Goal: Use online tool/utility: Utilize a website feature to perform a specific function

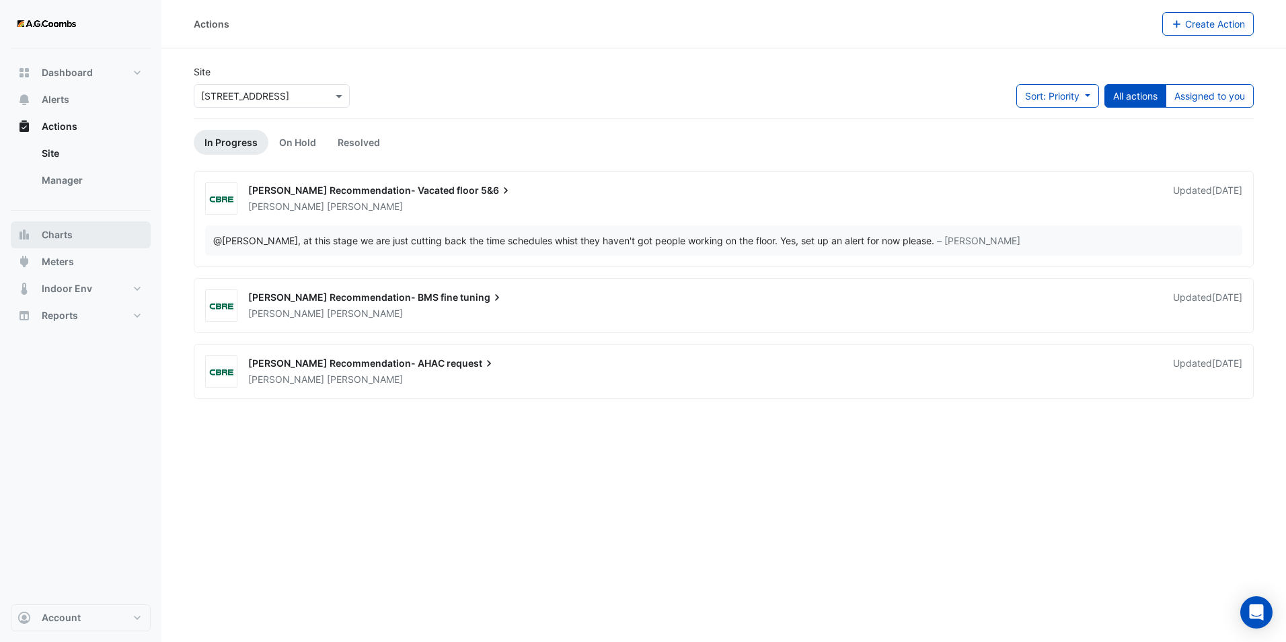
click at [79, 224] on button "Charts" at bounding box center [81, 234] width 140 height 27
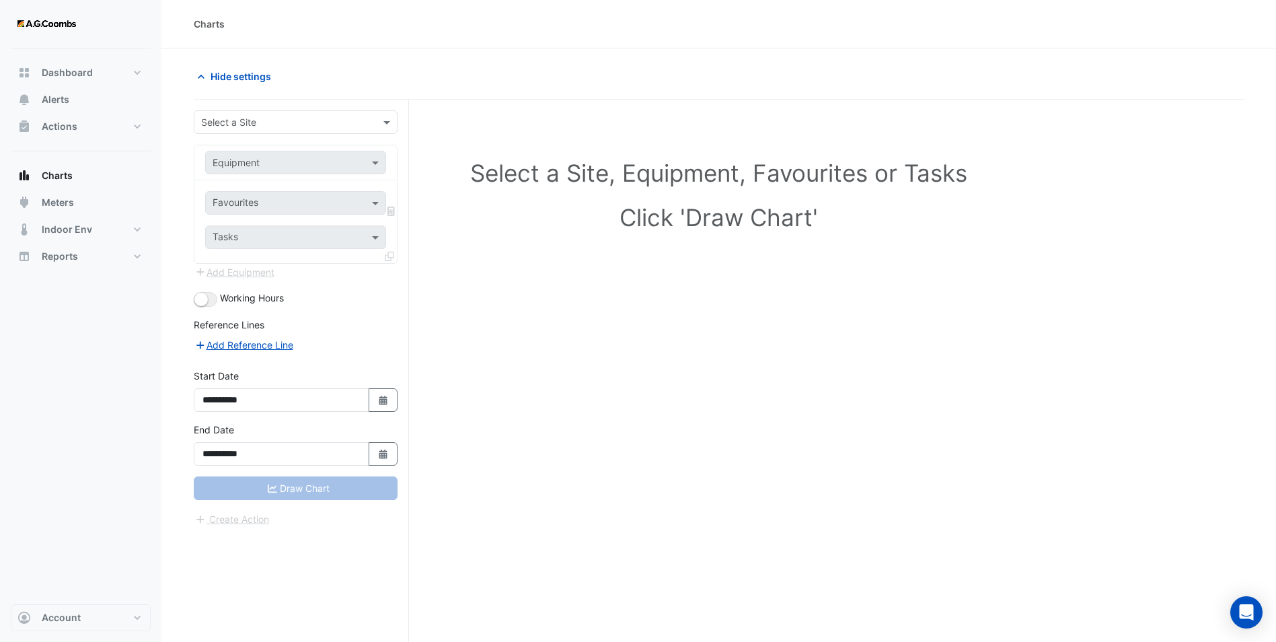
click at [278, 120] on input "text" at bounding box center [282, 123] width 162 height 14
click at [272, 155] on span "[STREET_ADDRESS]" at bounding box center [249, 150] width 88 height 11
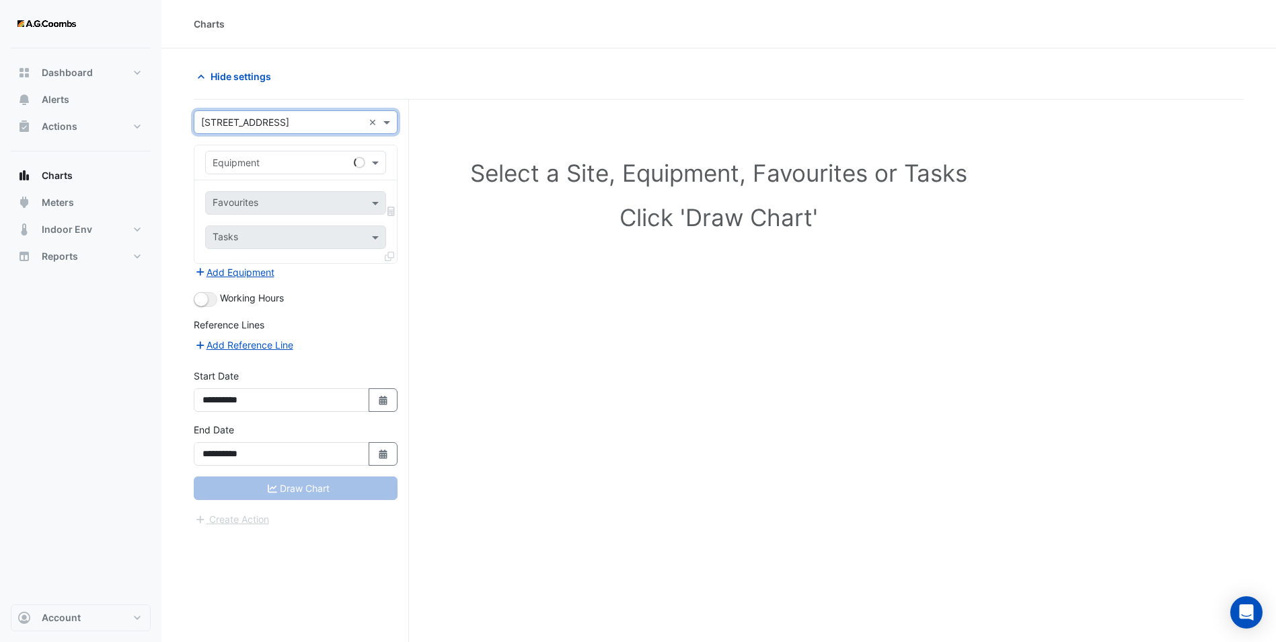
click at [269, 163] on input "text" at bounding box center [282, 163] width 139 height 14
type input "*"
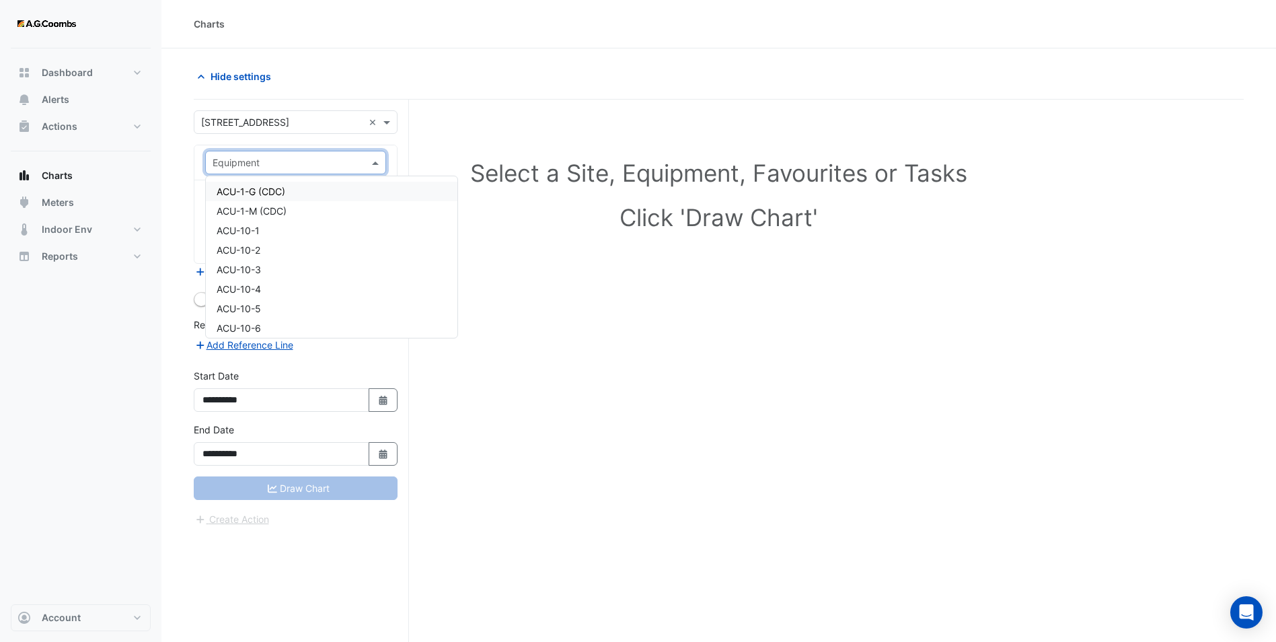
type input "*"
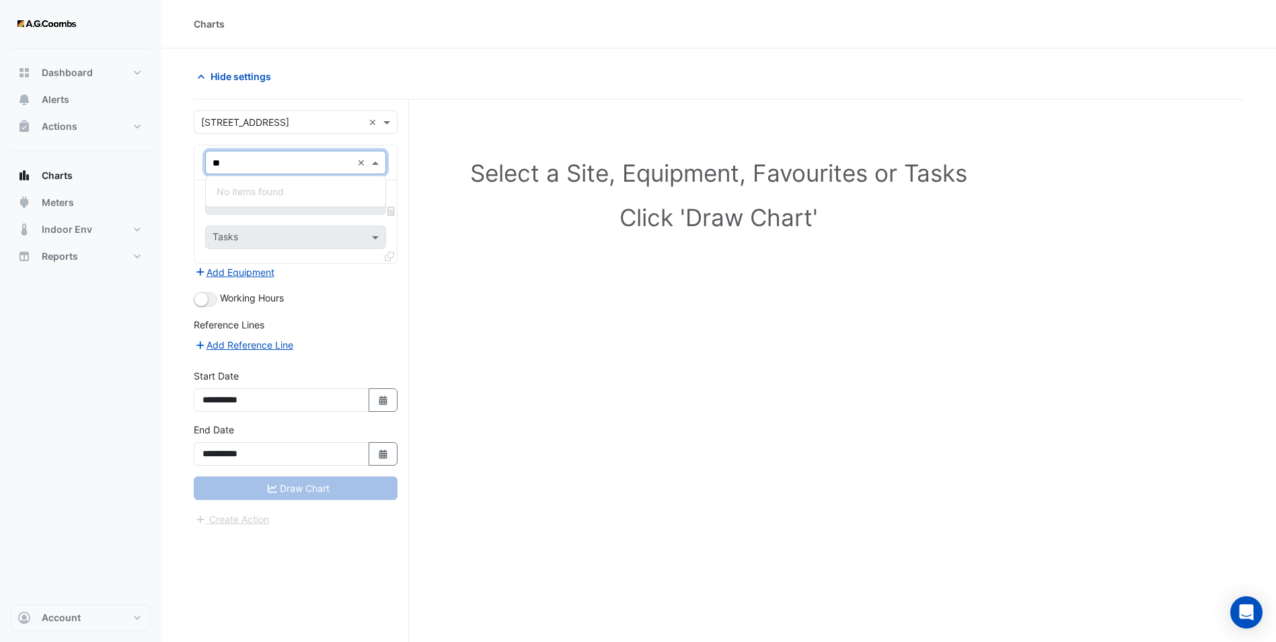
type input "*"
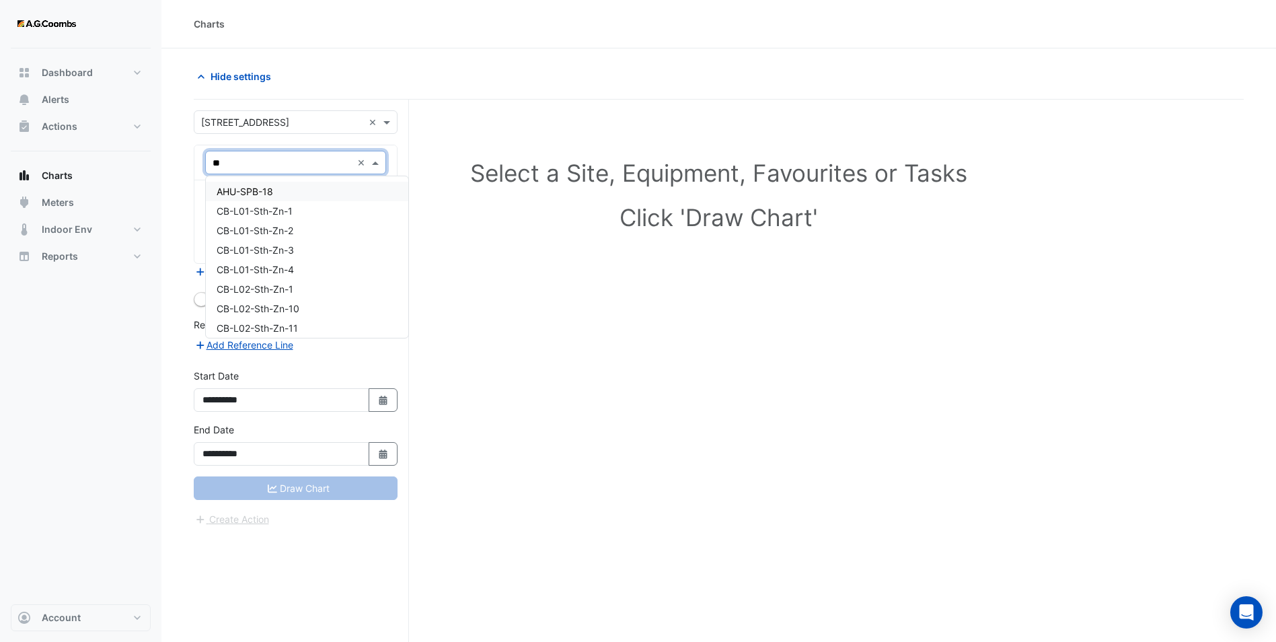
type input "*"
type input "**"
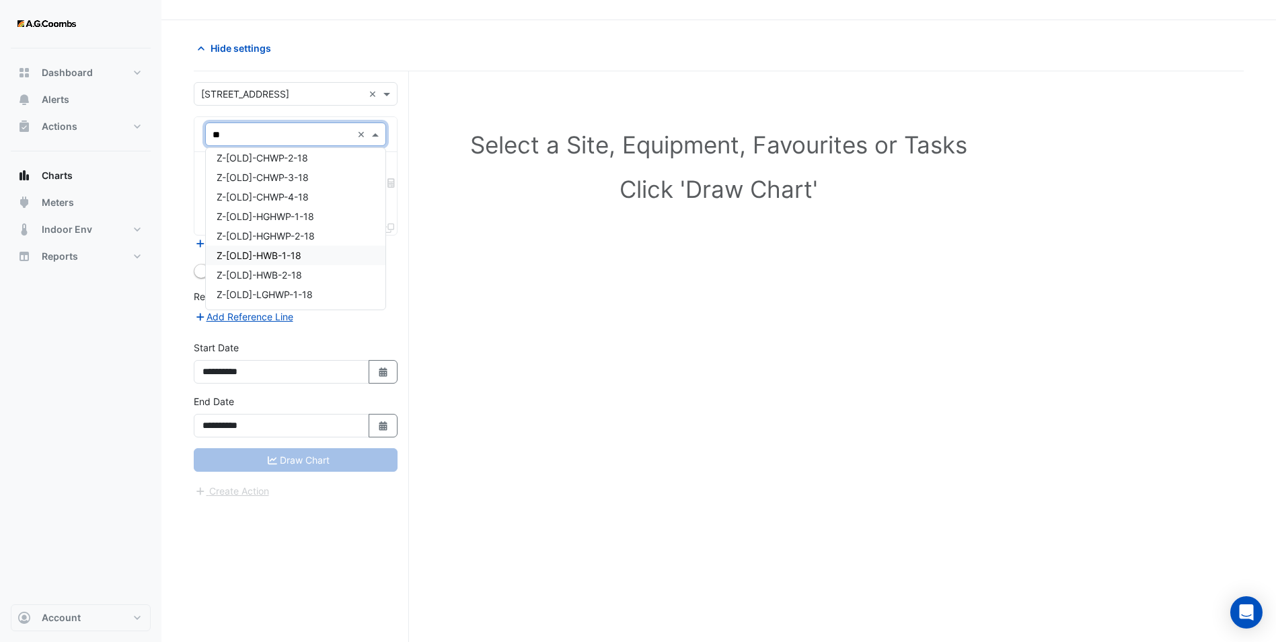
scroll to position [51, 0]
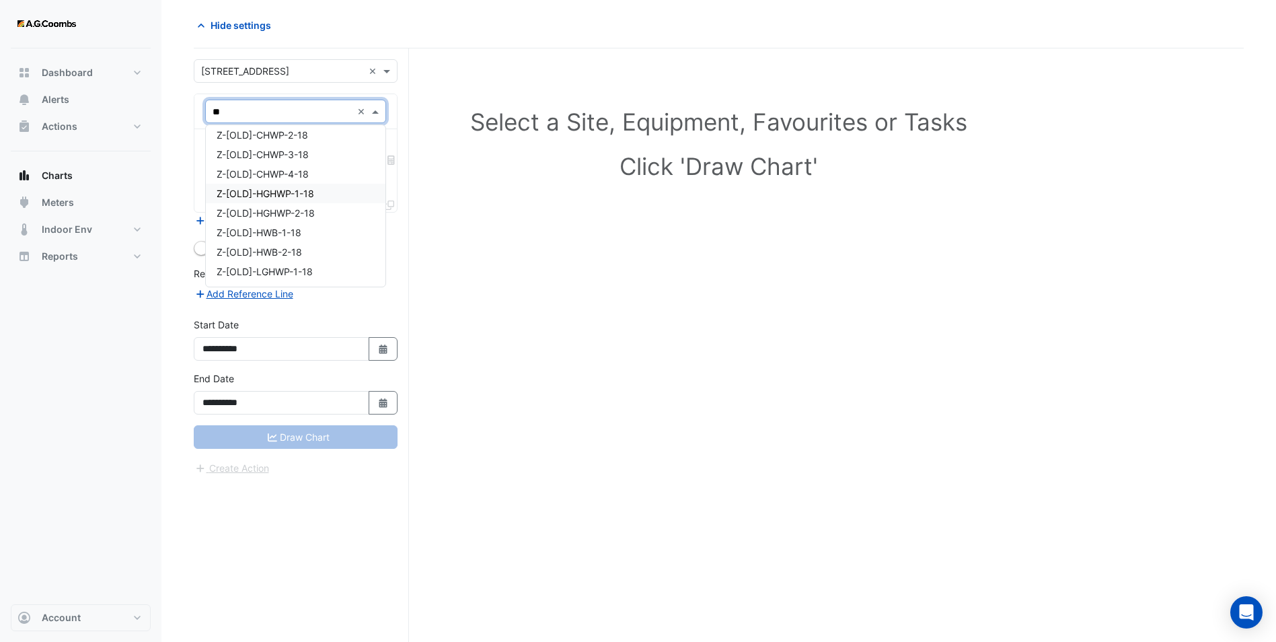
click at [309, 196] on span "Z-[OLD]-HGHWP-1-18" at bounding box center [266, 193] width 98 height 11
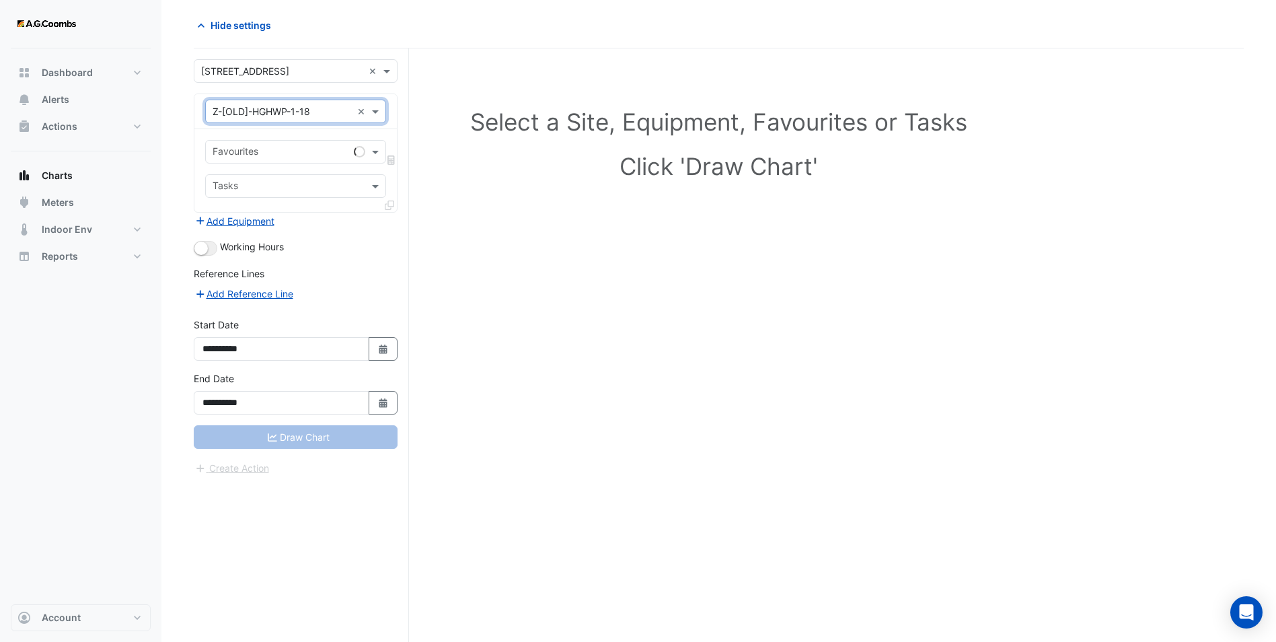
click at [278, 146] on input "text" at bounding box center [281, 153] width 136 height 14
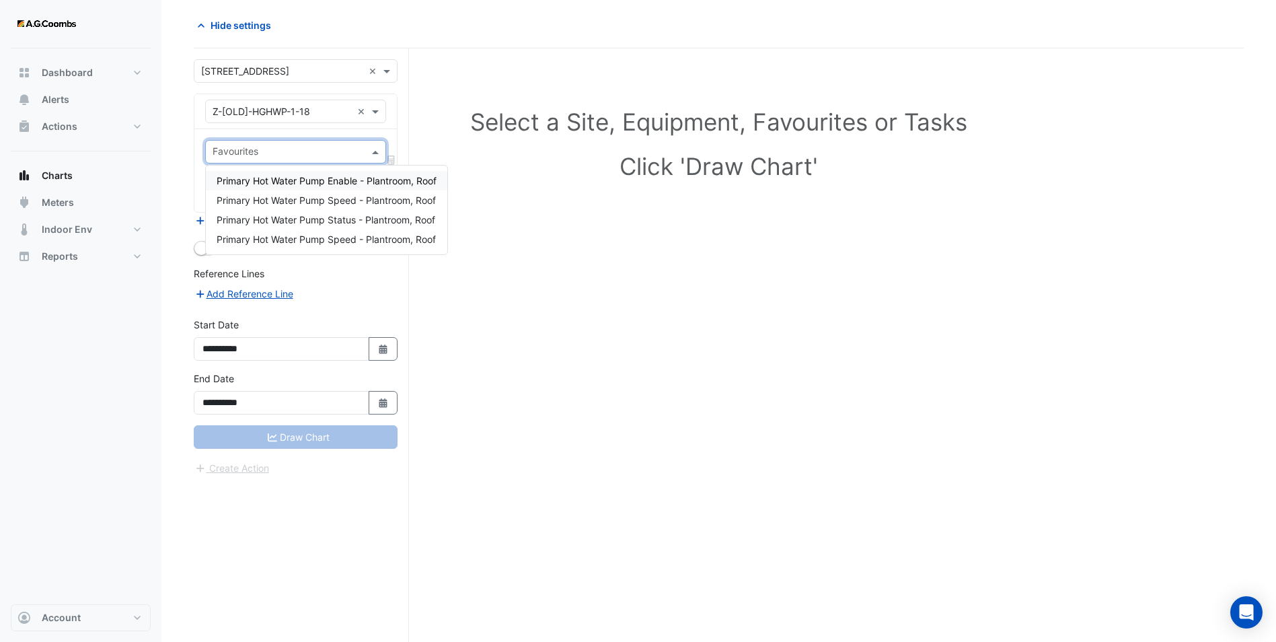
click at [289, 178] on span "Primary Hot Water Pump Enable - Plantroom, Roof" at bounding box center [327, 180] width 220 height 11
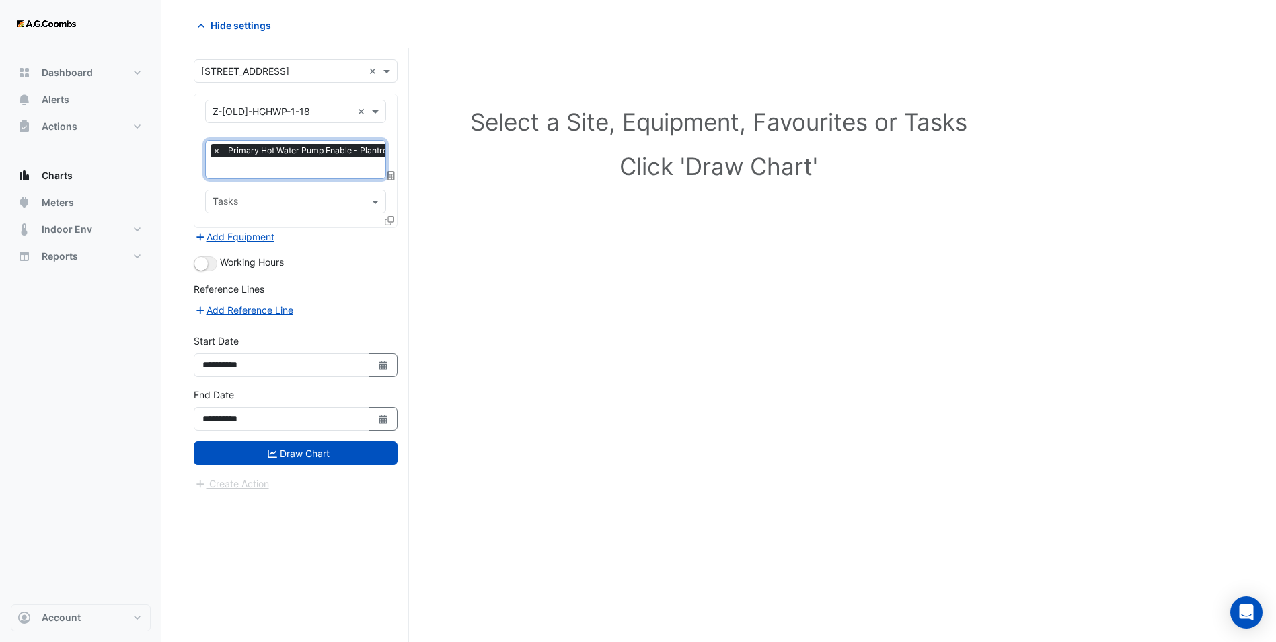
click at [275, 167] on input "text" at bounding box center [320, 169] width 215 height 14
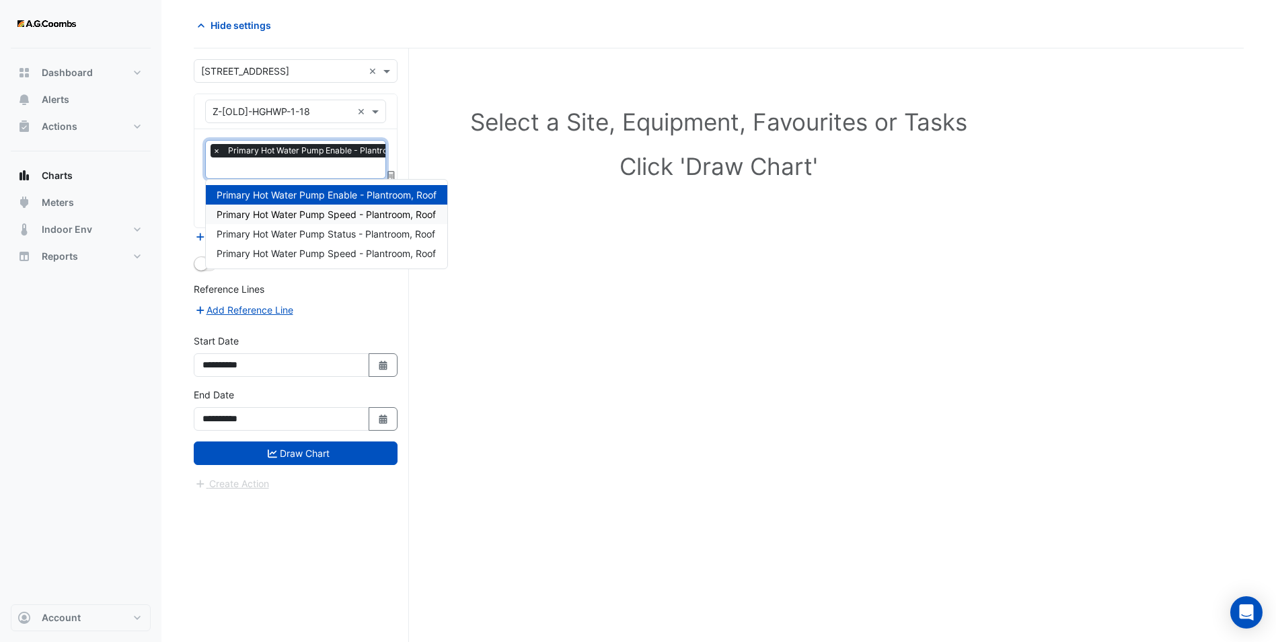
click at [279, 219] on span "Primary Hot Water Pump Speed - Plantroom, Roof" at bounding box center [326, 214] width 219 height 11
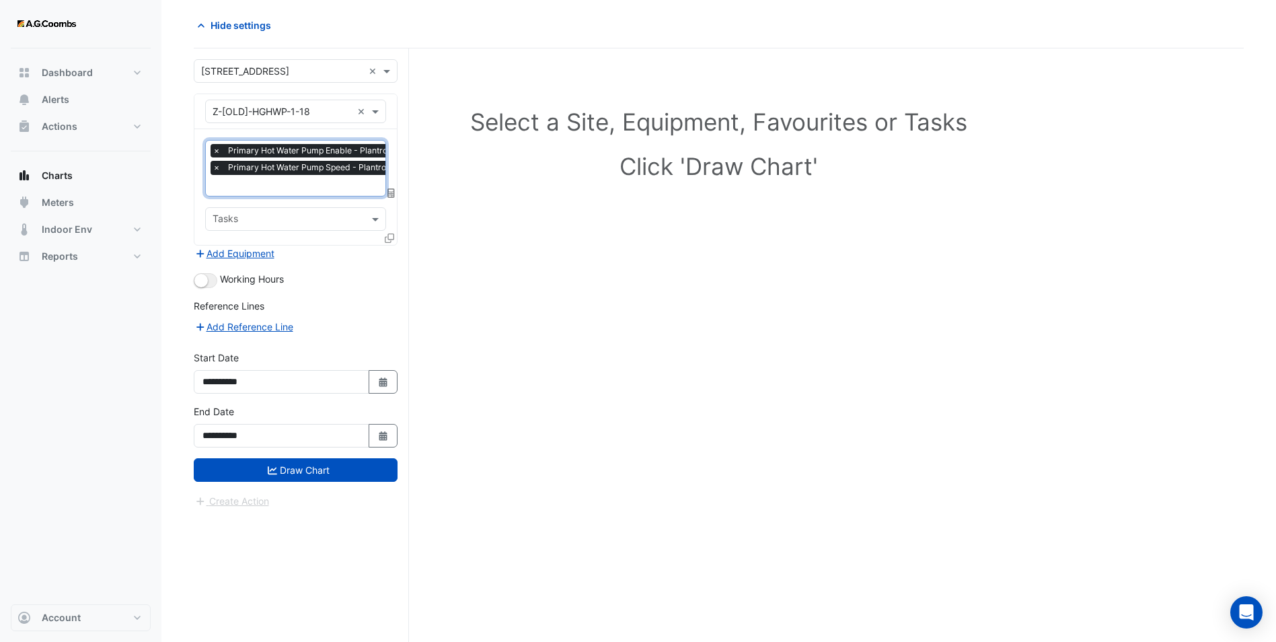
click at [268, 191] on input "text" at bounding box center [320, 187] width 215 height 14
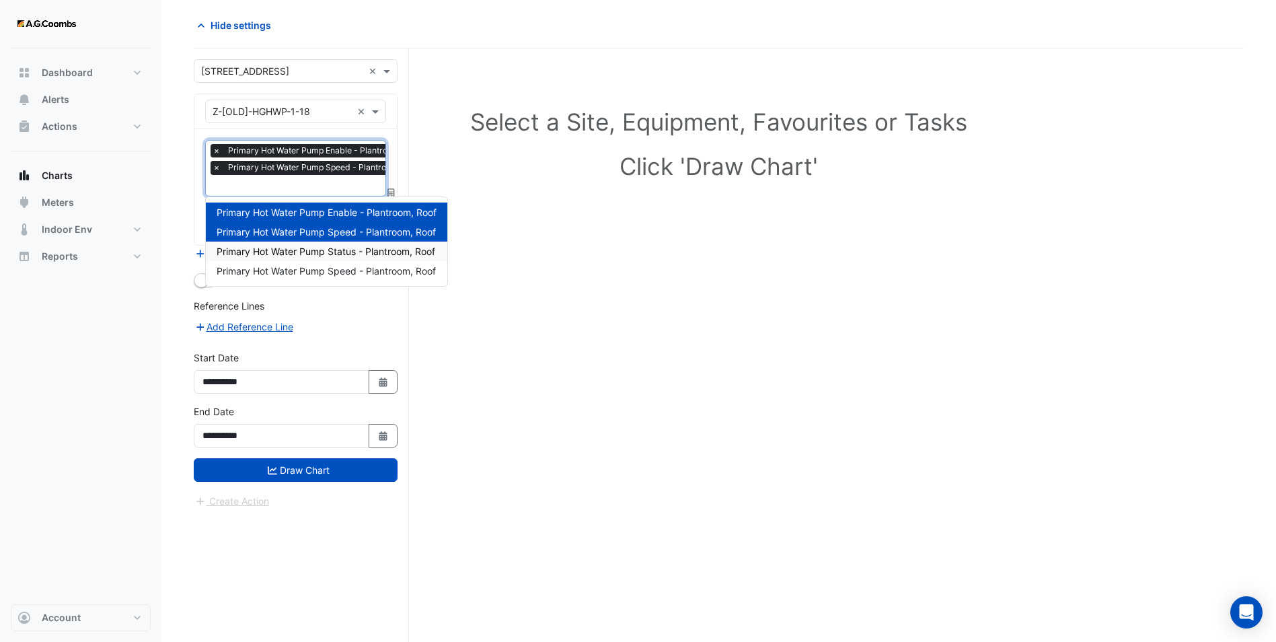
click at [284, 252] on span "Primary Hot Water Pump Status - Plantroom, Roof" at bounding box center [326, 251] width 219 height 11
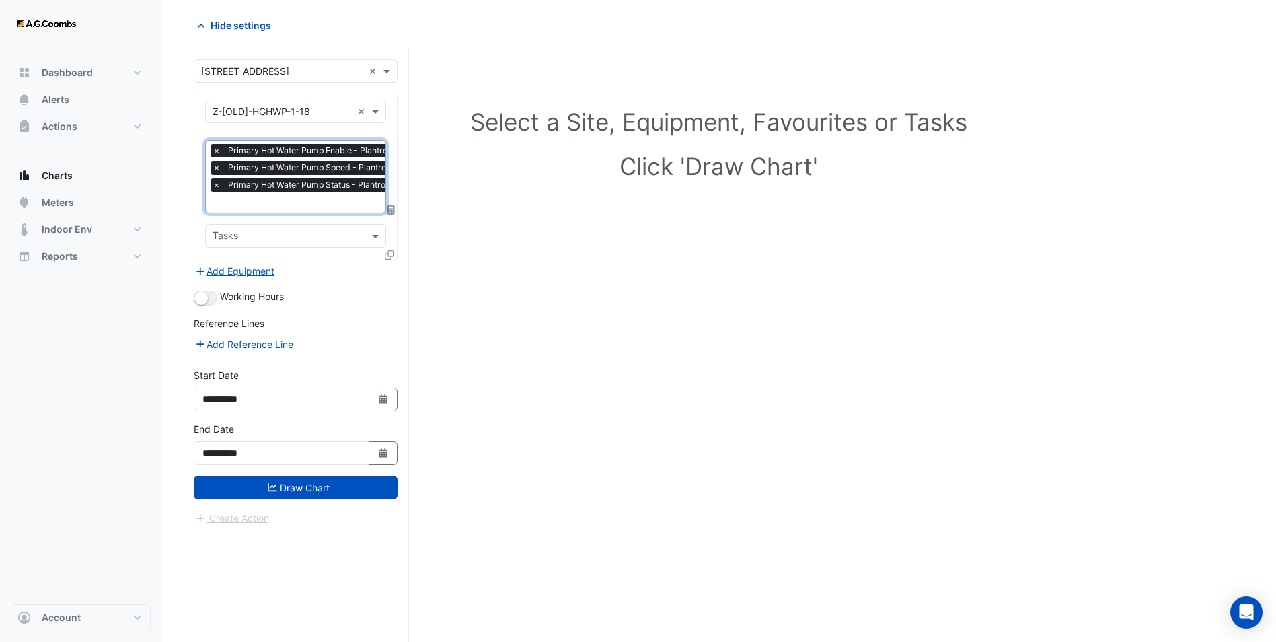
click at [269, 213] on div "Favourites × Primary Hot Water Pump Enable - Plantroom, Roof × Primary Hot Wate…" at bounding box center [295, 195] width 202 height 133
click at [262, 202] on input "text" at bounding box center [320, 203] width 215 height 14
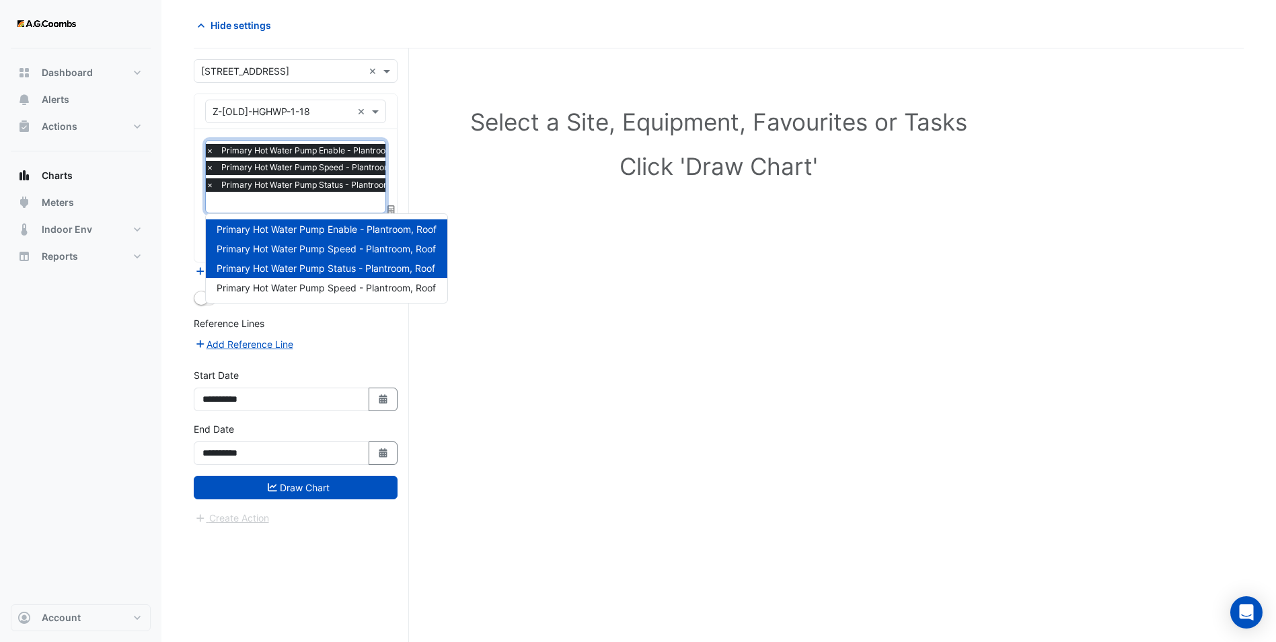
click at [306, 283] on span "Primary Hot Water Pump Speed - Plantroom, Roof" at bounding box center [326, 287] width 219 height 11
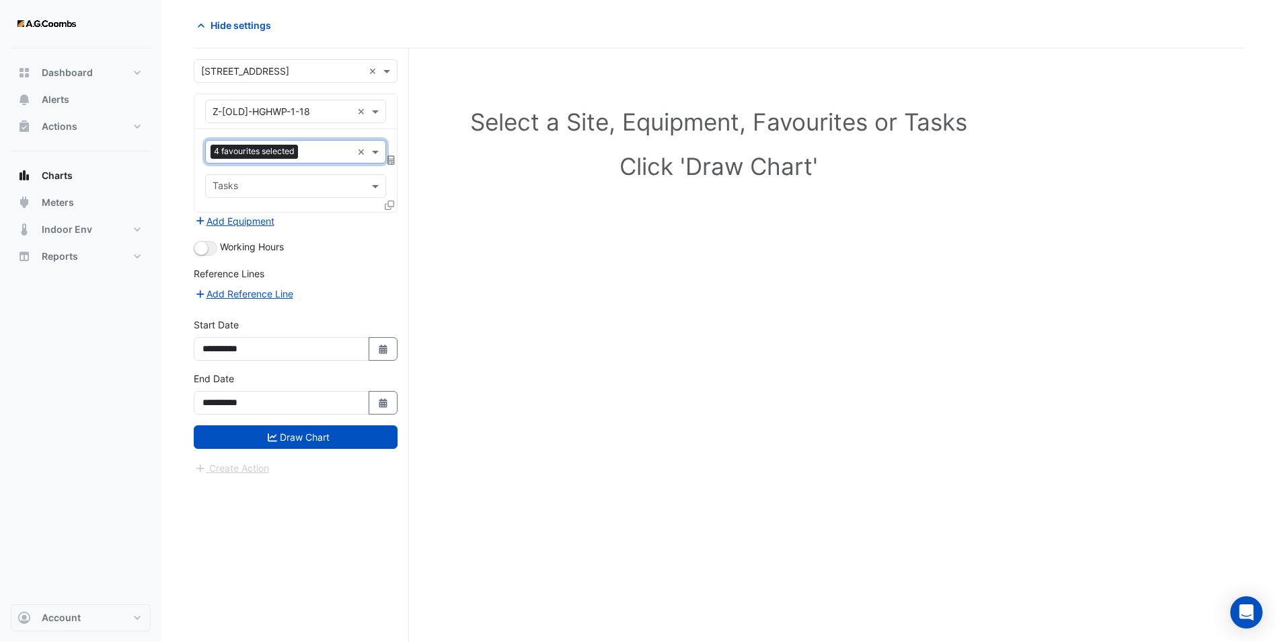
scroll to position [0, 0]
click at [256, 188] on input "text" at bounding box center [288, 187] width 151 height 14
click at [254, 182] on input "text" at bounding box center [288, 187] width 151 height 14
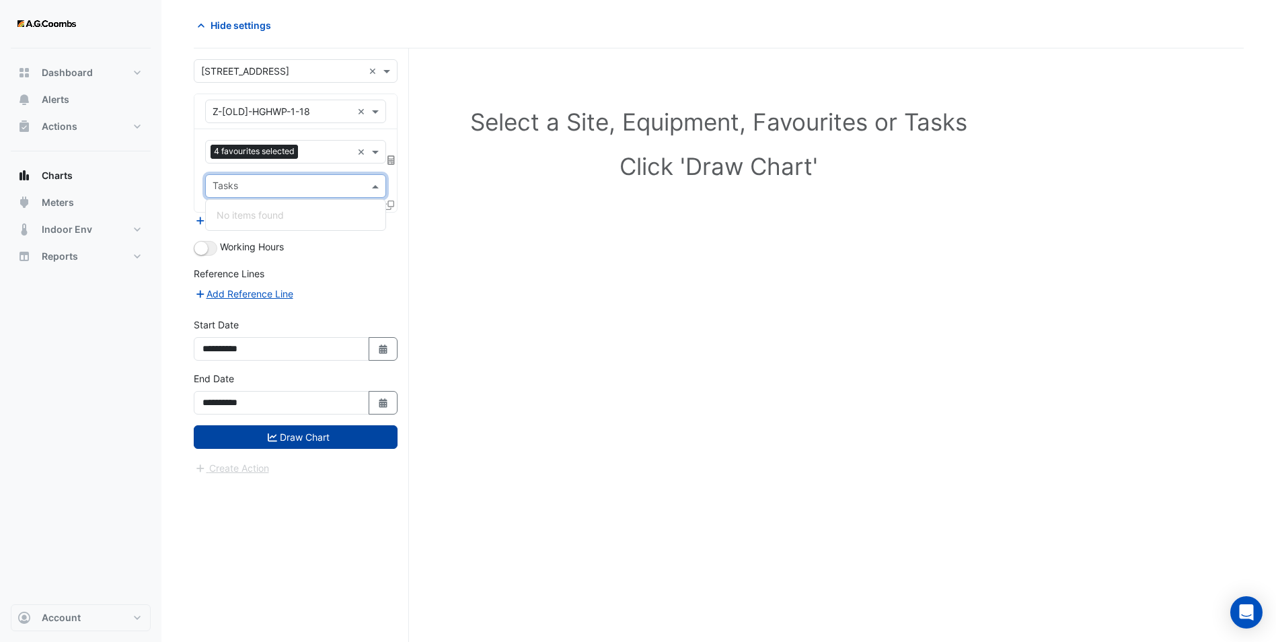
click at [305, 433] on button "Draw Chart" at bounding box center [296, 437] width 204 height 24
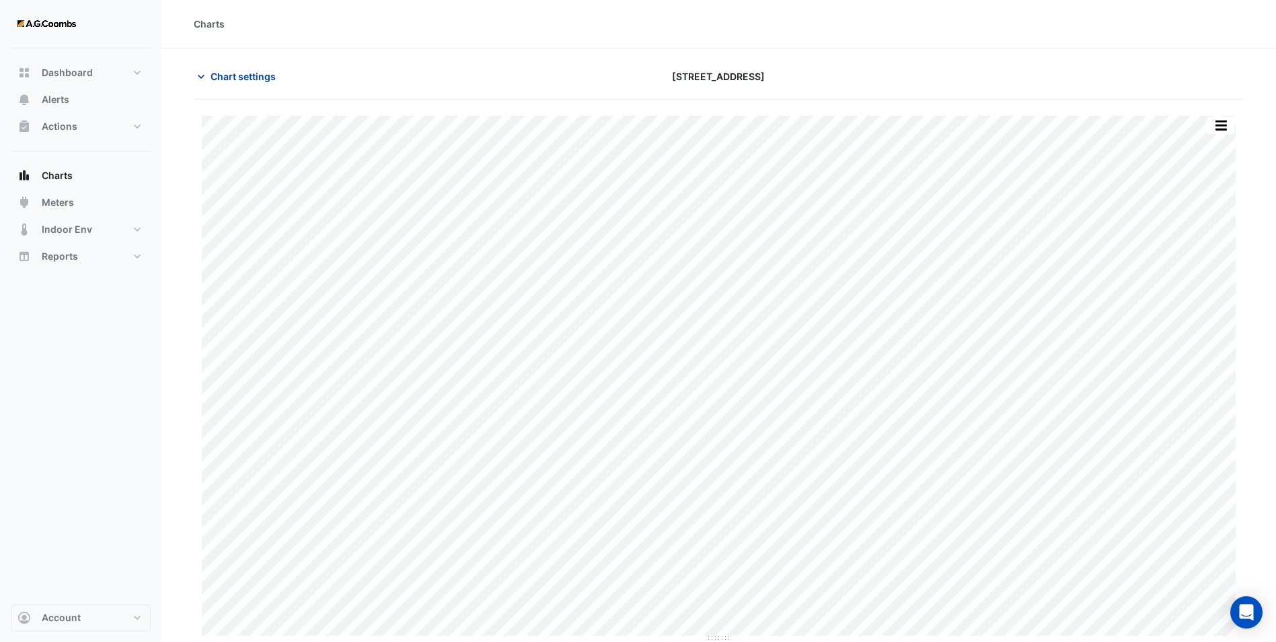
click at [248, 71] on span "Chart settings" at bounding box center [243, 76] width 65 height 14
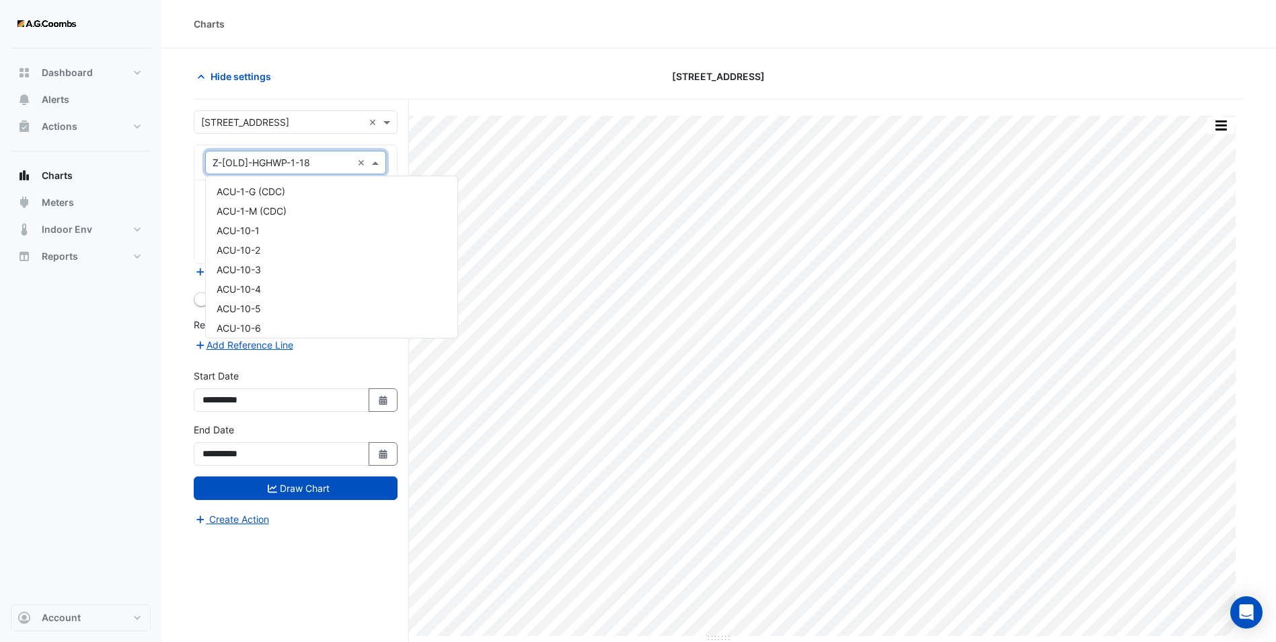
click at [303, 167] on input "text" at bounding box center [282, 163] width 139 height 14
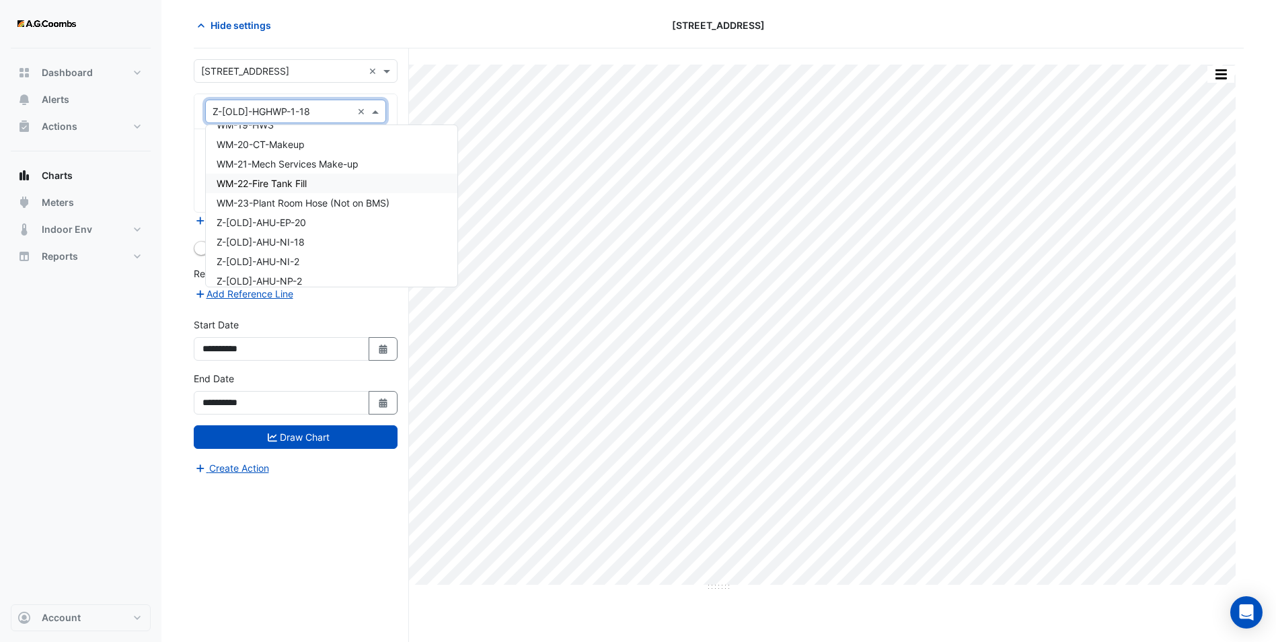
scroll to position [20587, 0]
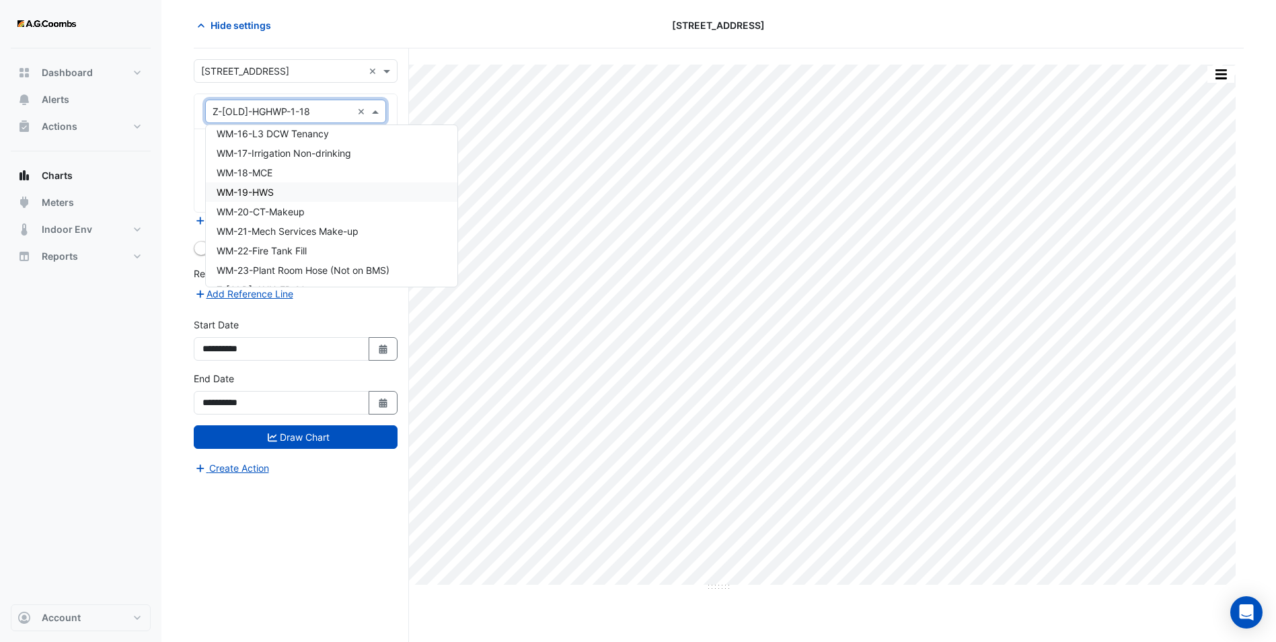
click at [333, 188] on div "WM-19-HWS" at bounding box center [332, 192] width 252 height 20
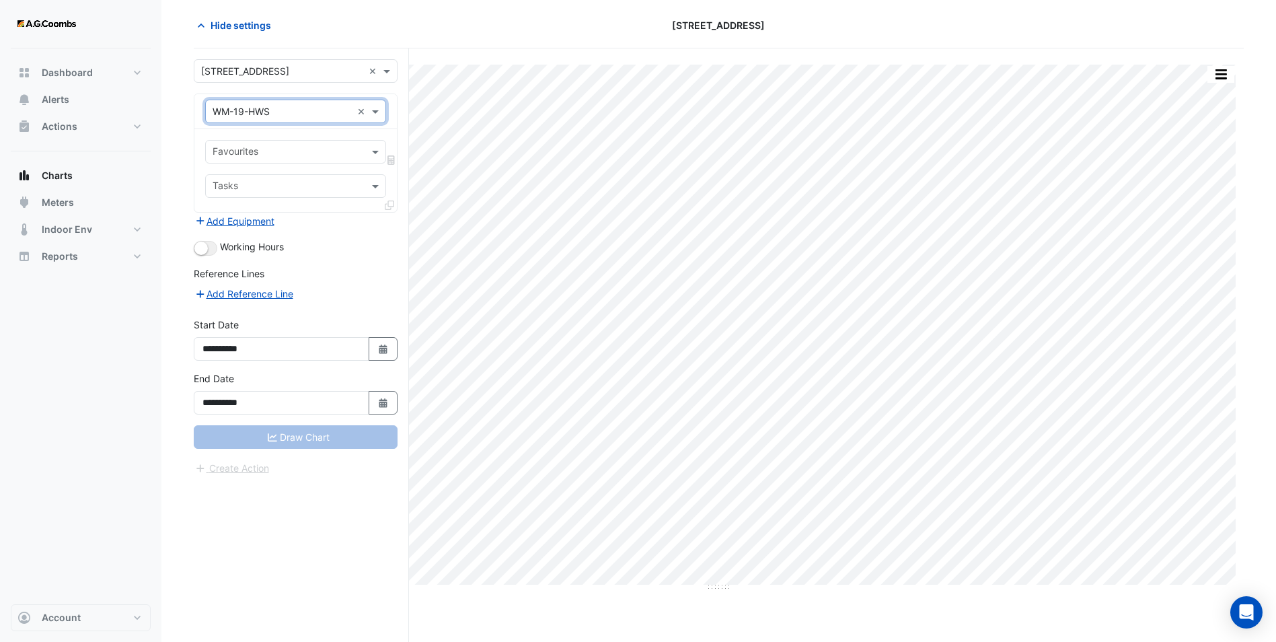
click at [297, 159] on div at bounding box center [287, 153] width 153 height 17
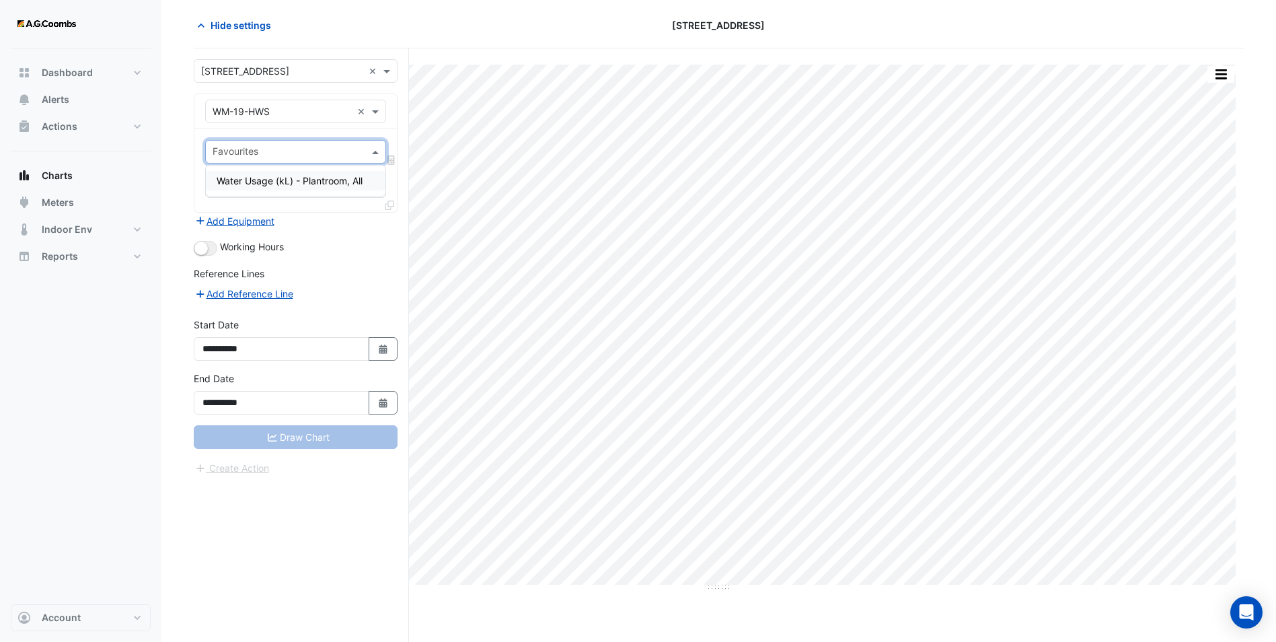
click at [273, 114] on input "text" at bounding box center [282, 112] width 139 height 14
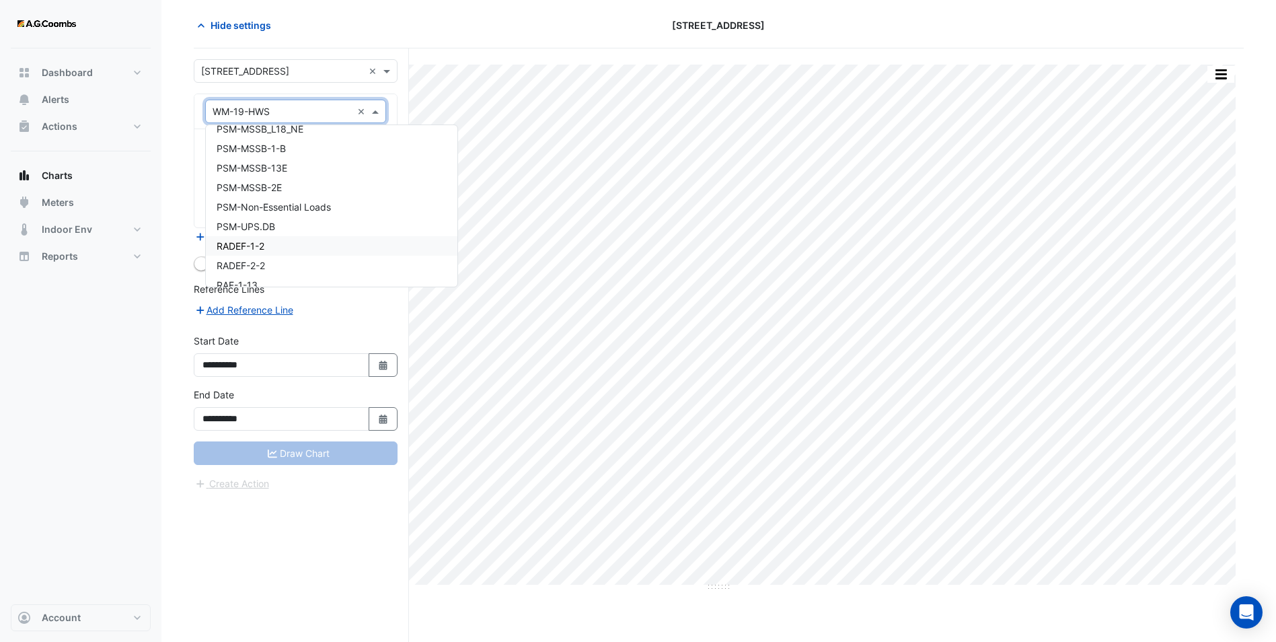
scroll to position [18559, 0]
click at [299, 153] on span "PSM-MSSB_L18_NE" at bounding box center [260, 152] width 87 height 11
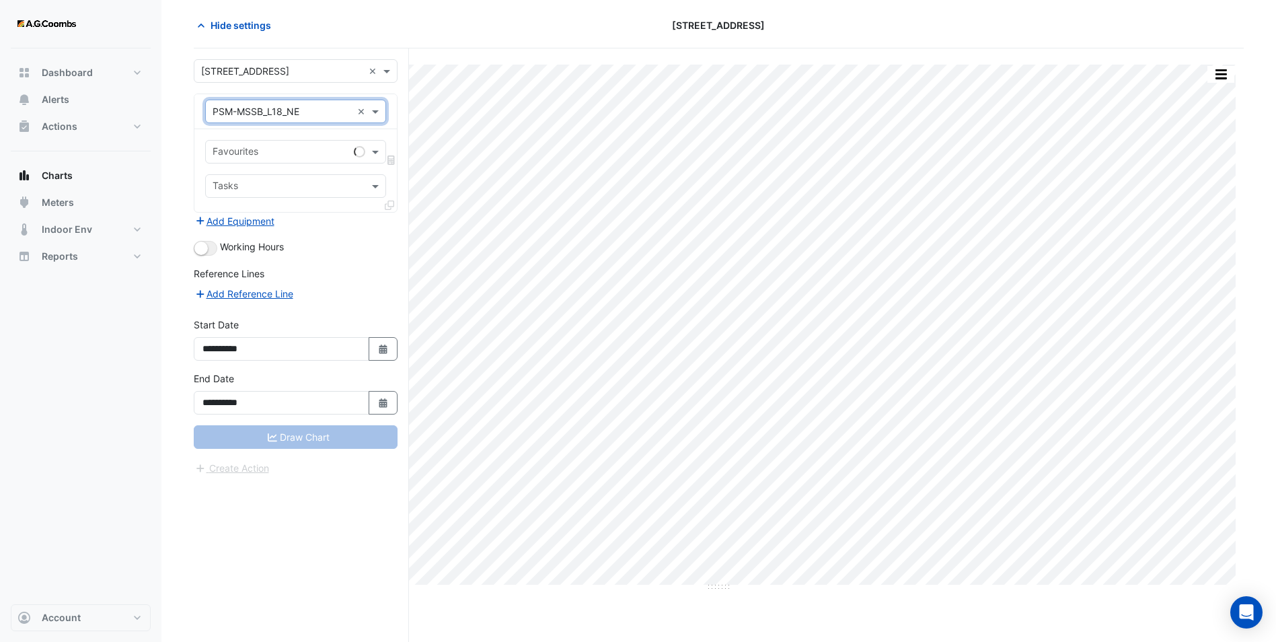
click at [293, 146] on input "text" at bounding box center [281, 153] width 136 height 14
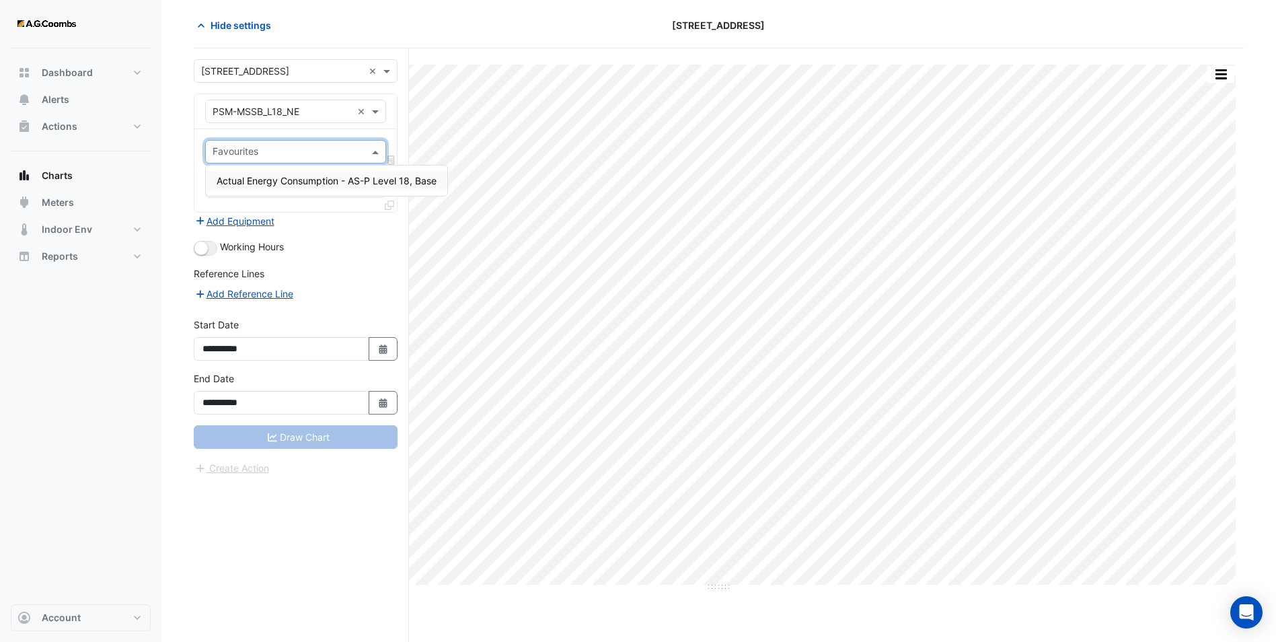
click at [287, 178] on span "Actual Energy Consumption - AS-P Level 18, Base" at bounding box center [327, 180] width 220 height 11
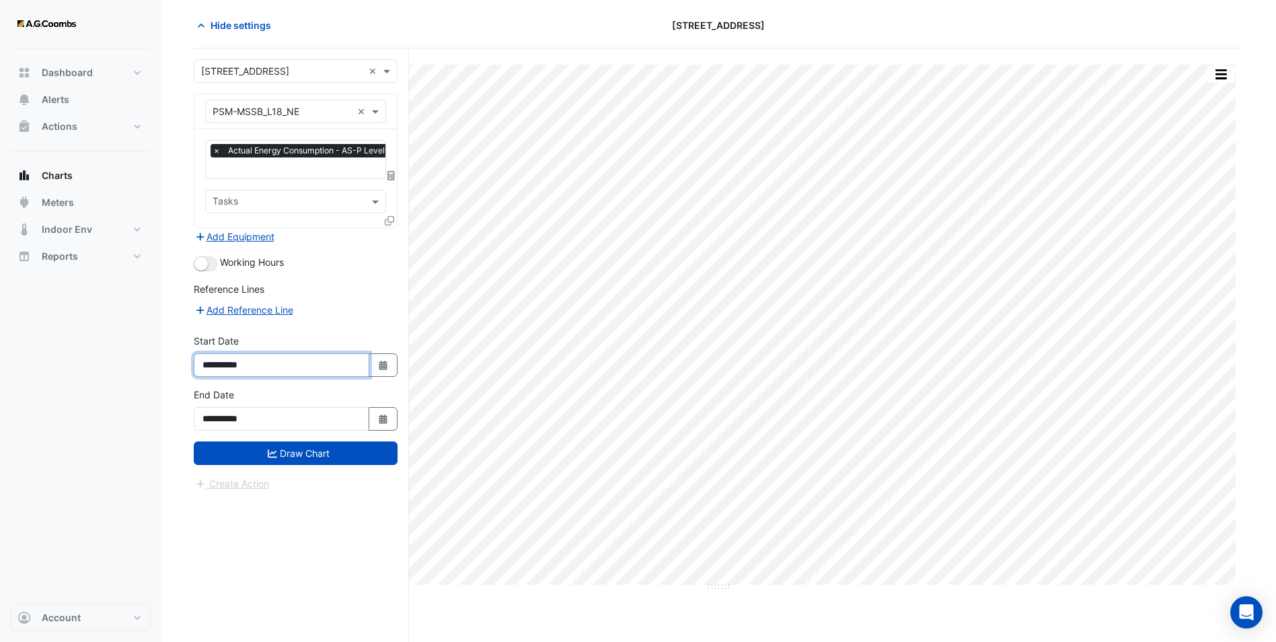
click at [284, 361] on input "**********" at bounding box center [282, 365] width 176 height 24
drag, startPoint x: 219, startPoint y: 363, endPoint x: 311, endPoint y: 356, distance: 93.1
click at [311, 356] on input "**********" at bounding box center [282, 365] width 176 height 24
type input "**********"
drag, startPoint x: 250, startPoint y: 416, endPoint x: 171, endPoint y: 408, distance: 79.2
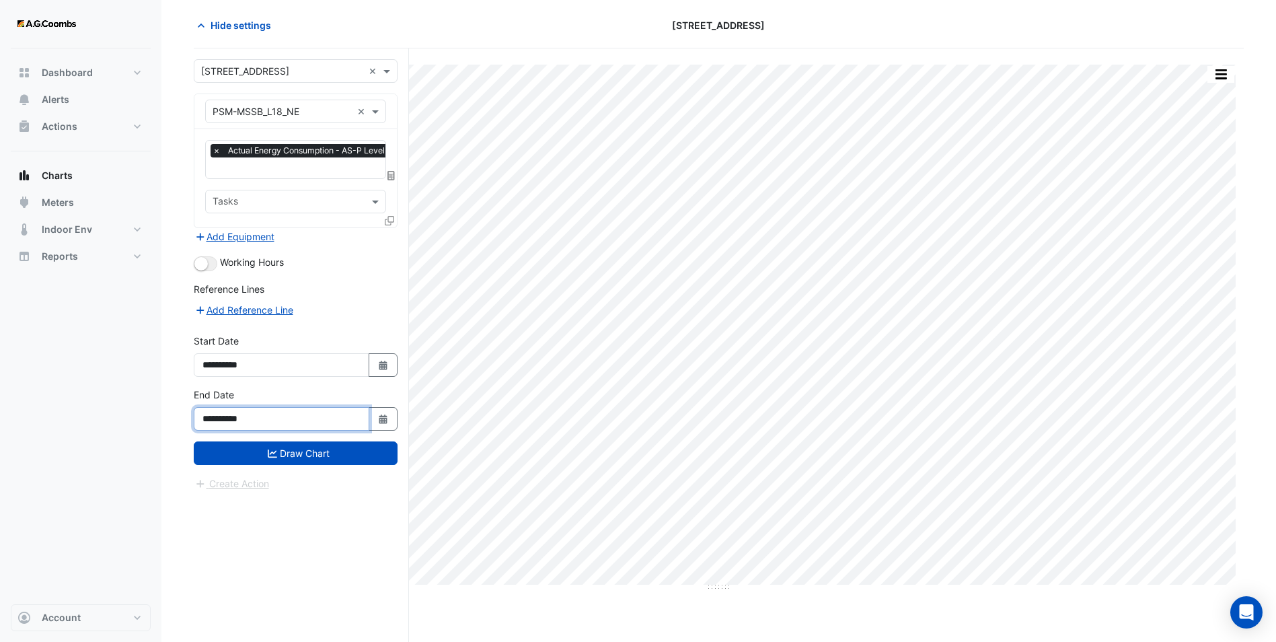
click at [171, 408] on section "Hide settings [STREET_ADDRESS] Split by Unit Split All Print Save as JPEG Save …" at bounding box center [718, 319] width 1115 height 644
click at [269, 449] on icon "submit" at bounding box center [272, 453] width 9 height 9
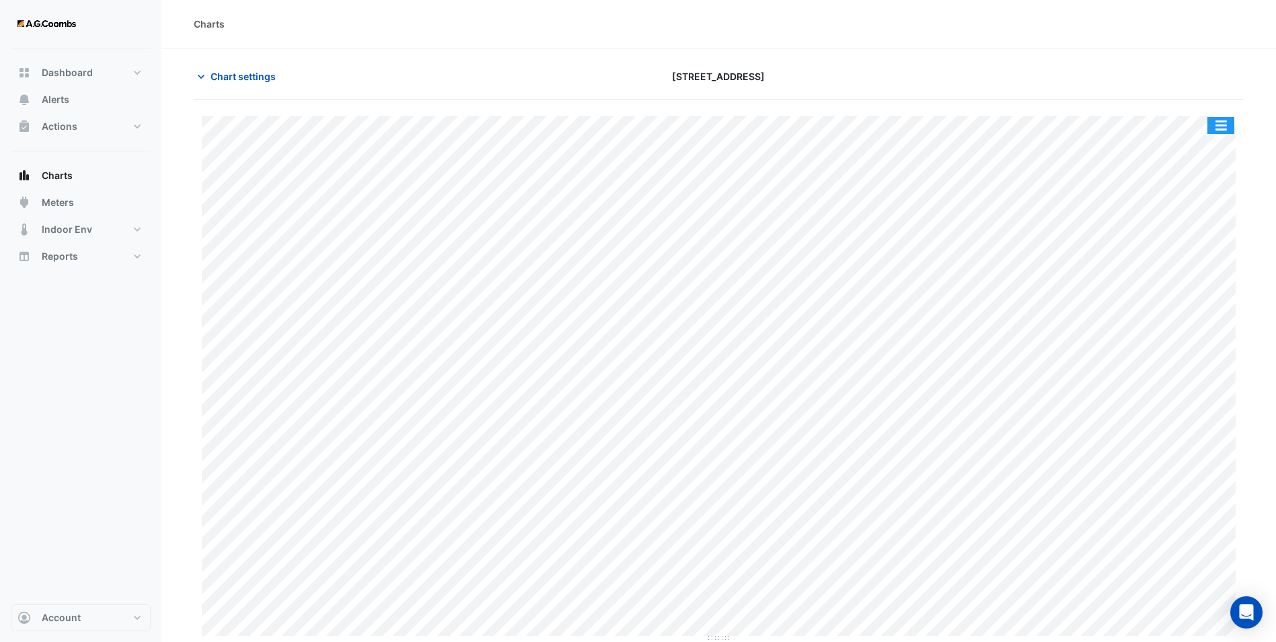
click at [1218, 124] on button "button" at bounding box center [1220, 125] width 27 height 17
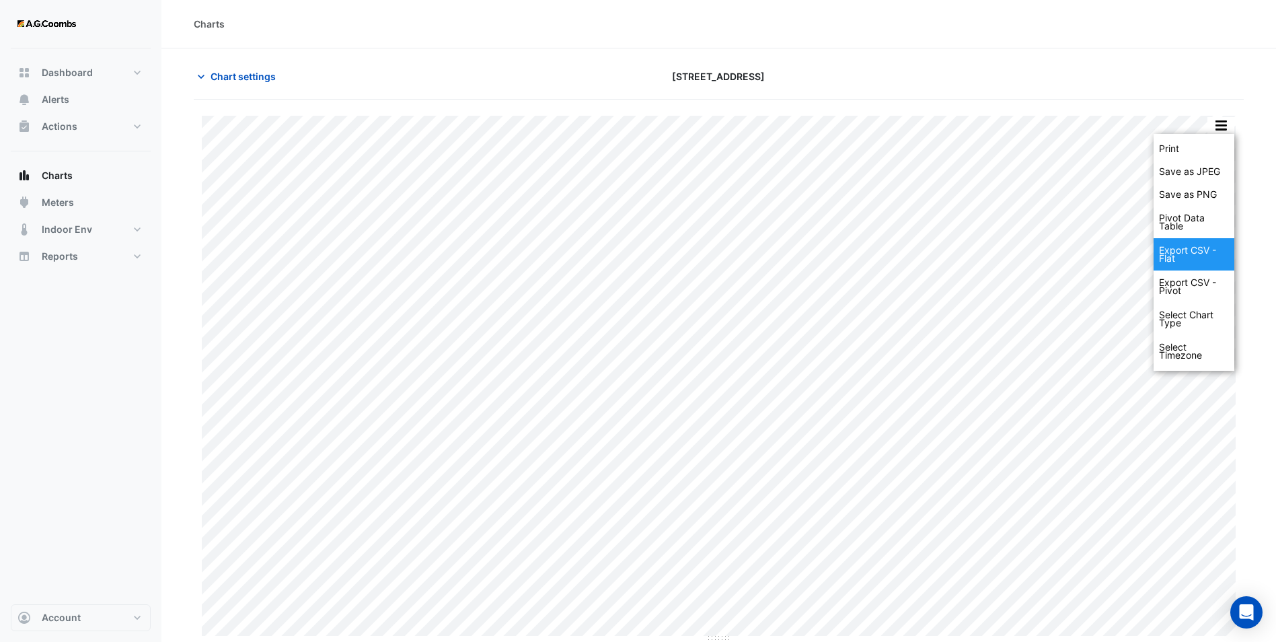
click at [1205, 250] on div "Export CSV - Flat" at bounding box center [1194, 254] width 81 height 32
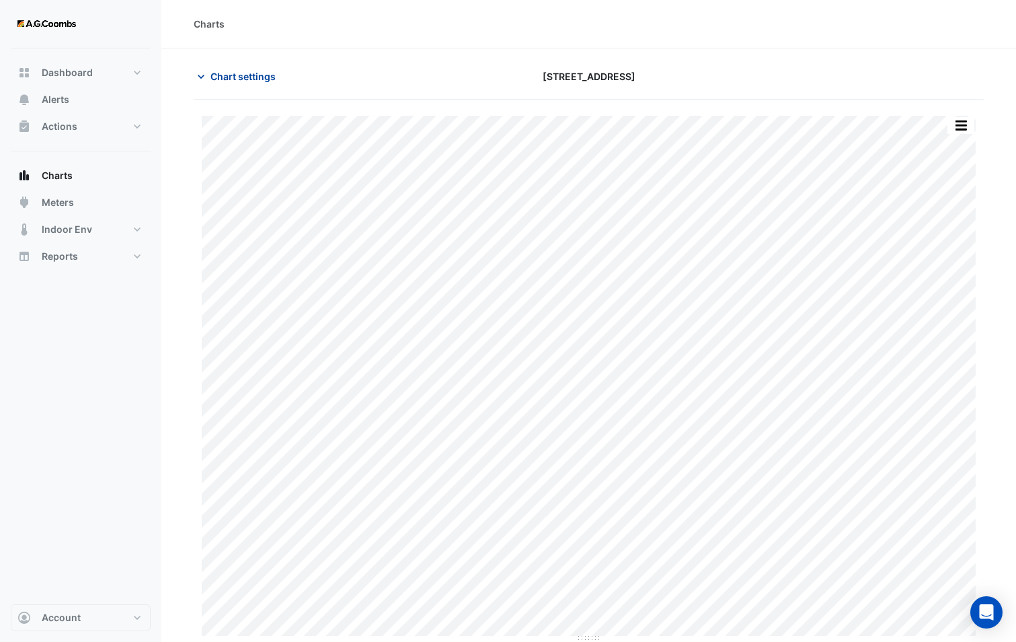
click at [253, 79] on span "Chart settings" at bounding box center [243, 76] width 65 height 14
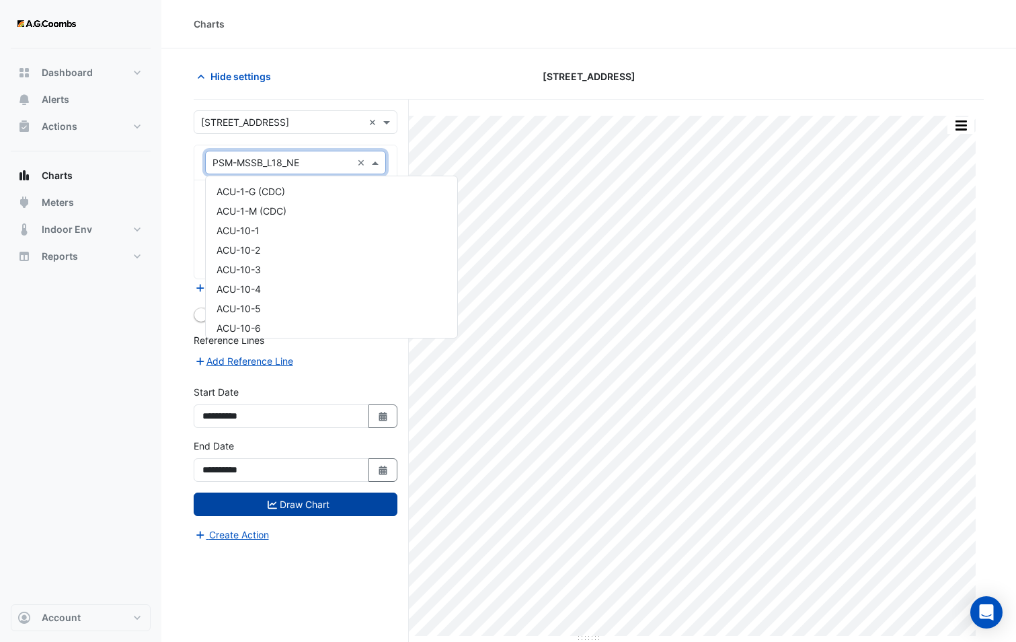
click at [271, 165] on input "text" at bounding box center [282, 163] width 139 height 14
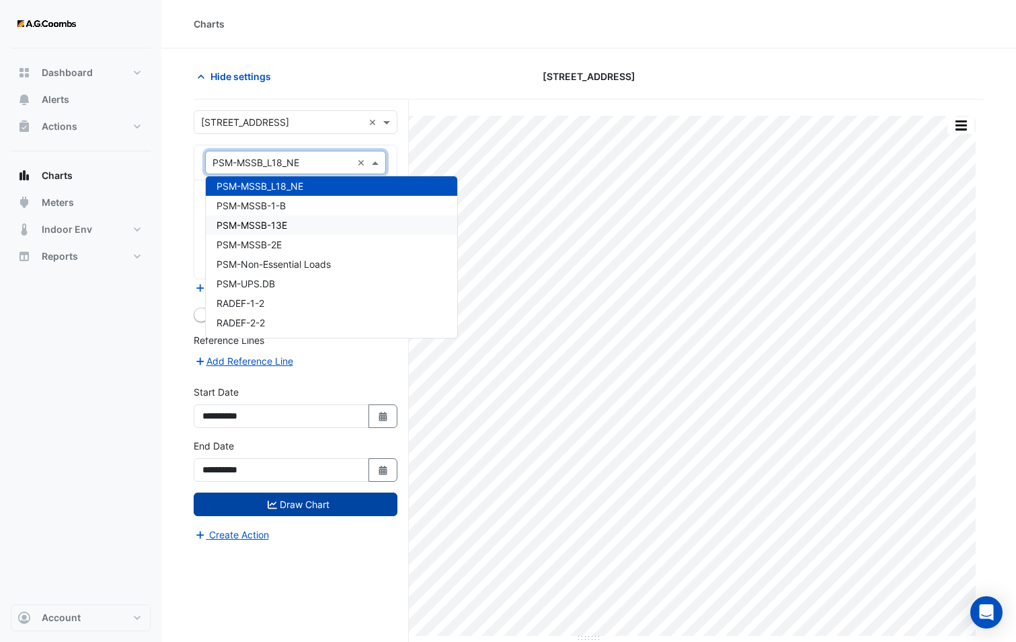
scroll to position [18509, 0]
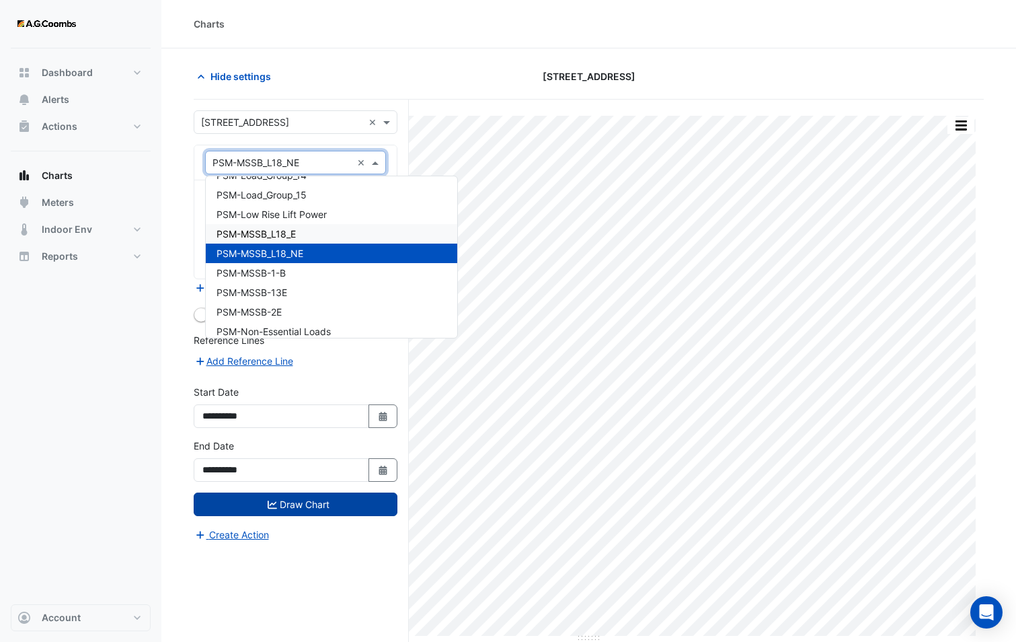
click at [297, 233] on div "PSM-MSSB_L18_E" at bounding box center [332, 234] width 252 height 20
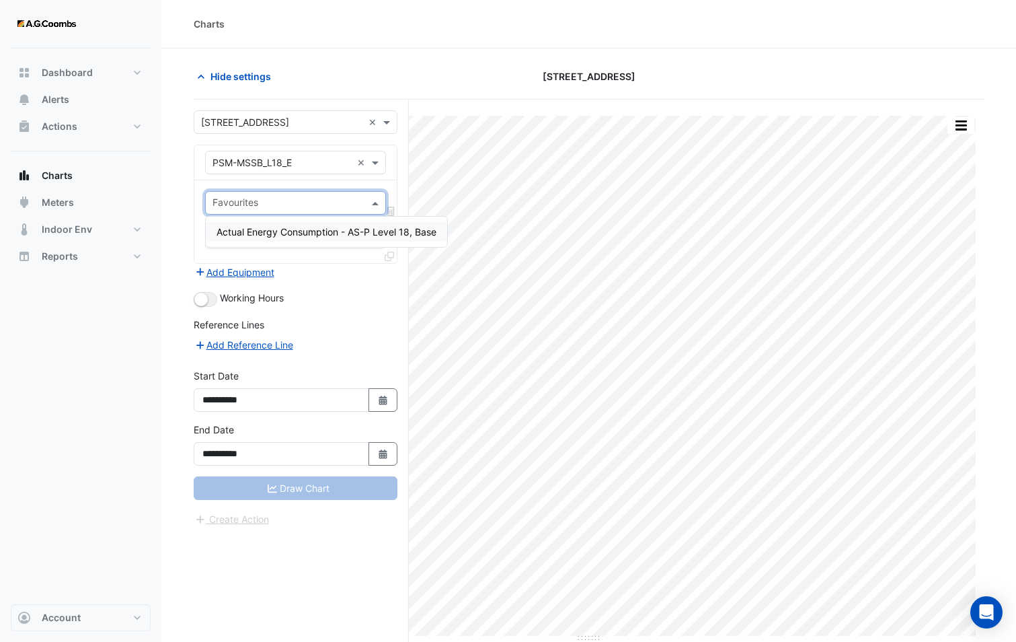
click at [289, 200] on input "text" at bounding box center [288, 204] width 151 height 14
click at [282, 231] on span "Actual Energy Consumption - AS-P Level 18, Base" at bounding box center [327, 231] width 220 height 11
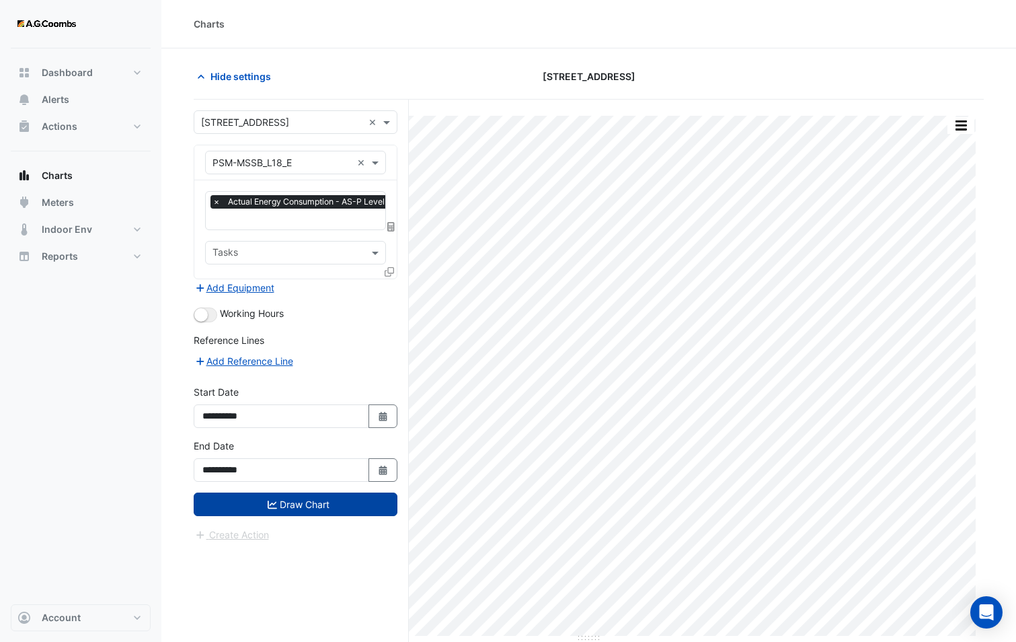
click at [320, 506] on button "Draw Chart" at bounding box center [296, 504] width 204 height 24
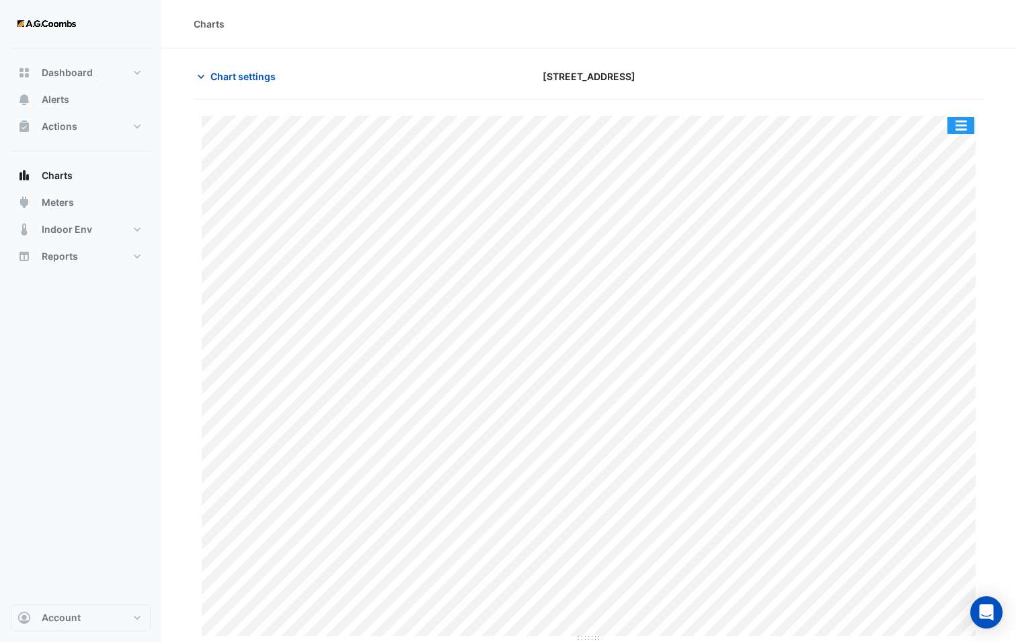
click at [961, 123] on button "button" at bounding box center [961, 125] width 27 height 17
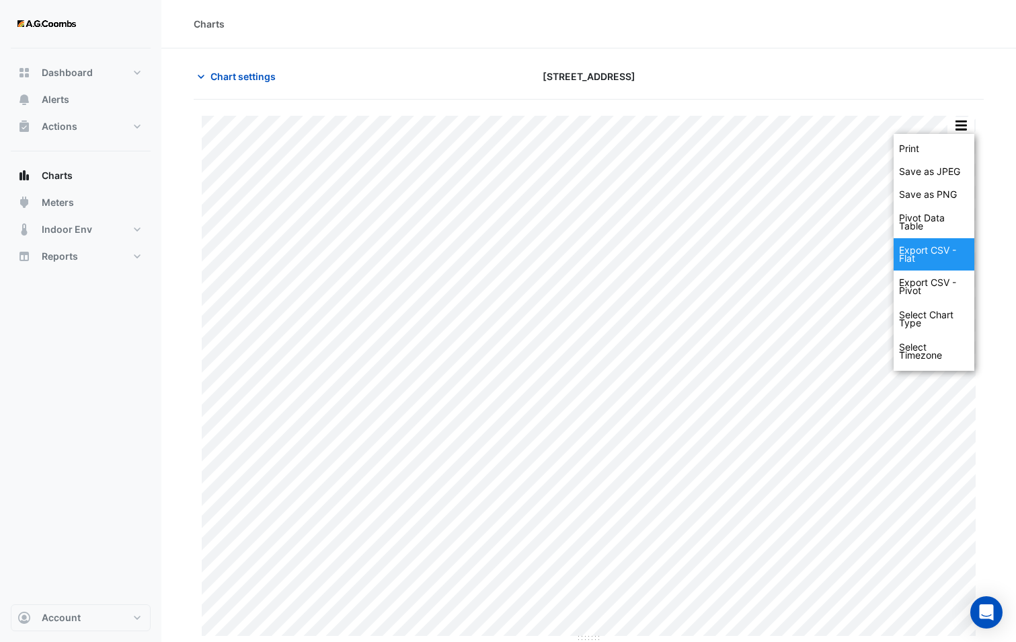
click at [939, 253] on div "Export CSV - Flat" at bounding box center [934, 254] width 81 height 32
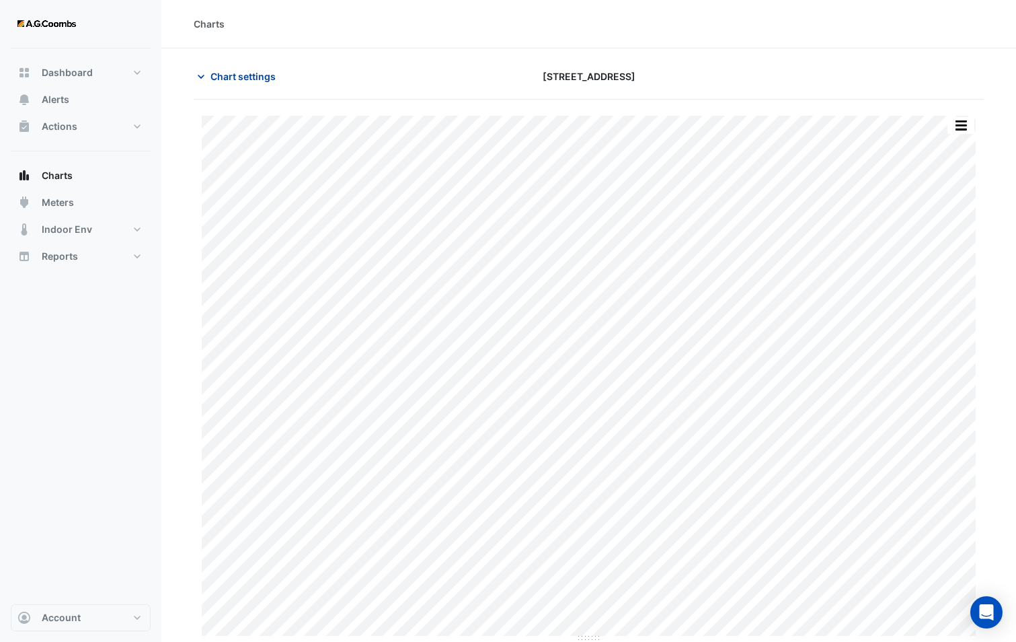
click at [246, 78] on span "Chart settings" at bounding box center [243, 76] width 65 height 14
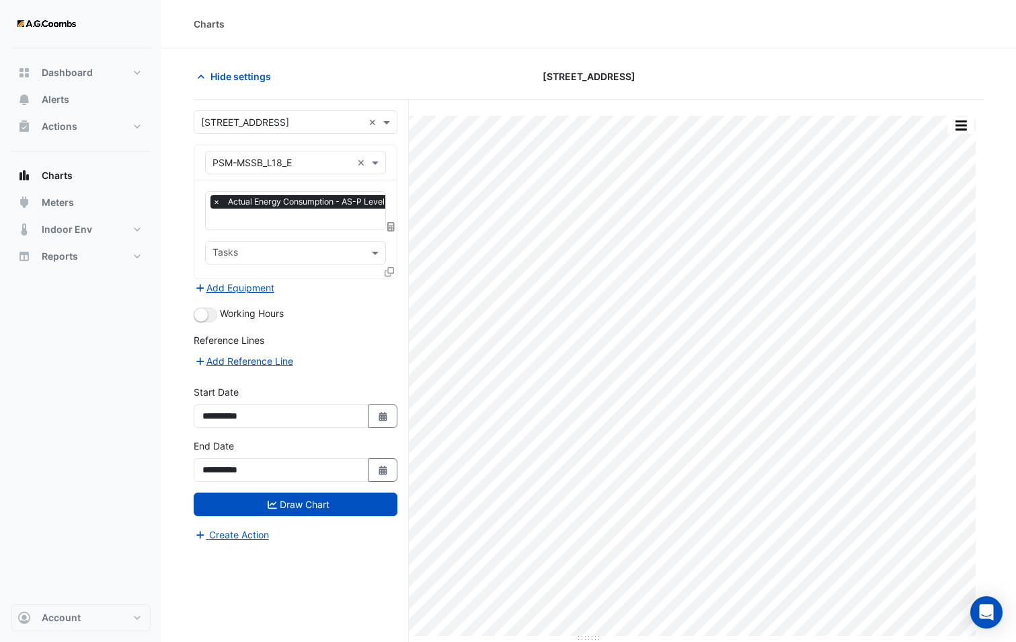
click at [250, 167] on input "text" at bounding box center [282, 163] width 139 height 14
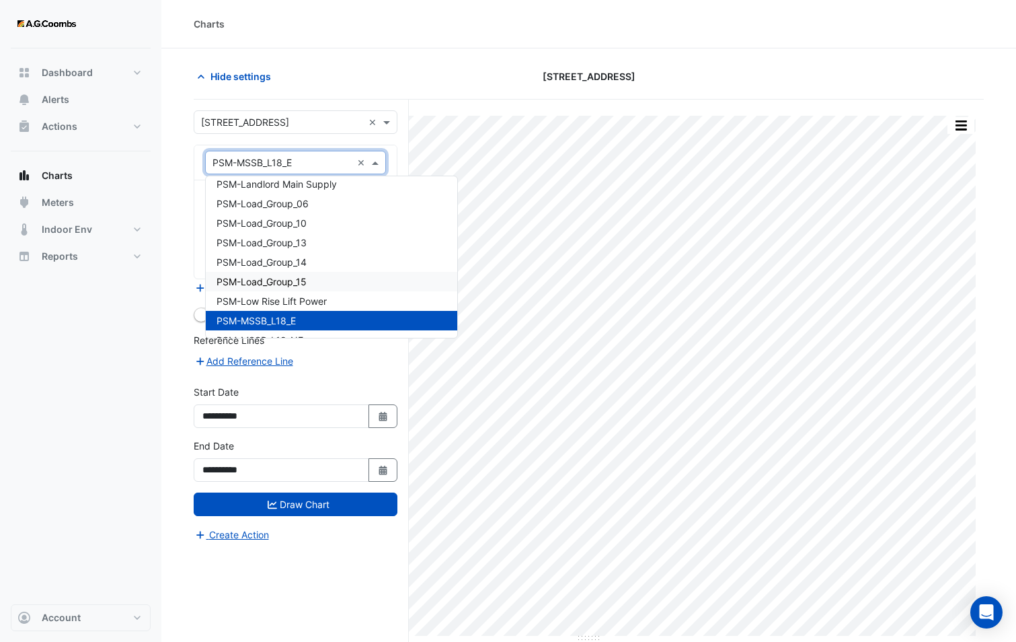
scroll to position [18355, 0]
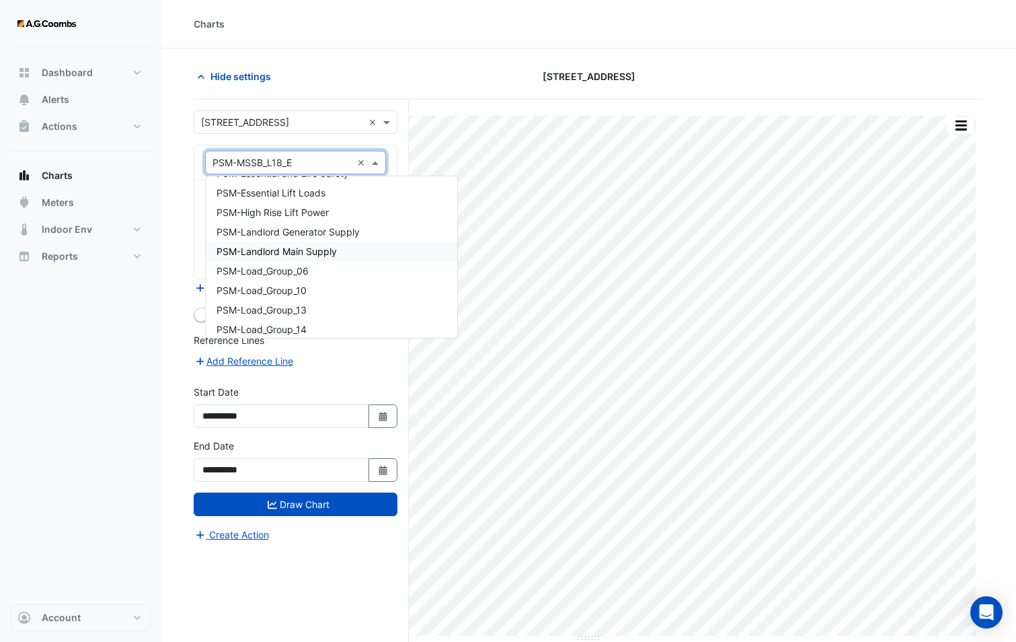
click at [301, 248] on span "PSM-Landlord Main Supply" at bounding box center [277, 251] width 120 height 11
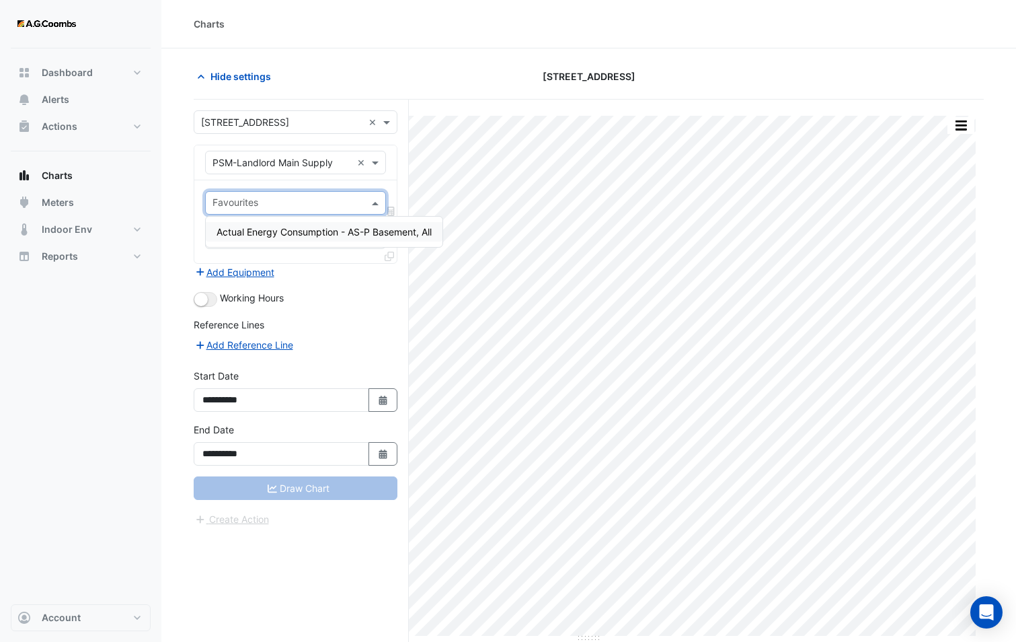
click at [248, 202] on input "text" at bounding box center [288, 204] width 151 height 14
click at [268, 229] on span "Actual Energy Consumption - AS-P Basement, All" at bounding box center [324, 231] width 215 height 11
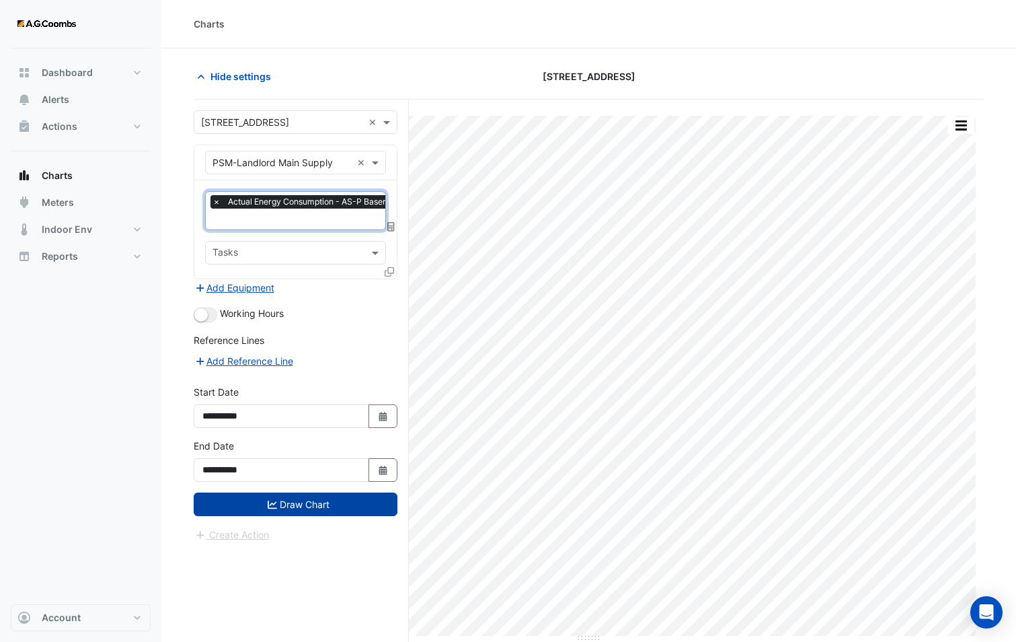
click at [291, 504] on button "Draw Chart" at bounding box center [296, 504] width 204 height 24
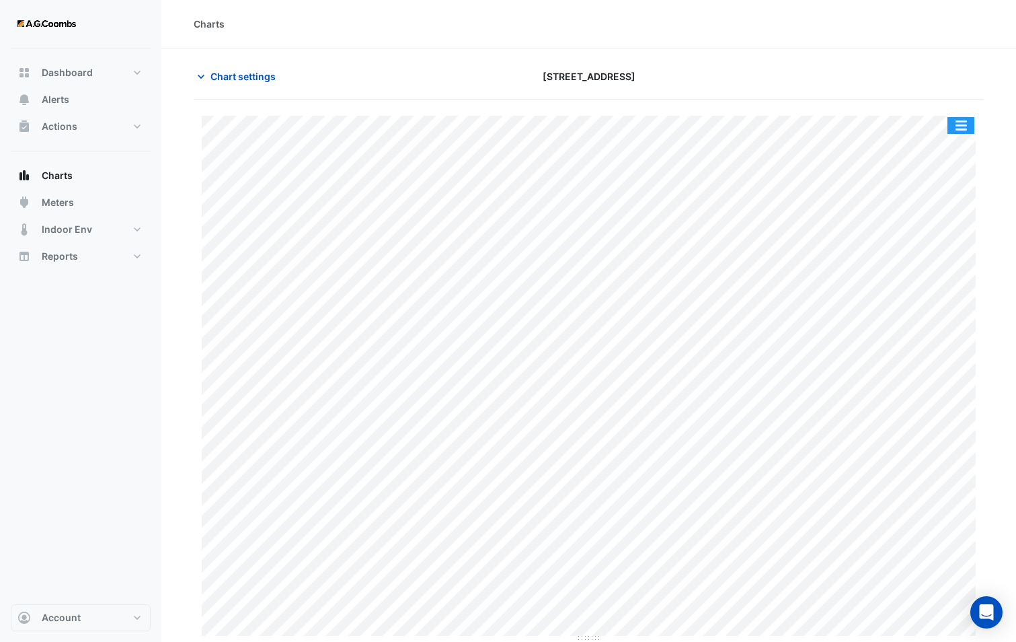
click at [958, 129] on button "button" at bounding box center [961, 125] width 27 height 17
click at [854, 92] on div "Chart settings [STREET_ADDRESS]" at bounding box center [589, 82] width 790 height 35
click at [963, 122] on button "button" at bounding box center [961, 125] width 27 height 17
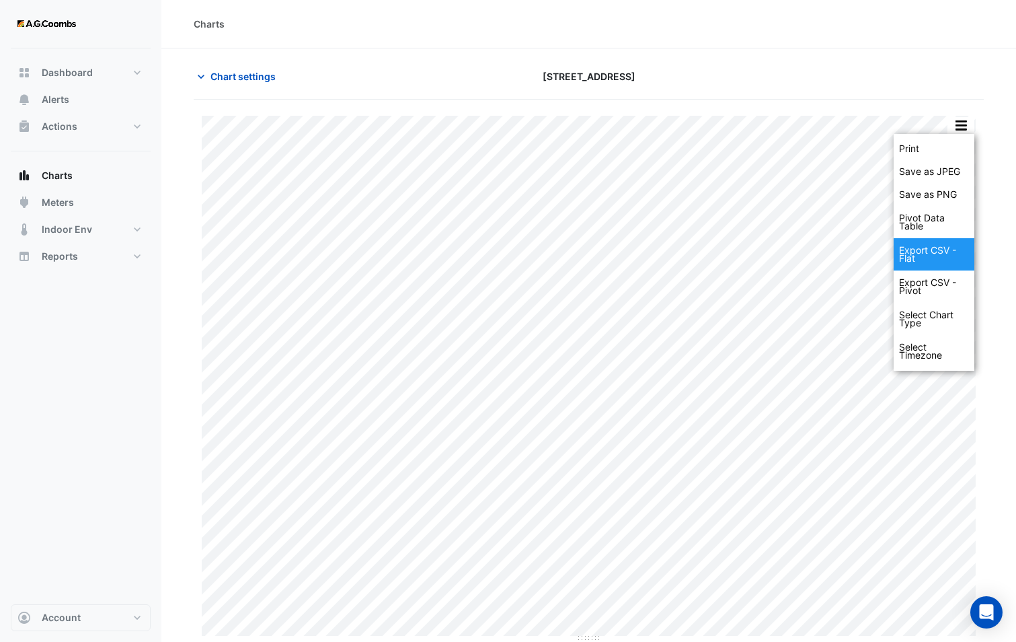
click at [944, 244] on div "Export CSV - Flat" at bounding box center [934, 254] width 81 height 32
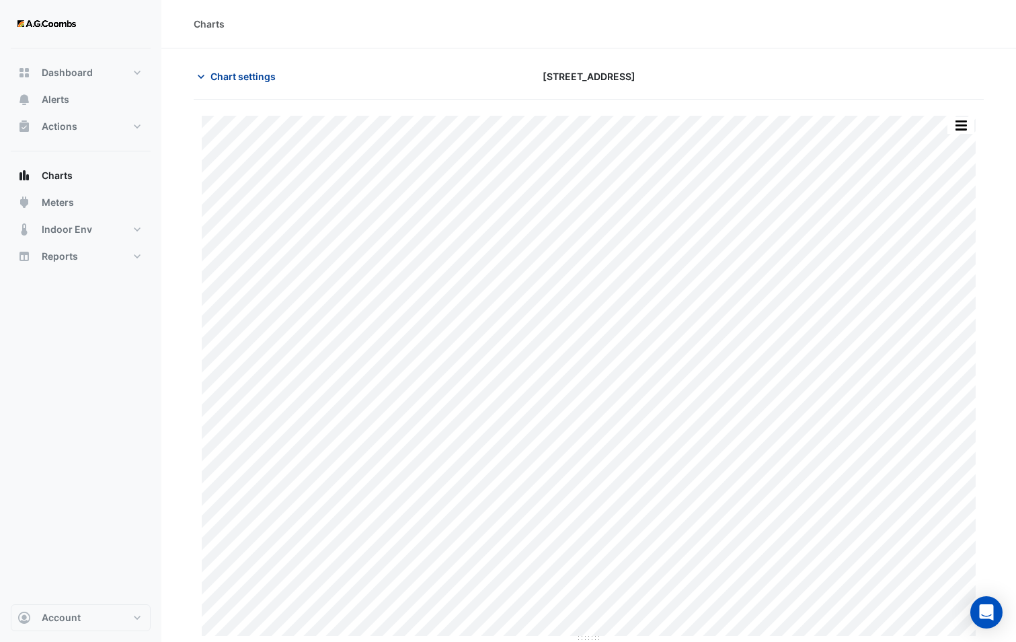
click at [237, 74] on span "Chart settings" at bounding box center [243, 76] width 65 height 14
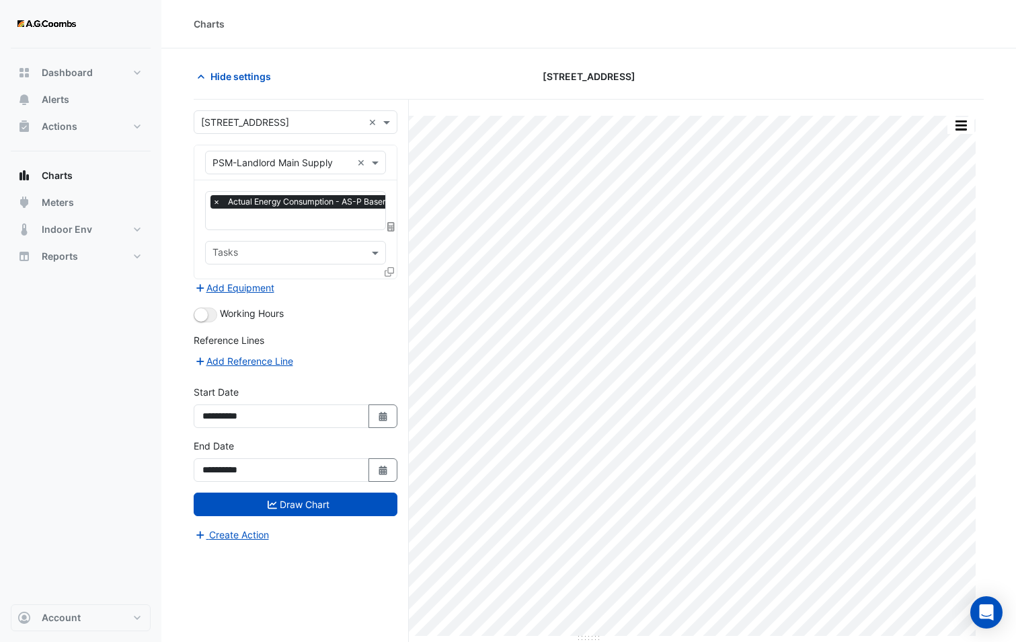
click at [287, 160] on input "text" at bounding box center [282, 163] width 139 height 14
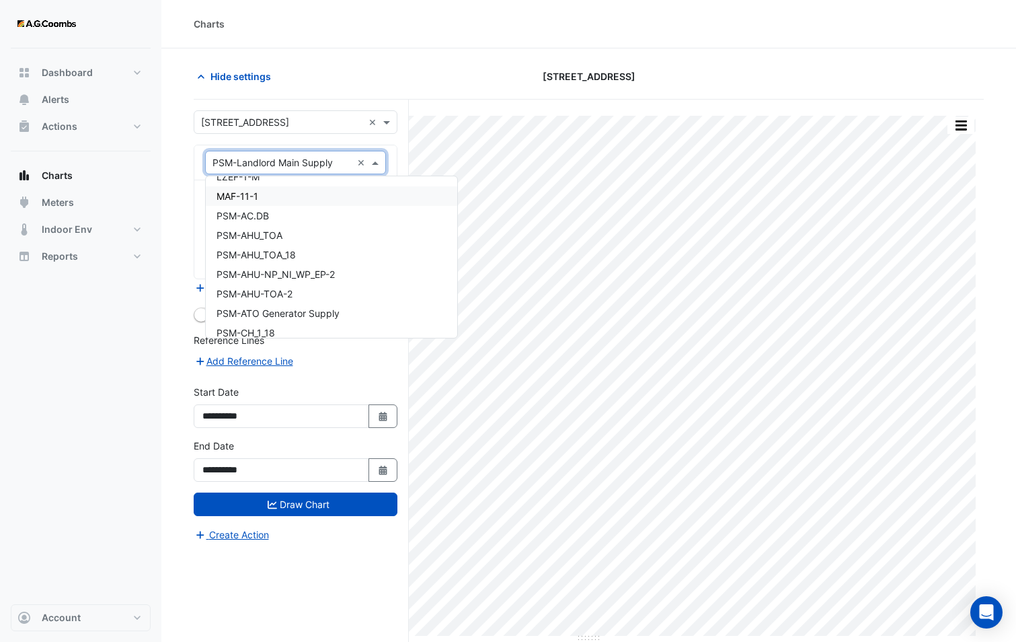
scroll to position [17075, 0]
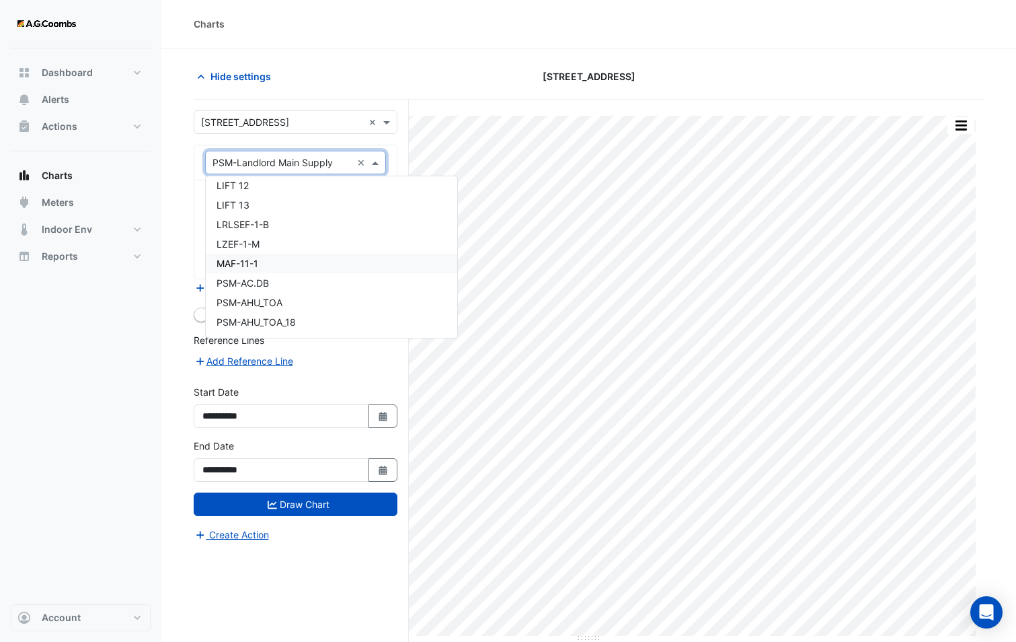
click at [268, 262] on div "MAF-11-1" at bounding box center [332, 264] width 252 height 20
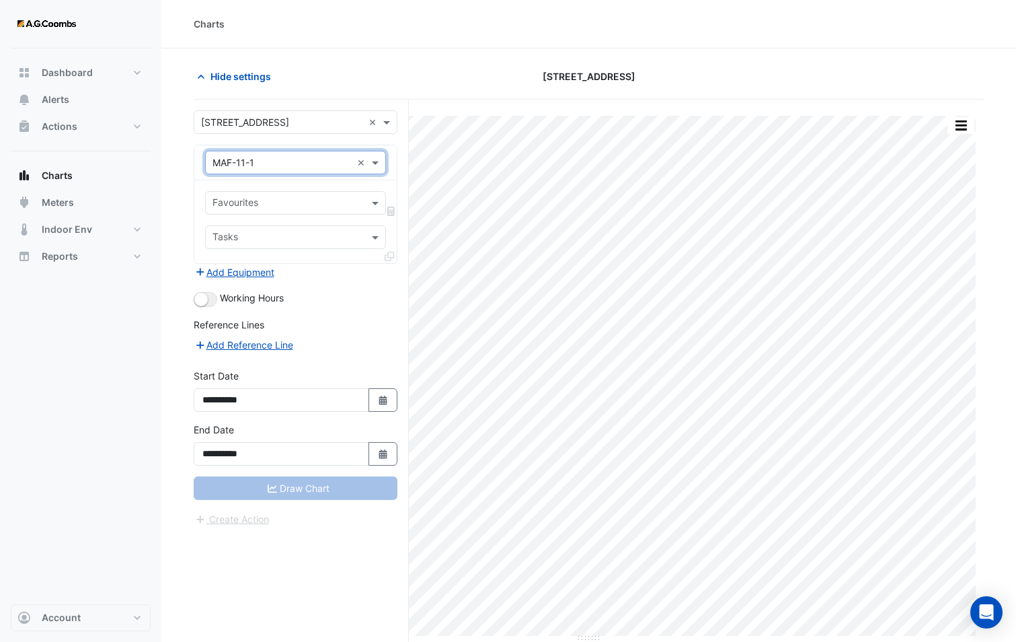
click at [267, 200] on input "text" at bounding box center [288, 204] width 151 height 14
click at [265, 202] on input "text" at bounding box center [288, 204] width 151 height 14
click at [252, 181] on div "Favourites Tasks" at bounding box center [295, 221] width 202 height 83
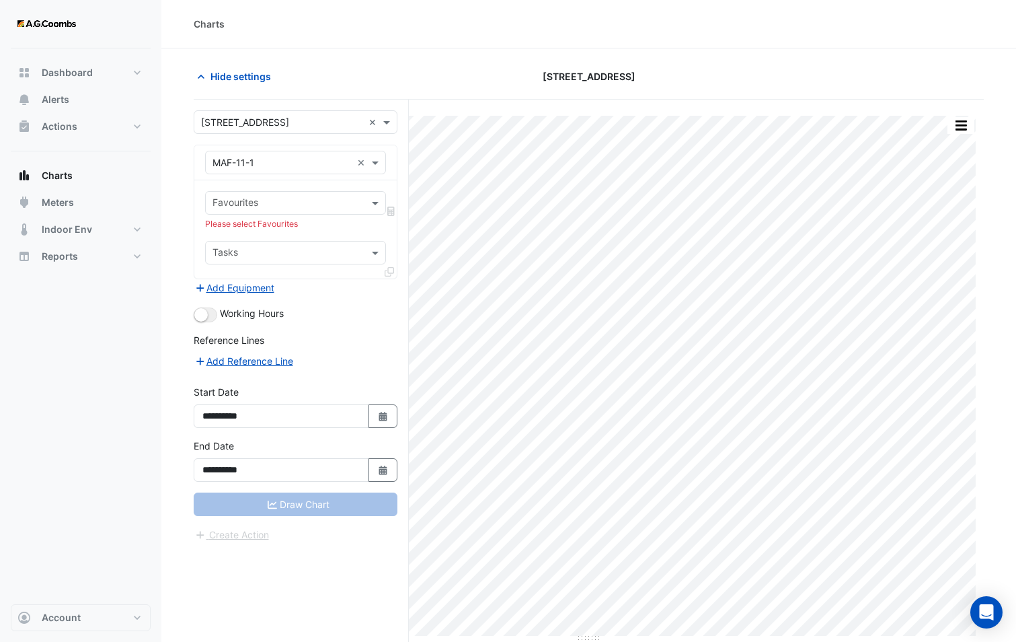
click at [265, 206] on input "text" at bounding box center [288, 204] width 151 height 14
click at [253, 174] on div "Equipment × MAF-11-1 ×" at bounding box center [295, 162] width 202 height 35
click at [247, 167] on input "text" at bounding box center [282, 163] width 139 height 14
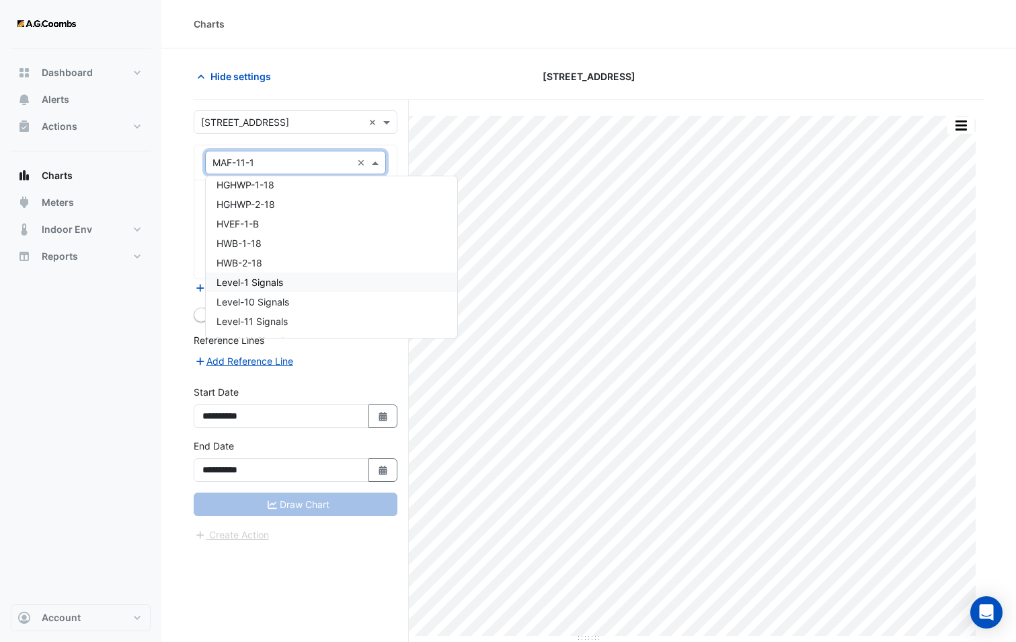
scroll to position [16345, 0]
click at [267, 255] on span "HGHWP-1-18" at bounding box center [246, 251] width 58 height 11
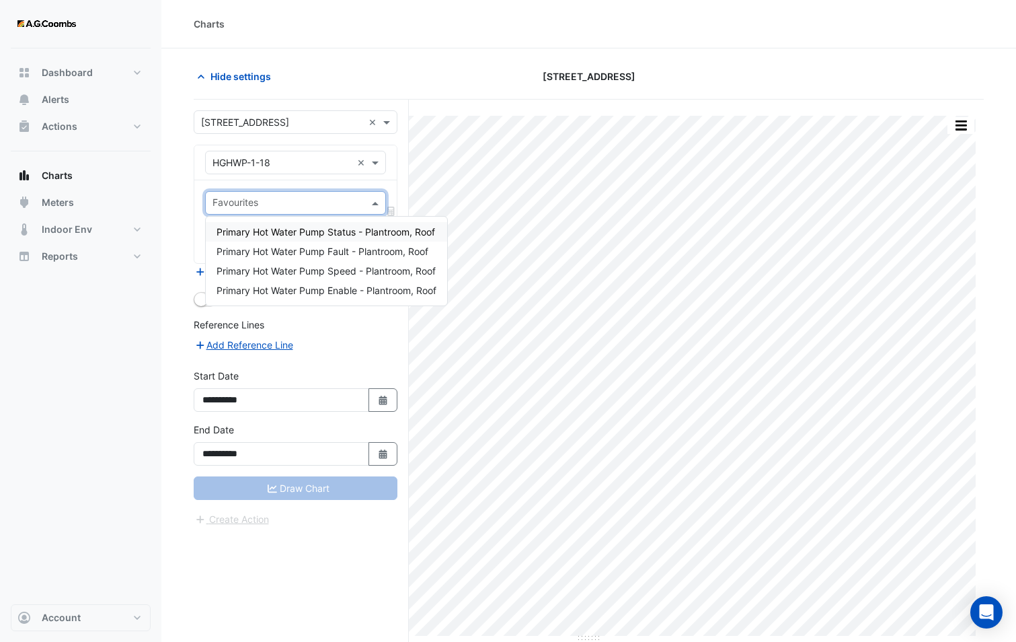
click at [255, 197] on input "text" at bounding box center [288, 204] width 151 height 14
click at [263, 227] on span "Primary Hot Water Pump Status - Plantroom, Roof" at bounding box center [326, 231] width 219 height 11
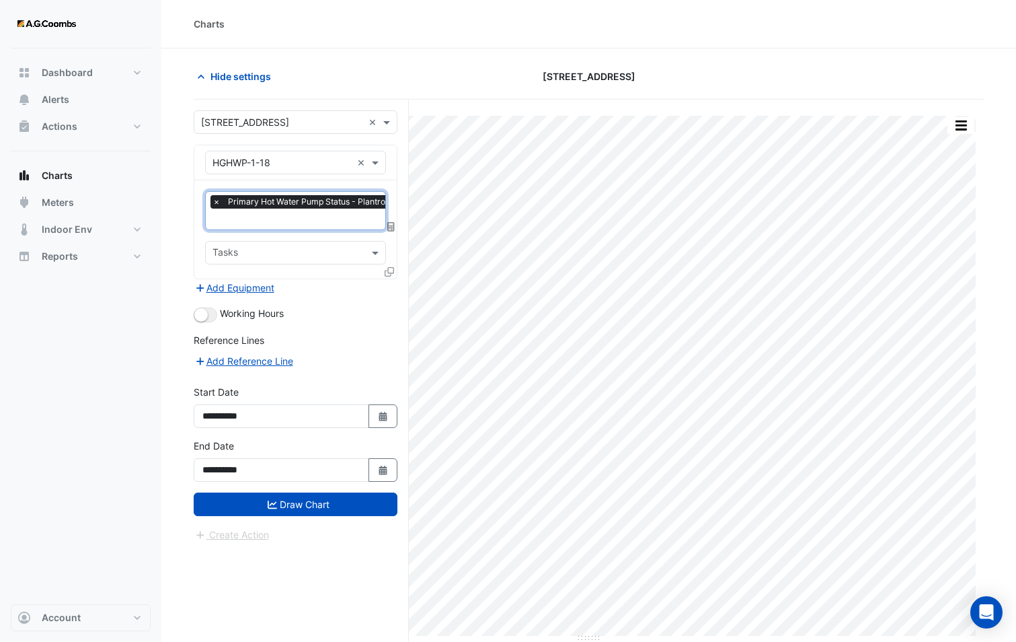
click at [262, 227] on div at bounding box center [318, 220] width 215 height 17
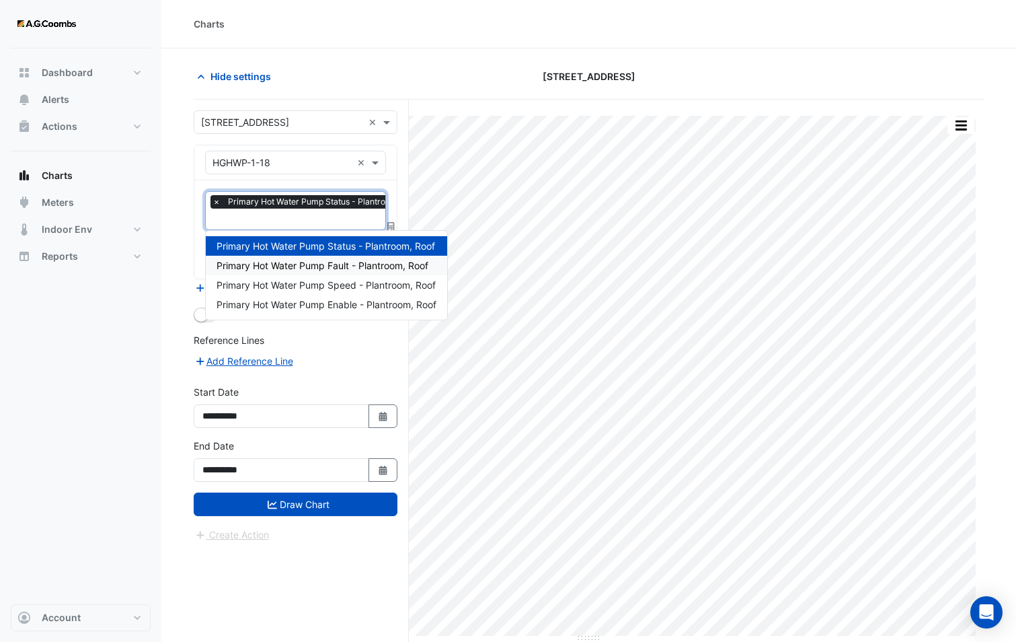
click at [272, 257] on div "Primary Hot Water Pump Fault - Plantroom, Roof" at bounding box center [326, 266] width 241 height 20
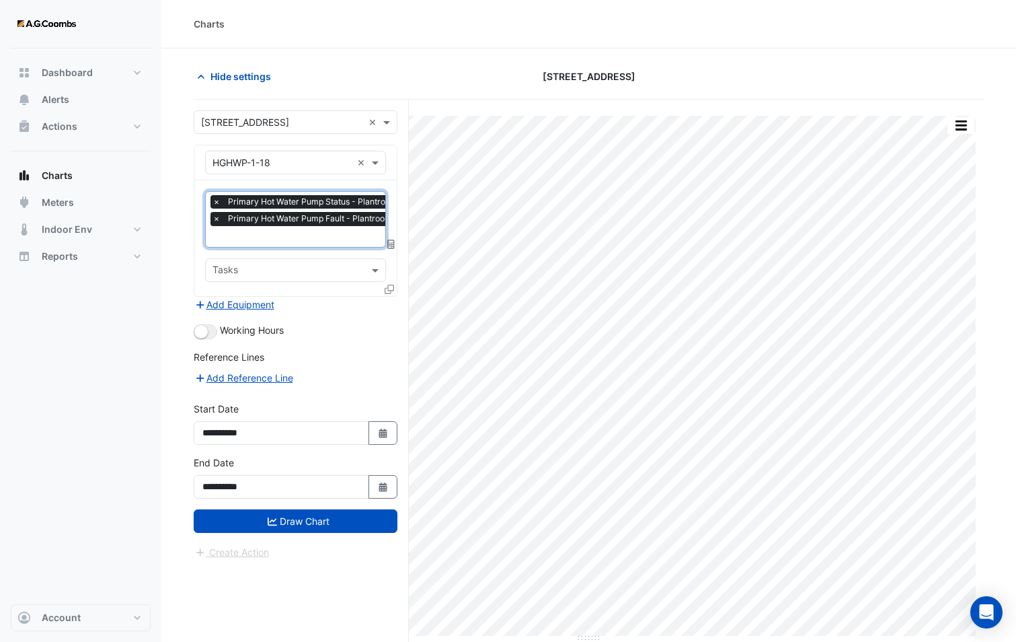
click at [259, 237] on input "text" at bounding box center [319, 238] width 213 height 14
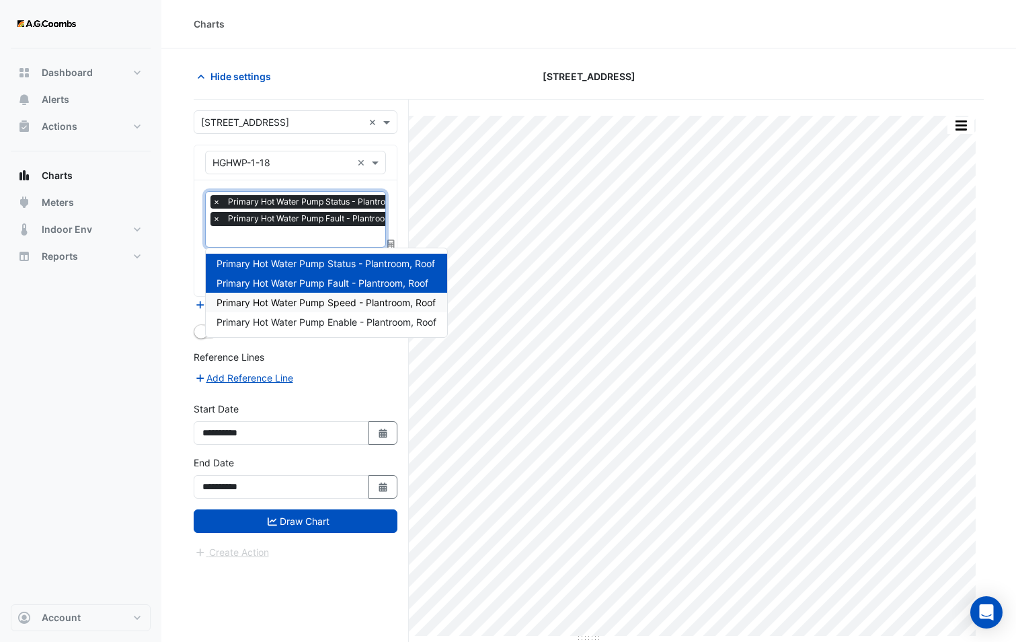
click at [287, 303] on span "Primary Hot Water Pump Speed - Plantroom, Roof" at bounding box center [326, 302] width 219 height 11
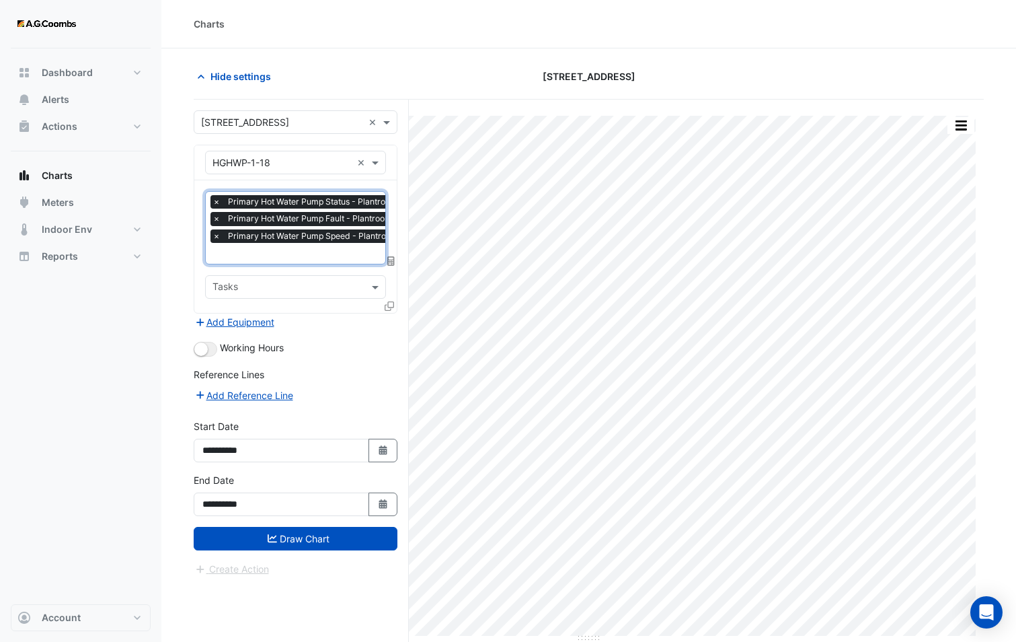
drag, startPoint x: 256, startPoint y: 256, endPoint x: 262, endPoint y: 262, distance: 8.1
click at [259, 256] on input "text" at bounding box center [320, 255] width 214 height 14
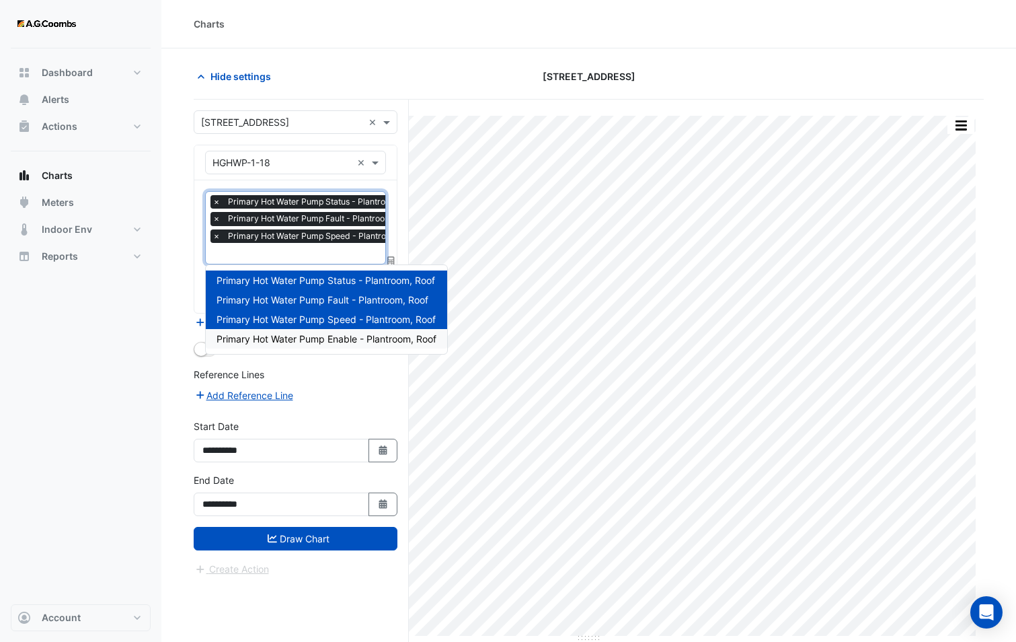
click at [292, 343] on span "Primary Hot Water Pump Enable - Plantroom, Roof" at bounding box center [327, 338] width 220 height 11
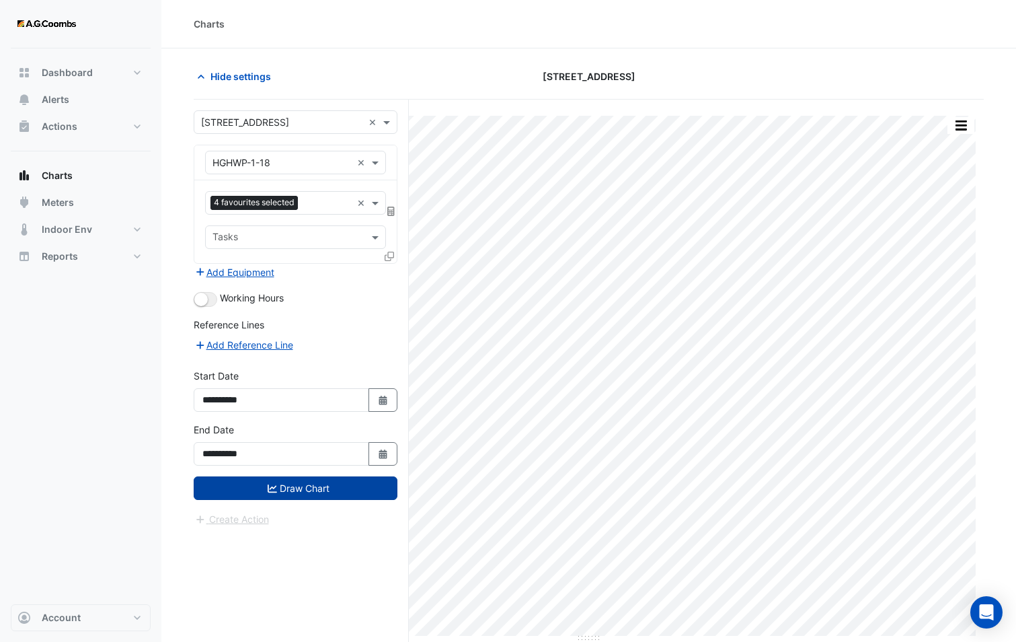
click at [312, 486] on button "Draw Chart" at bounding box center [296, 488] width 204 height 24
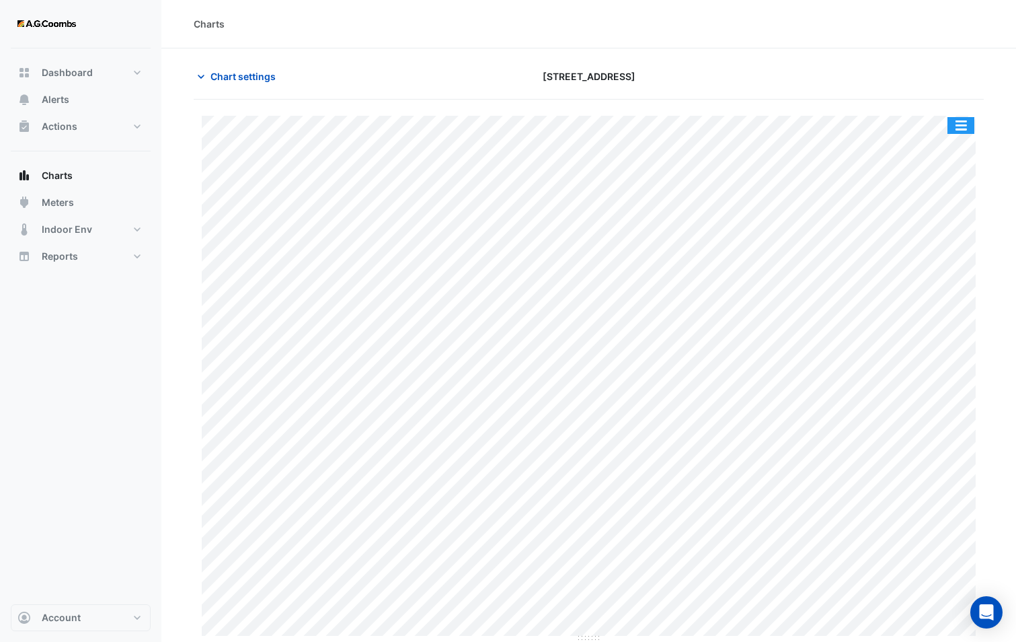
click at [955, 125] on button "button" at bounding box center [961, 125] width 27 height 17
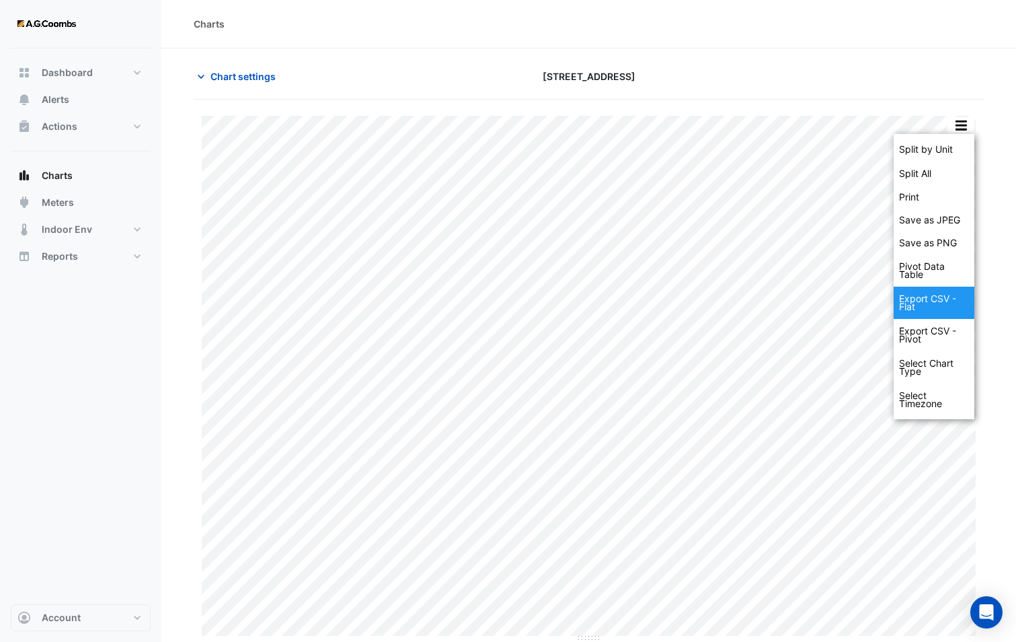
click at [921, 295] on div "Export CSV - Flat" at bounding box center [934, 303] width 81 height 32
click at [230, 80] on span "Chart settings" at bounding box center [243, 76] width 65 height 14
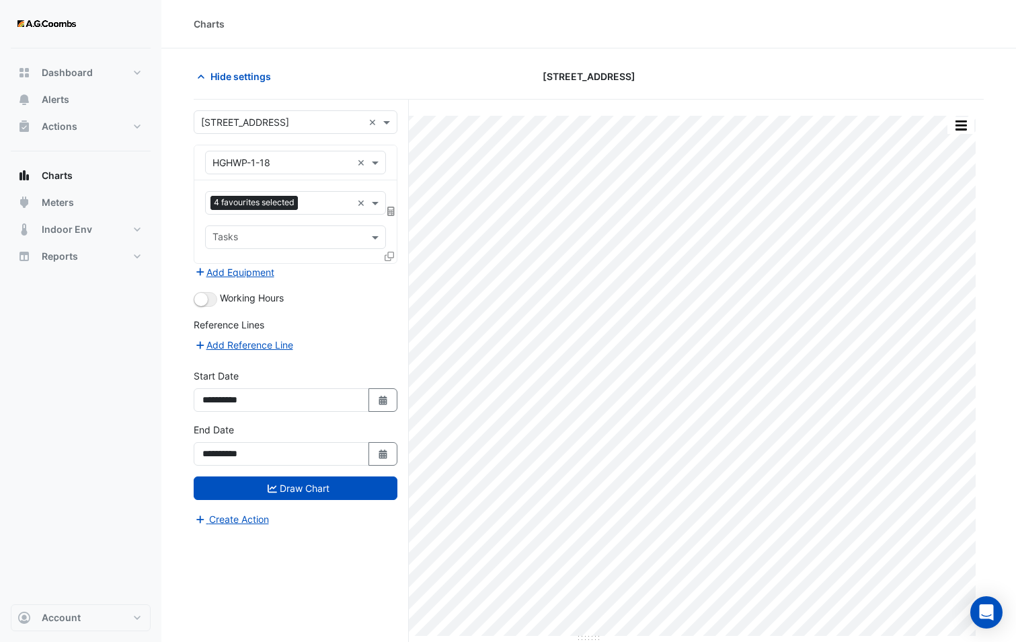
click at [393, 256] on icon at bounding box center [389, 256] width 9 height 9
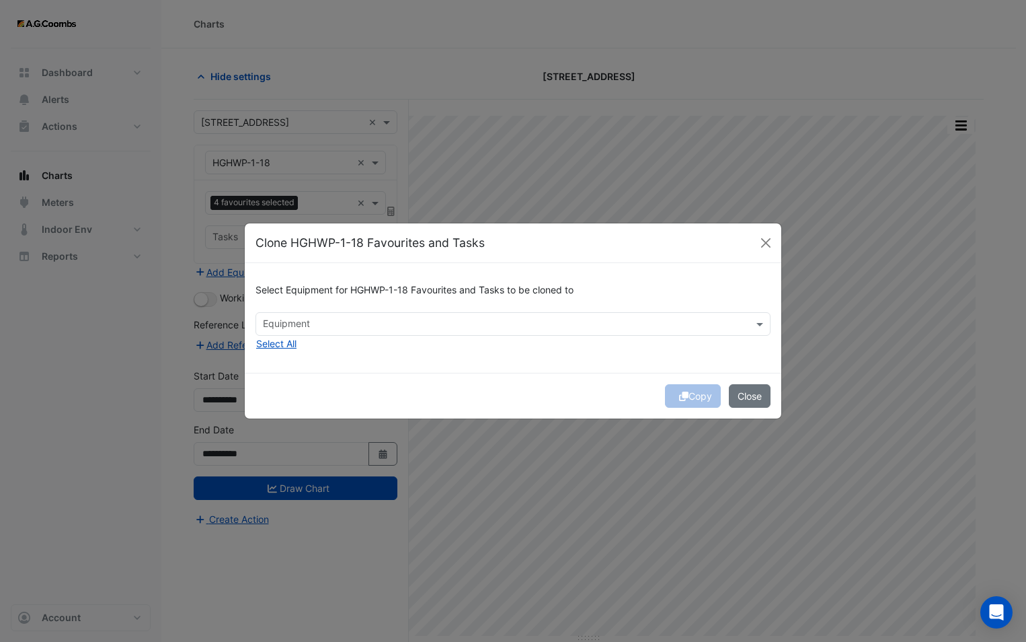
click at [371, 326] on input "text" at bounding box center [505, 325] width 485 height 14
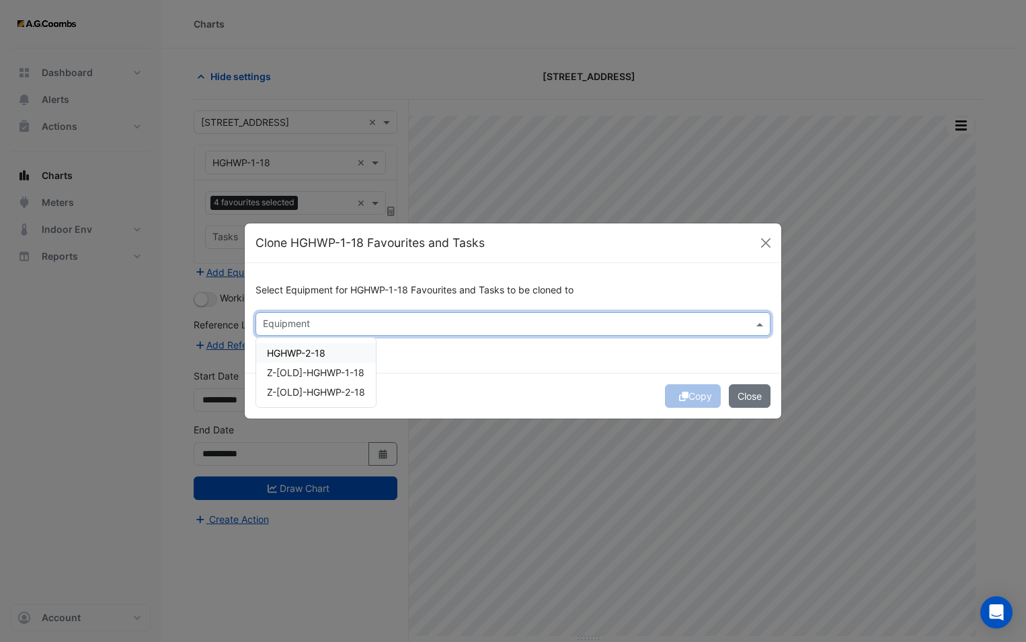
click at [329, 352] on div "HGHWP-2-18" at bounding box center [316, 353] width 120 height 20
click at [334, 375] on span "Z-[OLD]-HGHWP-1-18" at bounding box center [316, 372] width 98 height 11
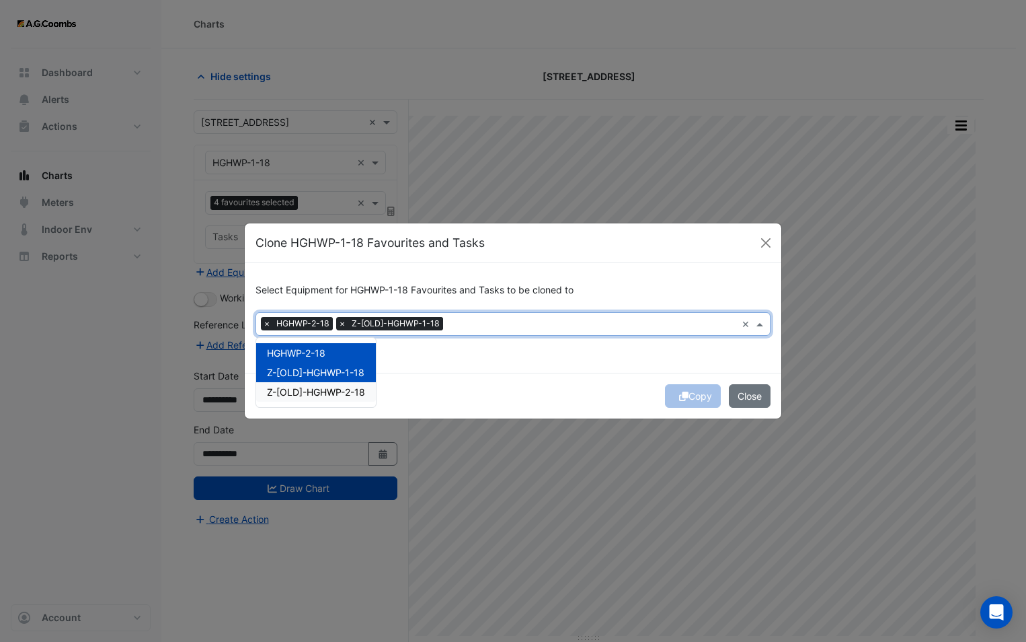
click at [334, 391] on span "Z-[OLD]-HGHWP-2-18" at bounding box center [316, 391] width 98 height 11
click at [418, 373] on div "Copy Close" at bounding box center [513, 396] width 537 height 46
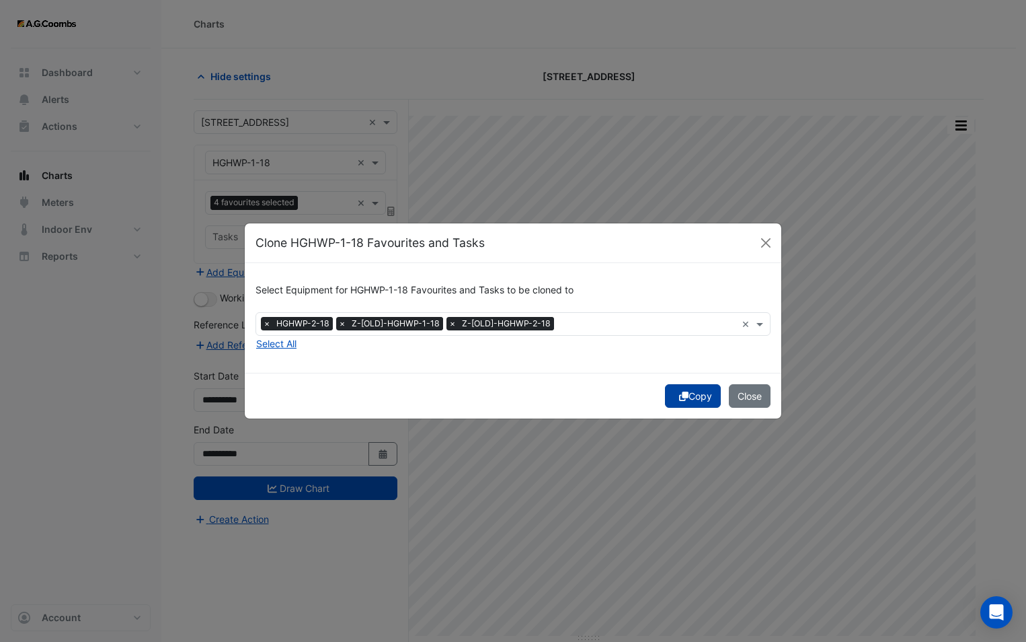
click at [679, 398] on icon "submit" at bounding box center [683, 395] width 9 height 9
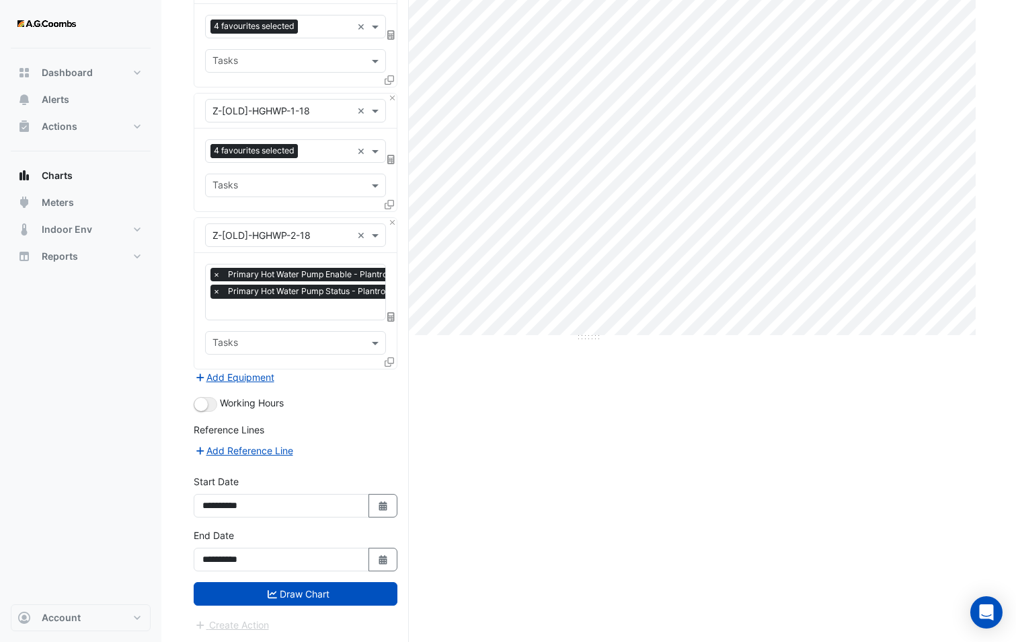
scroll to position [233, 0]
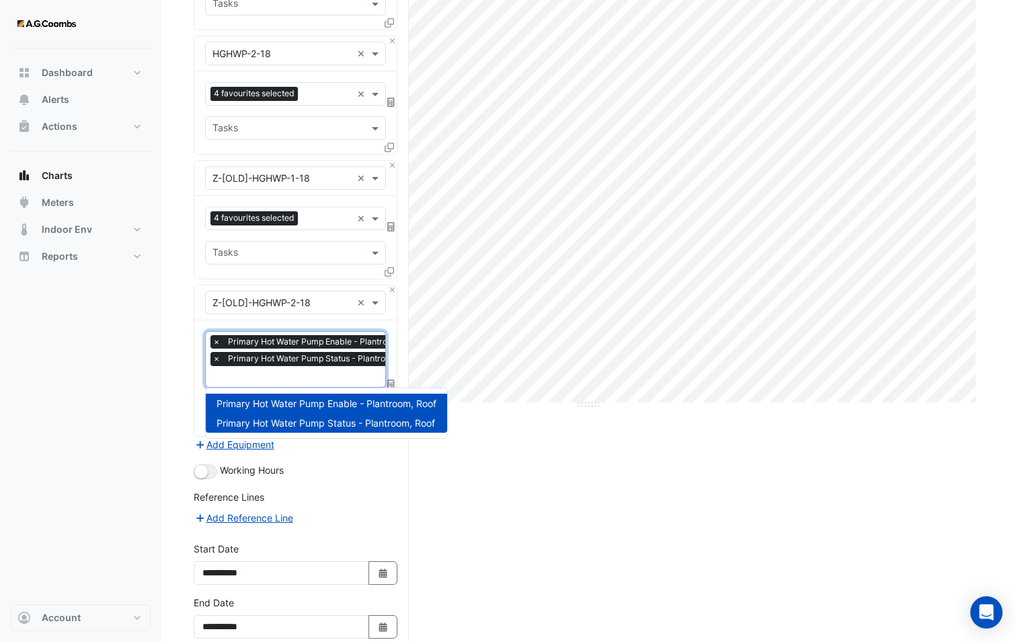
click at [270, 364] on span "Primary Hot Water Pump Status - Plantroom, Roof" at bounding box center [324, 358] width 198 height 13
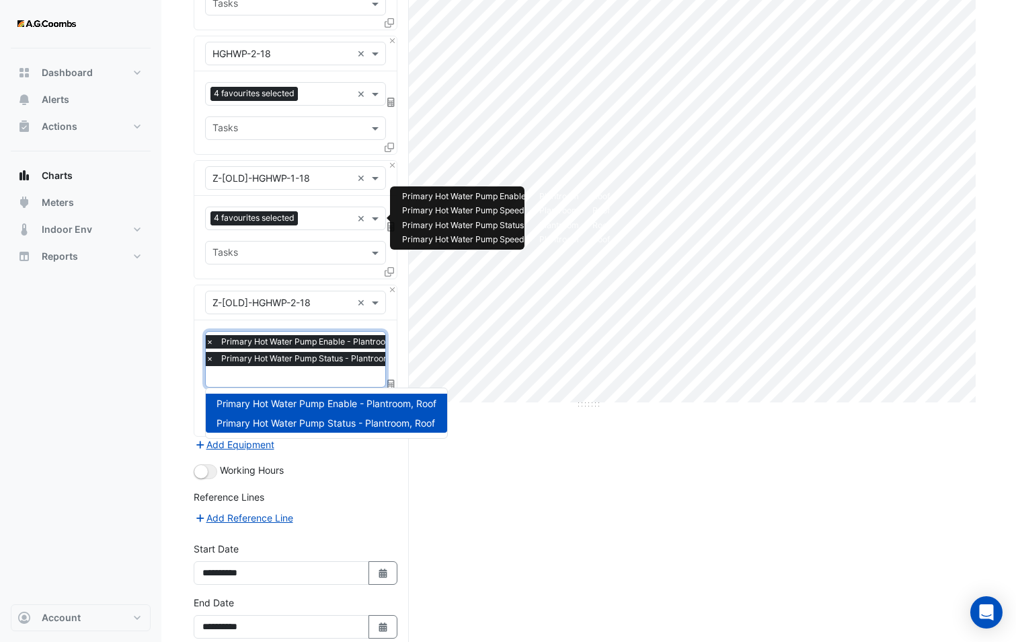
click at [309, 221] on input "text" at bounding box center [327, 220] width 48 height 14
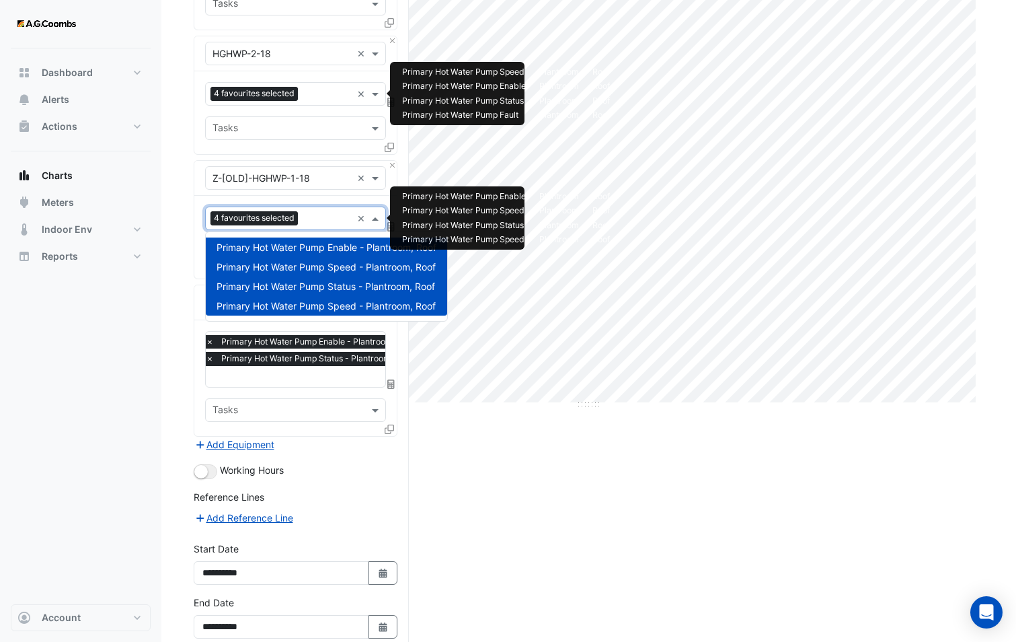
click at [313, 88] on input "text" at bounding box center [327, 95] width 48 height 14
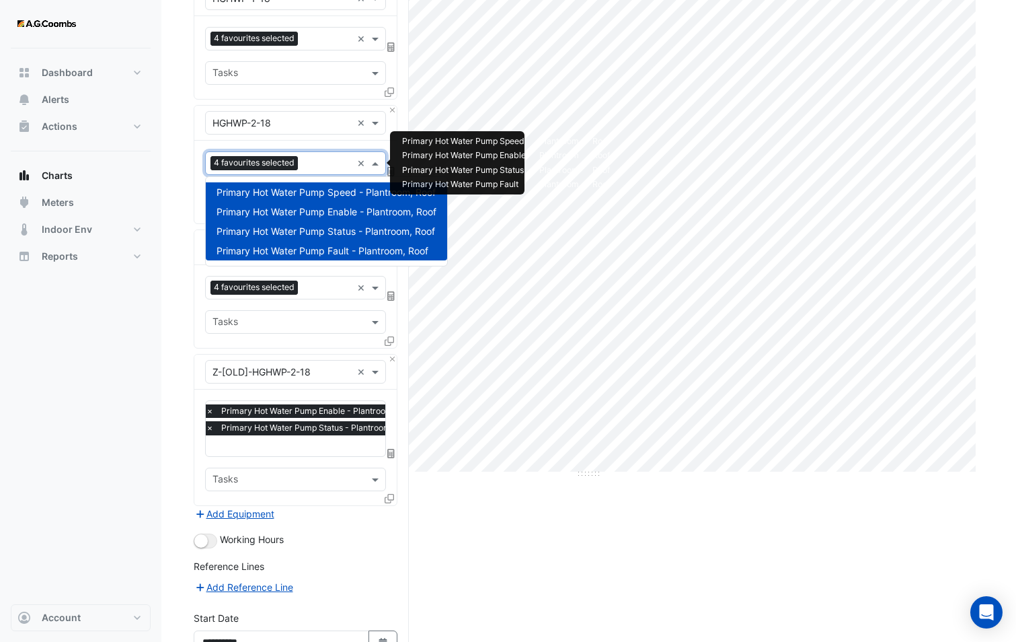
scroll to position [99, 0]
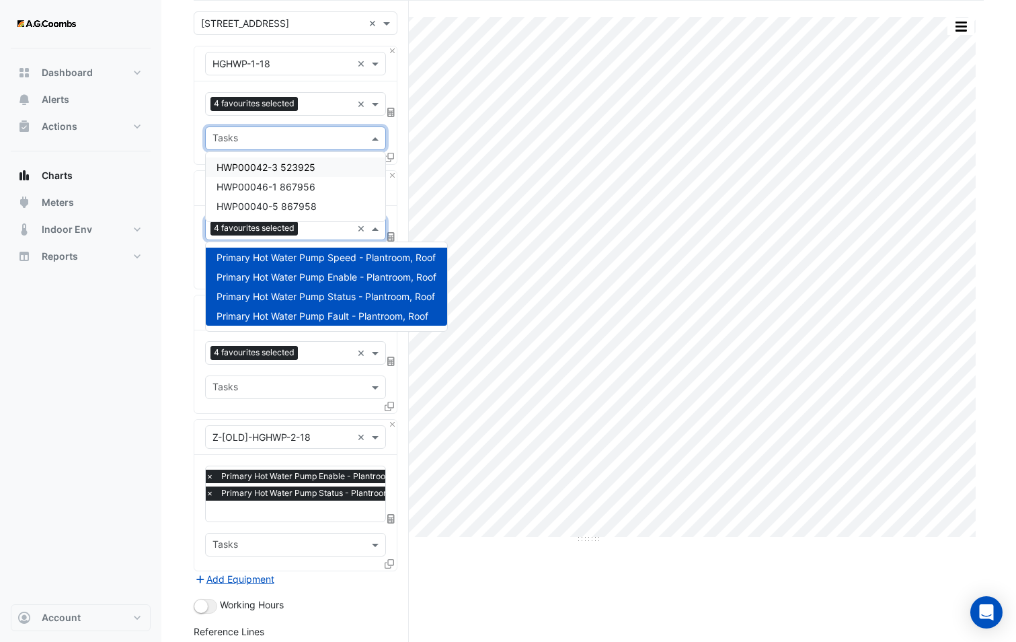
click at [314, 137] on input "text" at bounding box center [288, 140] width 151 height 14
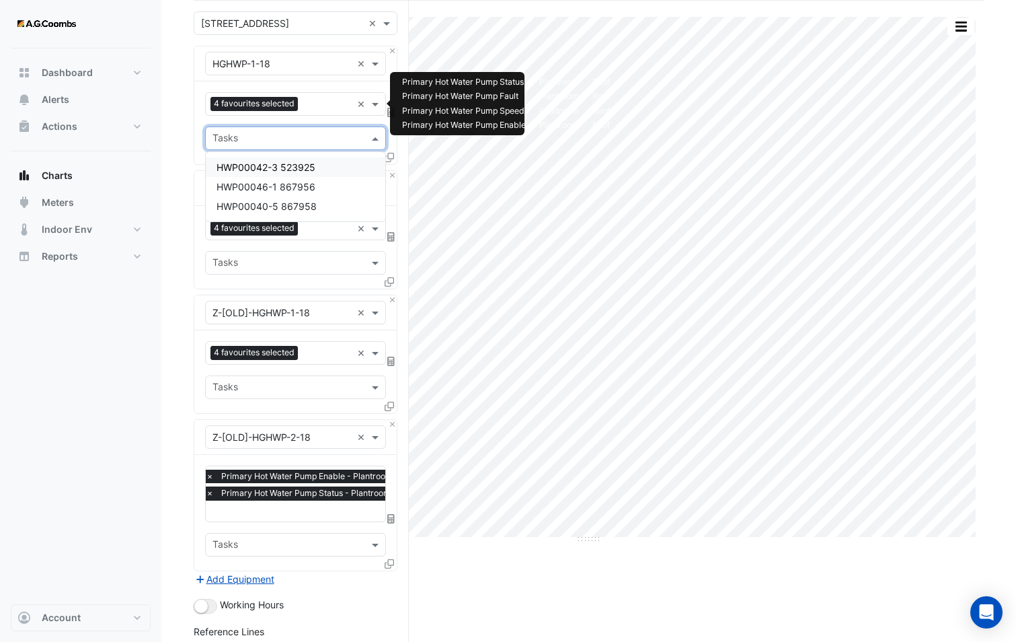
click at [316, 100] on input "text" at bounding box center [327, 105] width 48 height 14
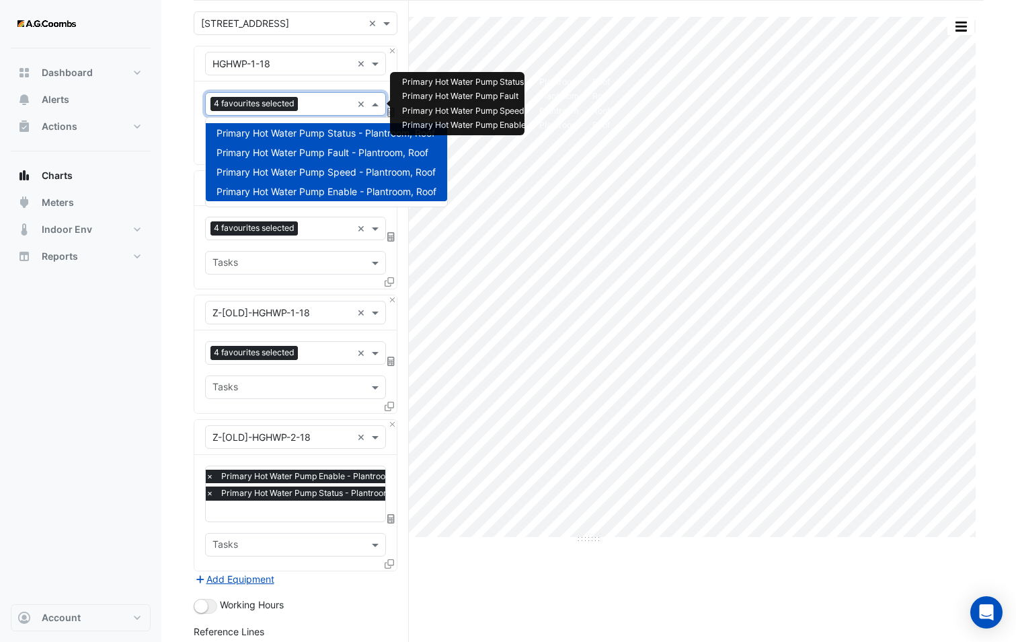
click at [171, 202] on section "Hide settings [STREET_ADDRESS] Split by Unit Split All Print Save as JPEG Save …" at bounding box center [588, 397] width 855 height 895
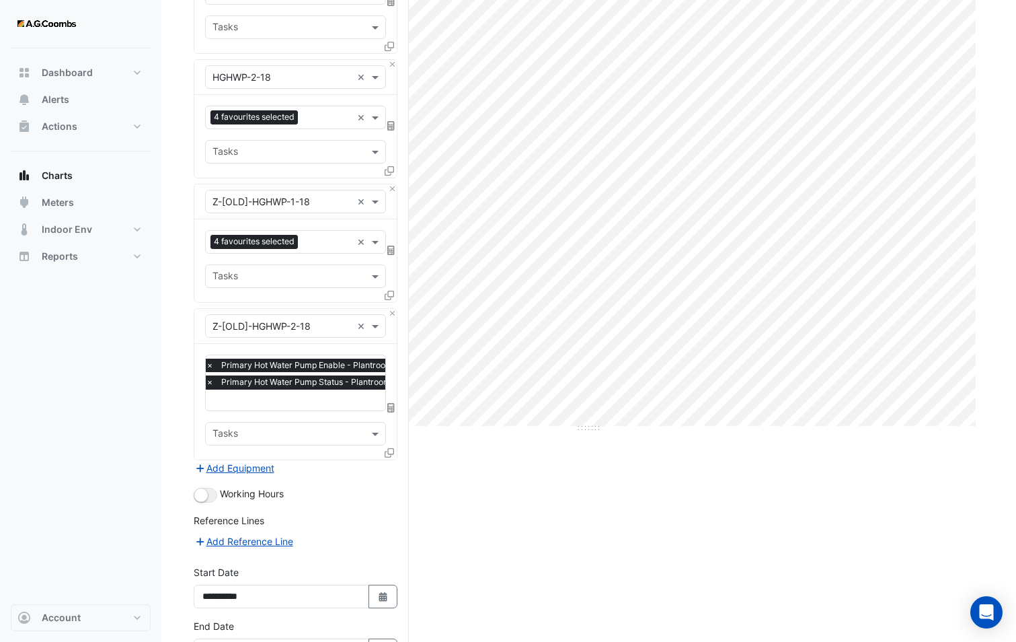
scroll to position [301, 0]
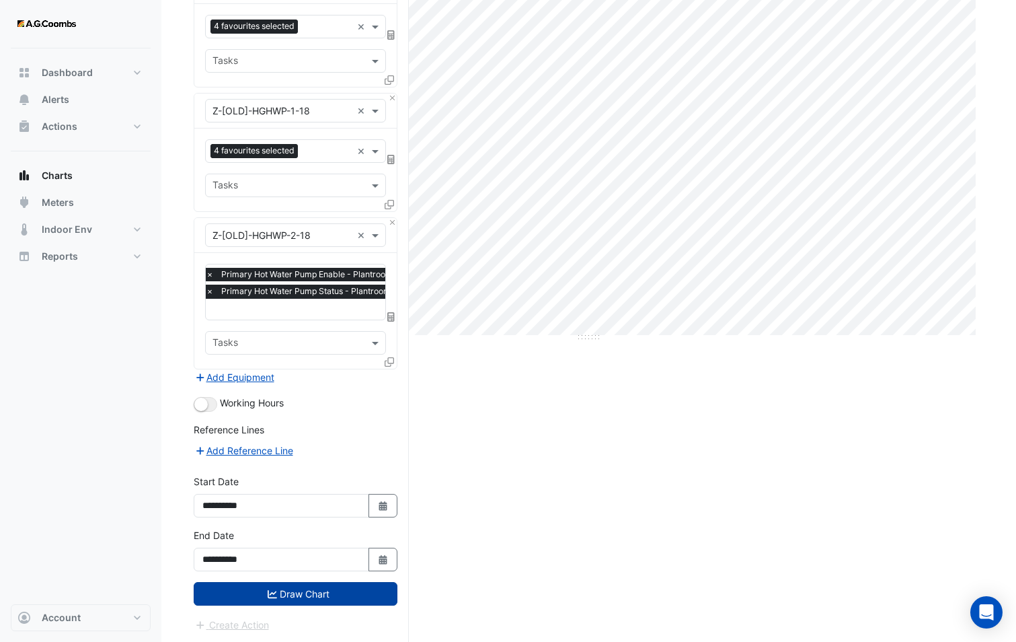
click at [300, 595] on button "Draw Chart" at bounding box center [296, 594] width 204 height 24
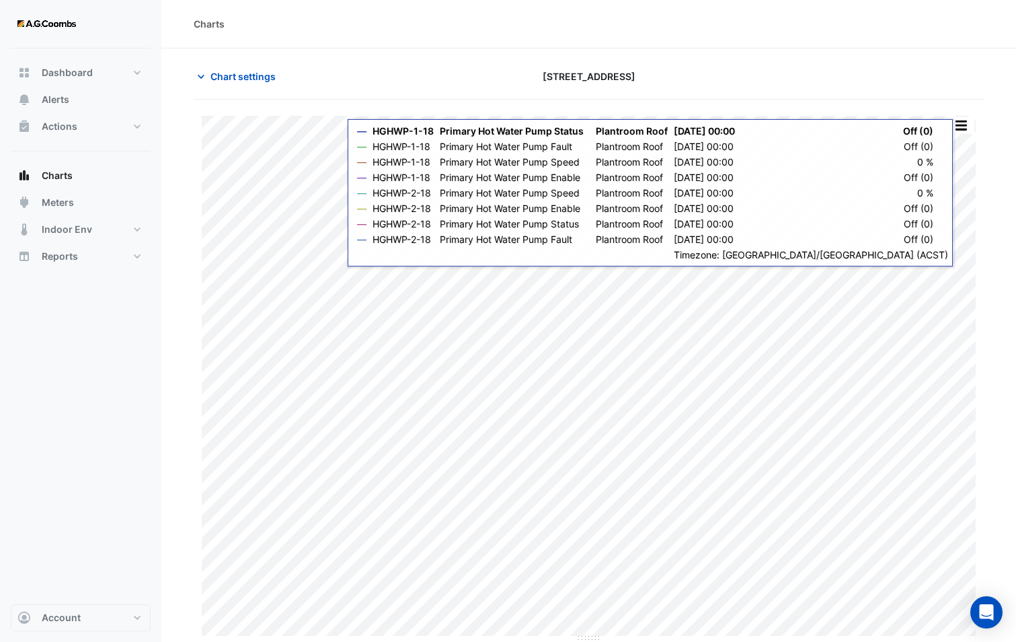
scroll to position [1, 0]
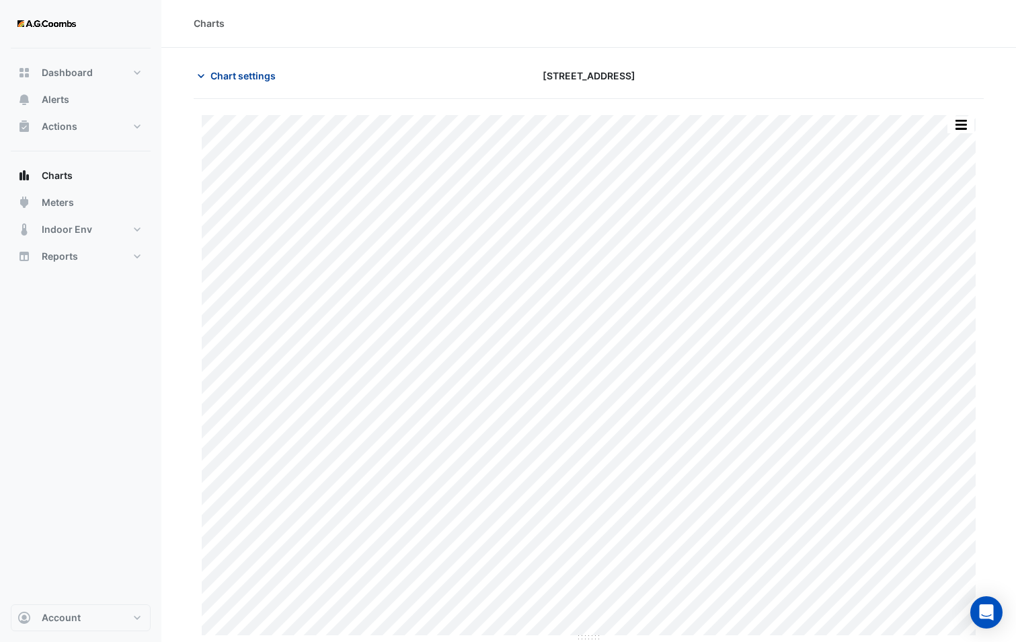
click at [254, 69] on span "Chart settings" at bounding box center [243, 76] width 65 height 14
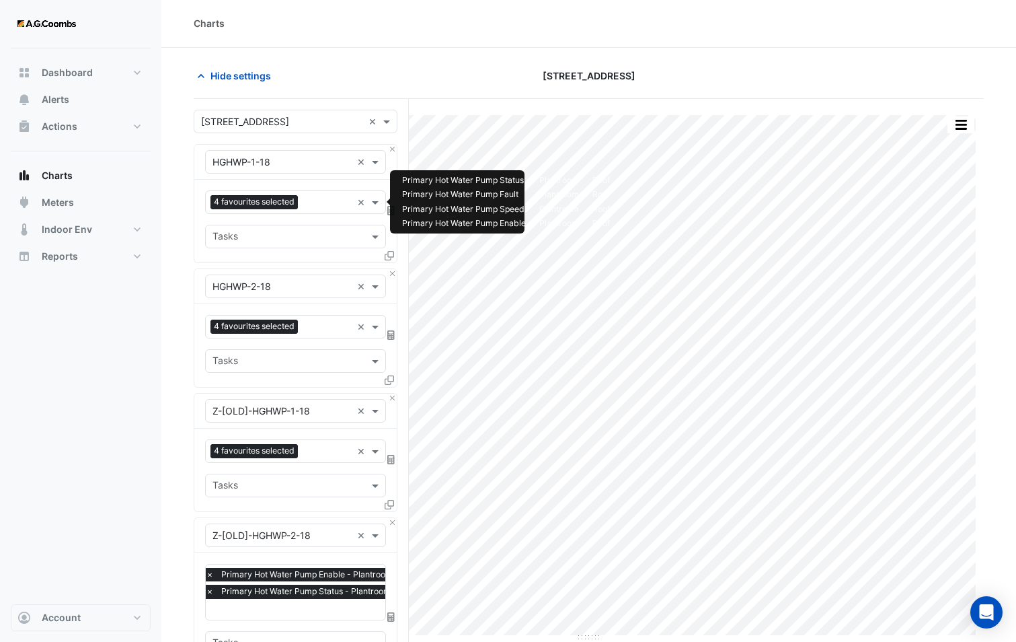
click at [336, 196] on input "text" at bounding box center [327, 203] width 48 height 14
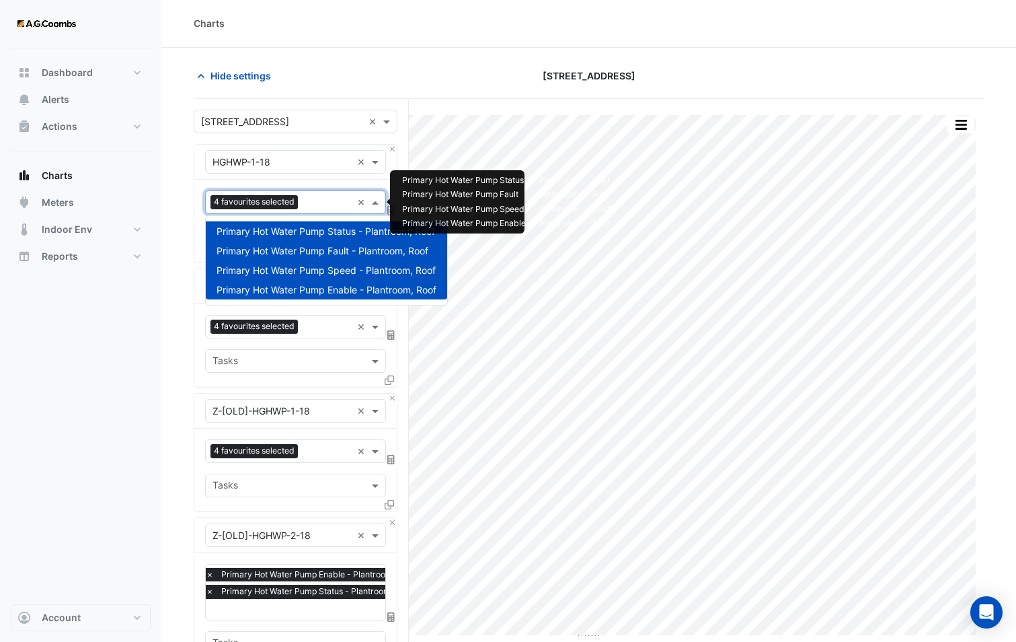
click at [331, 246] on span "Primary Hot Water Pump Fault - Plantroom, Roof" at bounding box center [323, 250] width 212 height 11
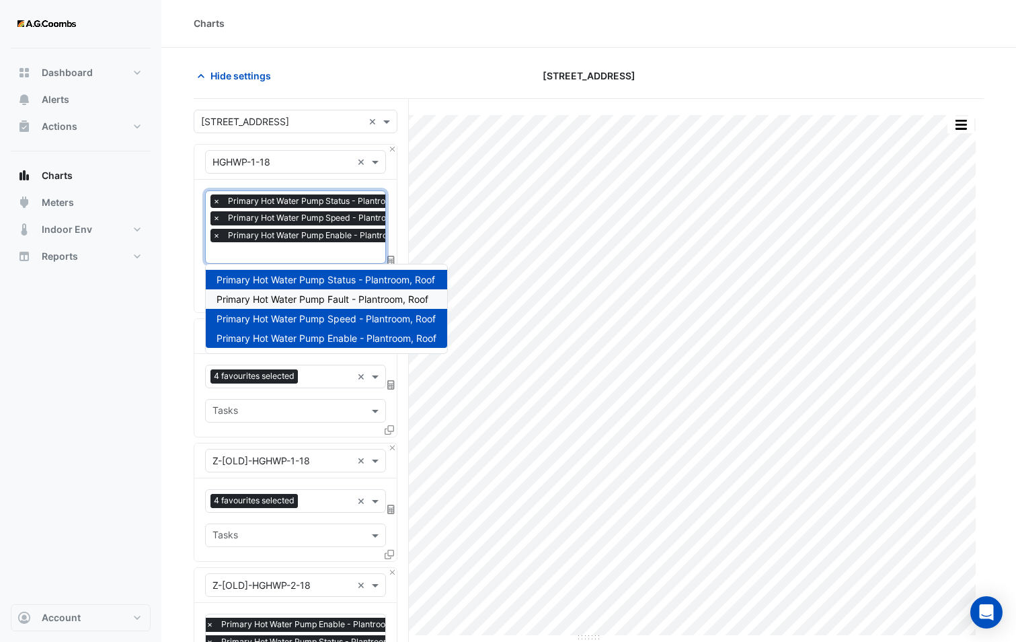
click at [217, 217] on span "×" at bounding box center [217, 217] width 12 height 13
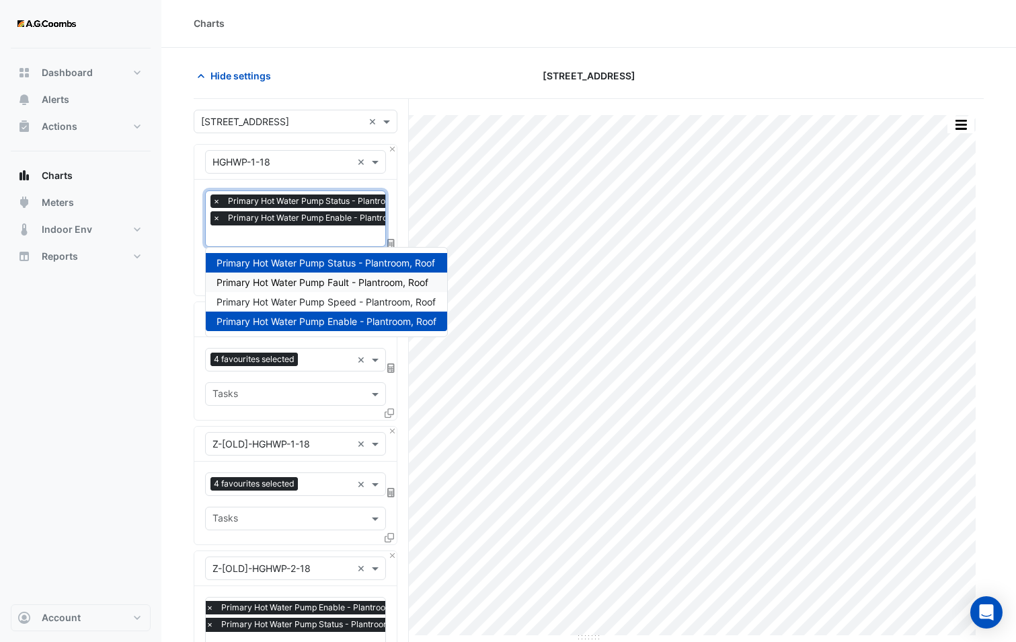
click at [217, 218] on span "×" at bounding box center [217, 217] width 12 height 13
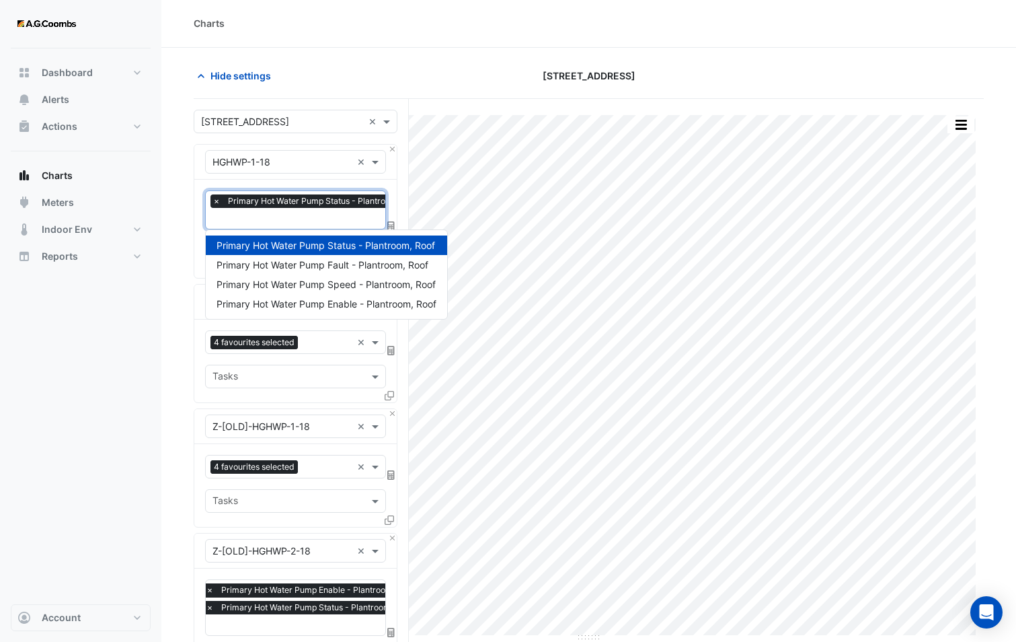
click at [196, 256] on div "Favourites × Primary Hot Water Pump Status - Plantroom, Roof × Tasks" at bounding box center [295, 229] width 202 height 98
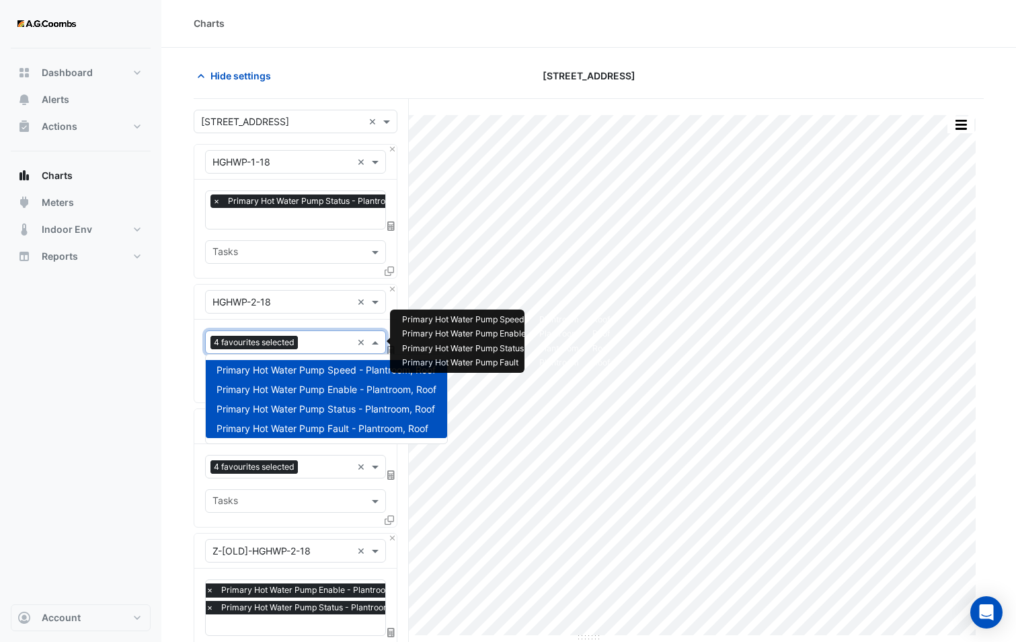
click at [324, 340] on input "text" at bounding box center [327, 343] width 48 height 14
click at [306, 385] on span "Primary Hot Water Pump Enable - Plantroom, Roof" at bounding box center [327, 388] width 220 height 11
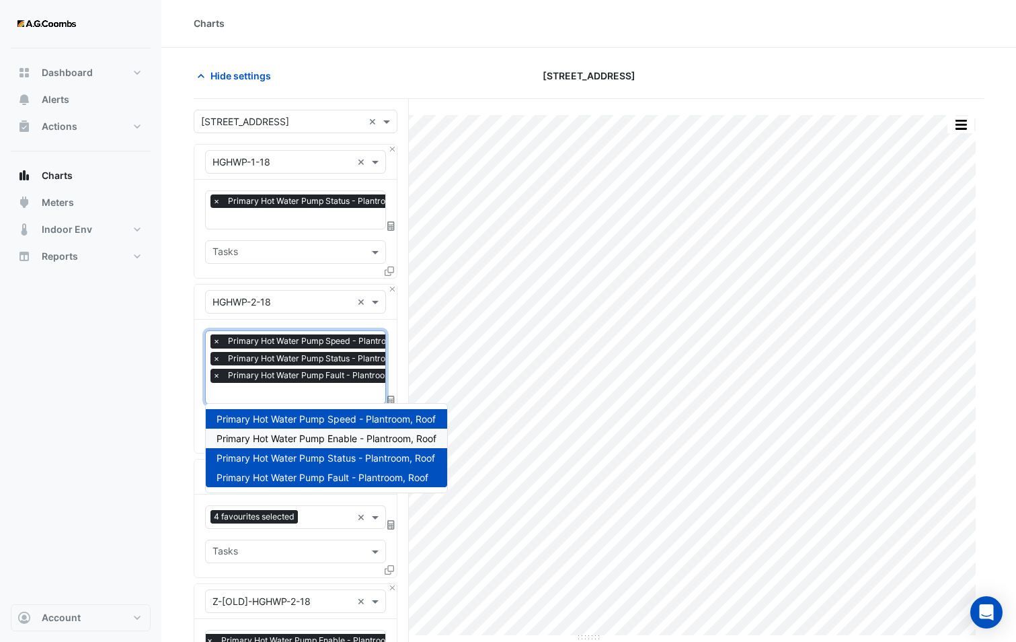
click at [214, 342] on span "×" at bounding box center [217, 340] width 12 height 13
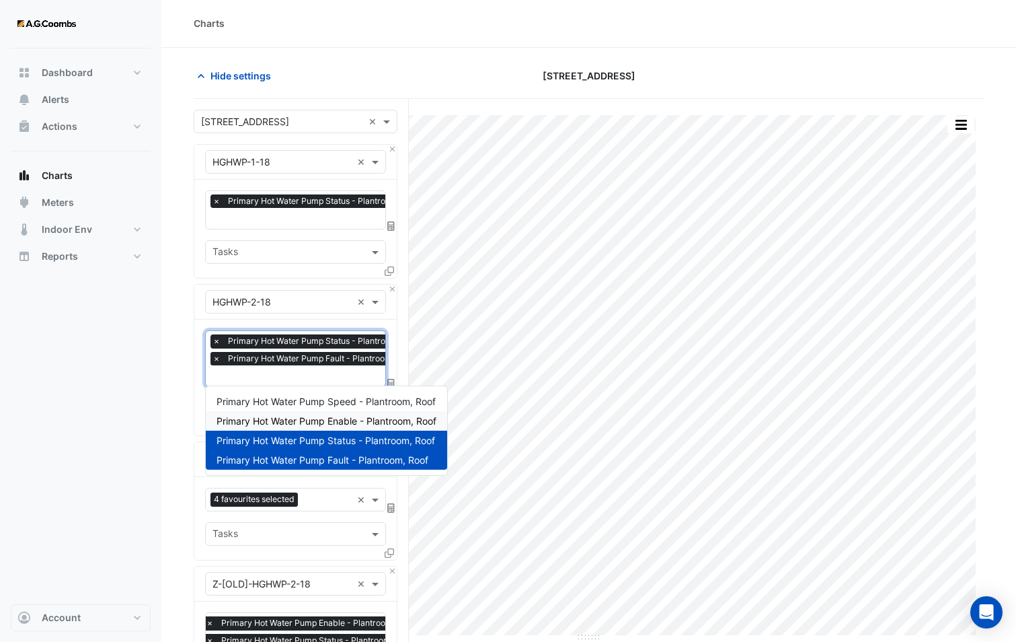
click at [217, 353] on span "×" at bounding box center [217, 358] width 12 height 13
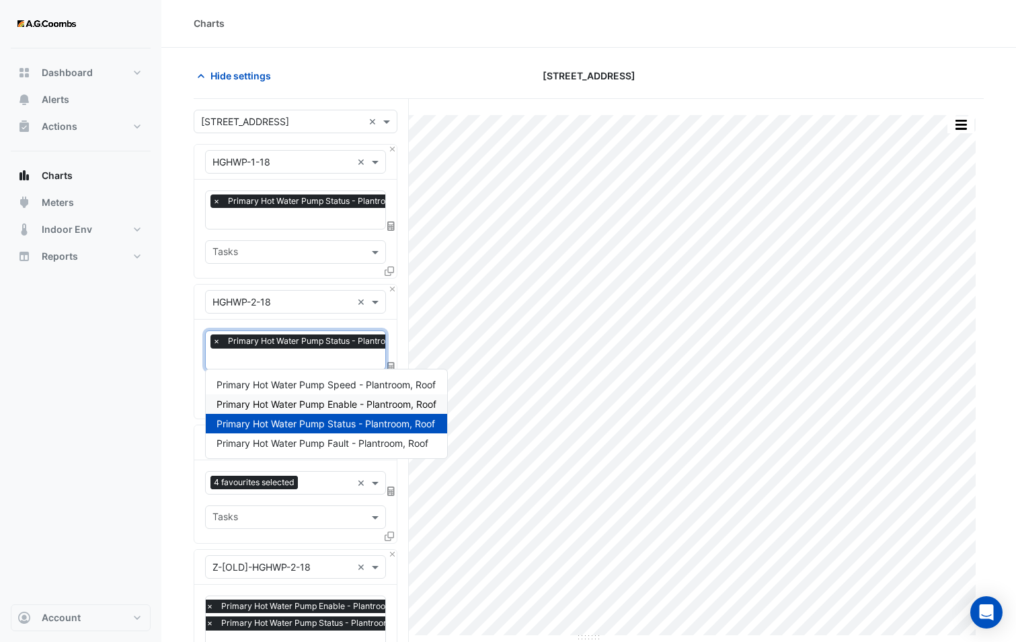
click at [188, 388] on section "Hide settings [STREET_ADDRESS] Split by Equip Split by Unit Split All Print Sav…" at bounding box center [588, 511] width 855 height 927
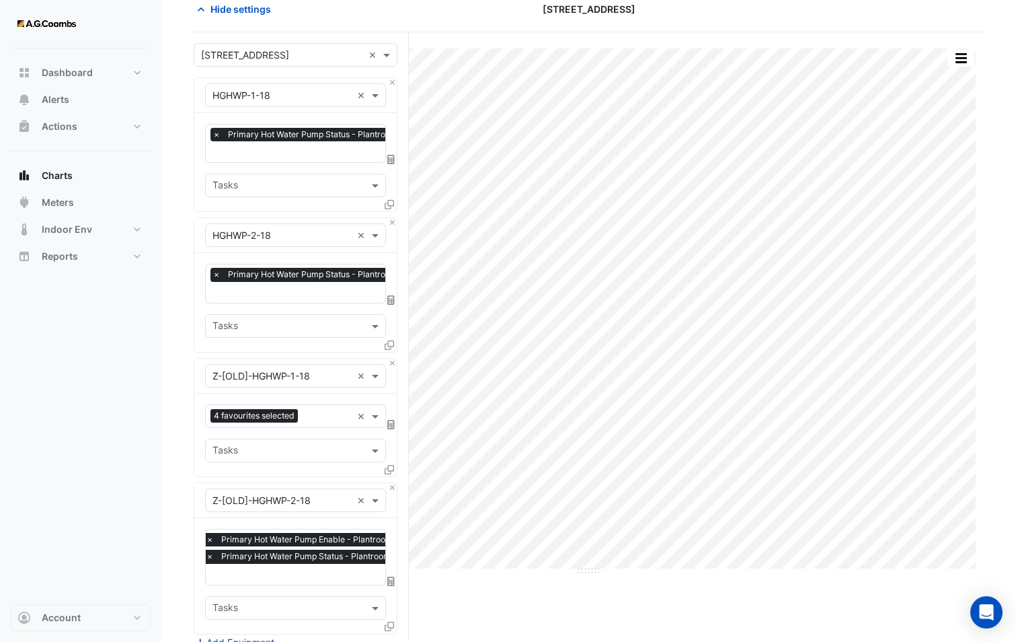
scroll to position [68, 0]
click at [307, 410] on input "text" at bounding box center [327, 417] width 48 height 14
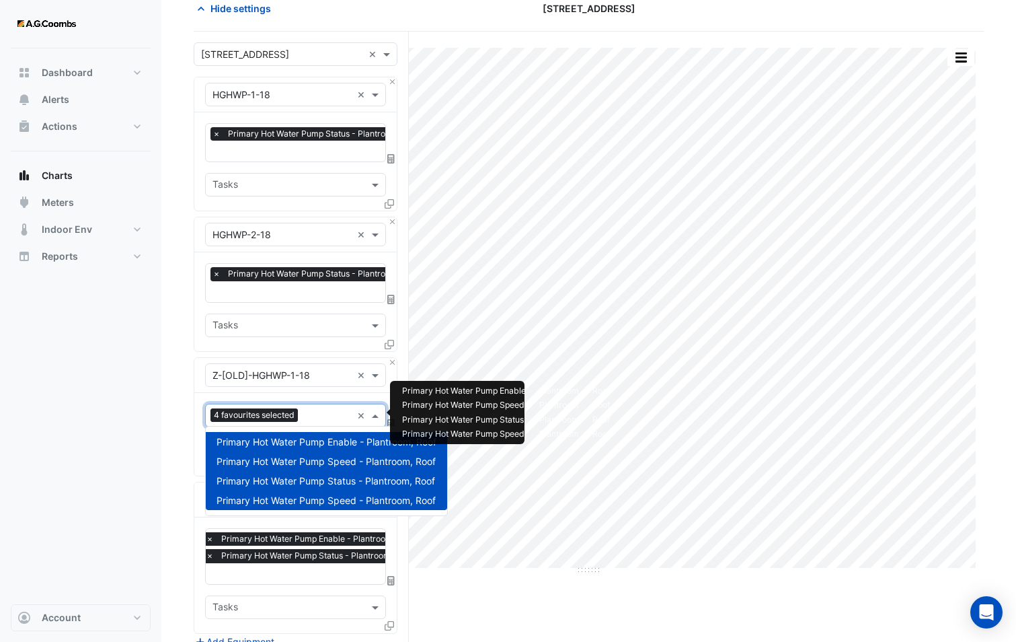
click at [278, 461] on span "Primary Hot Water Pump Speed - Plantroom, Roof" at bounding box center [326, 460] width 219 height 11
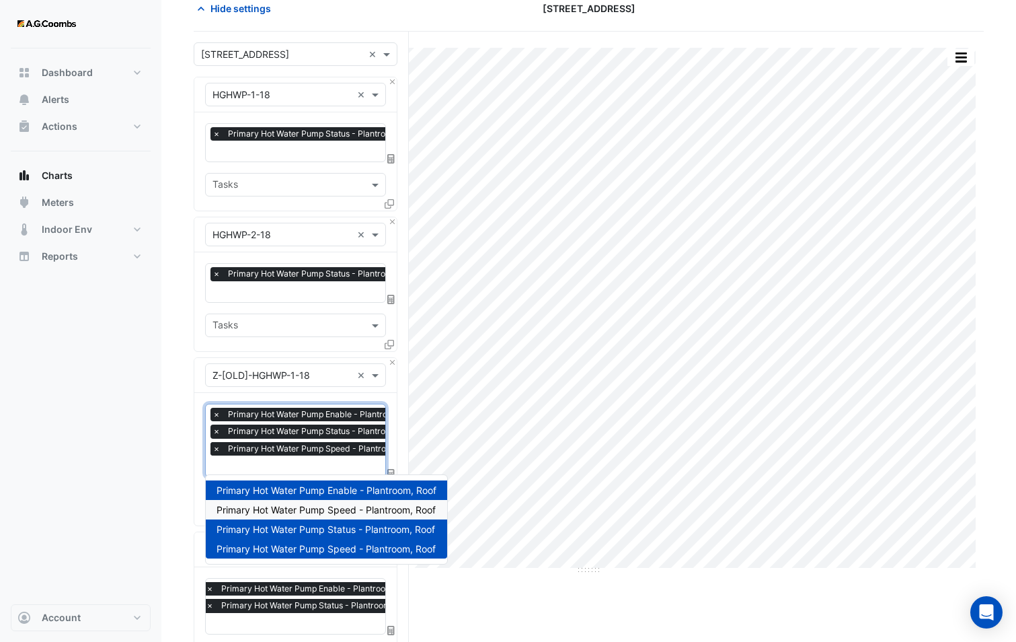
click at [211, 444] on span "×" at bounding box center [217, 448] width 12 height 13
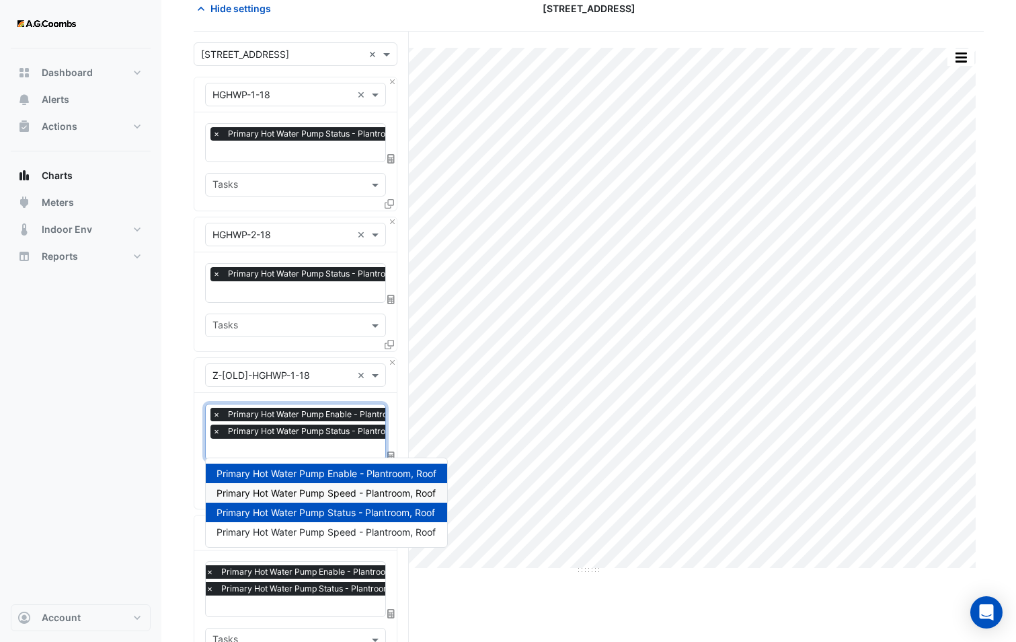
click at [215, 410] on span "×" at bounding box center [217, 414] width 12 height 13
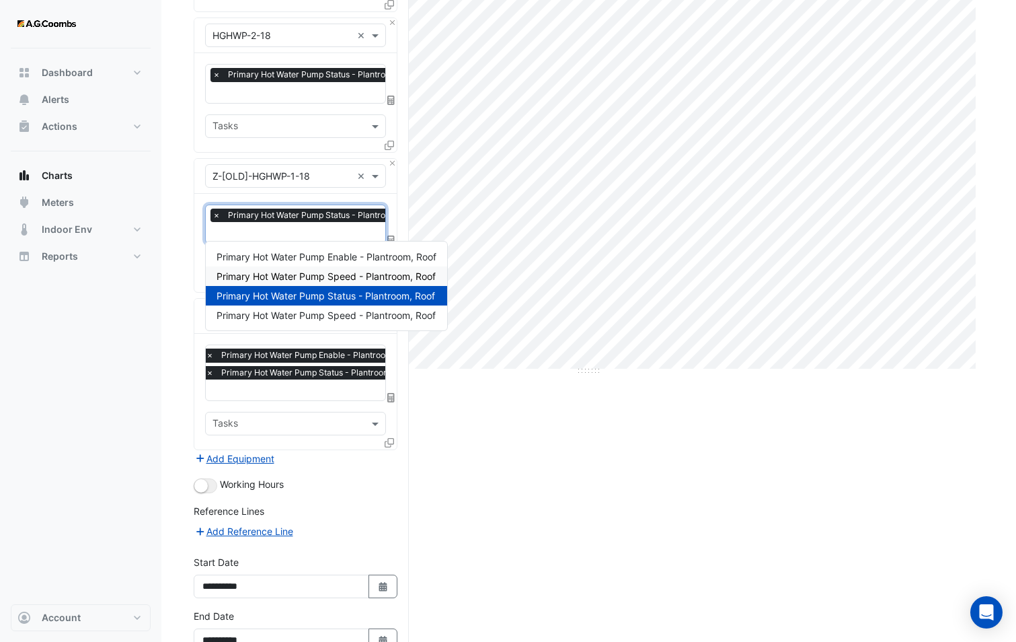
scroll to position [270, 0]
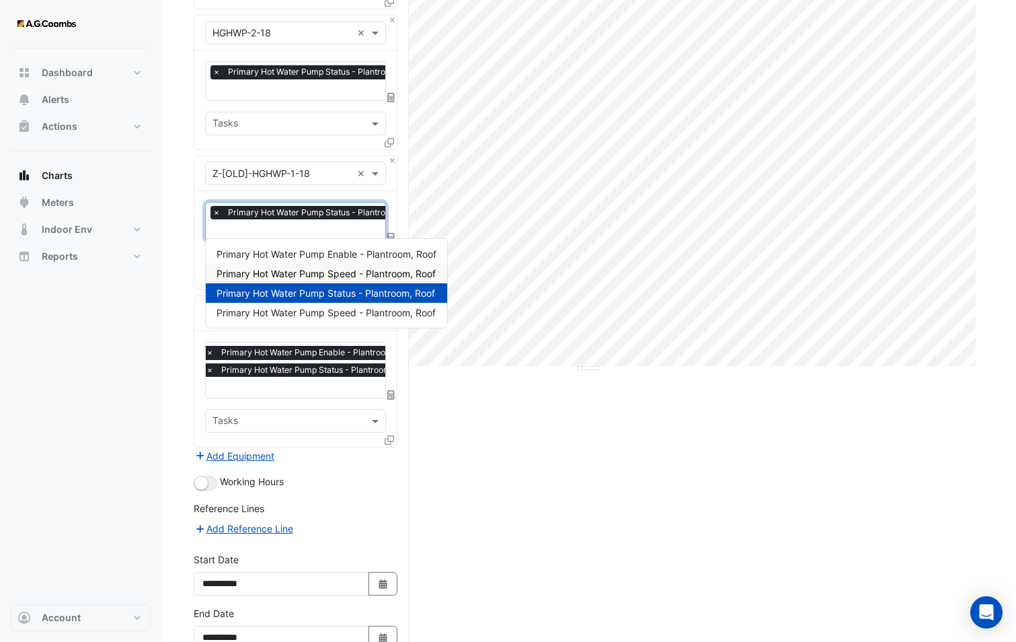
click at [181, 417] on section "Hide settings [STREET_ADDRESS] Split by Equip Split by Unit Split All Print Sav…" at bounding box center [588, 250] width 855 height 942
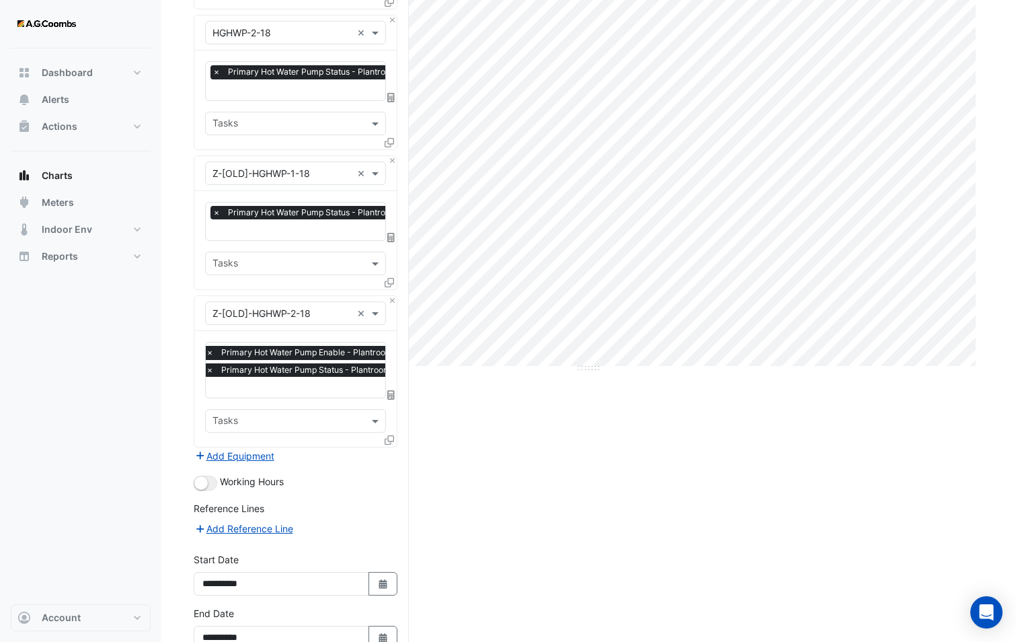
click at [209, 348] on span "×" at bounding box center [210, 352] width 12 height 13
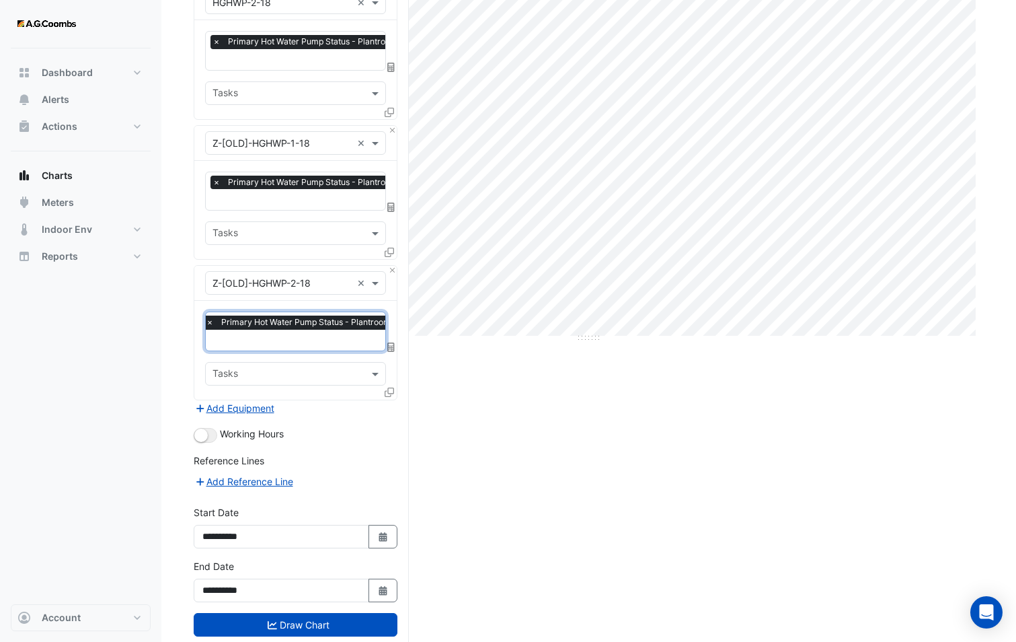
scroll to position [327, 0]
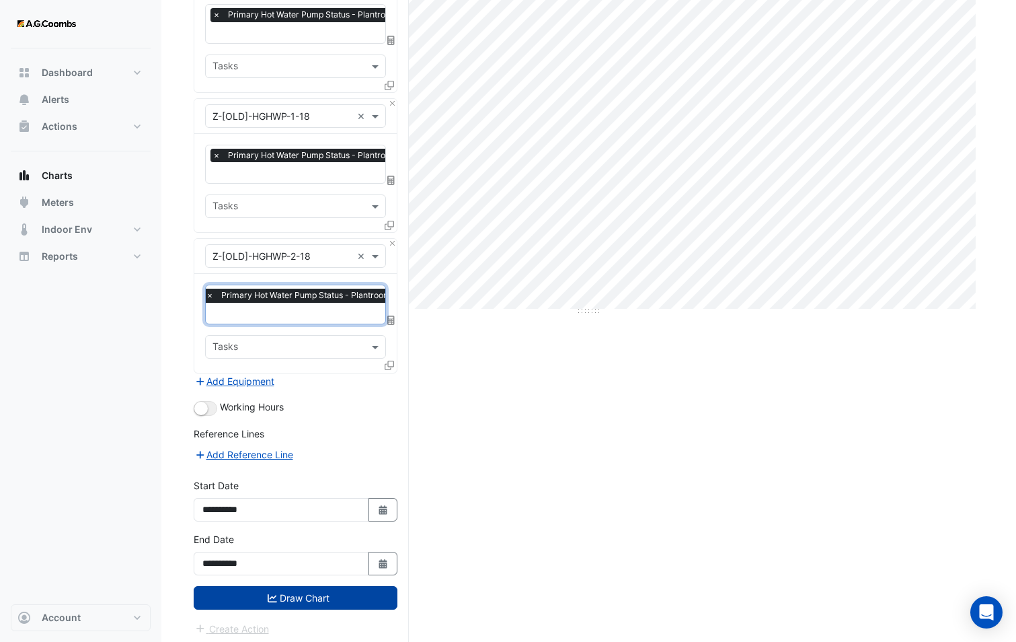
click at [287, 589] on button "Draw Chart" at bounding box center [296, 598] width 204 height 24
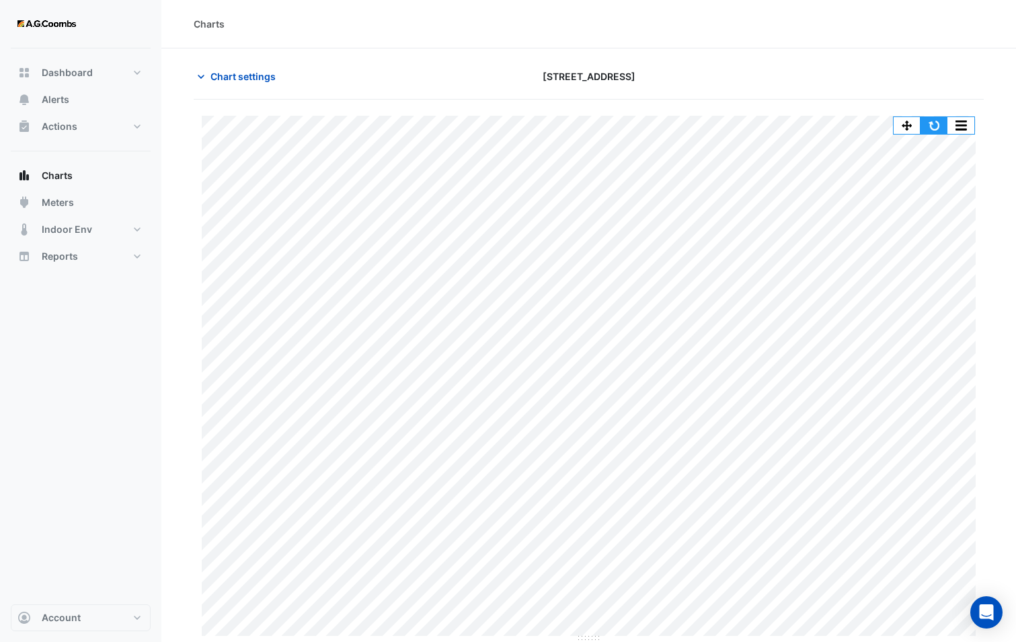
click at [943, 125] on button "button" at bounding box center [934, 125] width 27 height 17
click at [918, 127] on button "button" at bounding box center [907, 125] width 27 height 17
click at [911, 126] on button "button" at bounding box center [907, 125] width 27 height 17
click at [915, 126] on button "button" at bounding box center [907, 125] width 27 height 17
click at [911, 126] on button "button" at bounding box center [907, 125] width 27 height 17
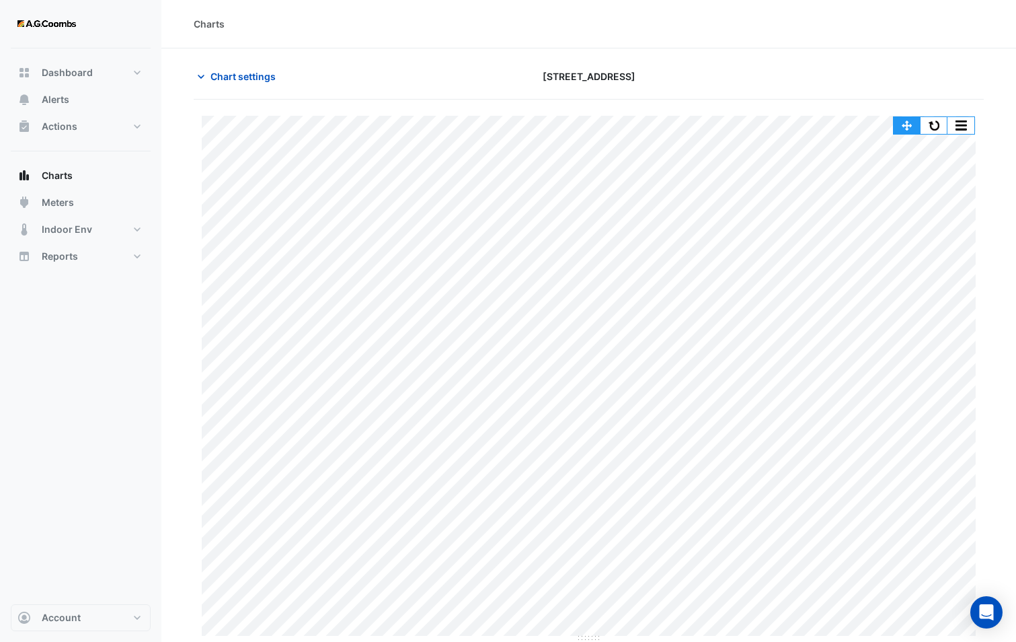
click at [906, 118] on button "button" at bounding box center [907, 125] width 27 height 17
click at [254, 79] on span "Chart settings" at bounding box center [243, 76] width 65 height 14
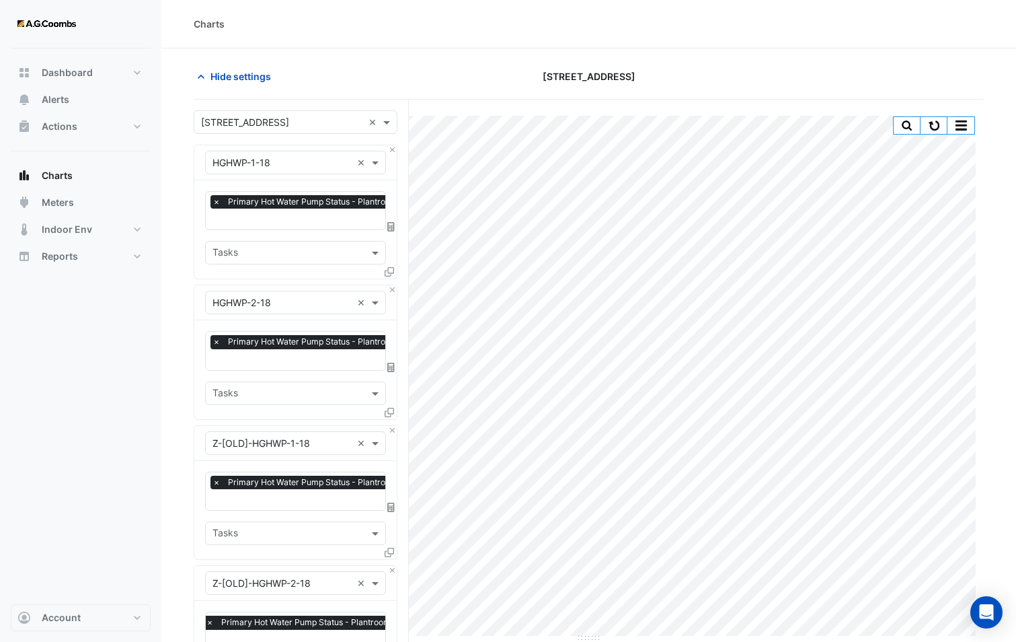
click at [394, 293] on div "Equipment × HGHWP-2-18 ×" at bounding box center [295, 302] width 202 height 35
click at [389, 289] on button "Close" at bounding box center [392, 289] width 9 height 9
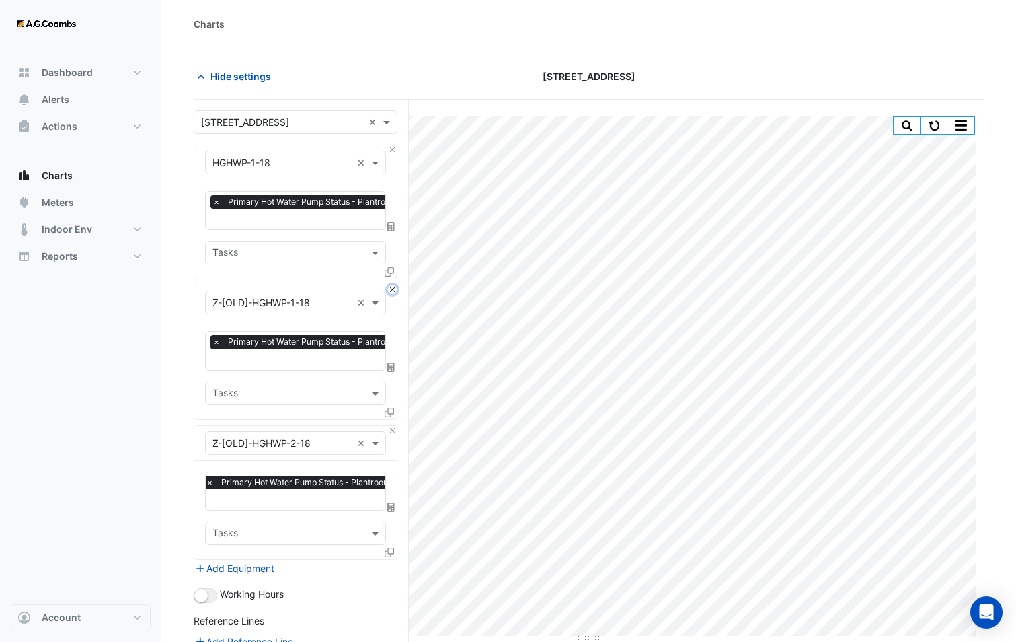
click at [389, 289] on button "Close" at bounding box center [392, 289] width 9 height 9
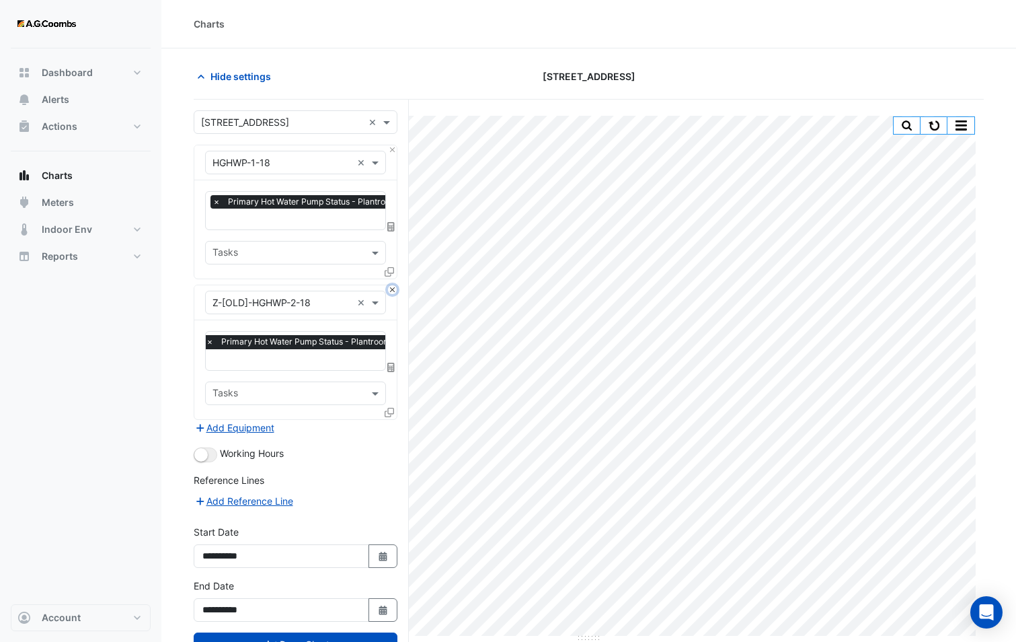
click at [389, 289] on button "Close" at bounding box center [392, 289] width 9 height 9
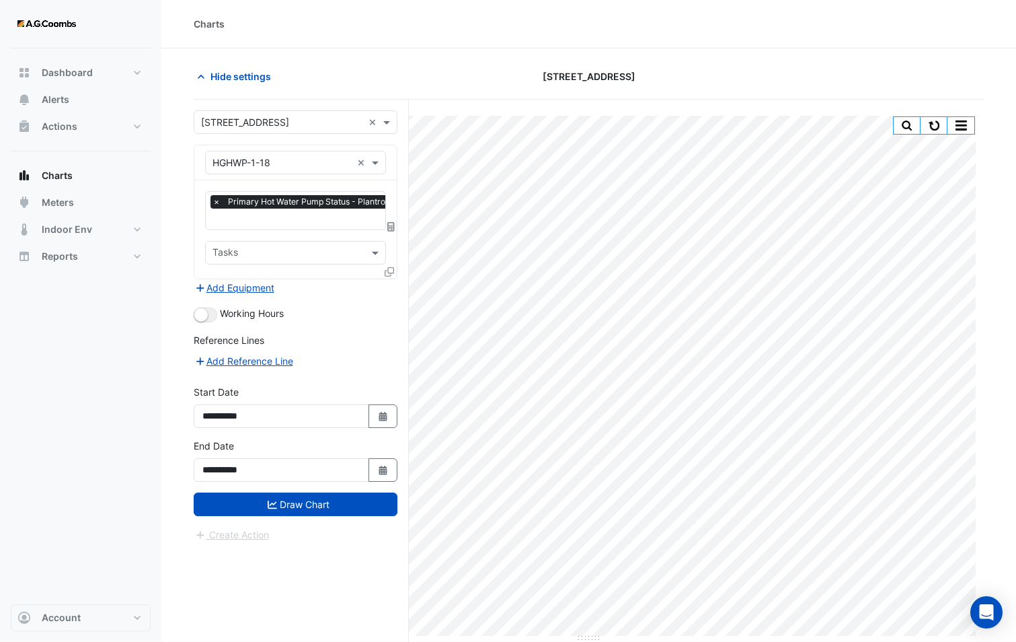
scroll to position [0, 7]
click at [324, 222] on input "text" at bounding box center [312, 220] width 213 height 14
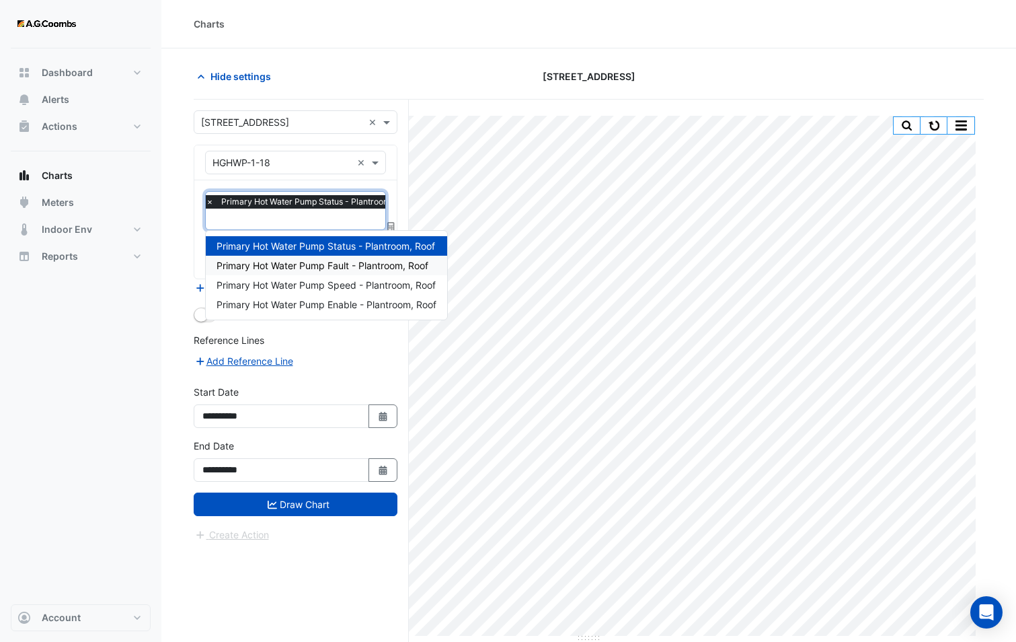
click at [312, 260] on span "Primary Hot Water Pump Fault - Plantroom, Roof" at bounding box center [323, 265] width 212 height 11
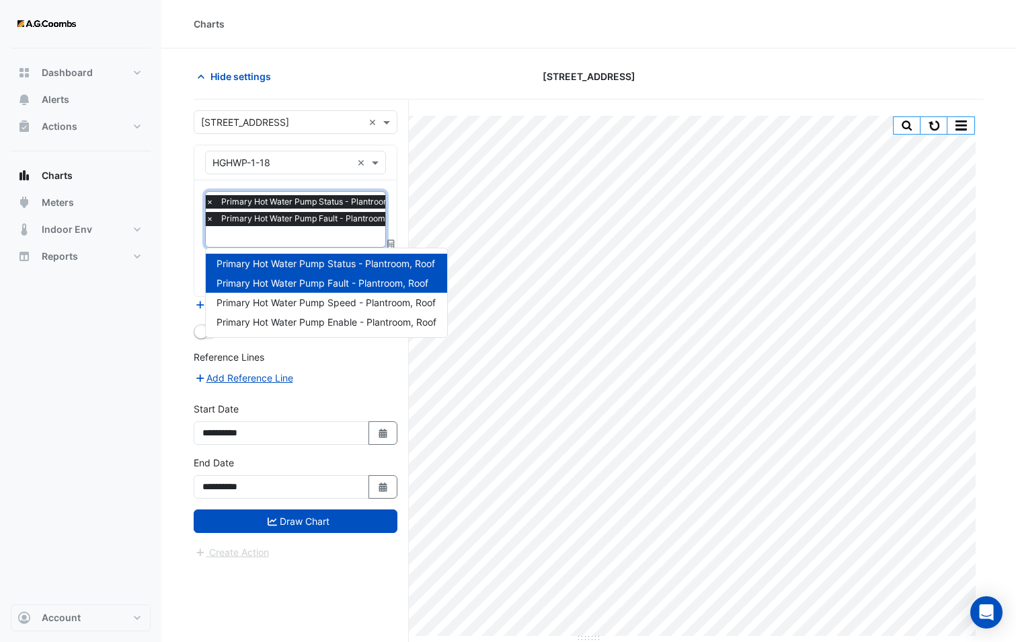
click at [297, 233] on input "text" at bounding box center [312, 238] width 213 height 14
click at [322, 297] on span "Primary Hot Water Pump Speed - Plantroom, Roof" at bounding box center [326, 302] width 219 height 11
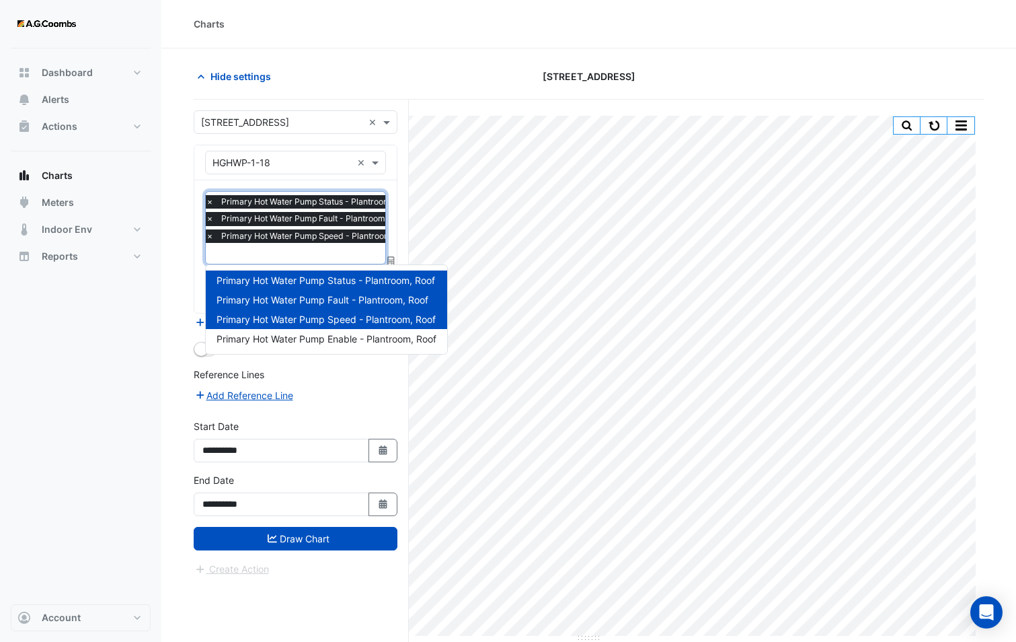
click at [298, 251] on input "text" at bounding box center [313, 255] width 214 height 14
click at [320, 336] on span "Primary Hot Water Pump Enable - Plantroom, Roof" at bounding box center [327, 338] width 220 height 11
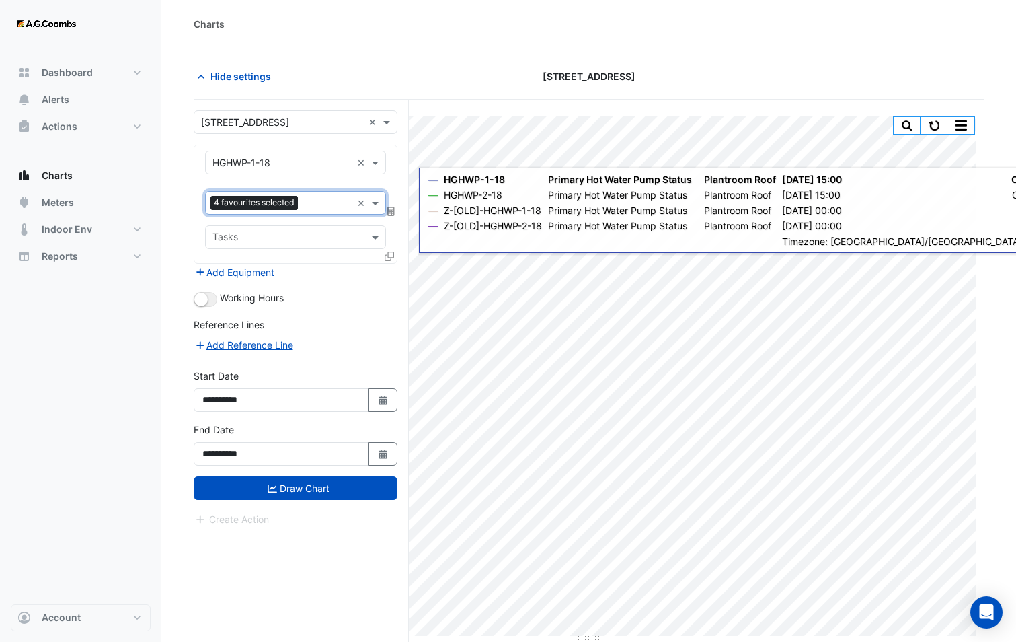
click at [389, 254] on icon at bounding box center [389, 256] width 9 height 9
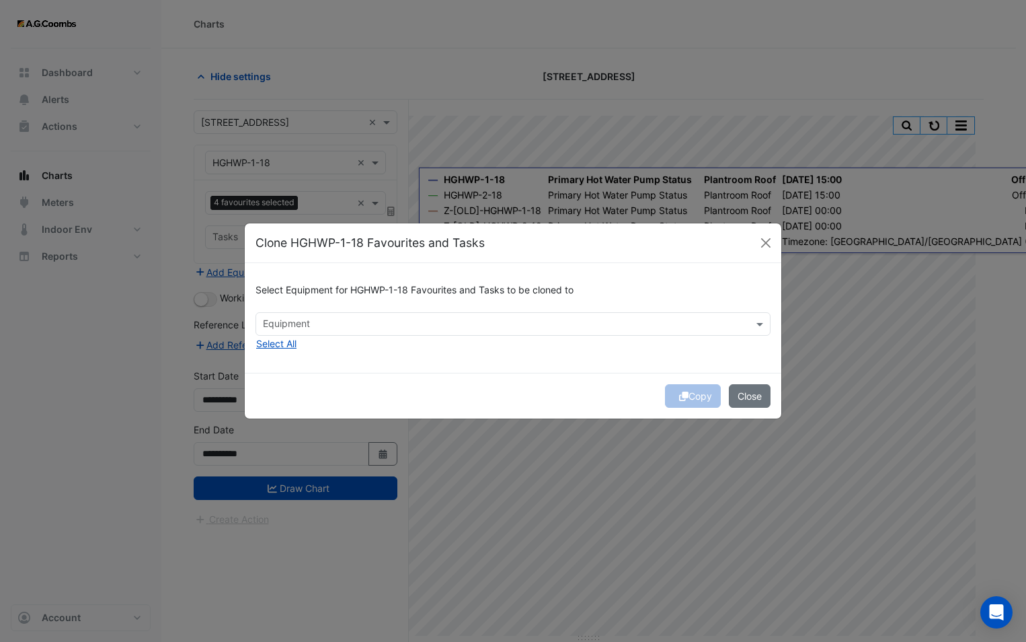
click at [338, 319] on input "text" at bounding box center [505, 325] width 485 height 14
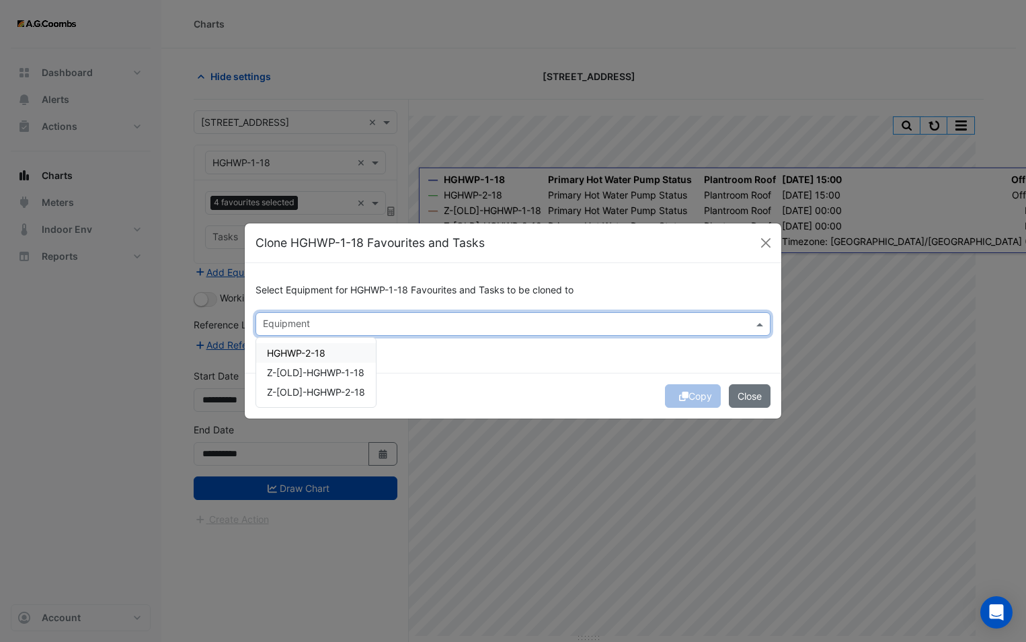
click at [334, 354] on div "HGHWP-2-18" at bounding box center [316, 353] width 120 height 20
drag, startPoint x: 330, startPoint y: 368, endPoint x: 324, endPoint y: 385, distance: 18.3
click at [330, 369] on span "Z-[OLD]-HGHWP-1-18" at bounding box center [316, 372] width 98 height 11
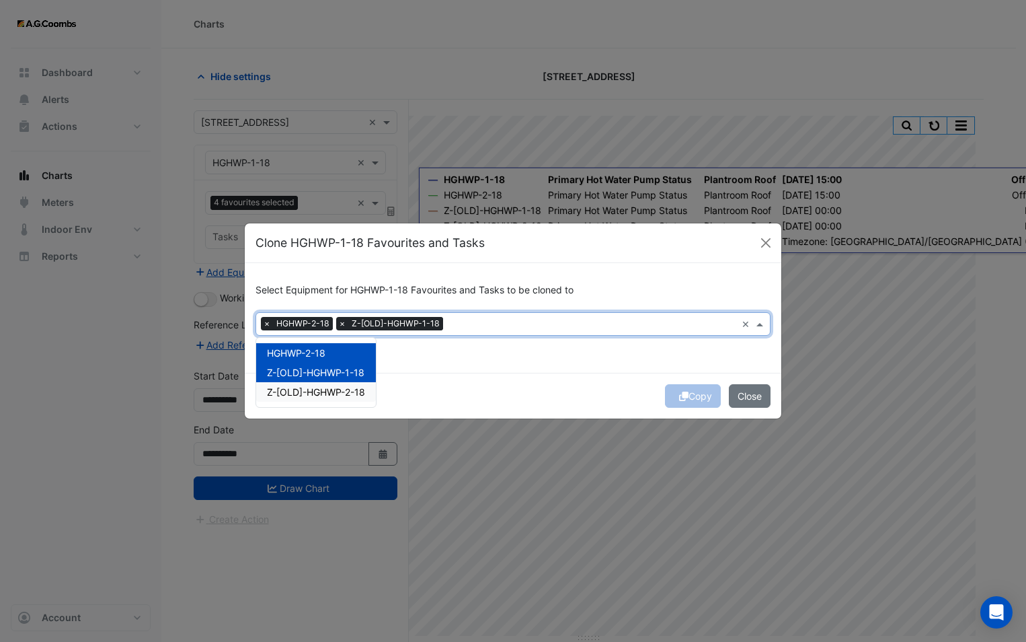
click at [322, 389] on span "Z-[OLD]-HGHWP-2-18" at bounding box center [316, 391] width 98 height 11
click at [504, 387] on div "Copy Close" at bounding box center [513, 396] width 537 height 46
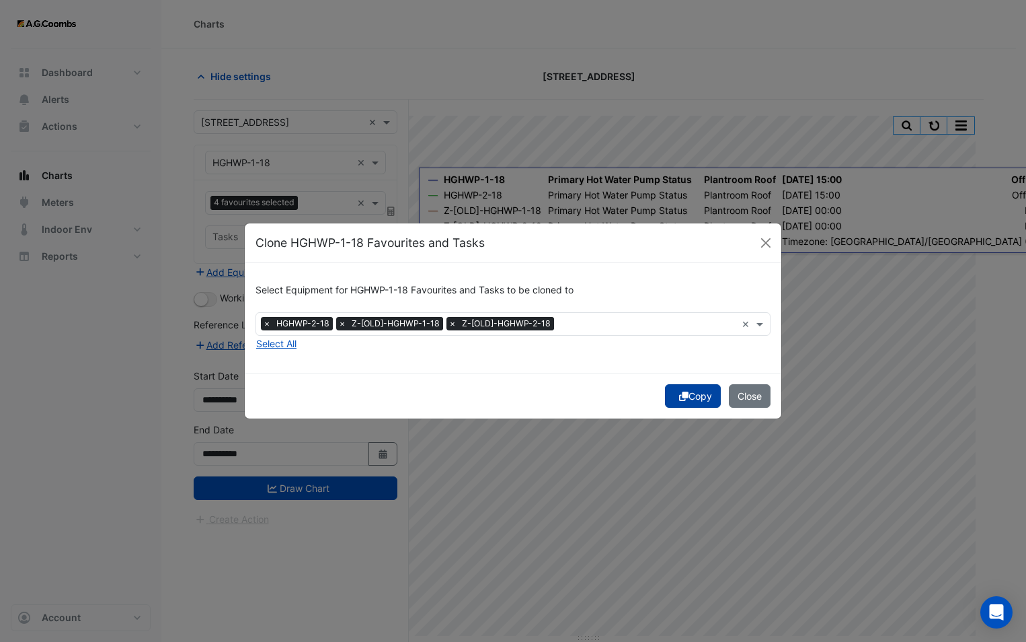
click at [698, 396] on button "Copy" at bounding box center [693, 396] width 56 height 24
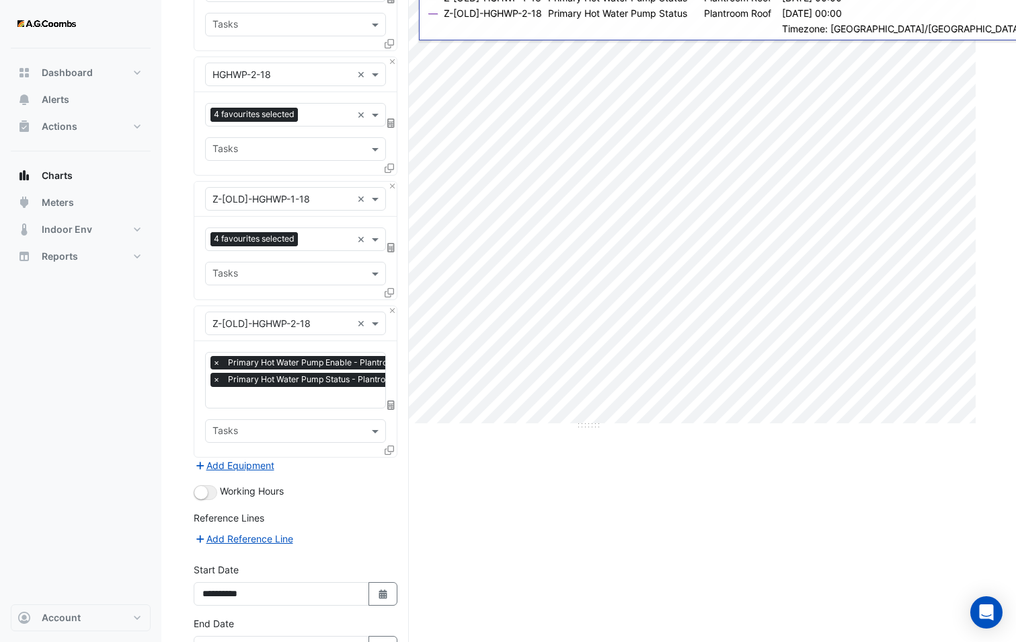
scroll to position [301, 0]
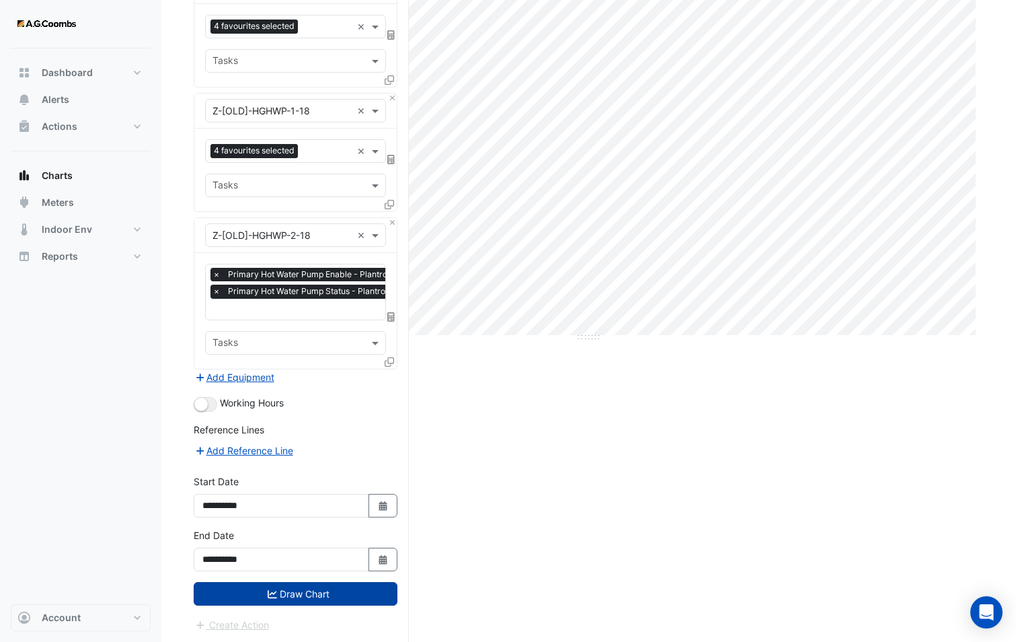
click at [281, 597] on button "Draw Chart" at bounding box center [296, 594] width 204 height 24
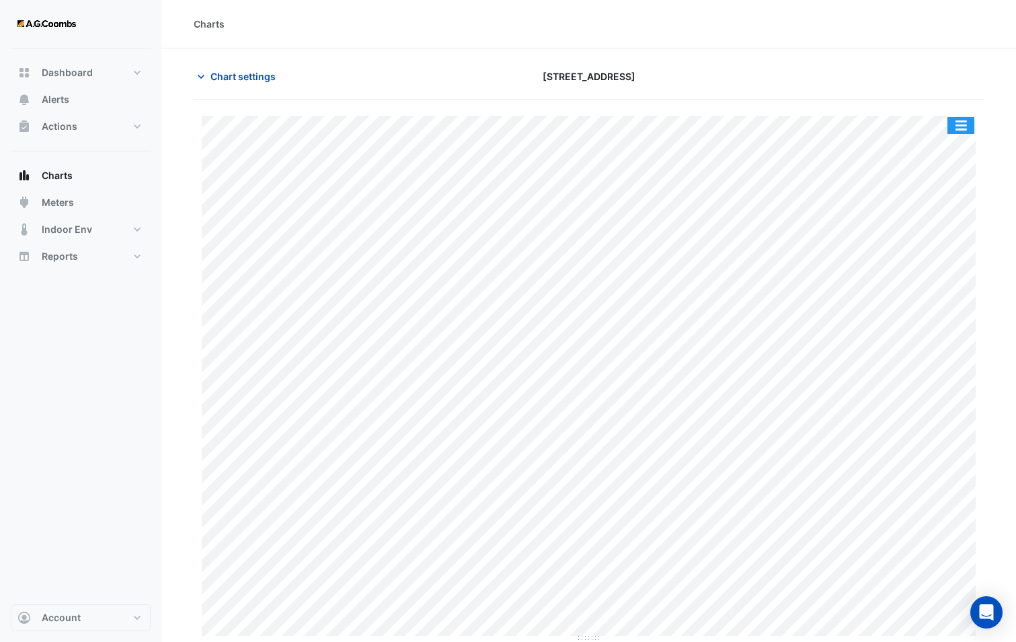
click at [955, 128] on button "button" at bounding box center [961, 125] width 27 height 17
click at [882, 95] on div "Chart settings [STREET_ADDRESS]" at bounding box center [589, 82] width 790 height 35
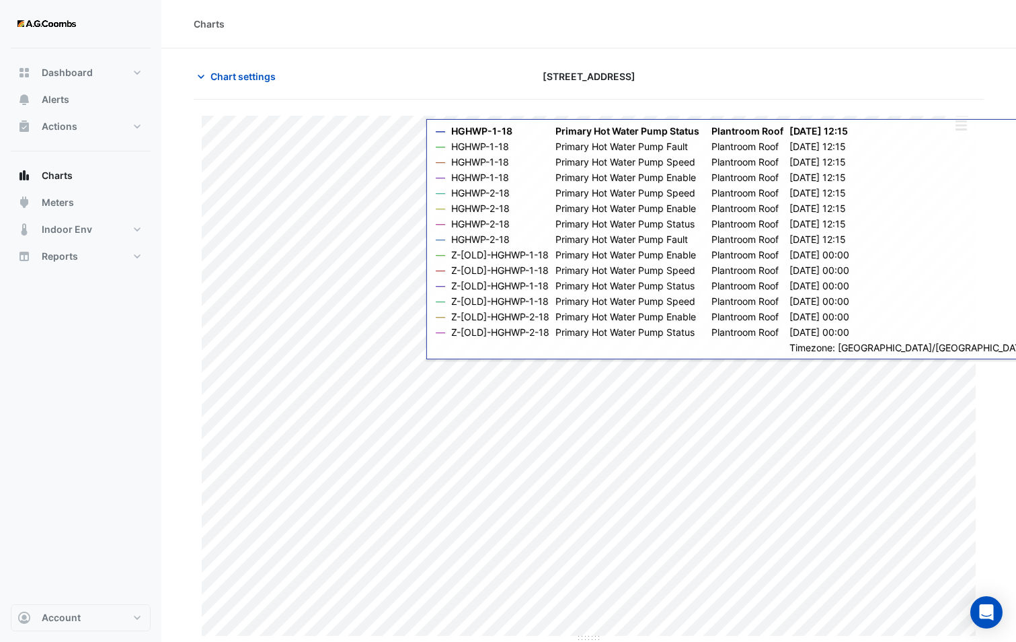
click at [961, 118] on button "button" at bounding box center [961, 125] width 27 height 17
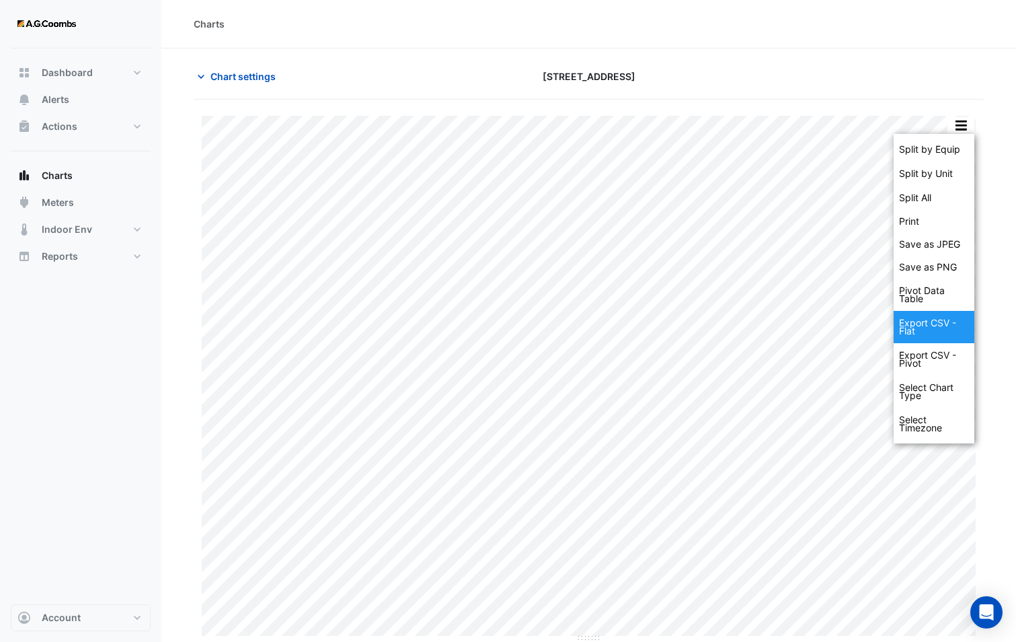
click at [940, 334] on div "Export CSV - Flat" at bounding box center [934, 327] width 81 height 32
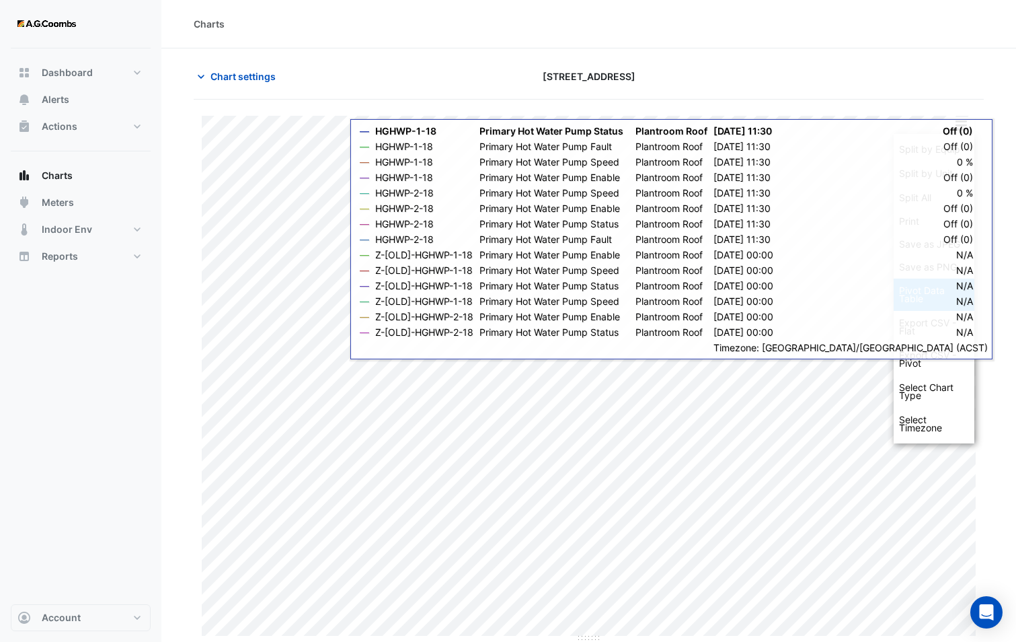
click at [932, 299] on div "Pivot Data Table" at bounding box center [934, 294] width 81 height 32
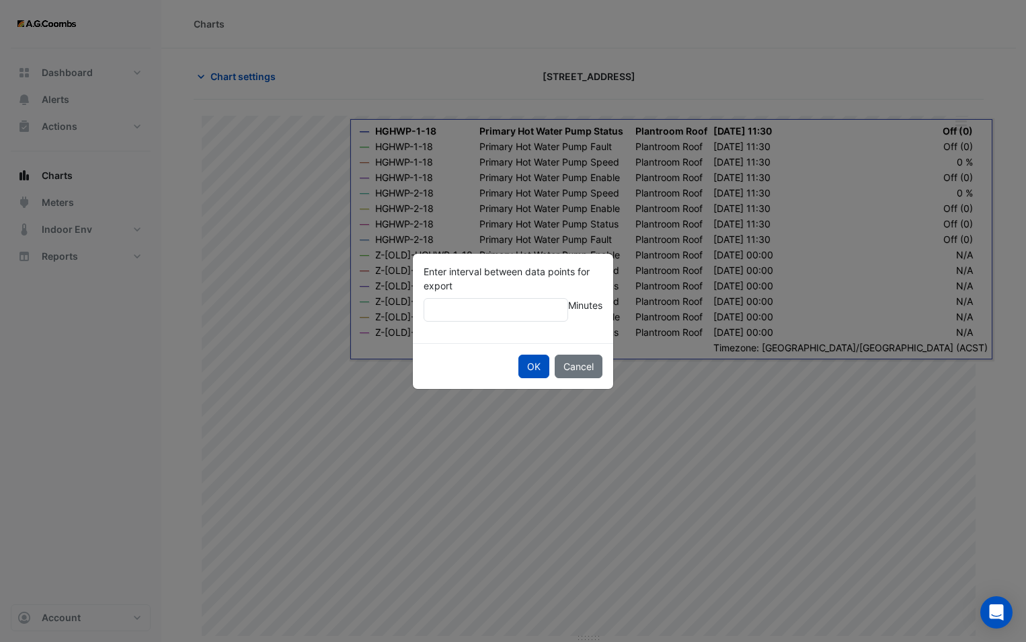
type input "**"
click at [538, 372] on button "OK" at bounding box center [534, 366] width 31 height 24
click at [537, 363] on button "OK" at bounding box center [534, 366] width 31 height 24
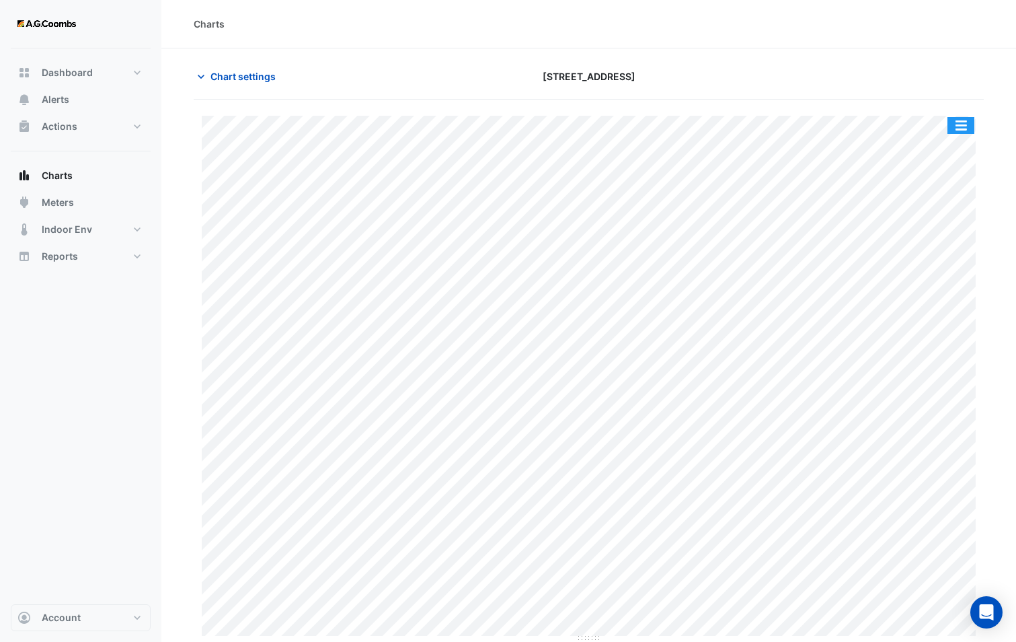
click at [955, 120] on button "button" at bounding box center [961, 125] width 27 height 17
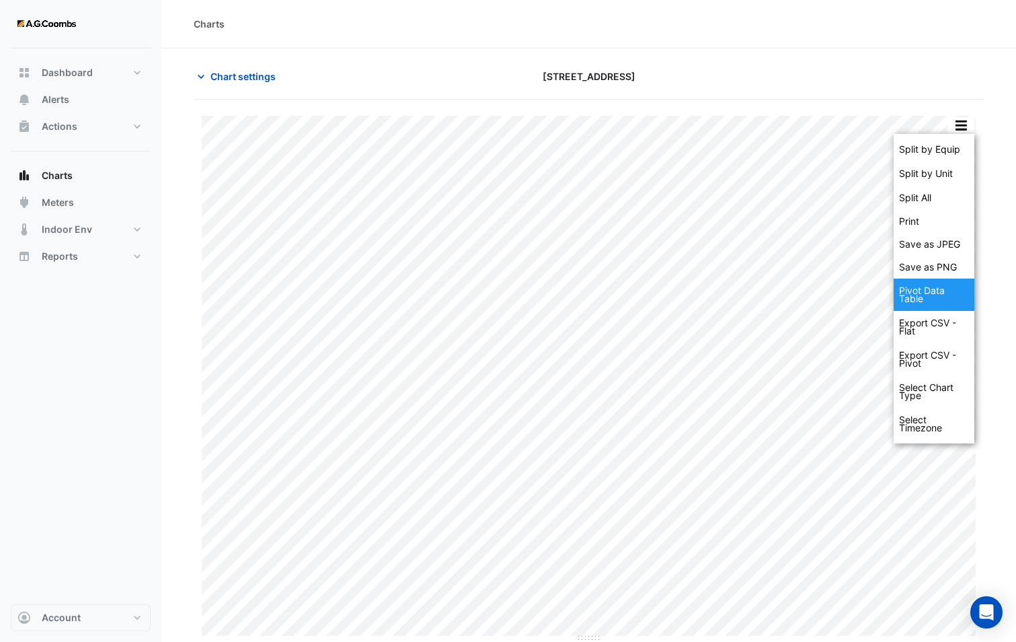
click at [941, 297] on div "Pivot Data Table" at bounding box center [934, 294] width 81 height 32
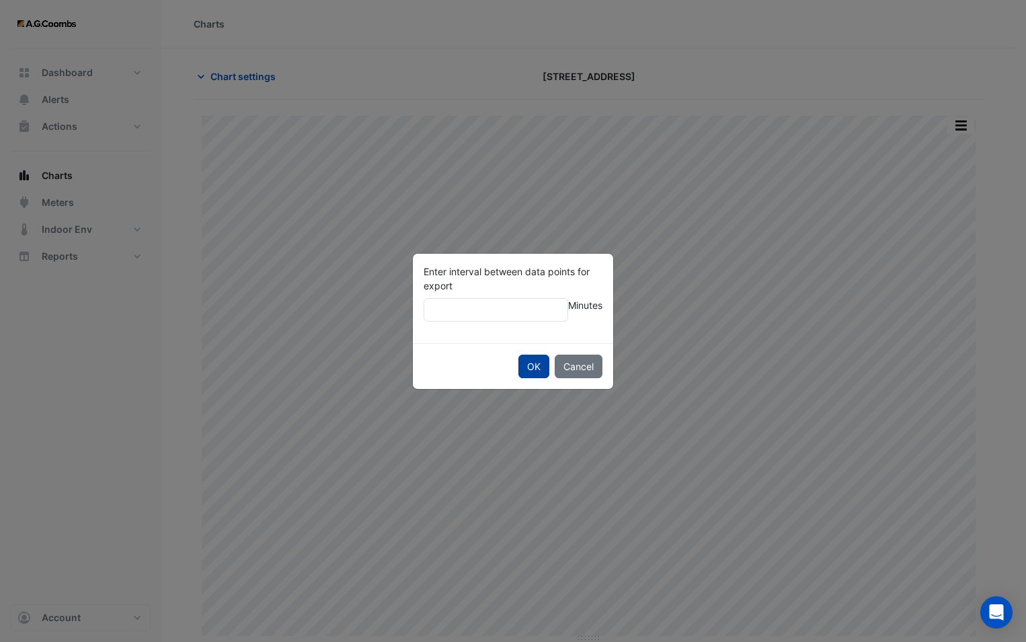
click at [537, 367] on button "OK" at bounding box center [534, 366] width 31 height 24
click at [532, 367] on button "OK" at bounding box center [534, 366] width 31 height 24
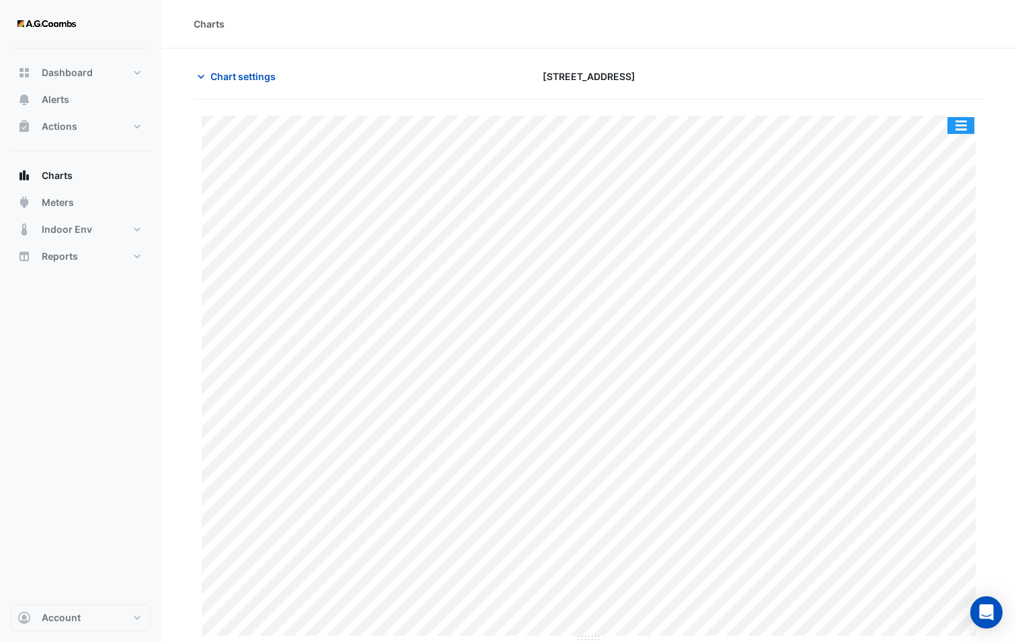
click at [969, 124] on button "button" at bounding box center [961, 125] width 27 height 17
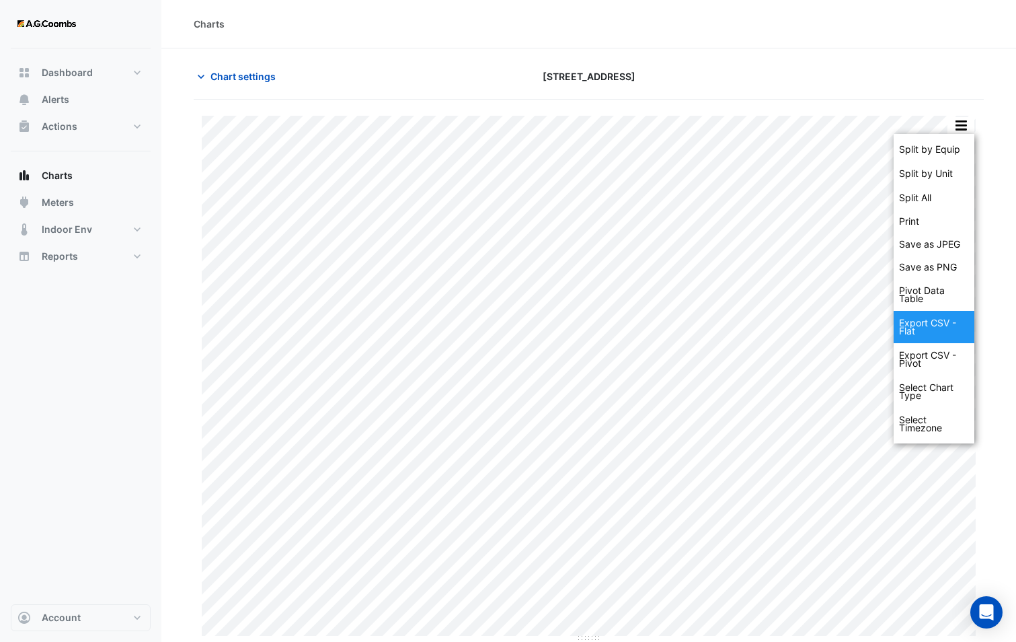
click at [928, 315] on div "Export CSV - Flat" at bounding box center [934, 327] width 81 height 32
click at [247, 75] on span "Chart settings" at bounding box center [243, 76] width 65 height 14
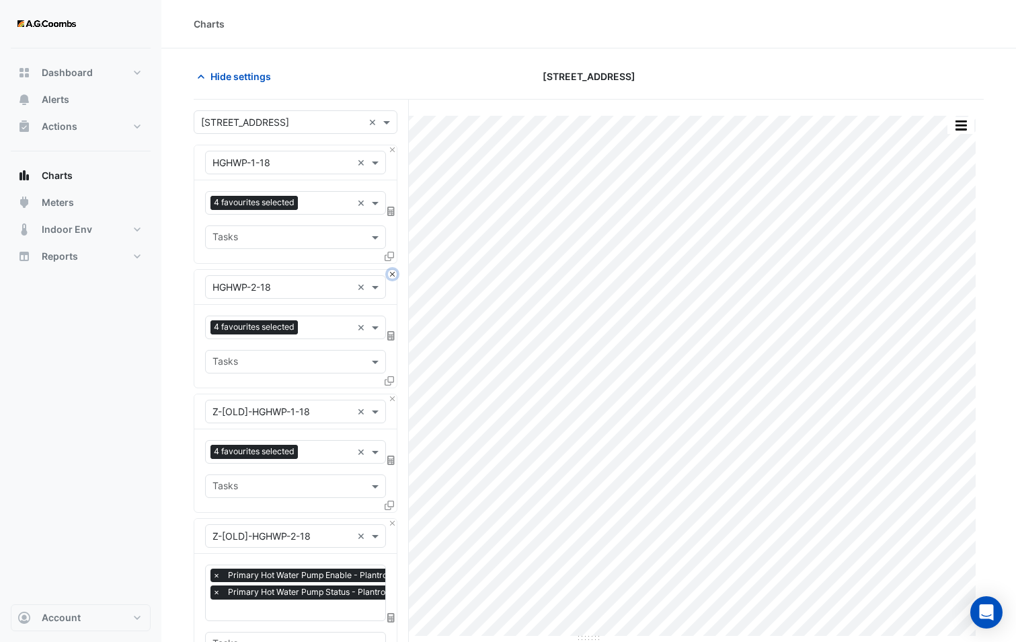
click at [395, 275] on button "Close" at bounding box center [392, 274] width 9 height 9
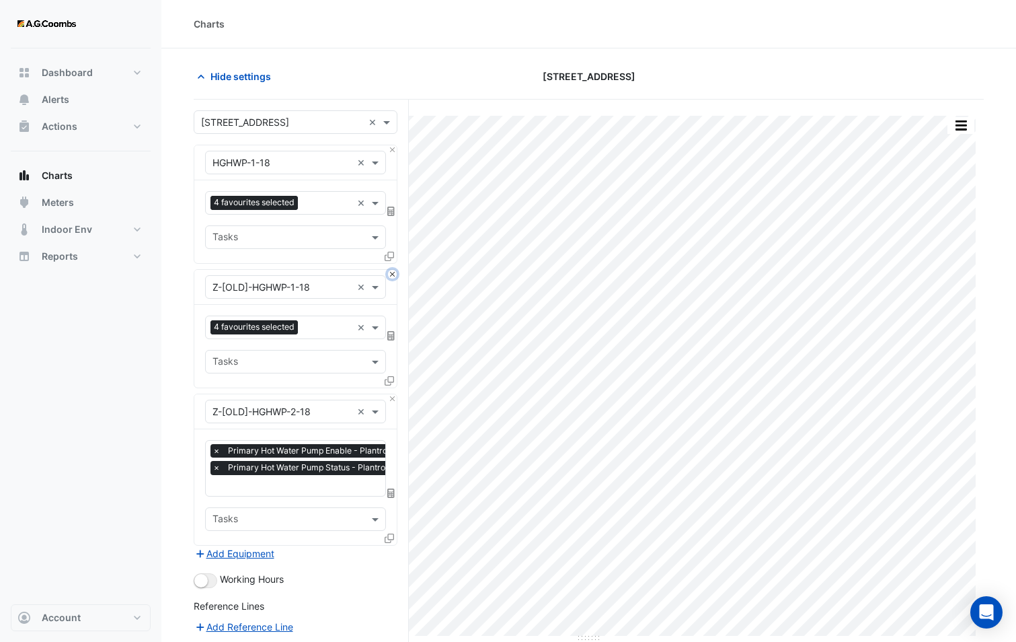
click at [395, 275] on button "Close" at bounding box center [392, 274] width 9 height 9
click at [395, 394] on button "Close" at bounding box center [392, 398] width 9 height 9
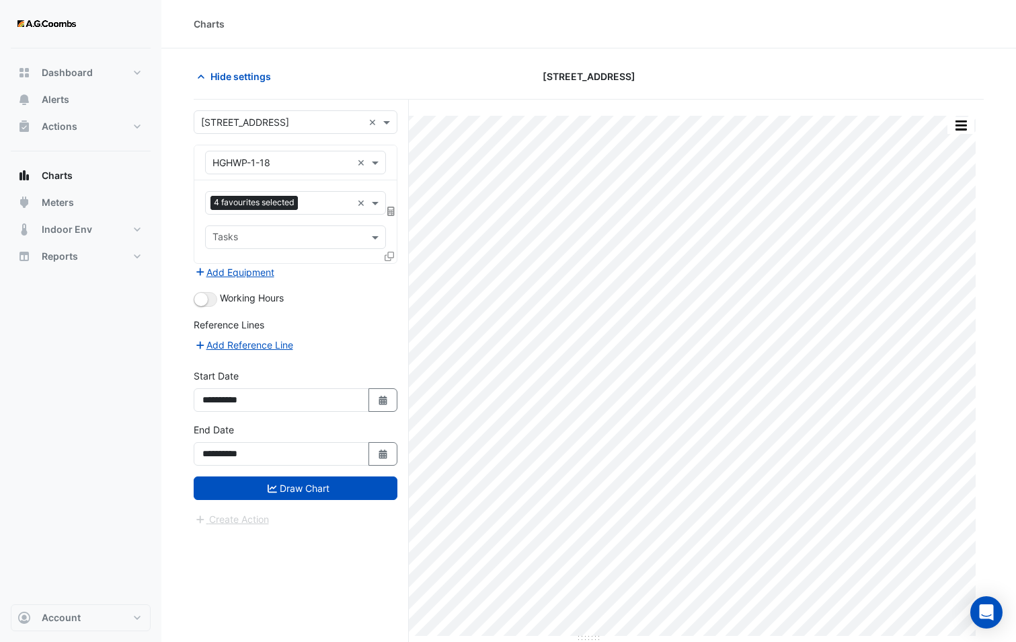
click at [280, 163] on input "text" at bounding box center [282, 163] width 139 height 14
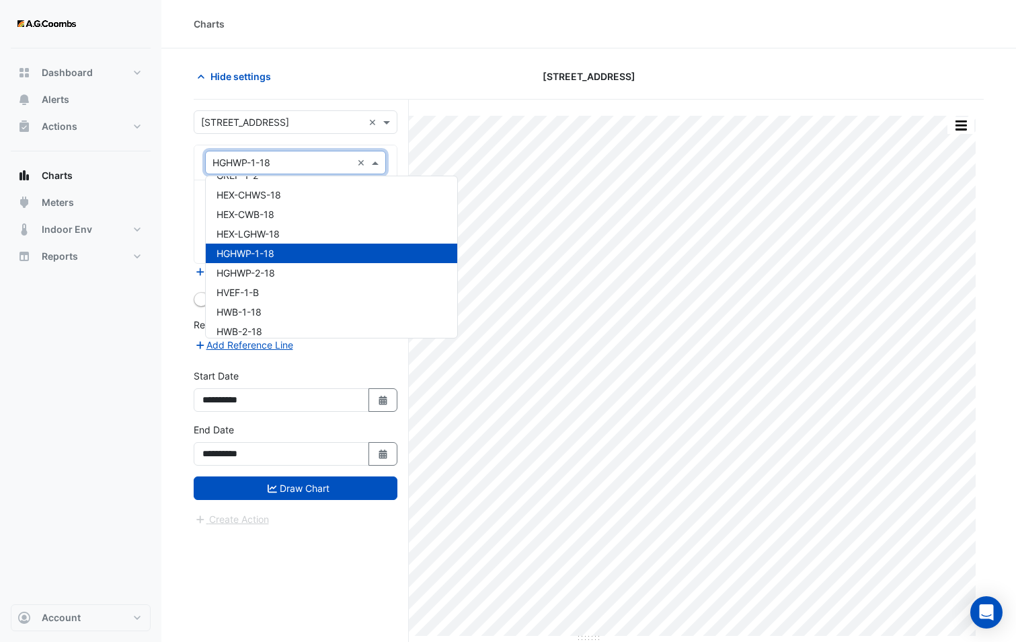
scroll to position [16276, 0]
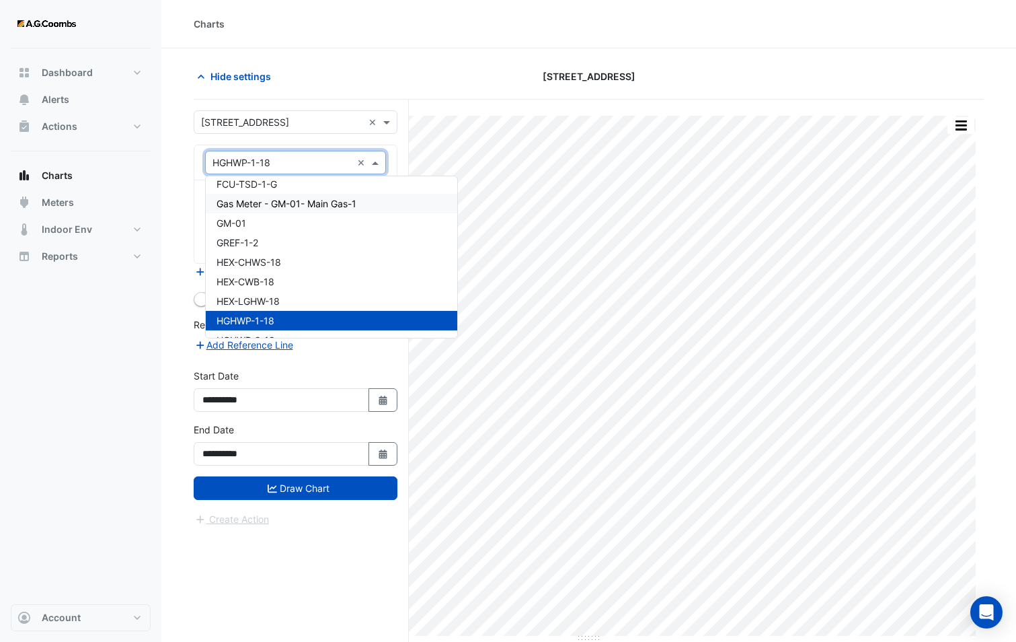
click at [271, 207] on span "Gas Meter - GM-01- Main Gas-1" at bounding box center [287, 203] width 140 height 11
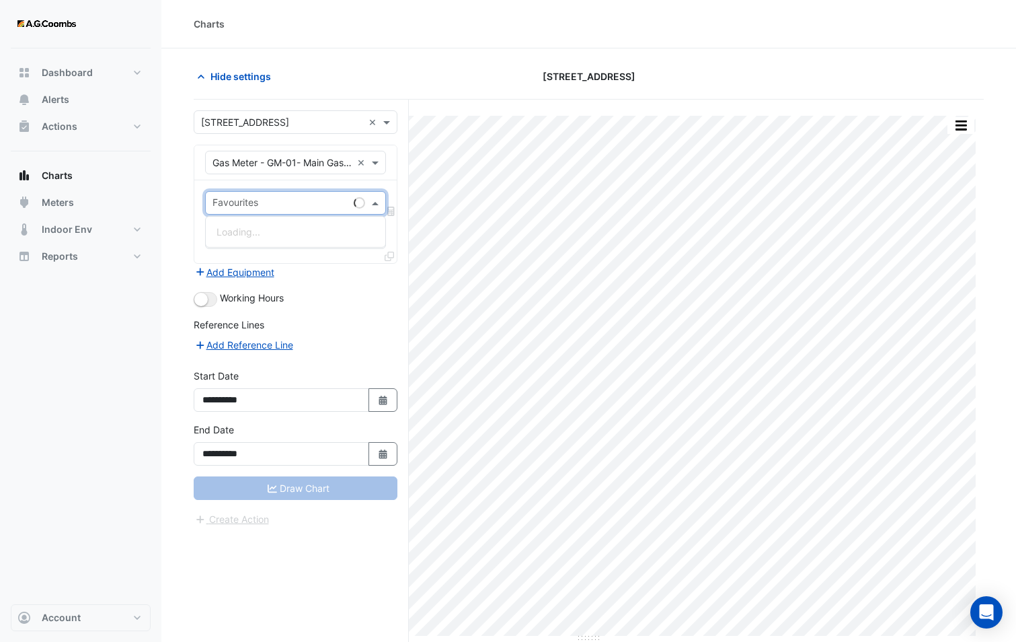
click at [270, 207] on input "text" at bounding box center [281, 204] width 136 height 14
click at [271, 252] on span "Gas Consumption Actual" at bounding box center [271, 251] width 108 height 11
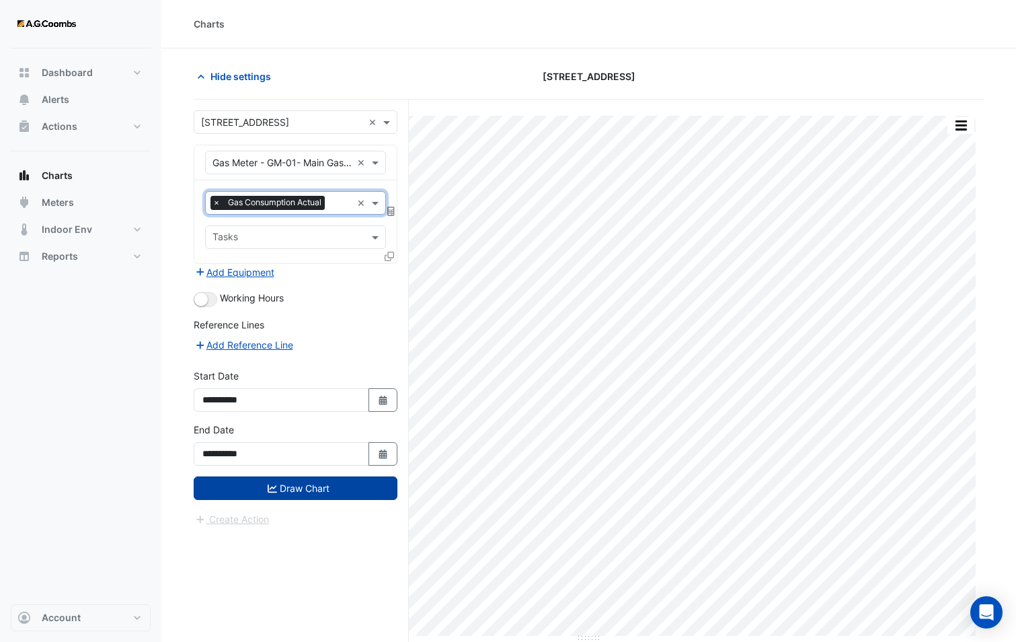
click at [280, 488] on button "Draw Chart" at bounding box center [296, 488] width 204 height 24
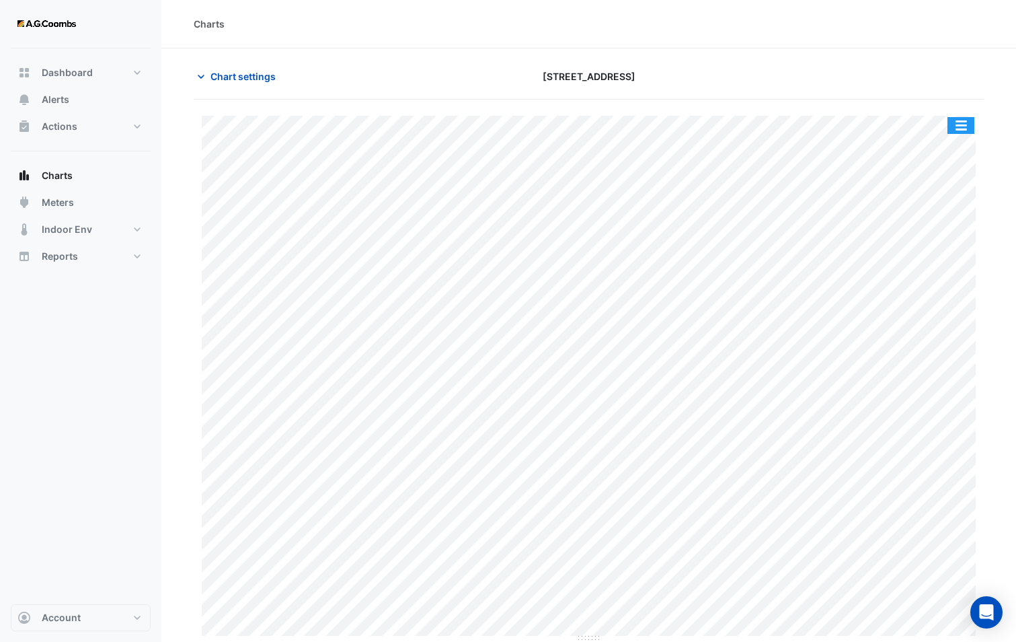
click at [949, 127] on button "button" at bounding box center [961, 125] width 27 height 17
click at [248, 76] on span "Chart settings" at bounding box center [243, 76] width 65 height 14
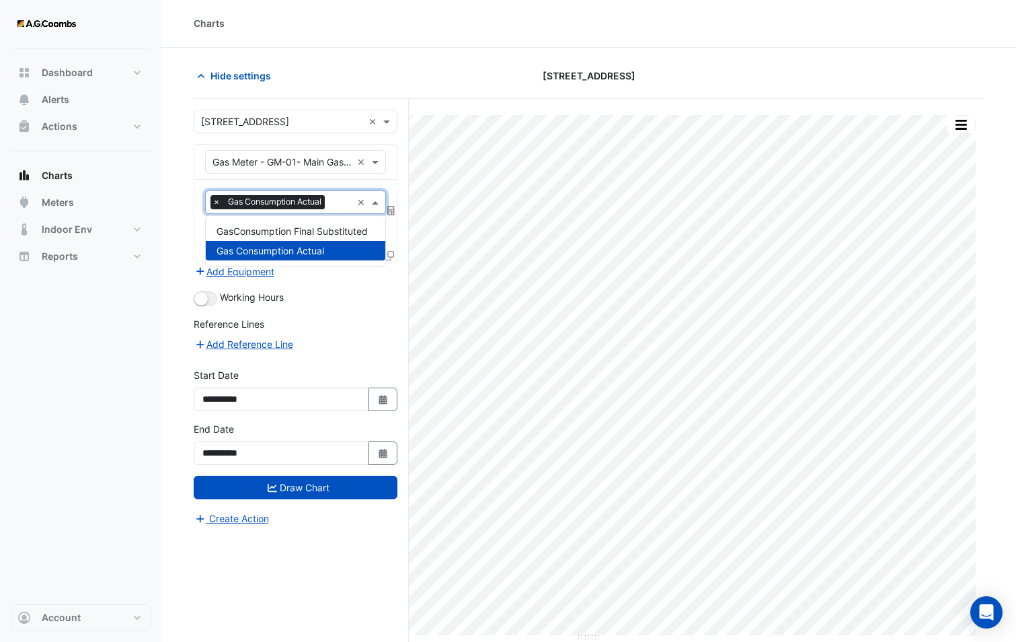
click at [342, 206] on input "text" at bounding box center [341, 203] width 22 height 14
click at [320, 232] on span "GasConsumption Final Substituted" at bounding box center [292, 230] width 151 height 11
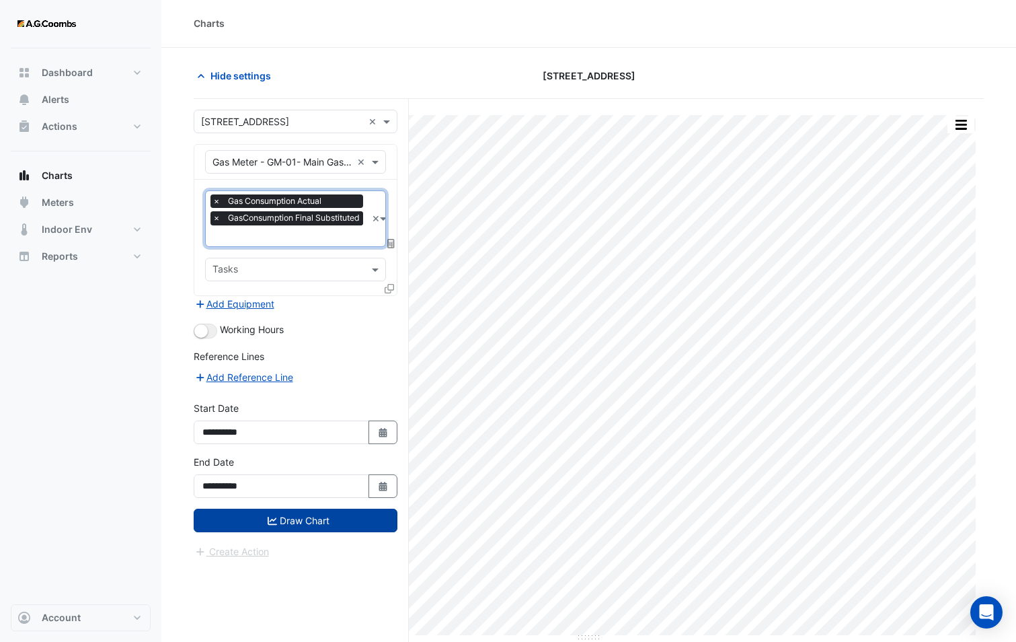
click at [300, 522] on button "Draw Chart" at bounding box center [296, 521] width 204 height 24
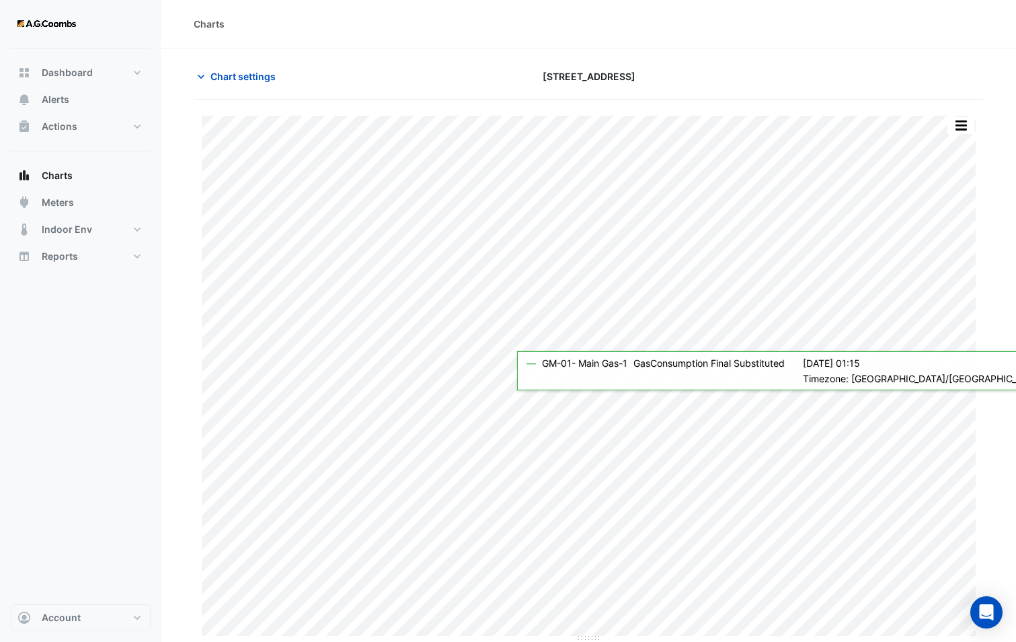
scroll to position [1, 0]
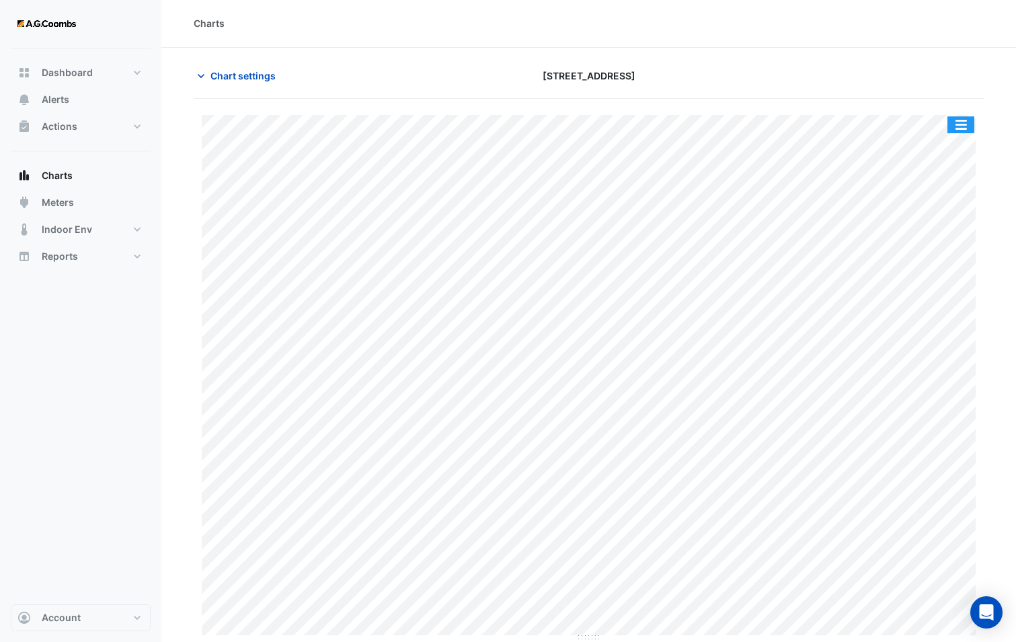
click at [957, 126] on button "button" at bounding box center [961, 124] width 27 height 17
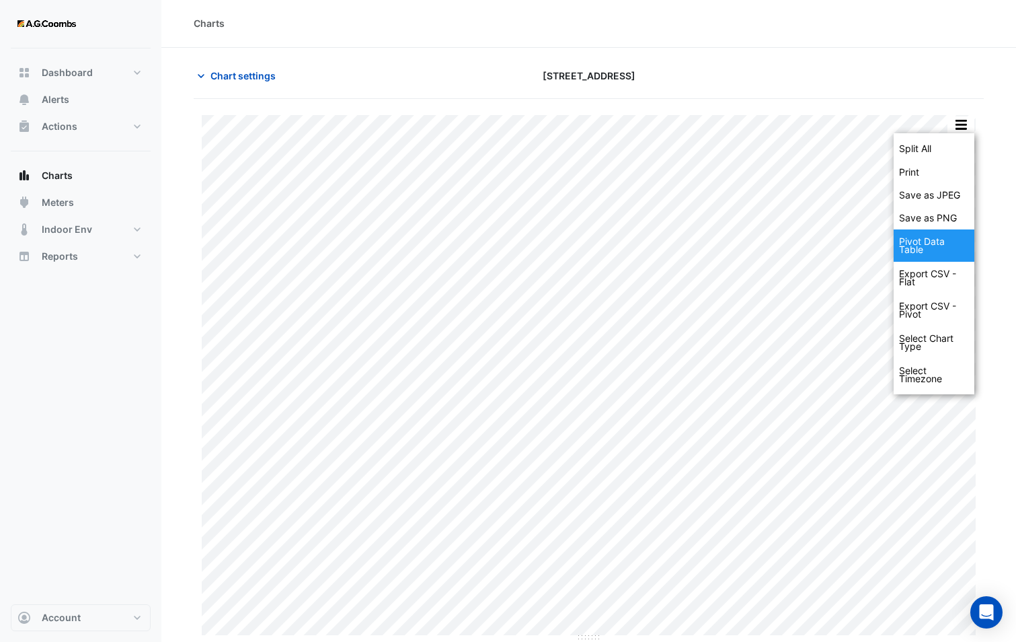
click at [942, 240] on div "Pivot Data Table" at bounding box center [934, 245] width 81 height 32
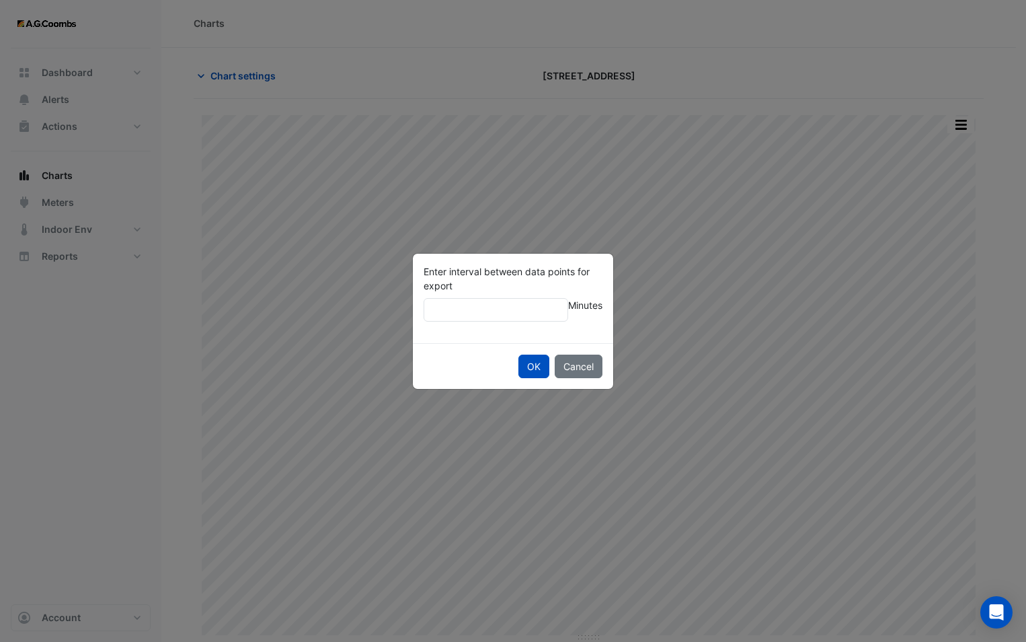
type input "**"
click at [521, 352] on div "OK Cancel" at bounding box center [513, 366] width 200 height 46
click at [526, 363] on button "OK" at bounding box center [534, 366] width 31 height 24
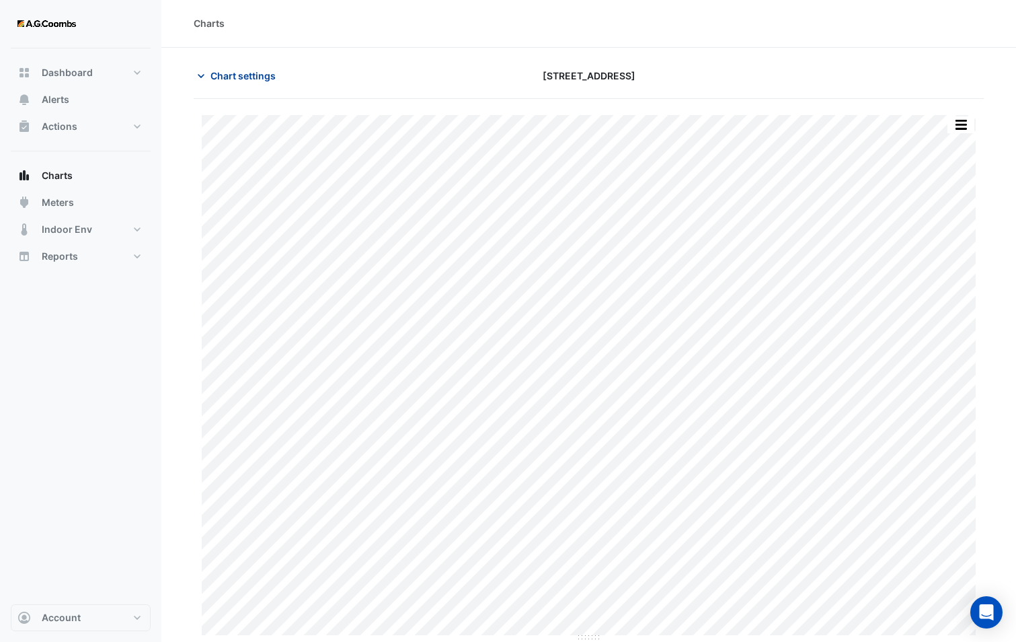
click at [205, 78] on icon "button" at bounding box center [200, 75] width 13 height 13
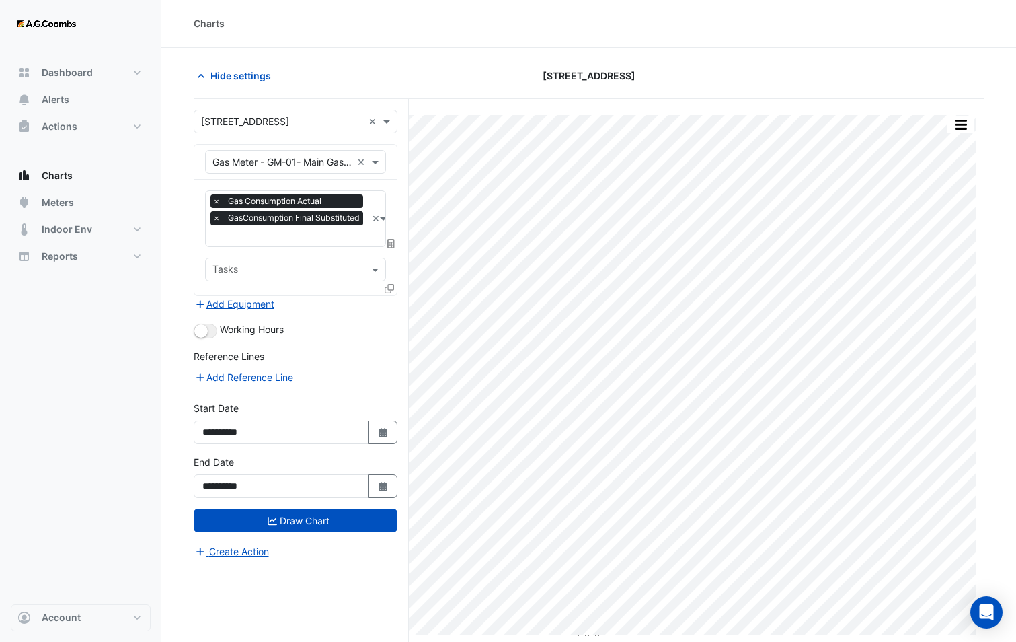
click at [385, 287] on icon at bounding box center [389, 288] width 9 height 9
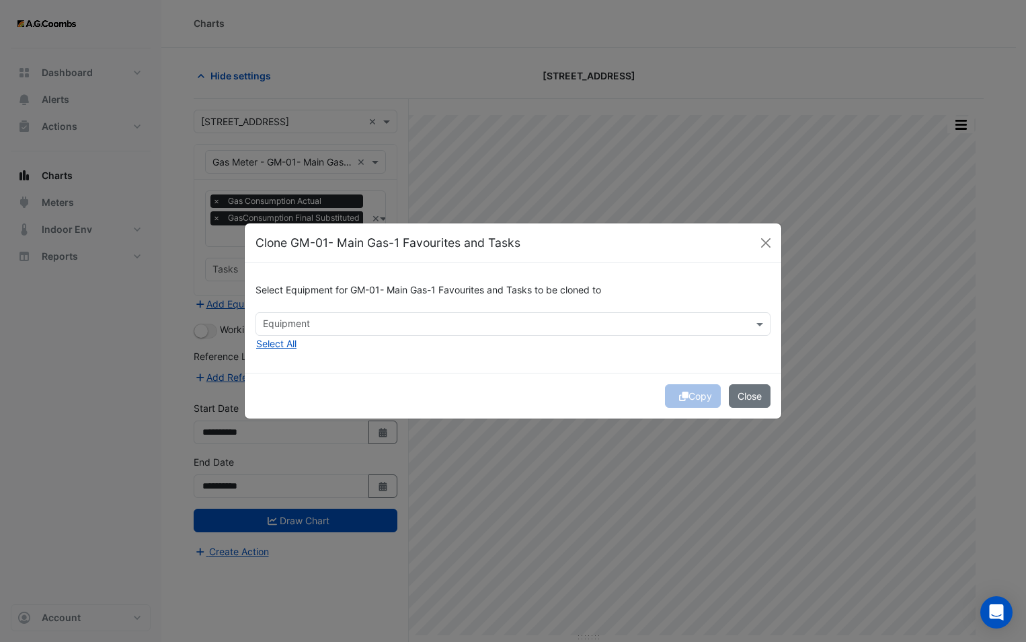
click at [349, 318] on input "text" at bounding box center [505, 325] width 485 height 14
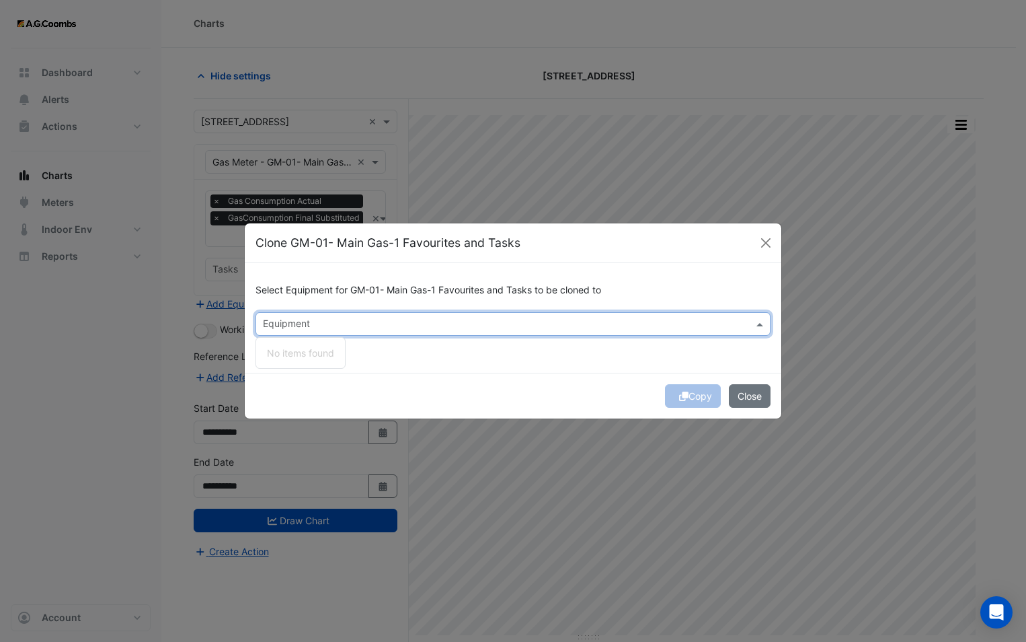
click at [359, 368] on div "Select Equipment for GM-01- Main Gas-1 Favourites and Tasks to be cloned to Equ…" at bounding box center [513, 318] width 537 height 110
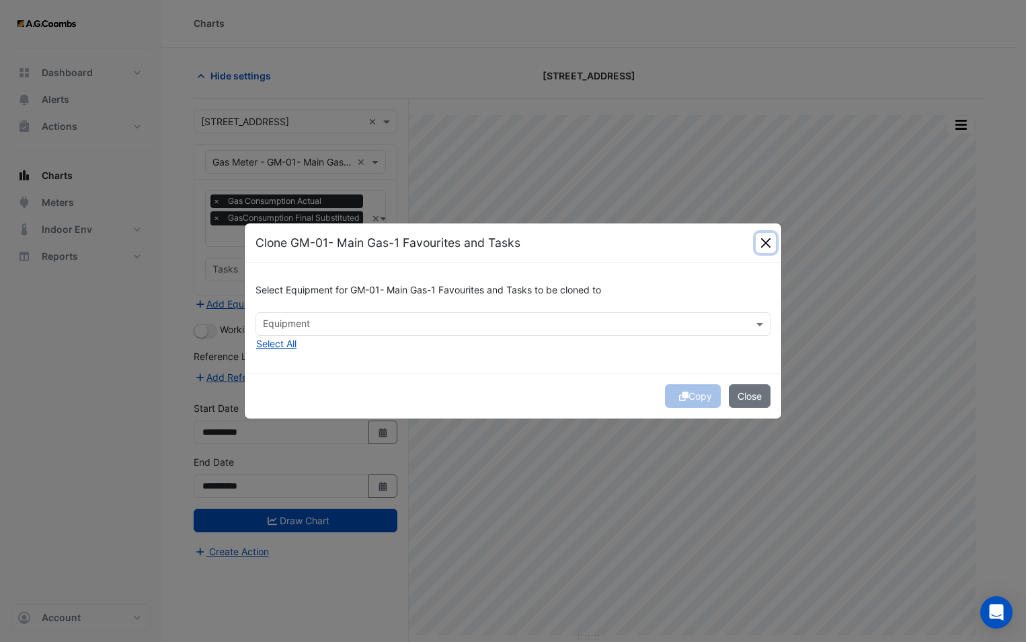
click at [769, 242] on button "Close" at bounding box center [766, 243] width 20 height 20
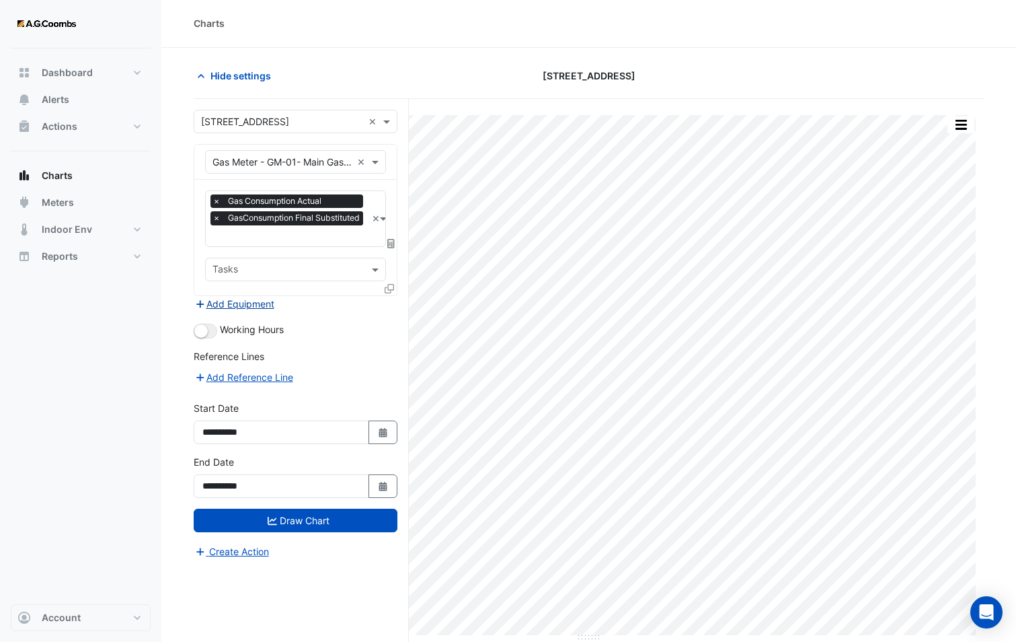
click at [248, 299] on button "Add Equipment" at bounding box center [234, 303] width 81 height 15
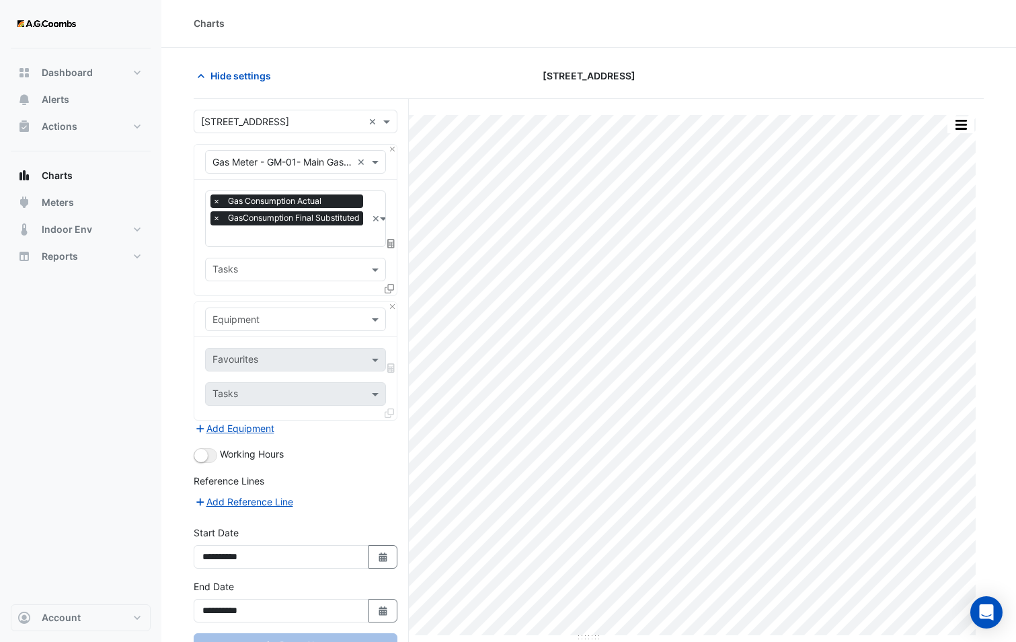
click at [245, 317] on input "text" at bounding box center [282, 320] width 139 height 14
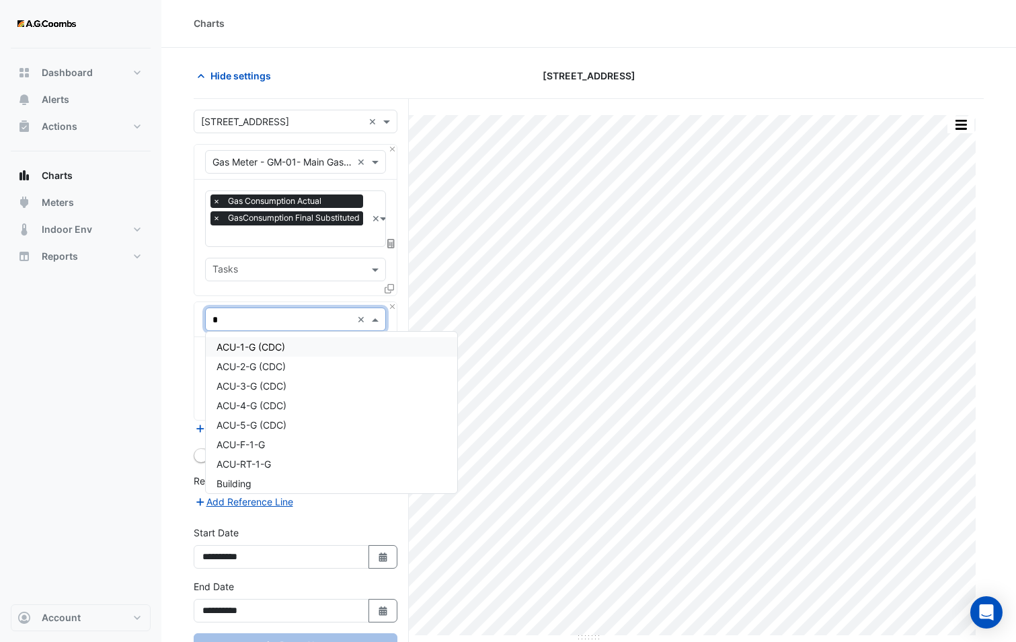
type input "**"
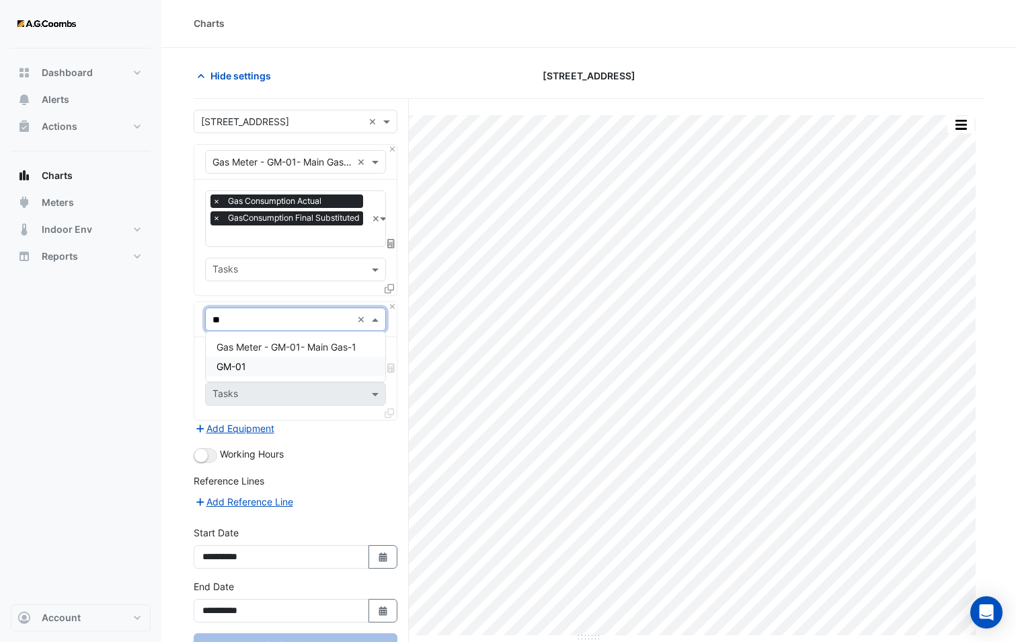
click at [286, 361] on div "GM-01" at bounding box center [296, 367] width 180 height 20
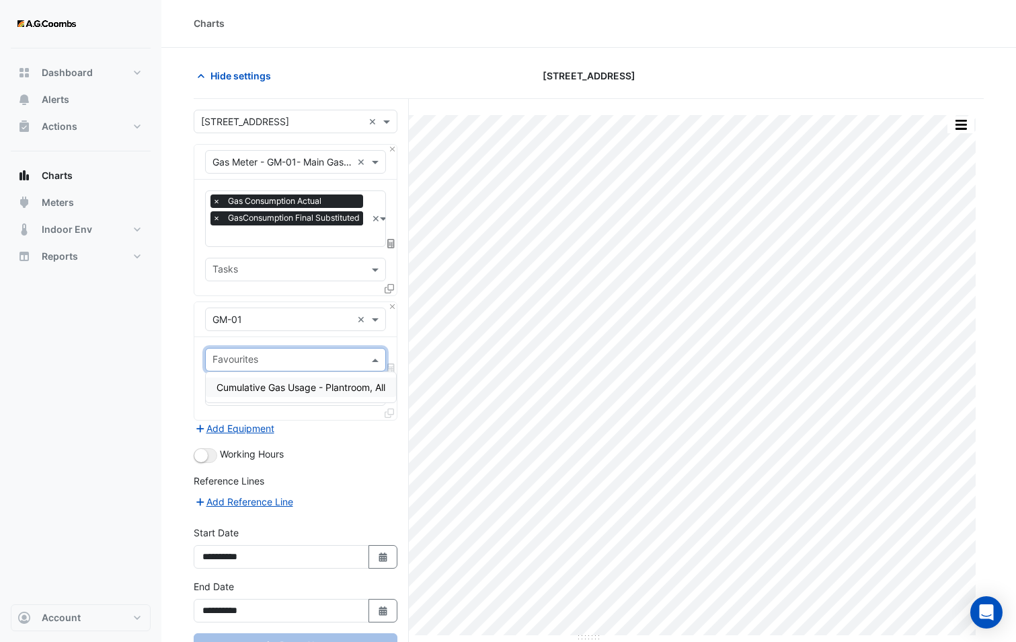
click at [249, 358] on input "text" at bounding box center [288, 361] width 151 height 14
click at [271, 387] on span "Cumulative Gas Usage - Plantroom, All" at bounding box center [301, 386] width 169 height 11
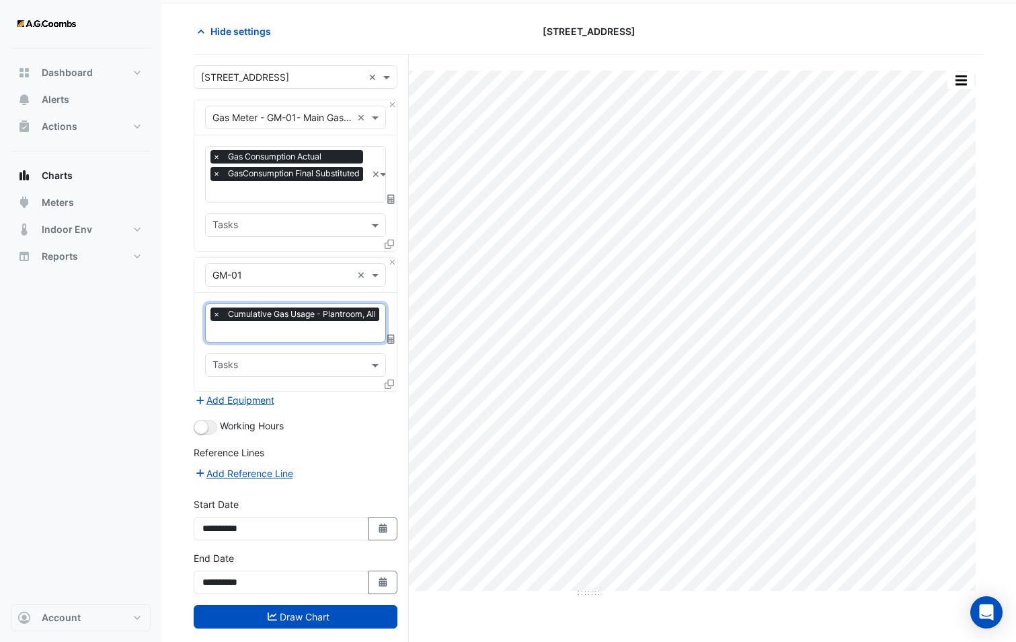
scroll to position [66, 0]
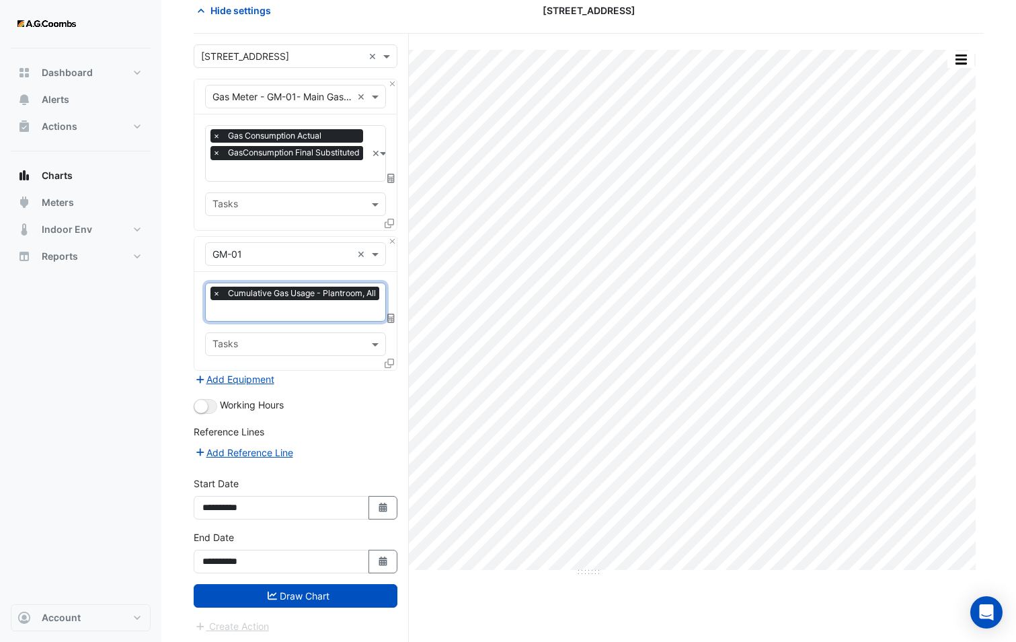
click at [293, 605] on form "Select a Site × 12-26 Franklin Street × Equipment × Gas Meter - GM-01- Main Gas…" at bounding box center [296, 338] width 204 height 589
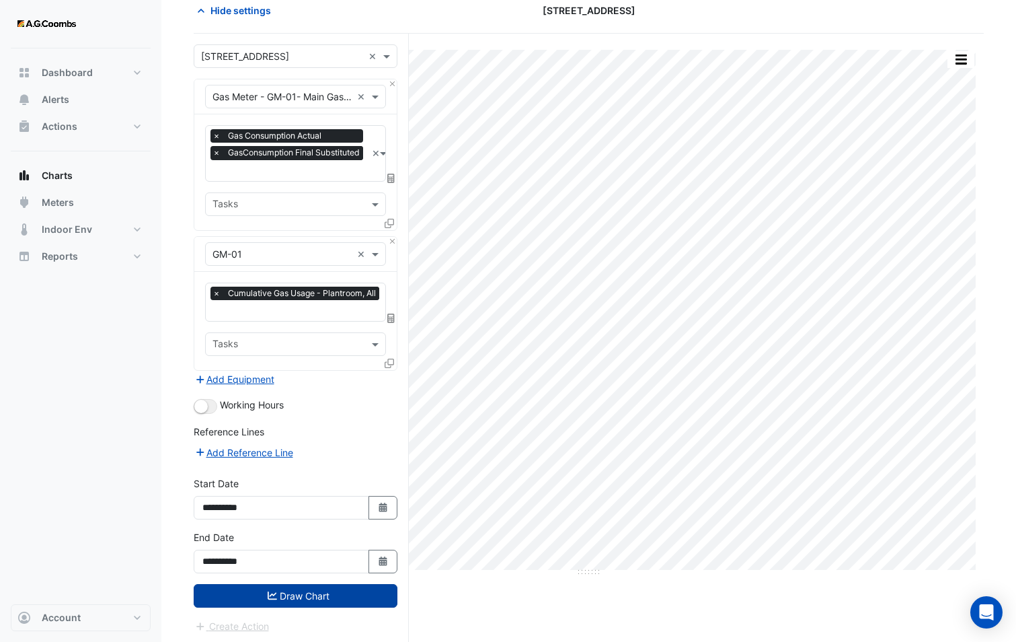
click at [289, 596] on button "Draw Chart" at bounding box center [296, 596] width 204 height 24
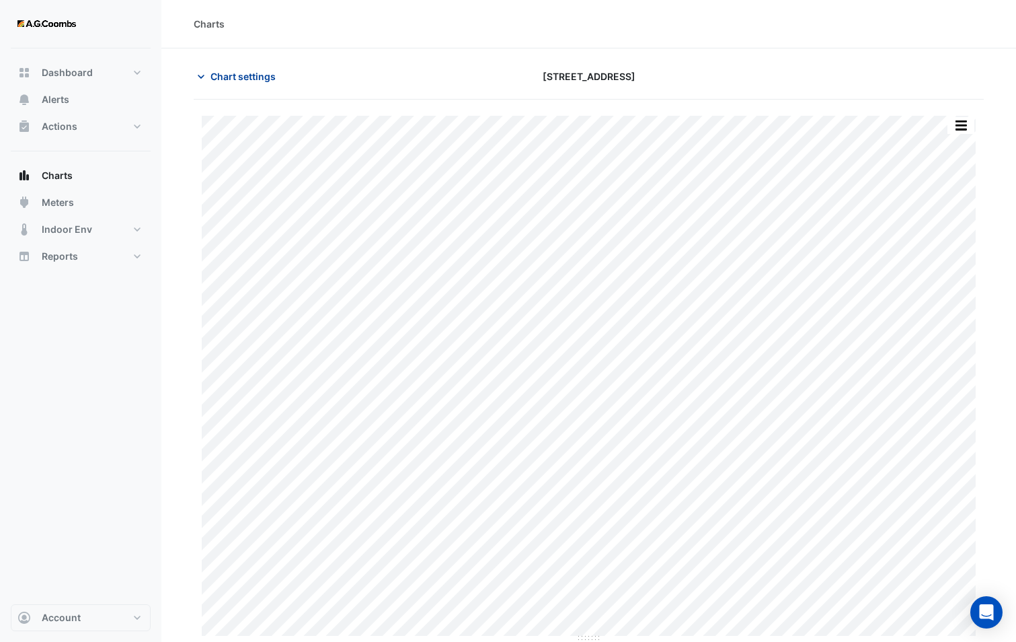
click at [233, 81] on span "Chart settings" at bounding box center [243, 76] width 65 height 14
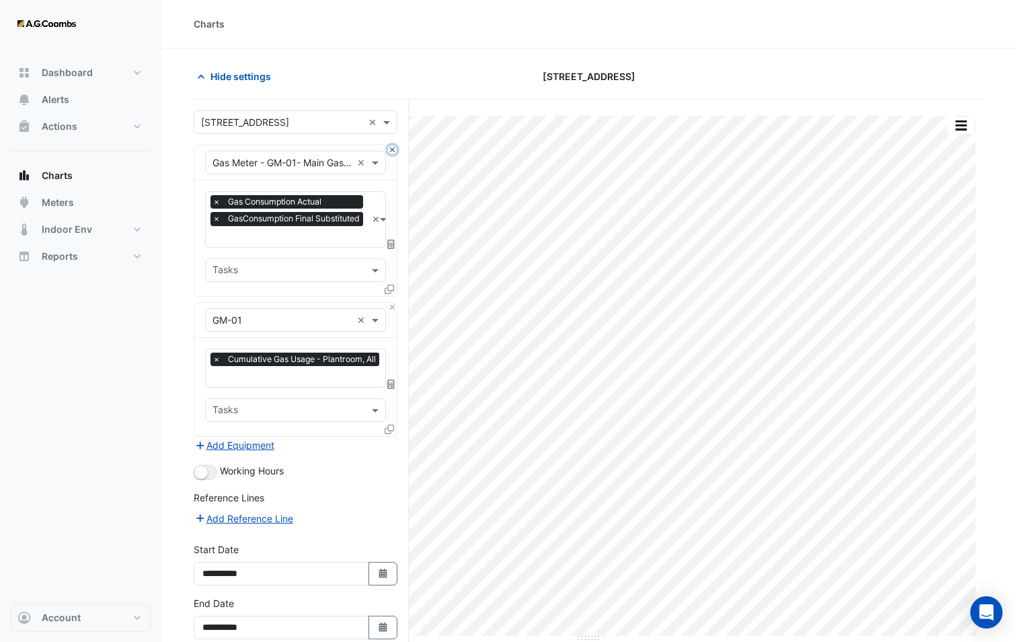
click at [390, 153] on button "Close" at bounding box center [392, 149] width 9 height 9
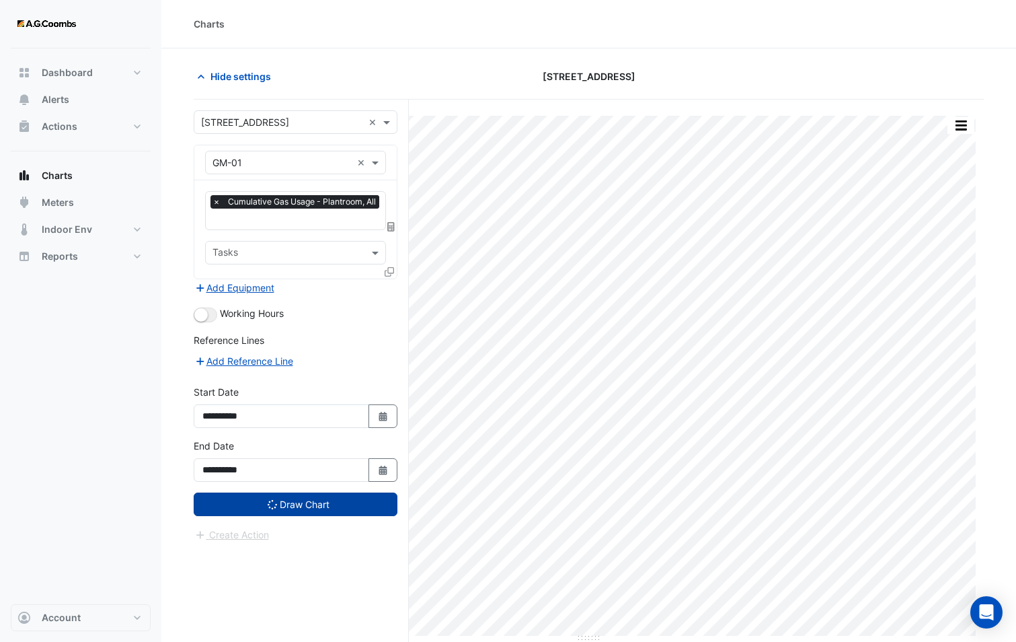
click at [329, 511] on button "Draw Chart" at bounding box center [296, 504] width 204 height 24
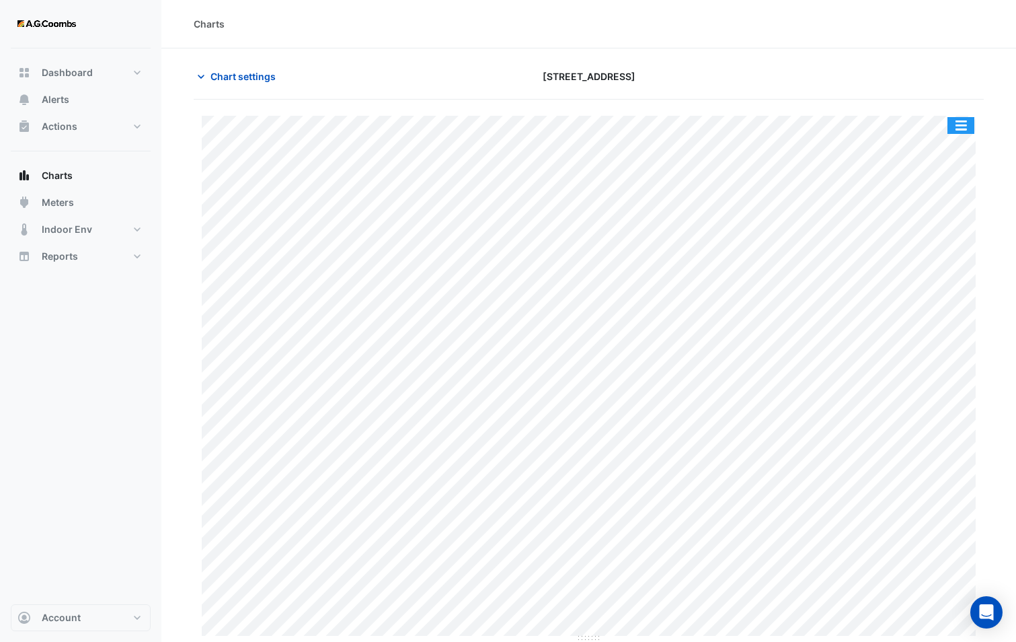
click at [967, 131] on button "button" at bounding box center [961, 125] width 27 height 17
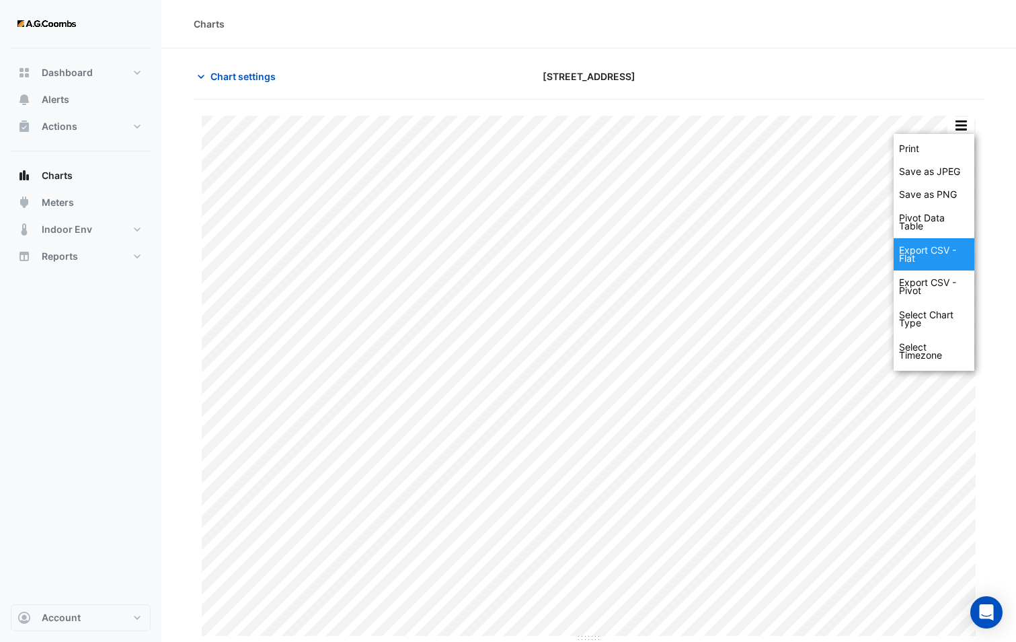
click at [930, 250] on div "Export CSV - Flat" at bounding box center [934, 254] width 81 height 32
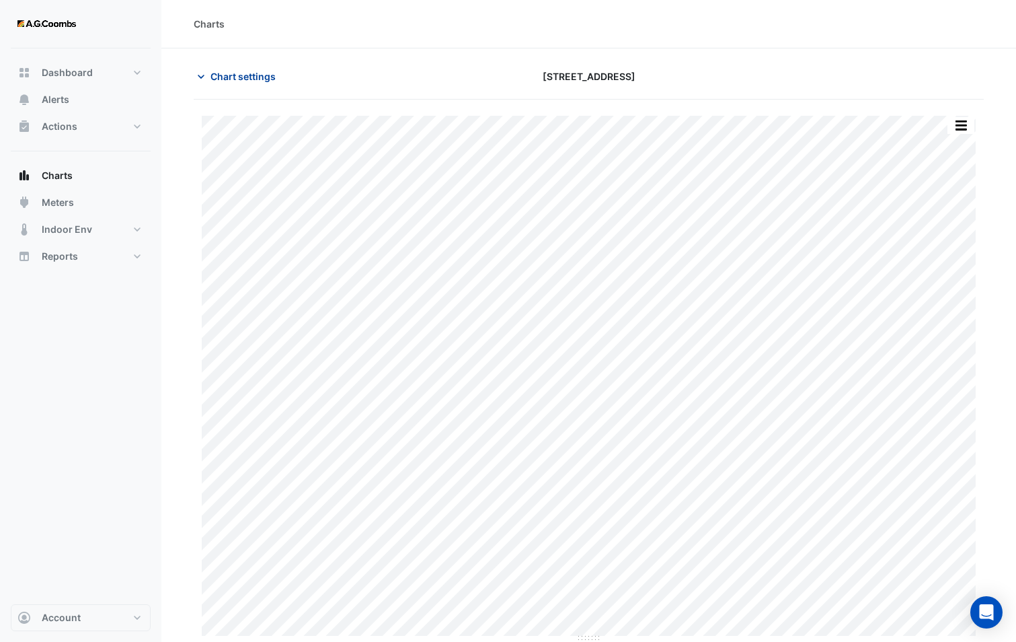
click at [244, 85] on button "Chart settings" at bounding box center [239, 77] width 91 height 24
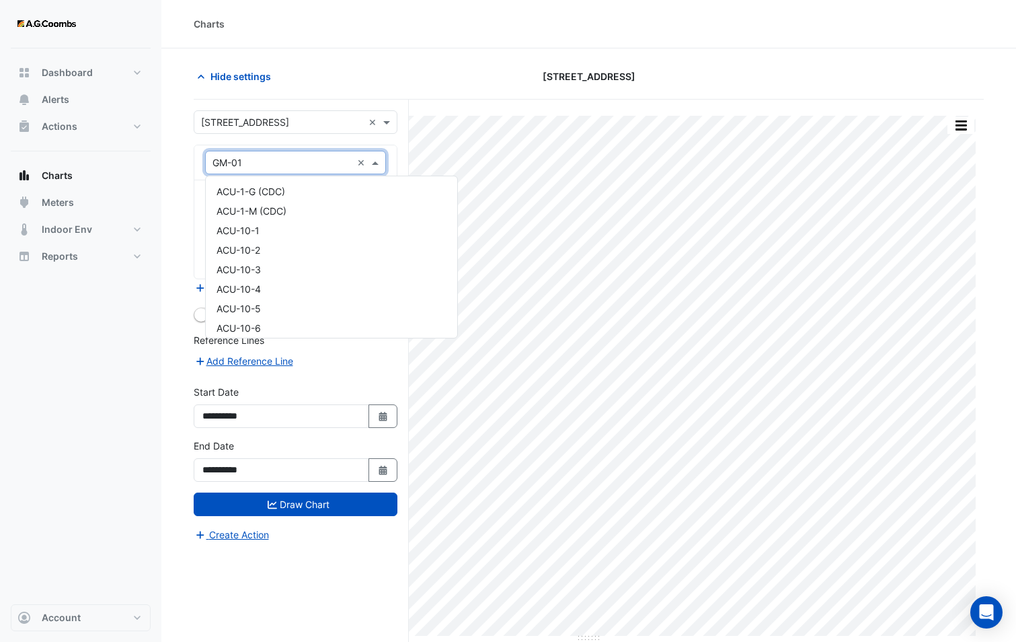
click at [245, 160] on input "text" at bounding box center [282, 163] width 139 height 14
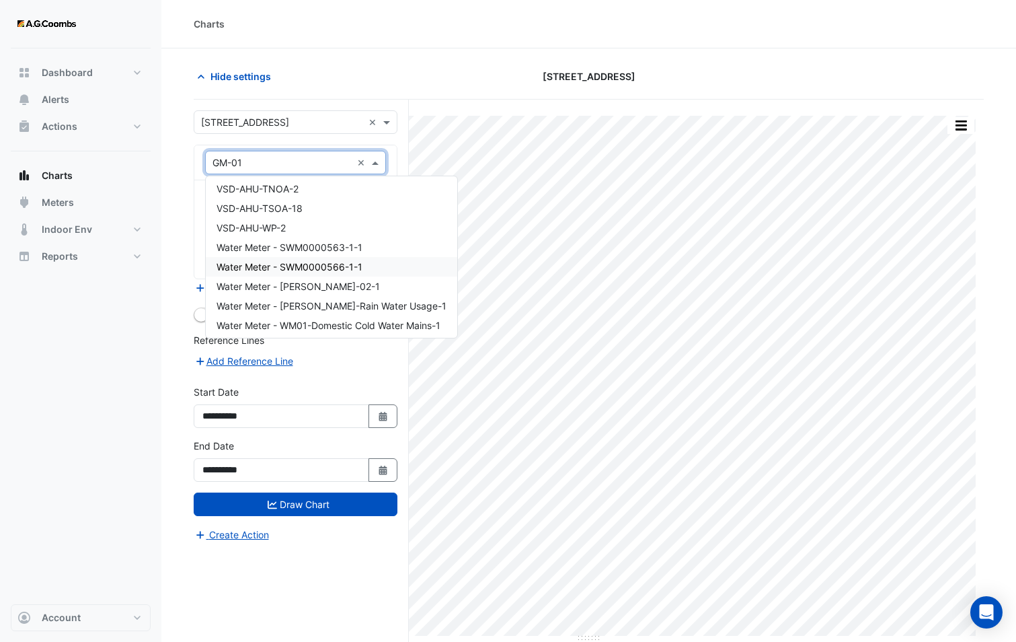
scroll to position [19811, 0]
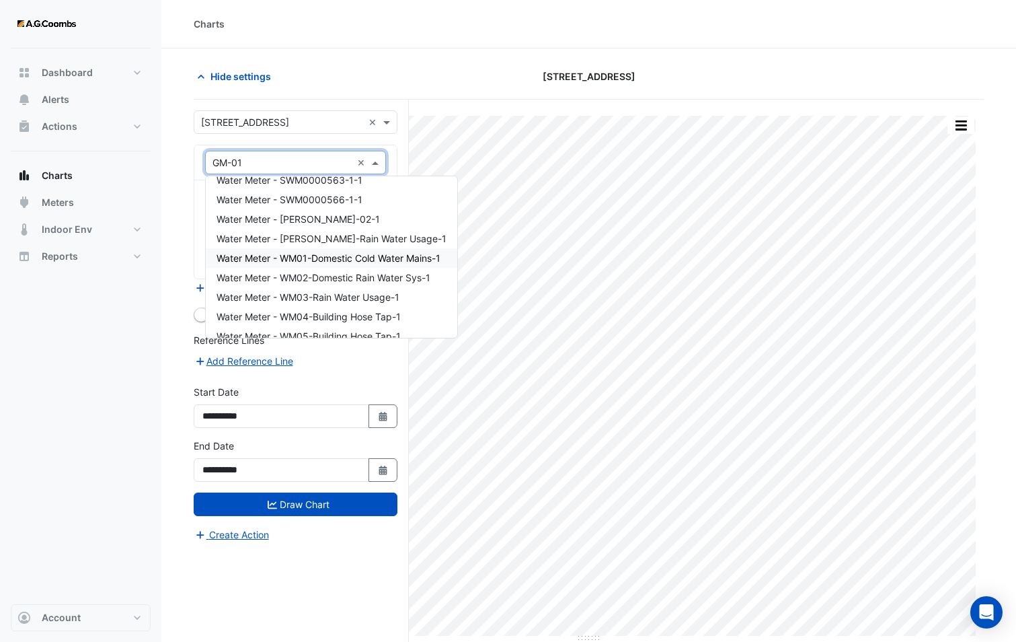
click at [368, 255] on span "Water Meter - WM01-Domestic Cold Water Mains-1" at bounding box center [329, 257] width 224 height 11
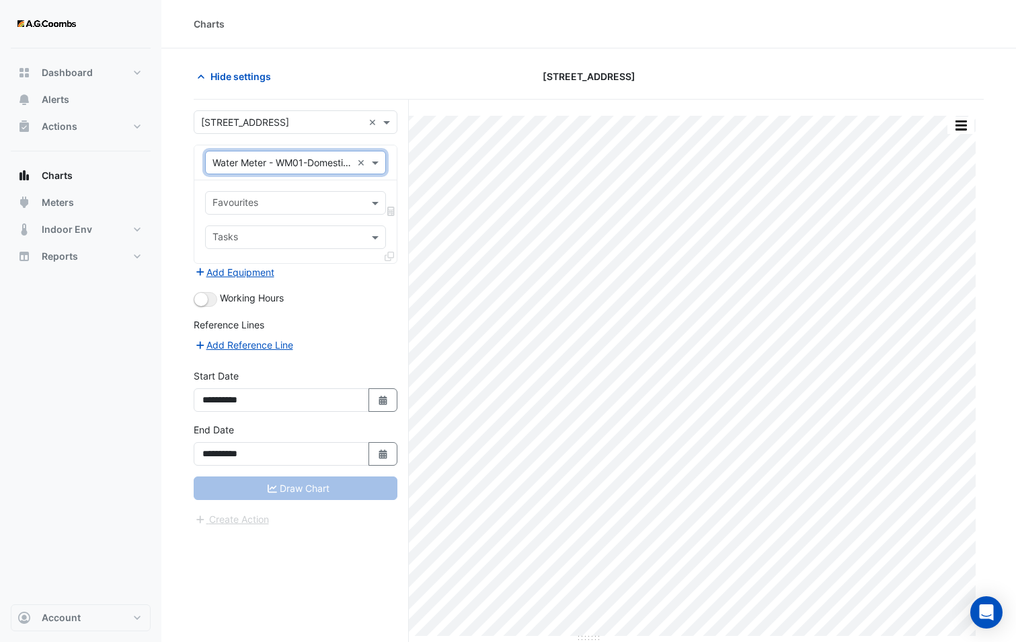
click at [251, 212] on div at bounding box center [287, 204] width 153 height 17
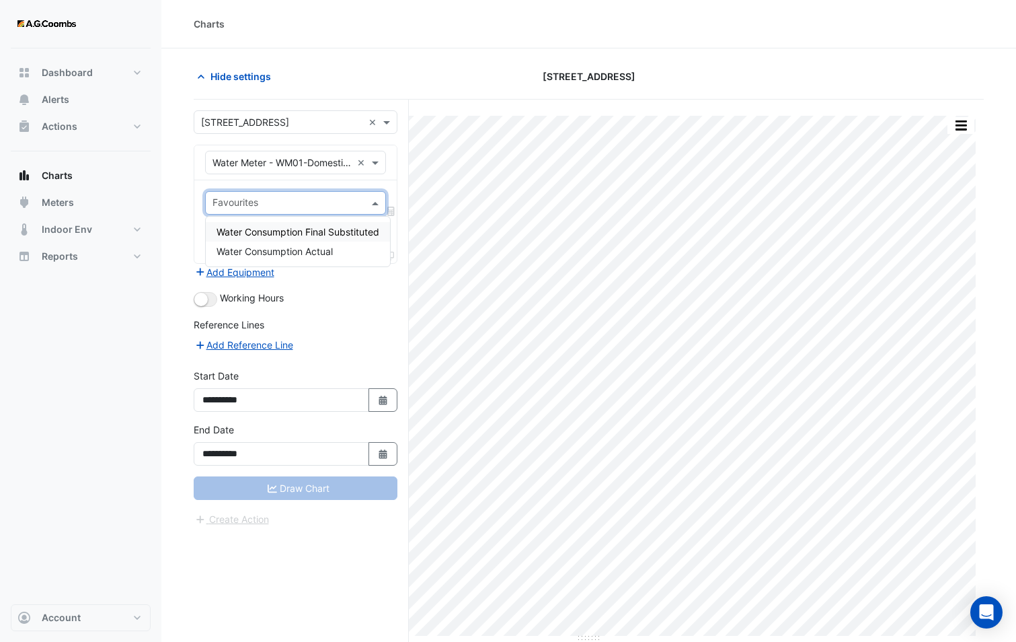
click at [262, 232] on span "Water Consumption Final Substituted" at bounding box center [298, 231] width 163 height 11
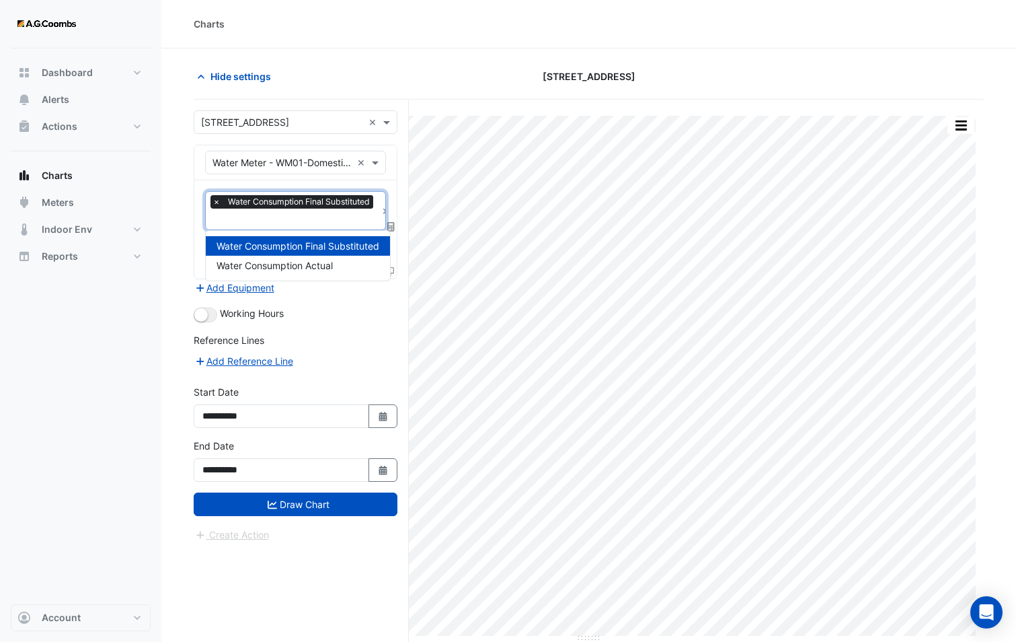
drag, startPoint x: 249, startPoint y: 213, endPoint x: 255, endPoint y: 220, distance: 9.6
click at [252, 215] on input "text" at bounding box center [295, 220] width 164 height 14
click at [273, 265] on span "Water Consumption Actual" at bounding box center [275, 265] width 116 height 11
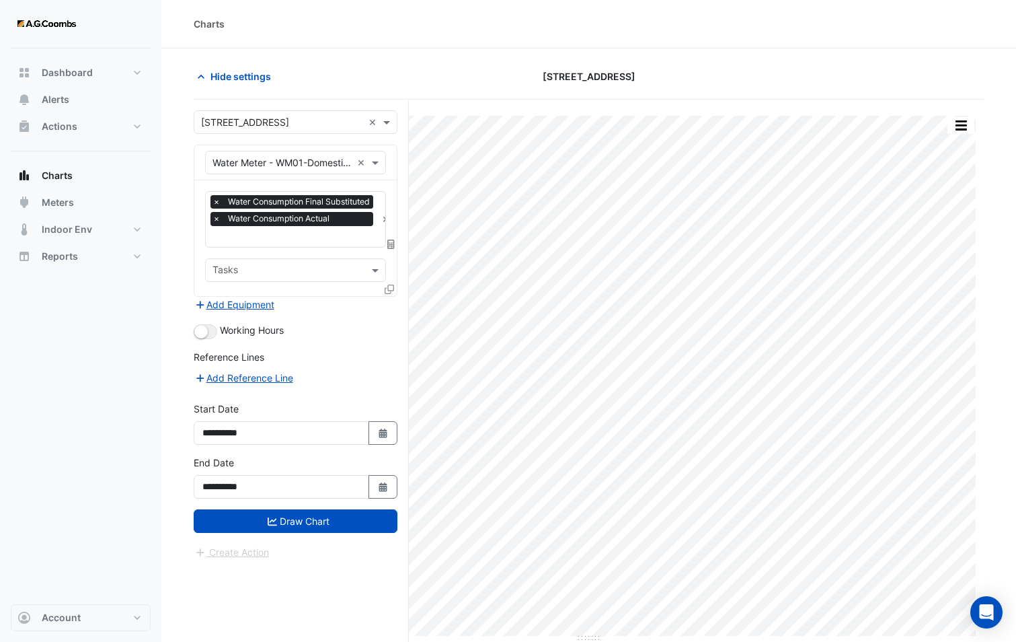
click at [327, 332] on div "Working Hours" at bounding box center [296, 331] width 204 height 16
click at [295, 522] on button "Draw Chart" at bounding box center [296, 521] width 204 height 24
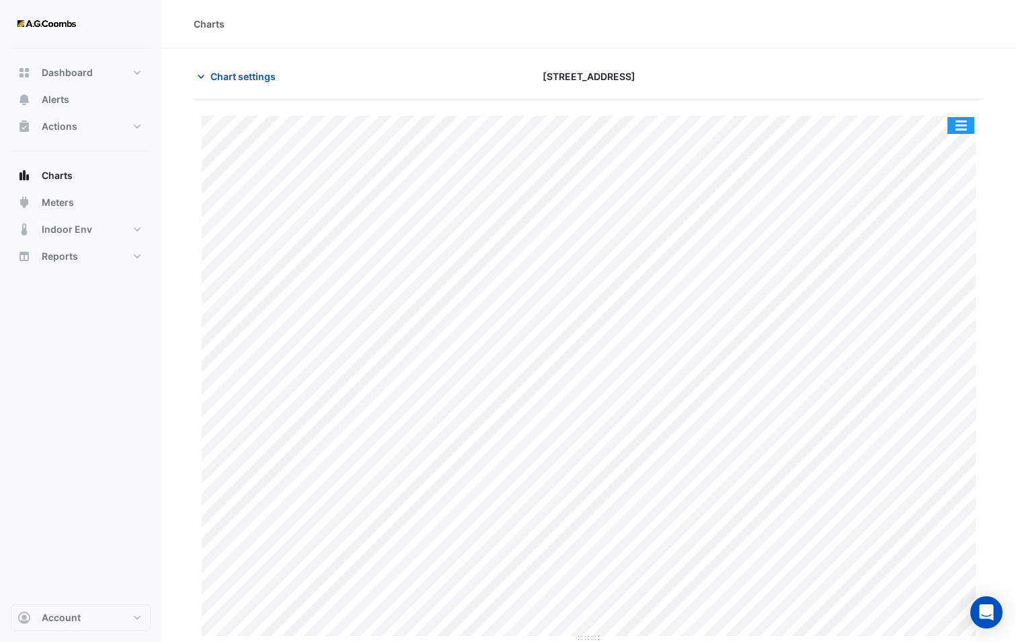
click at [957, 122] on button "button" at bounding box center [961, 125] width 27 height 17
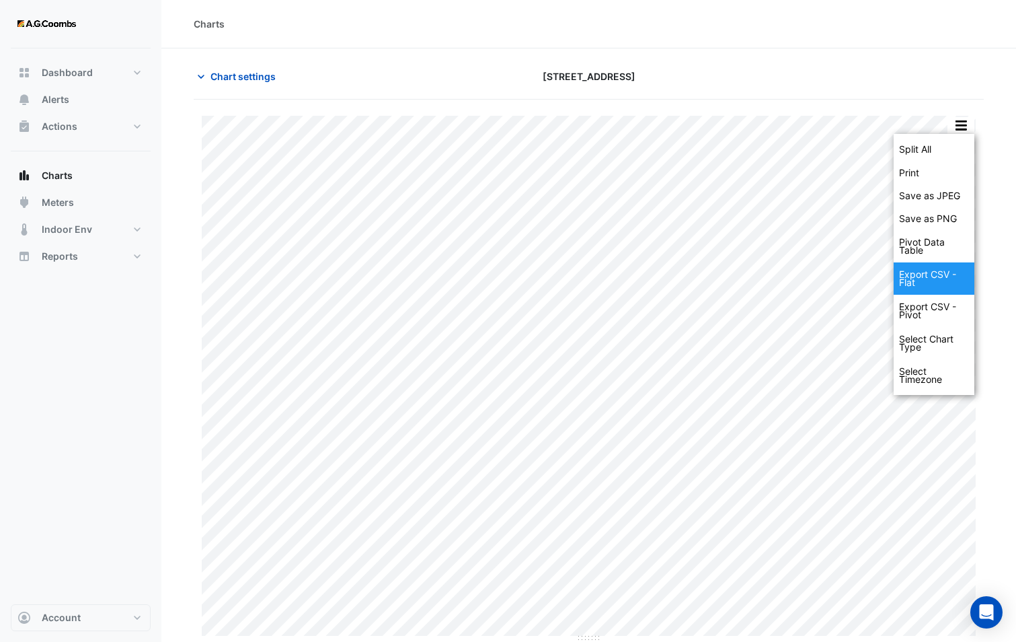
click at [943, 280] on div "Export CSV - Flat" at bounding box center [934, 278] width 81 height 32
click at [219, 81] on span "Chart settings" at bounding box center [243, 76] width 65 height 14
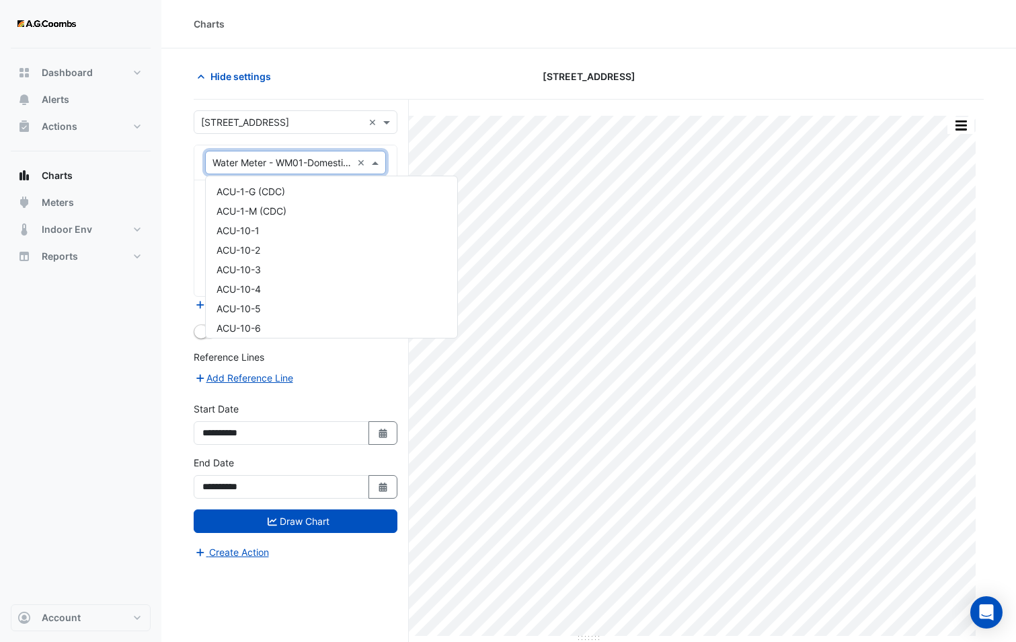
click at [248, 162] on input "text" at bounding box center [282, 163] width 139 height 14
click at [272, 258] on span "HEX-LGHW-18" at bounding box center [248, 259] width 63 height 11
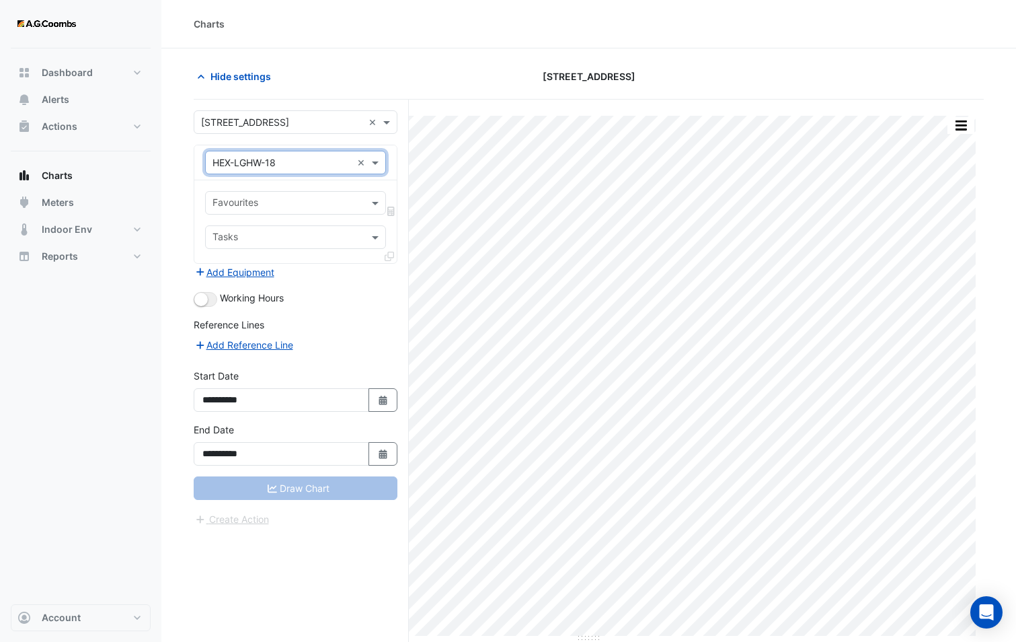
click at [268, 200] on input "text" at bounding box center [288, 204] width 151 height 14
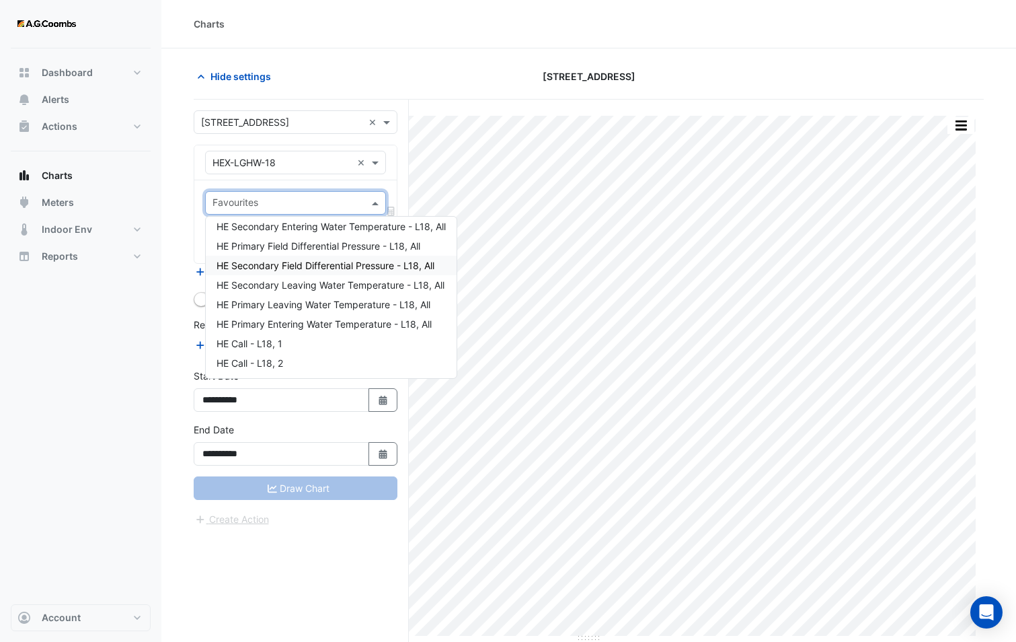
scroll to position [0, 0]
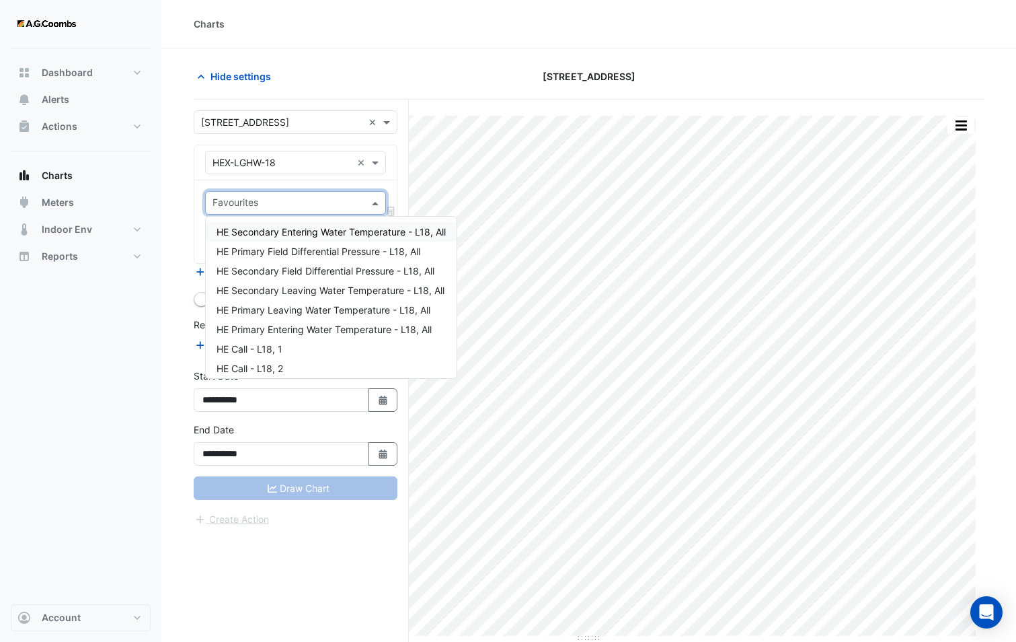
click at [264, 165] on input "text" at bounding box center [282, 163] width 139 height 14
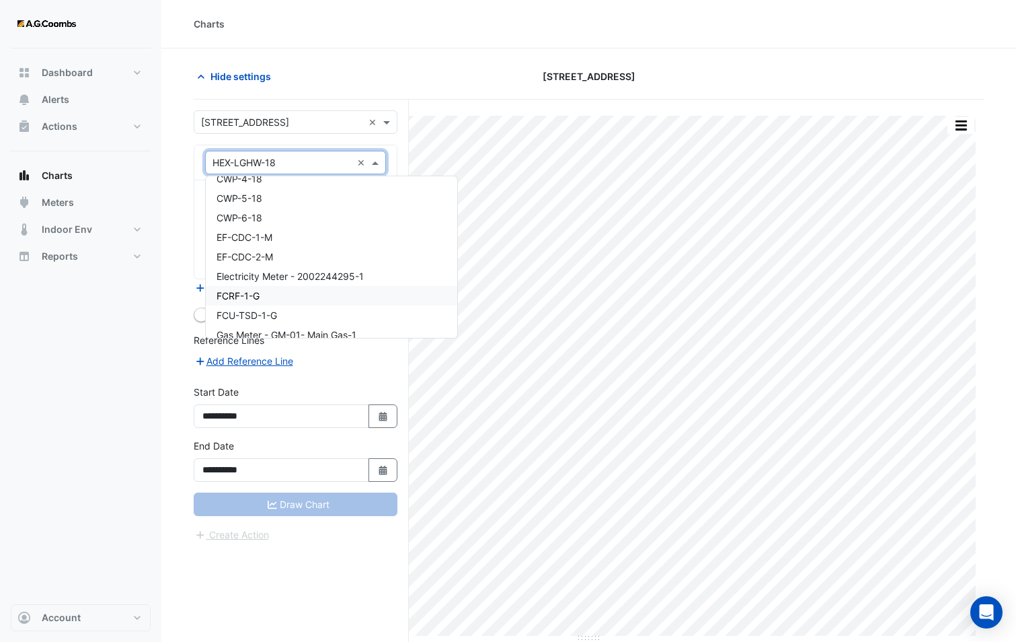
scroll to position [16122, 0]
click at [305, 294] on span "Electricity Meter - 2002244295-1" at bounding box center [290, 298] width 147 height 11
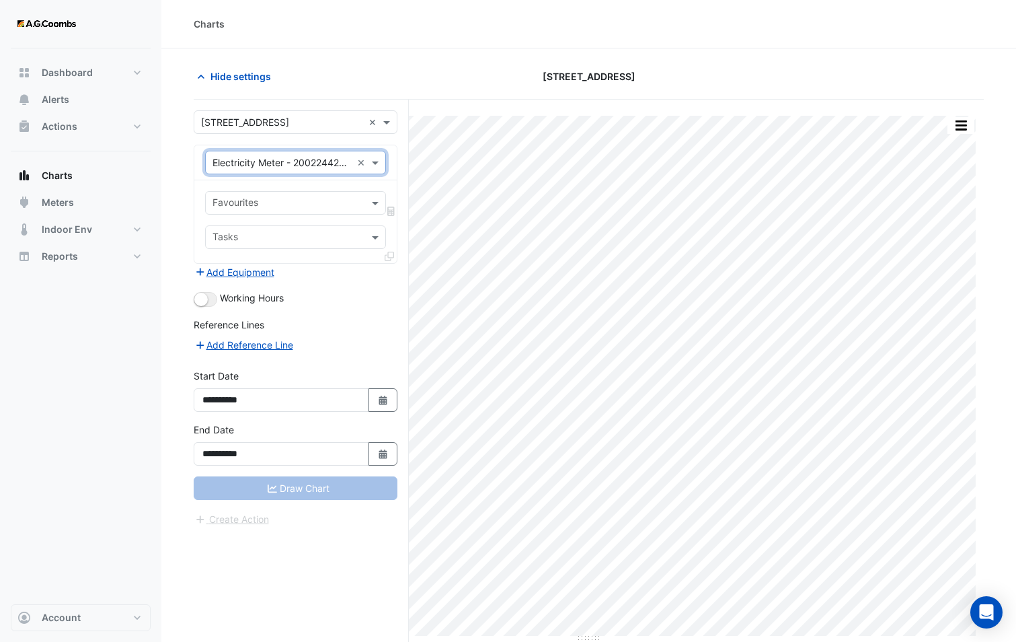
click at [270, 198] on input "text" at bounding box center [288, 204] width 151 height 14
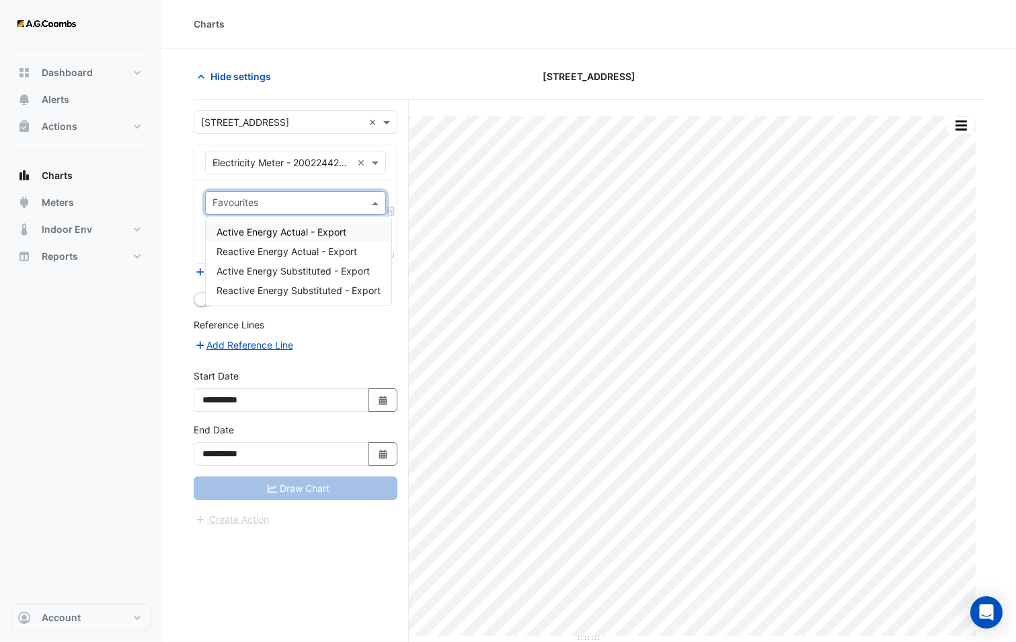
click at [272, 237] on span "Active Energy Actual - Export" at bounding box center [282, 231] width 130 height 11
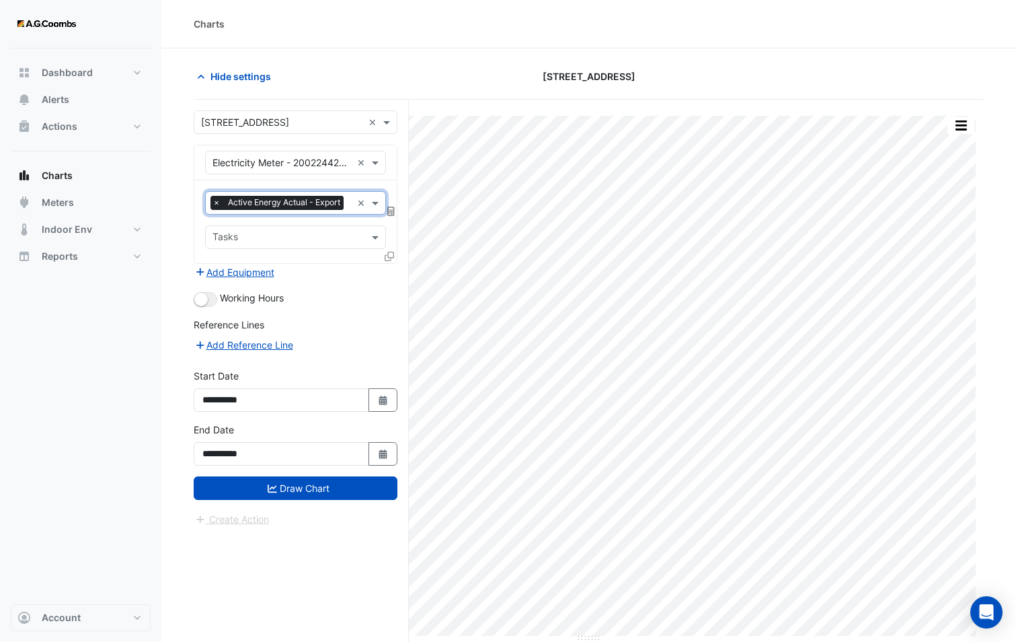
click at [349, 211] on input "text" at bounding box center [350, 204] width 3 height 14
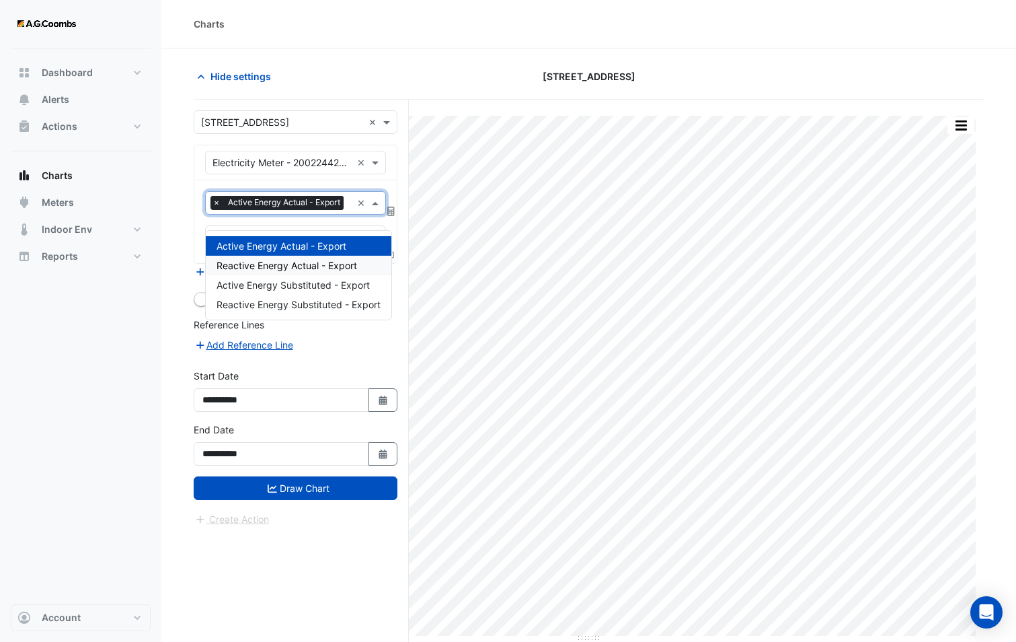
click at [258, 267] on span "Reactive Energy Actual - Export" at bounding box center [287, 265] width 141 height 11
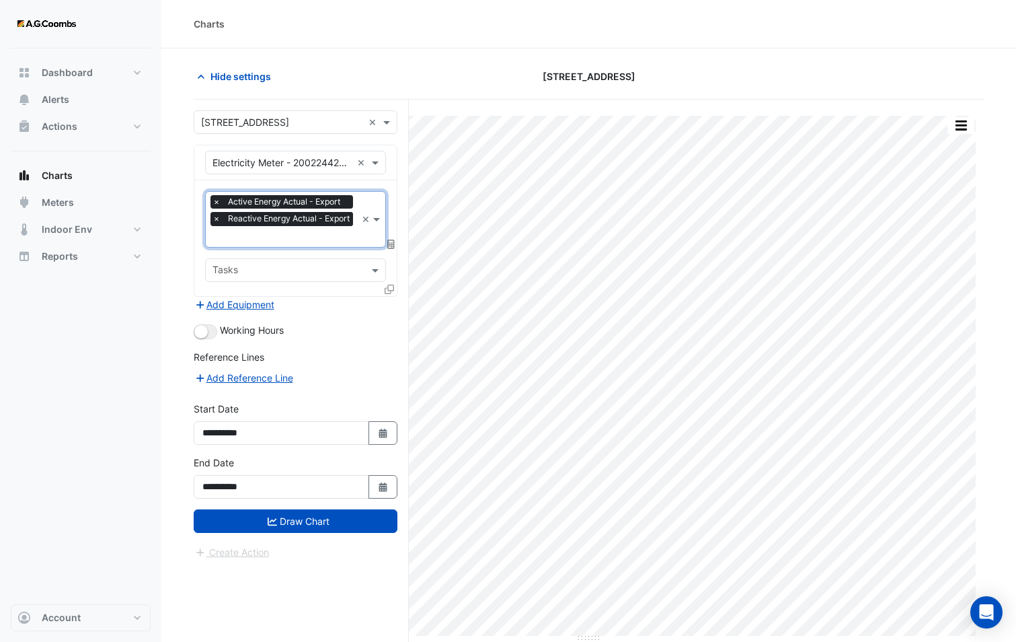
click at [259, 225] on span "Reactive Energy Actual - Export" at bounding box center [289, 218] width 128 height 13
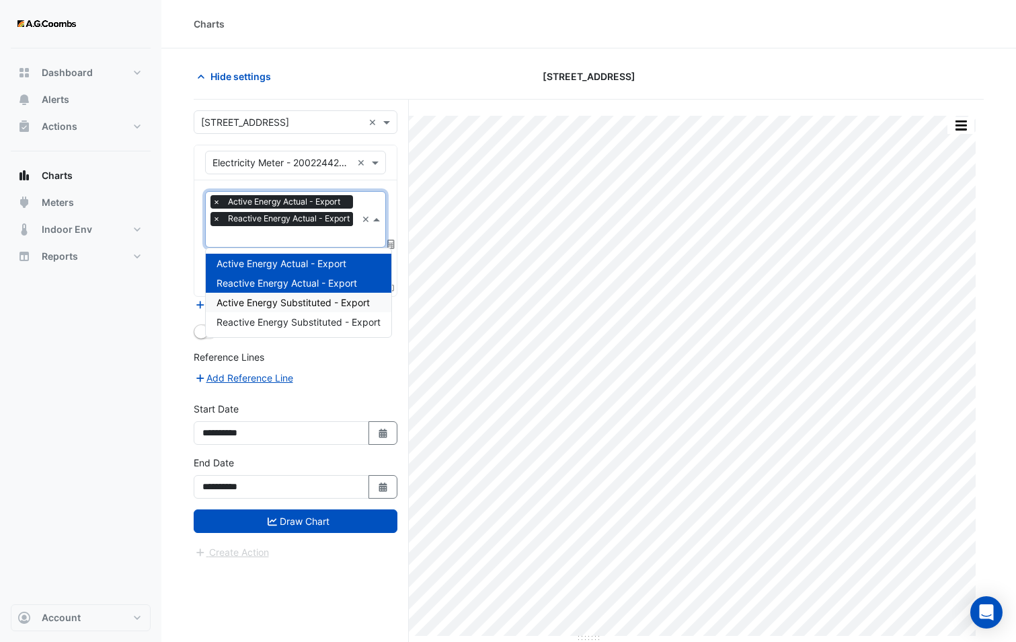
click at [280, 297] on span "Active Energy Substituted - Export" at bounding box center [293, 302] width 153 height 11
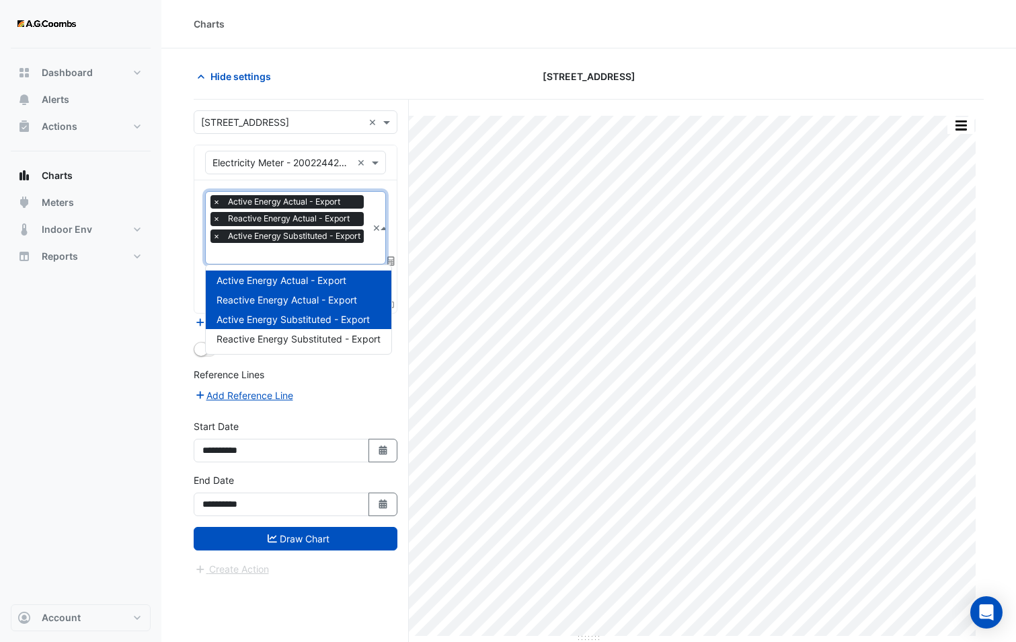
click at [262, 256] on input "text" at bounding box center [290, 255] width 155 height 14
click at [277, 337] on span "Reactive Energy Substituted - Export" at bounding box center [299, 338] width 164 height 11
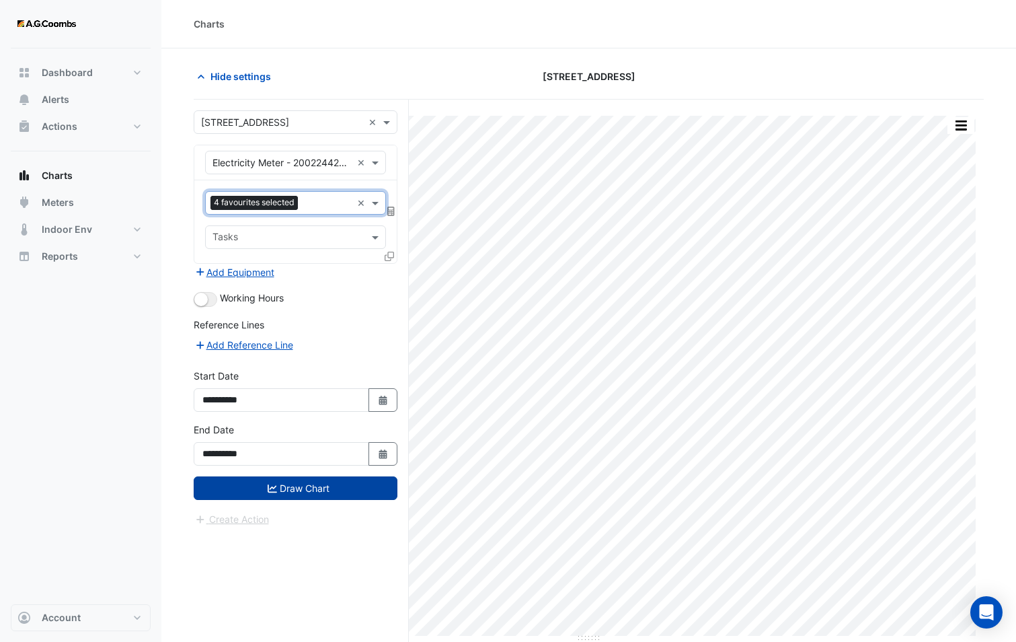
click at [270, 486] on icon "submit" at bounding box center [272, 488] width 9 height 9
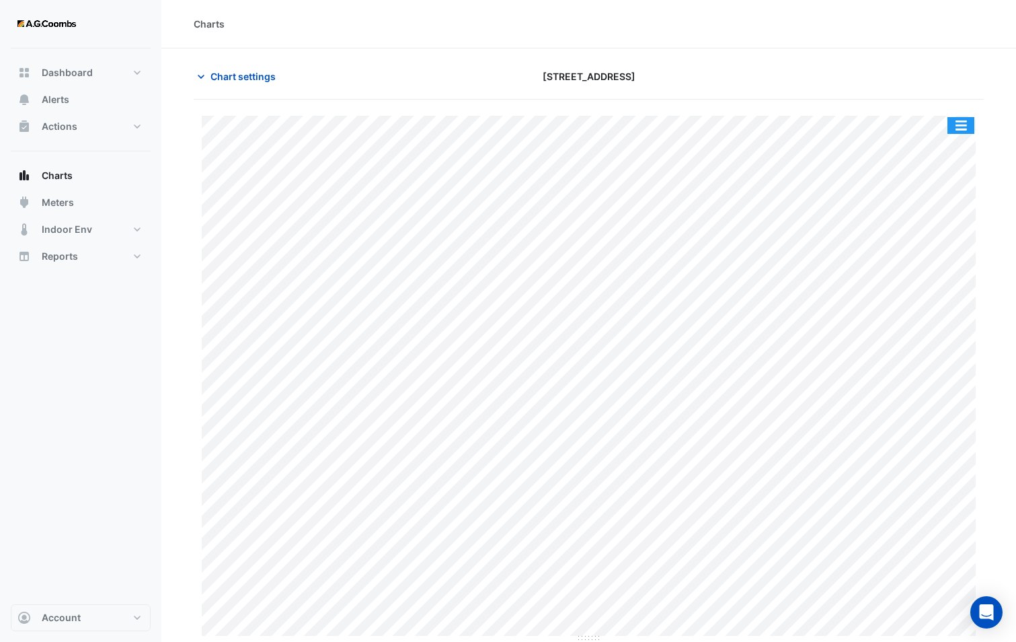
click at [961, 125] on button "button" at bounding box center [961, 125] width 27 height 17
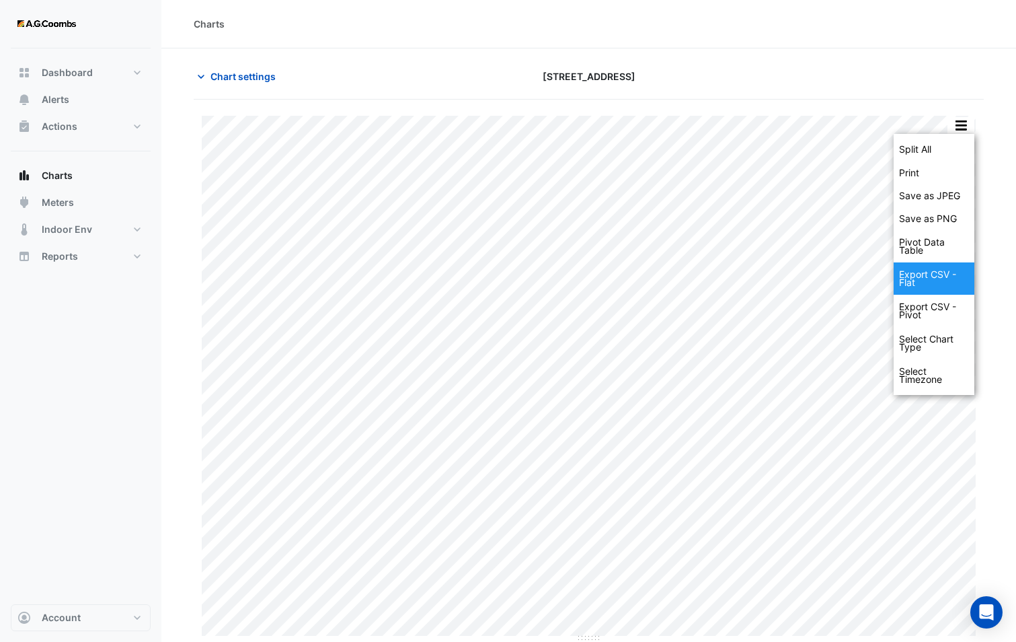
click at [945, 276] on div "Export CSV - Flat" at bounding box center [934, 278] width 81 height 32
click at [220, 81] on span "Chart settings" at bounding box center [243, 76] width 65 height 14
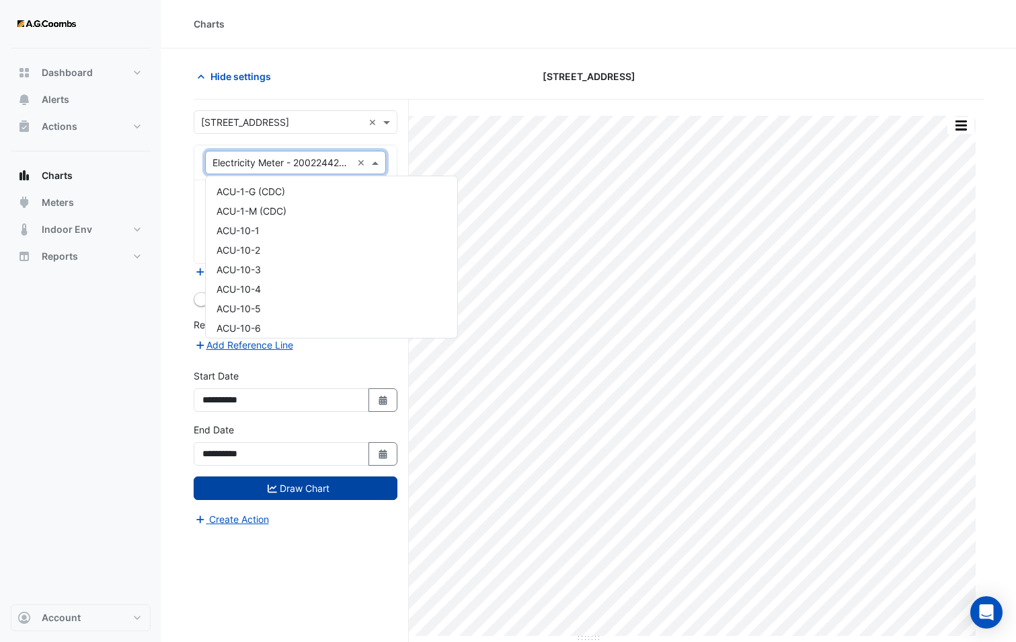
click at [268, 159] on input "text" at bounding box center [282, 163] width 139 height 14
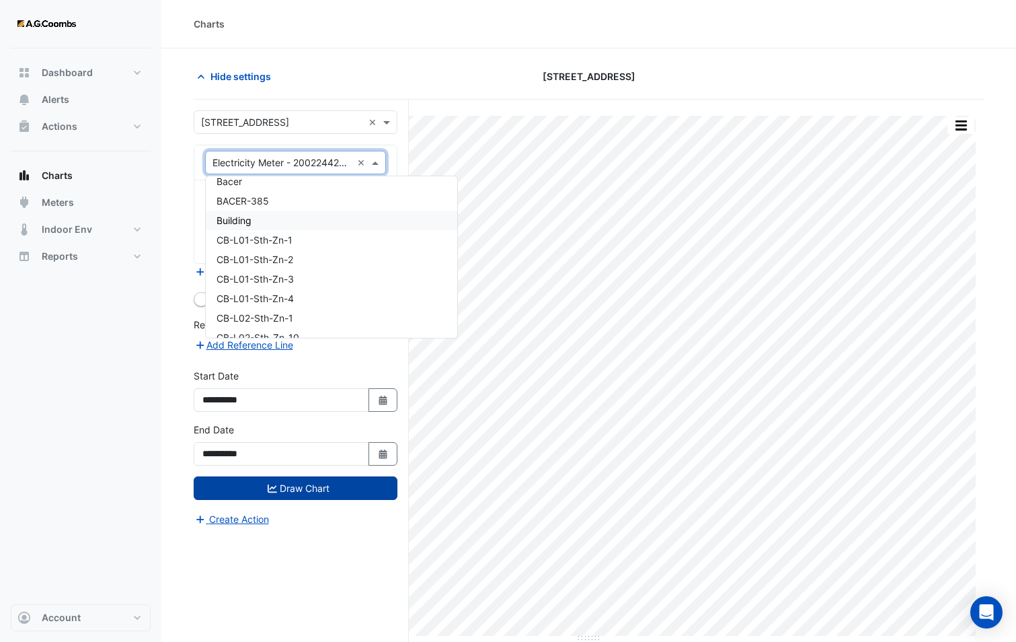
click at [270, 229] on div "Building" at bounding box center [332, 221] width 252 height 20
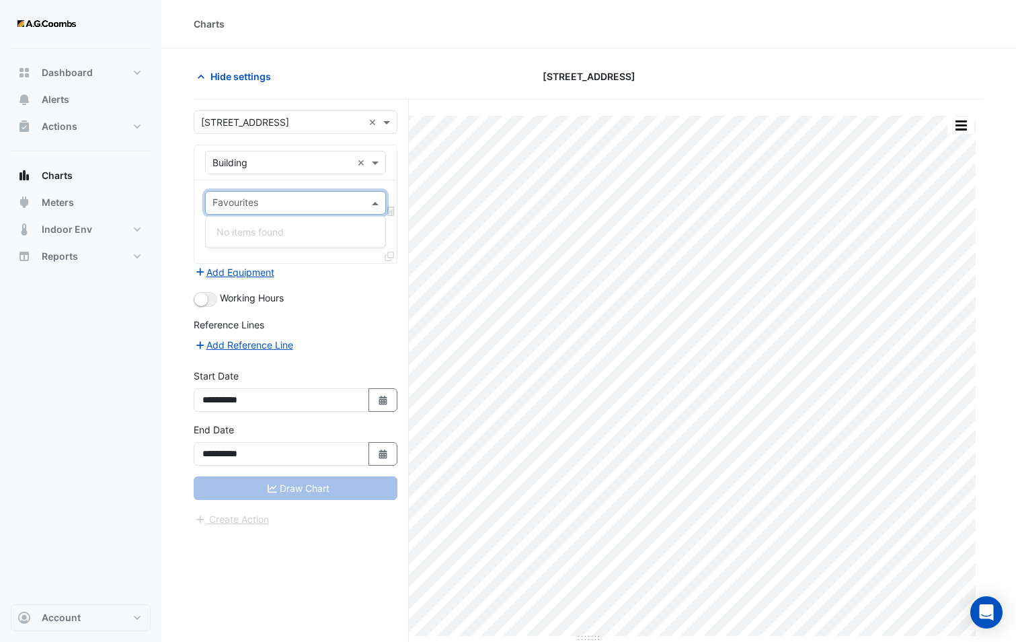
click at [252, 201] on input "text" at bounding box center [288, 204] width 151 height 14
click at [244, 201] on input "text" at bounding box center [288, 204] width 151 height 14
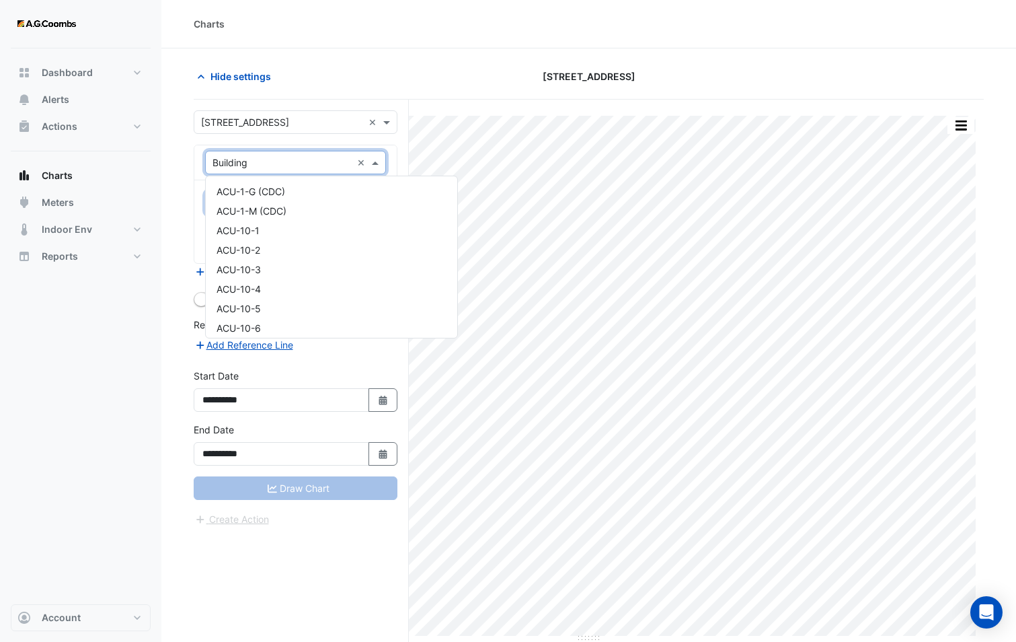
click at [226, 168] on input "text" at bounding box center [282, 163] width 139 height 14
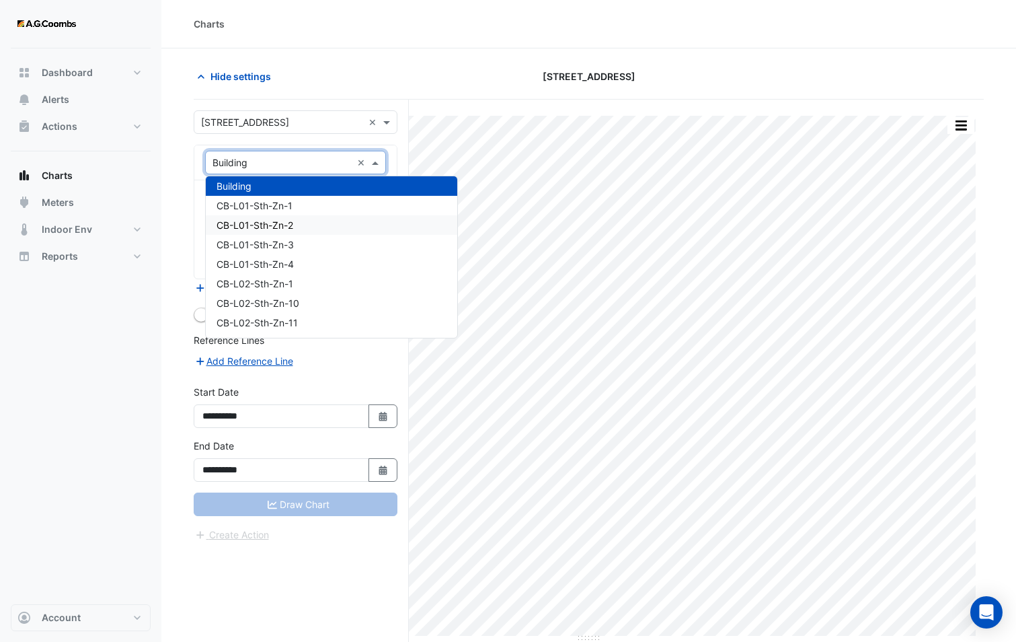
scroll to position [2884, 0]
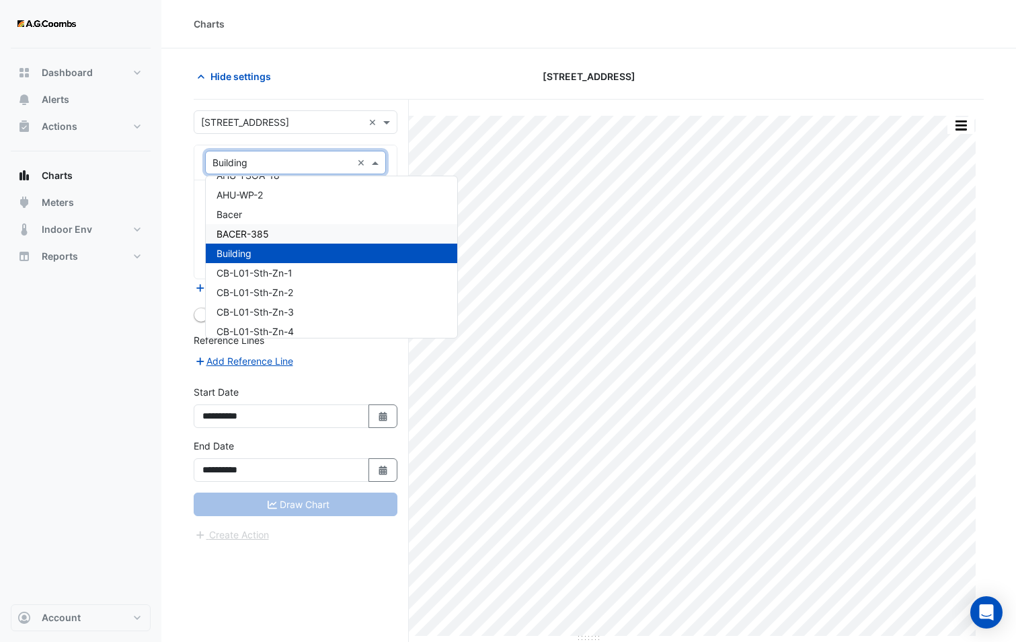
click at [266, 239] on span "BACER-385" at bounding box center [243, 233] width 52 height 11
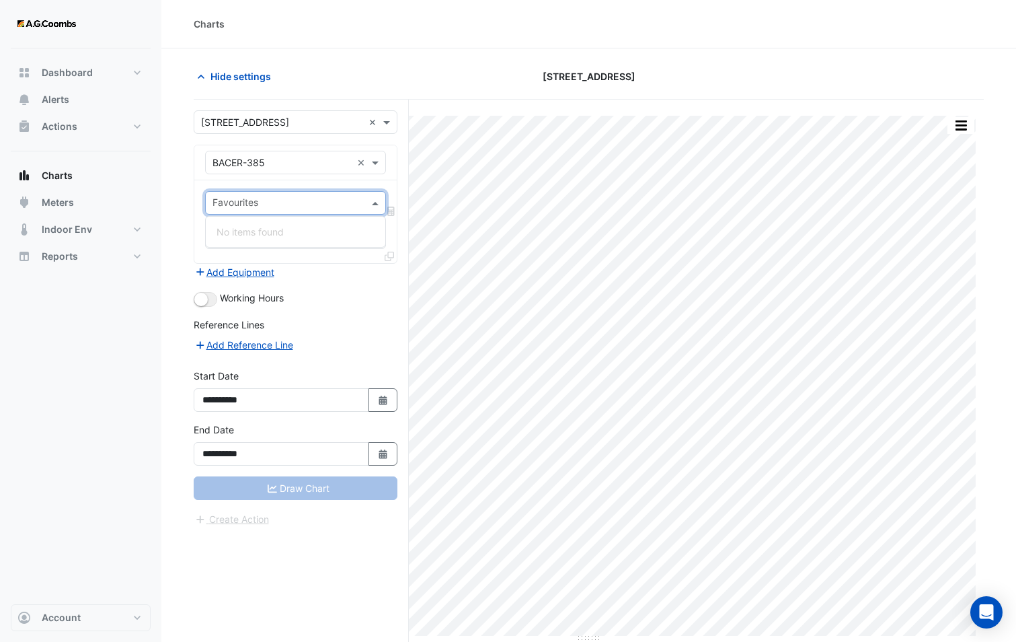
click at [252, 205] on input "text" at bounding box center [288, 204] width 151 height 14
click at [233, 171] on div "Equipment × BACER-385 ×" at bounding box center [295, 163] width 181 height 24
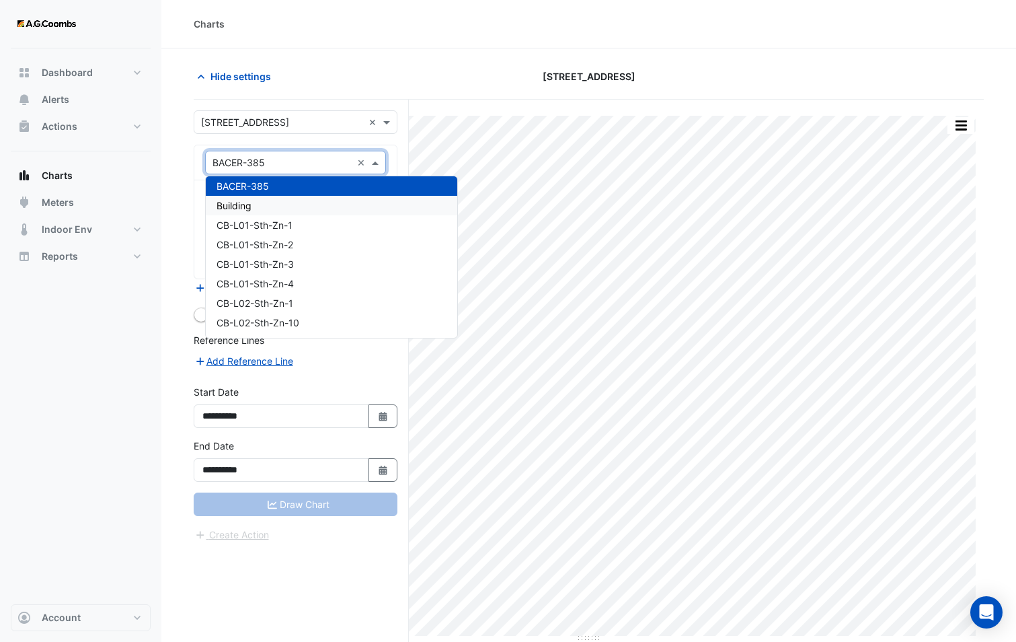
scroll to position [2864, 0]
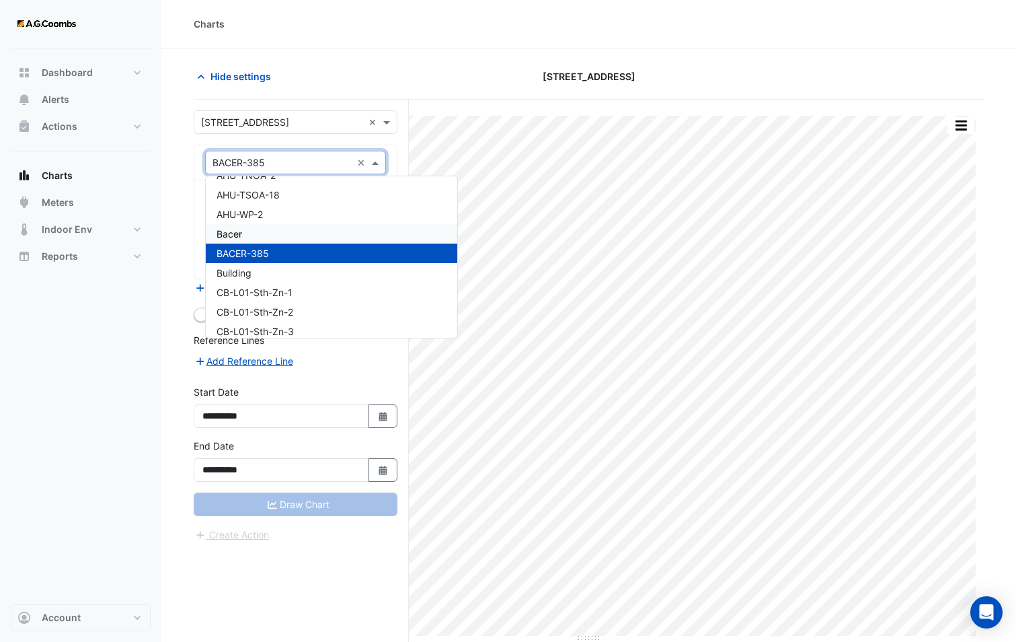
click at [266, 228] on div "Bacer" at bounding box center [332, 234] width 252 height 20
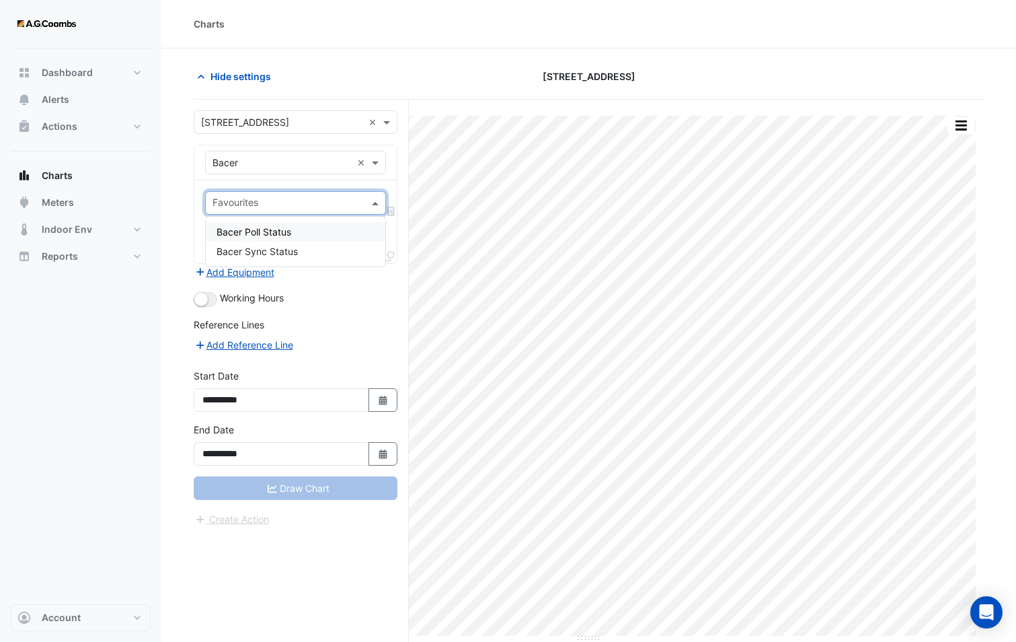
click at [257, 198] on input "text" at bounding box center [288, 204] width 151 height 14
click at [254, 170] on div "Equipment × Bacer ×" at bounding box center [295, 163] width 181 height 24
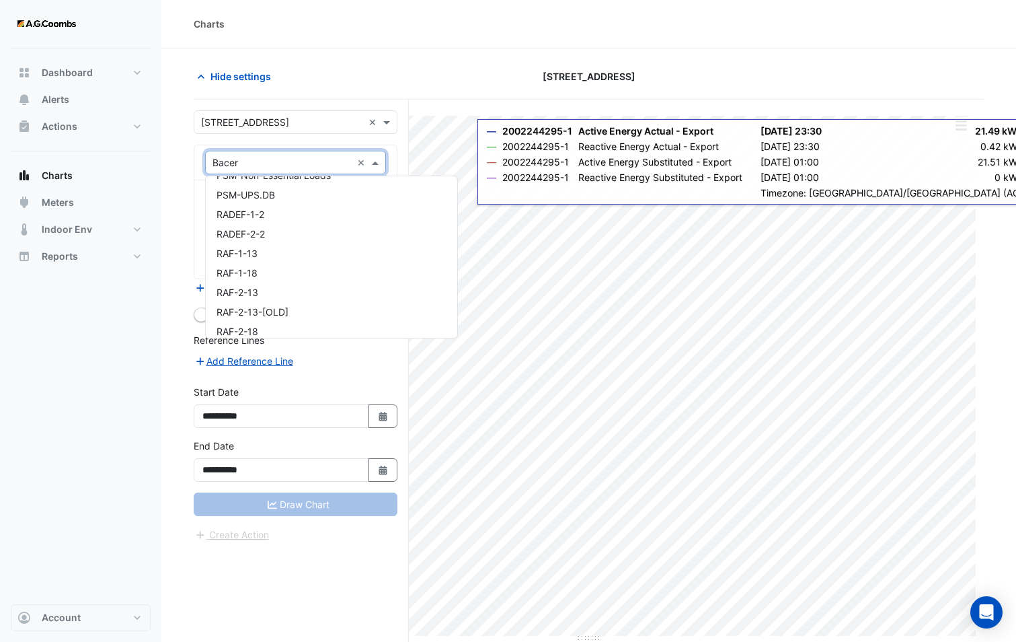
scroll to position [21327, 0]
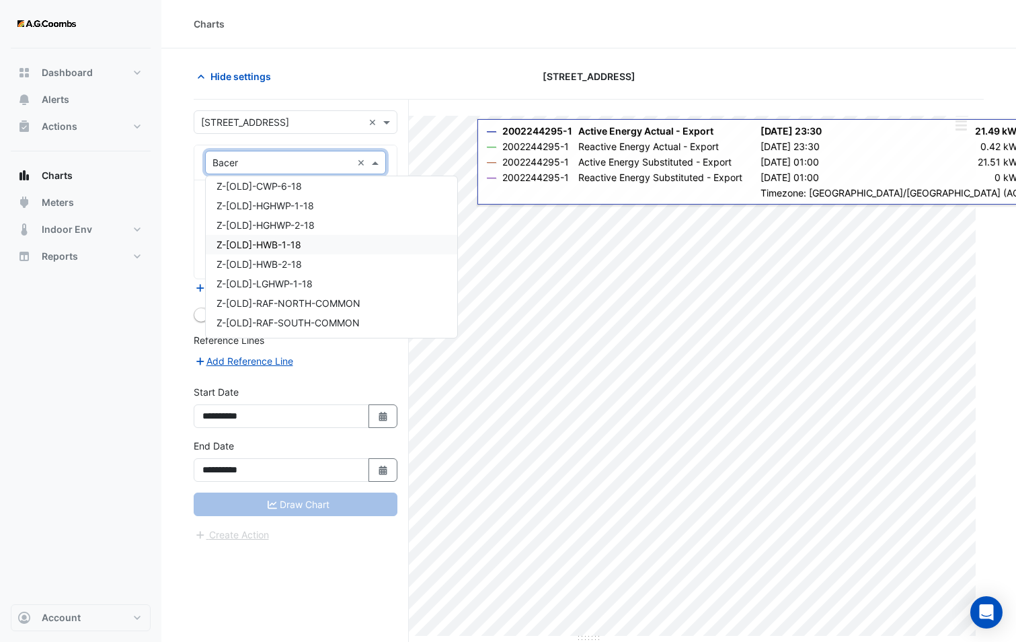
click at [303, 252] on div "Z-[OLD]-HWB-1-18" at bounding box center [332, 245] width 252 height 20
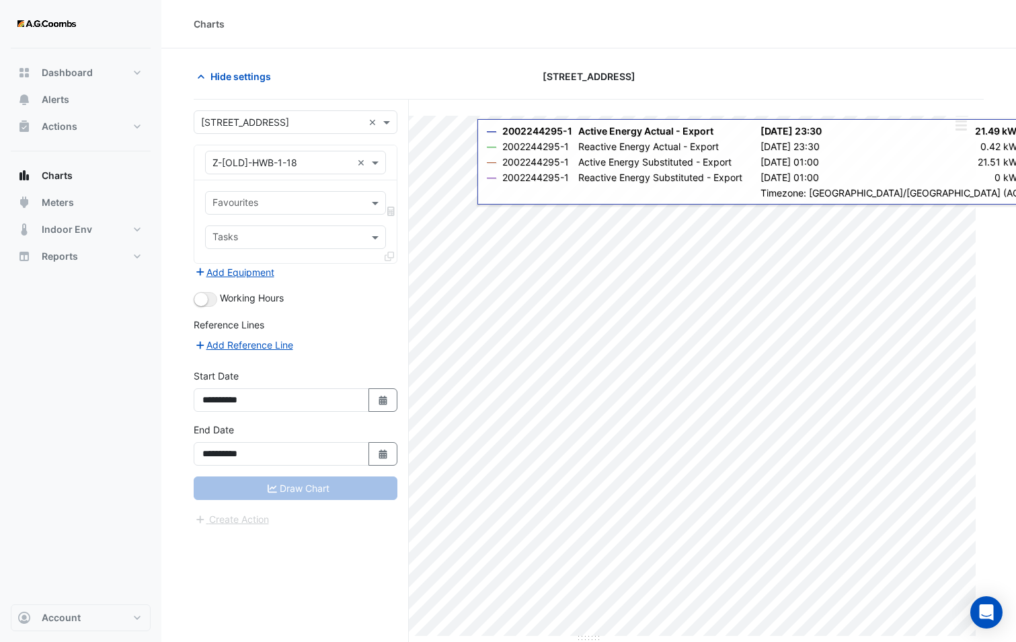
click at [388, 256] on icon at bounding box center [389, 256] width 9 height 9
click at [307, 196] on div "Favourites" at bounding box center [284, 202] width 157 height 21
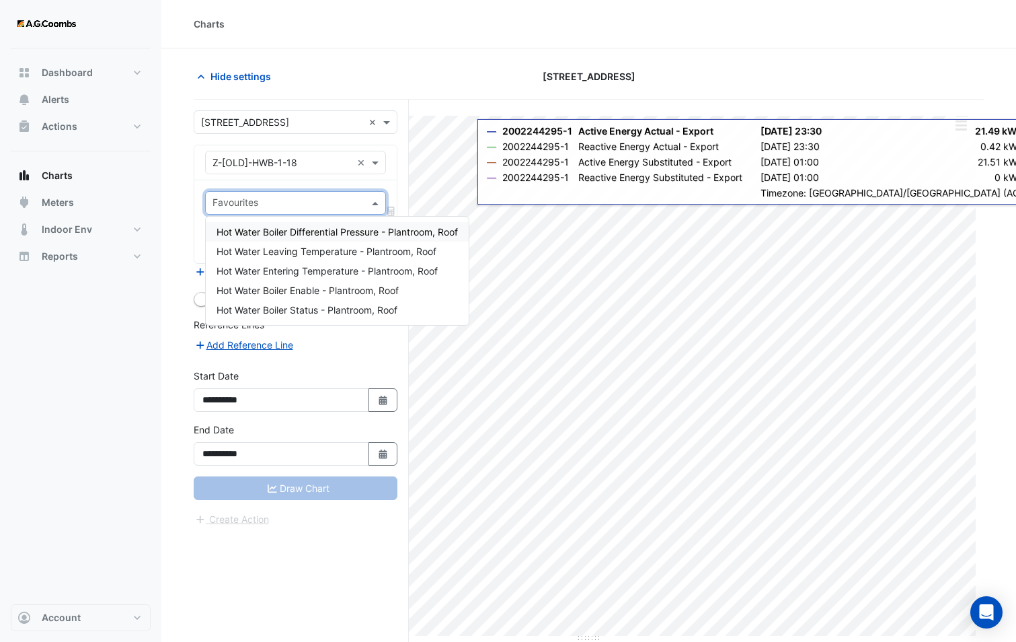
click at [299, 232] on span "Hot Water Boiler Differential Pressure - Plantroom, Roof" at bounding box center [337, 231] width 241 height 11
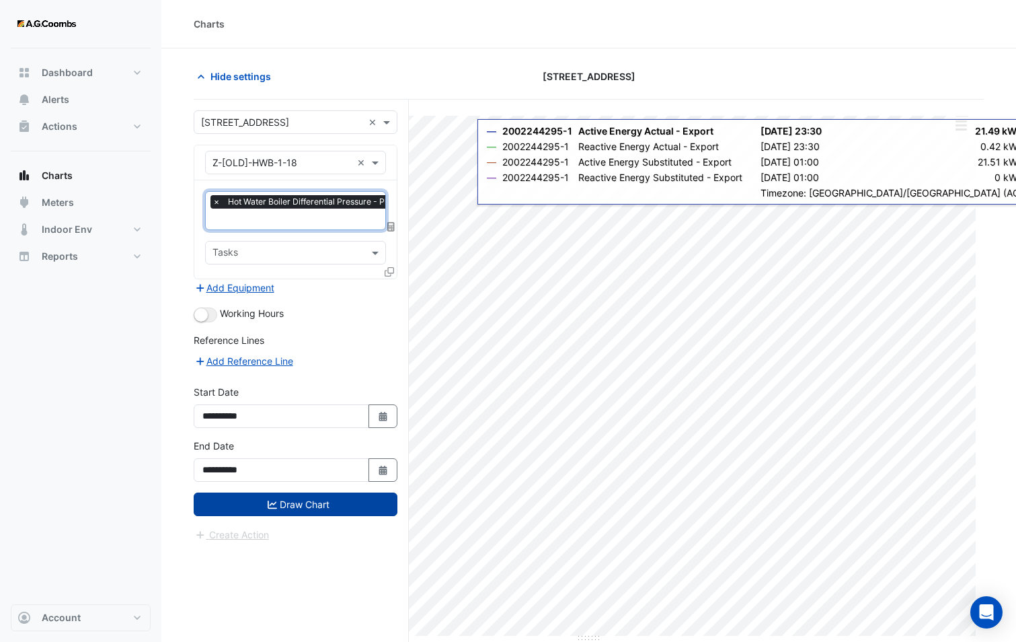
click at [284, 221] on input "text" at bounding box center [330, 220] width 235 height 14
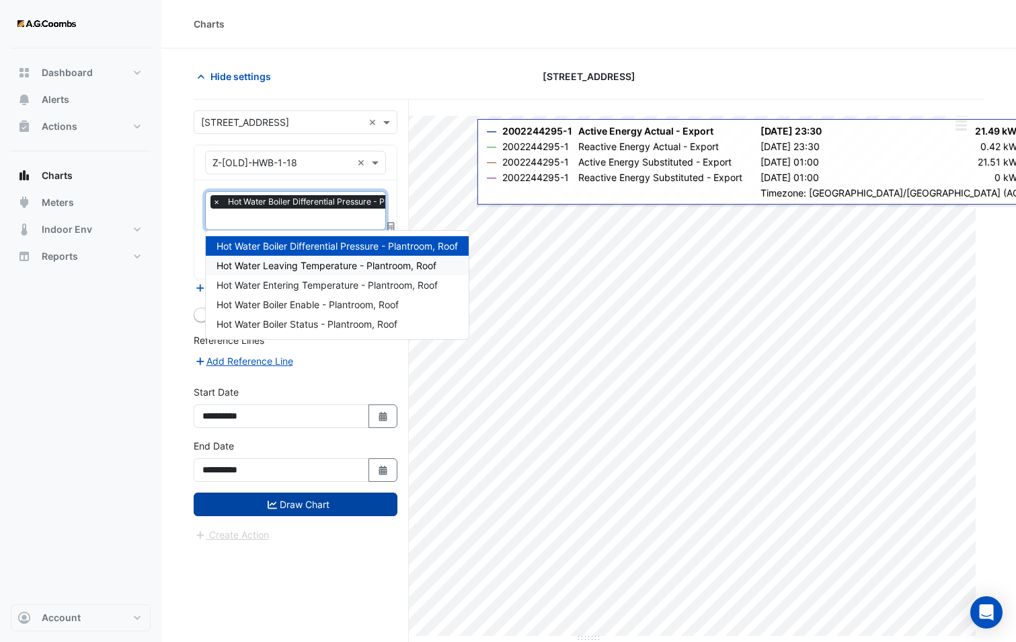
click at [292, 260] on span "Hot Water Leaving Temperature - Plantroom, Roof" at bounding box center [327, 265] width 220 height 11
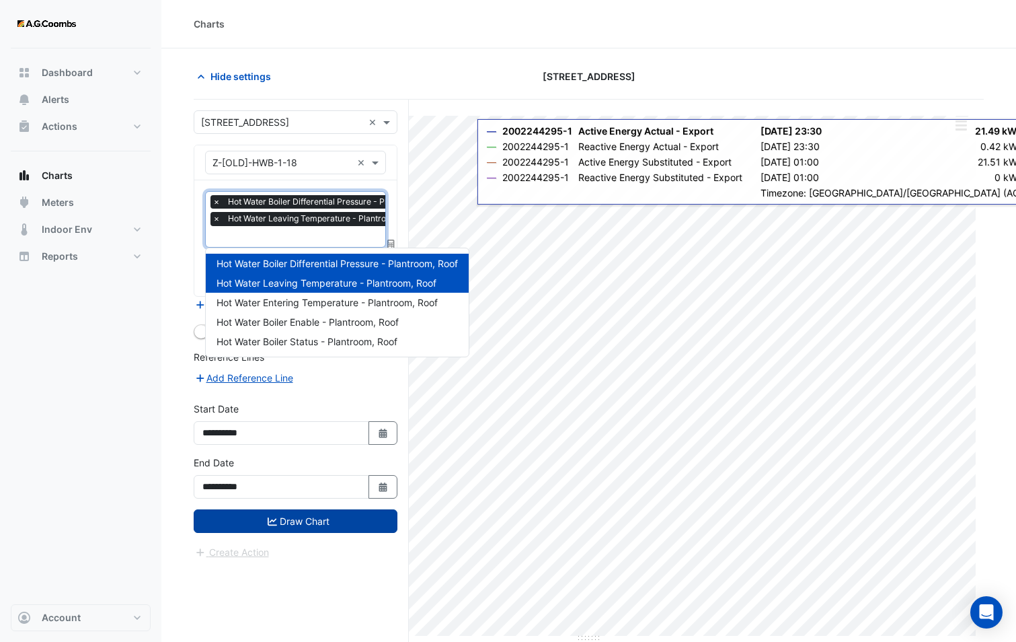
click at [274, 234] on input "text" at bounding box center [330, 238] width 235 height 14
click at [301, 302] on span "Hot Water Entering Temperature - Plantroom, Roof" at bounding box center [327, 302] width 221 height 11
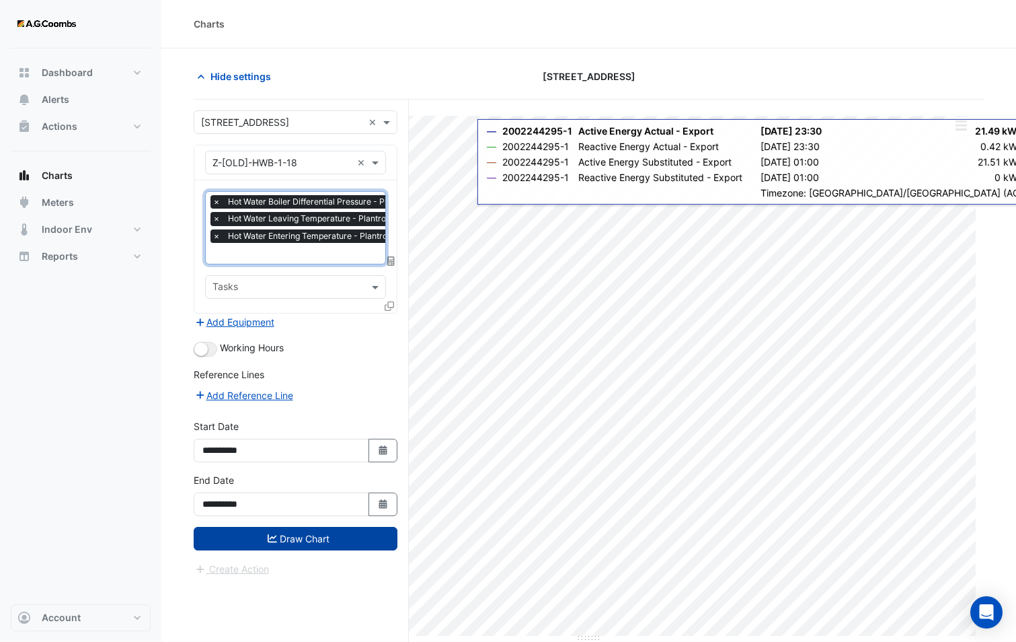
click at [278, 253] on input "text" at bounding box center [330, 255] width 235 height 14
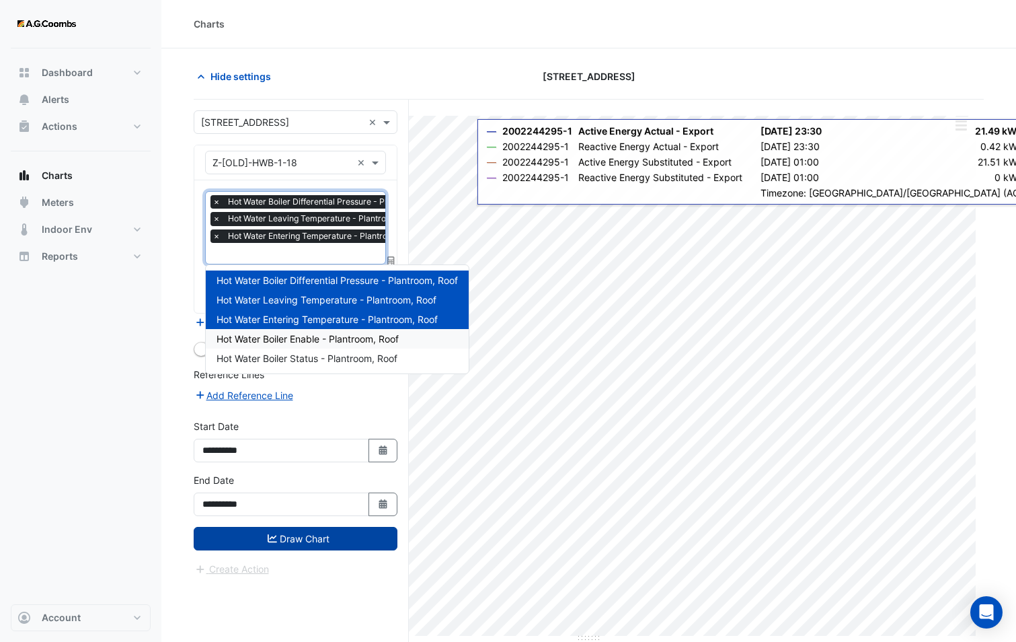
drag, startPoint x: 320, startPoint y: 339, endPoint x: 307, endPoint y: 296, distance: 44.9
click at [321, 339] on span "Hot Water Boiler Enable - Plantroom, Roof" at bounding box center [308, 338] width 182 height 11
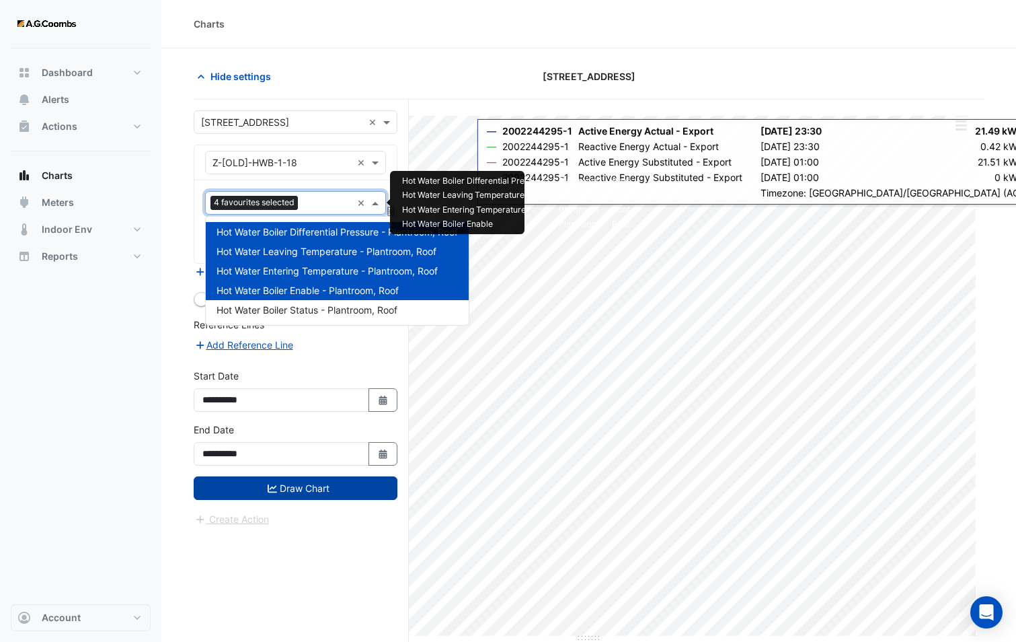
click at [321, 204] on input "text" at bounding box center [327, 204] width 48 height 14
click at [322, 311] on span "Hot Water Boiler Status - Plantroom, Roof" at bounding box center [307, 309] width 181 height 11
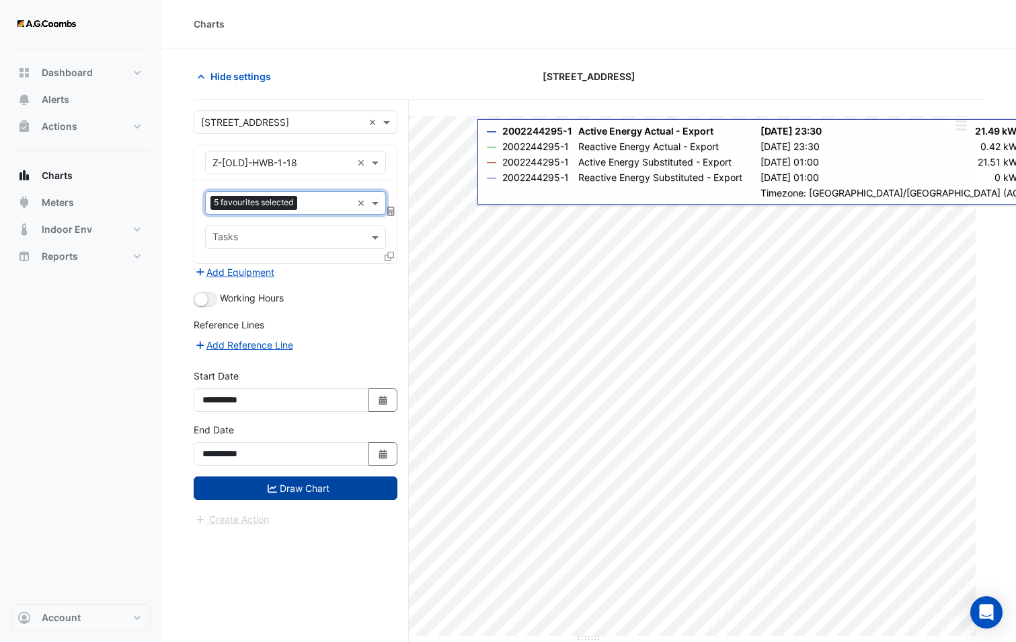
scroll to position [51, 0]
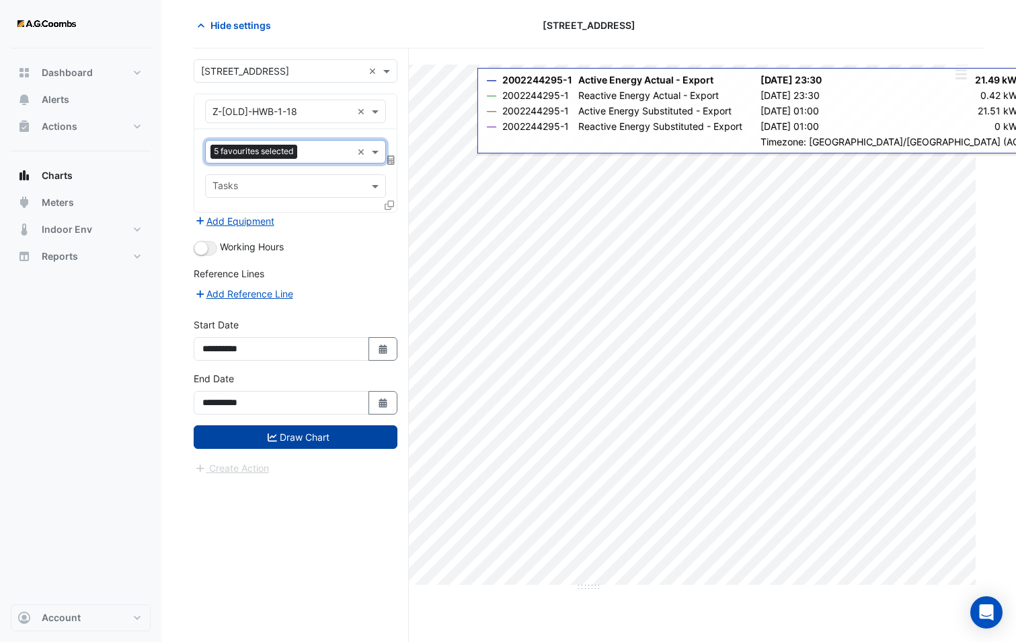
click at [390, 205] on icon at bounding box center [389, 204] width 9 height 9
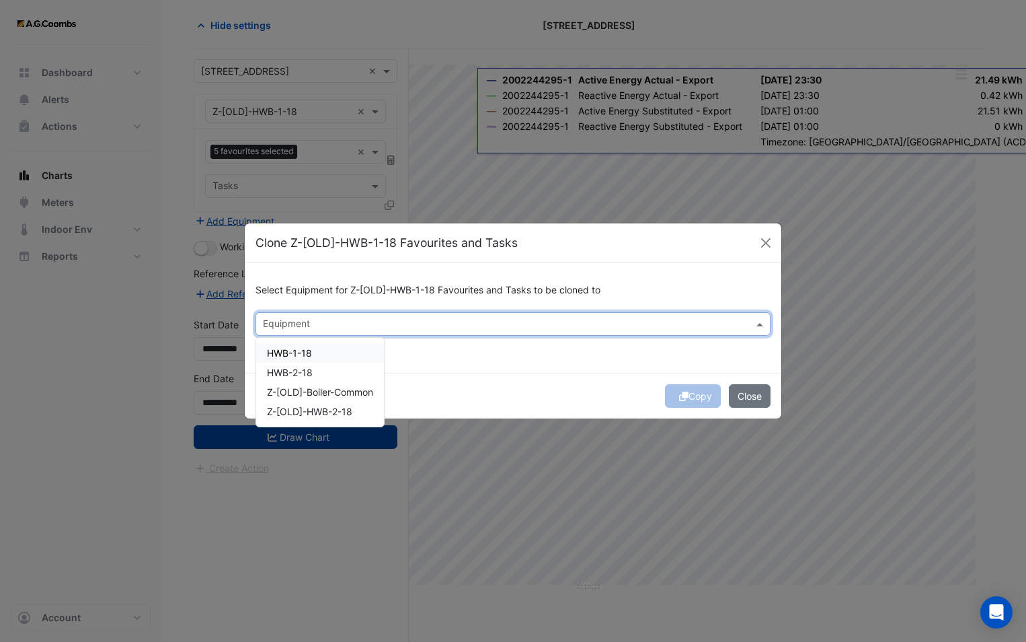
click at [348, 322] on input "text" at bounding box center [505, 325] width 485 height 14
click at [338, 352] on div "HWB-1-18" at bounding box center [320, 353] width 128 height 20
click at [338, 370] on div "HWB-2-18" at bounding box center [320, 373] width 128 height 20
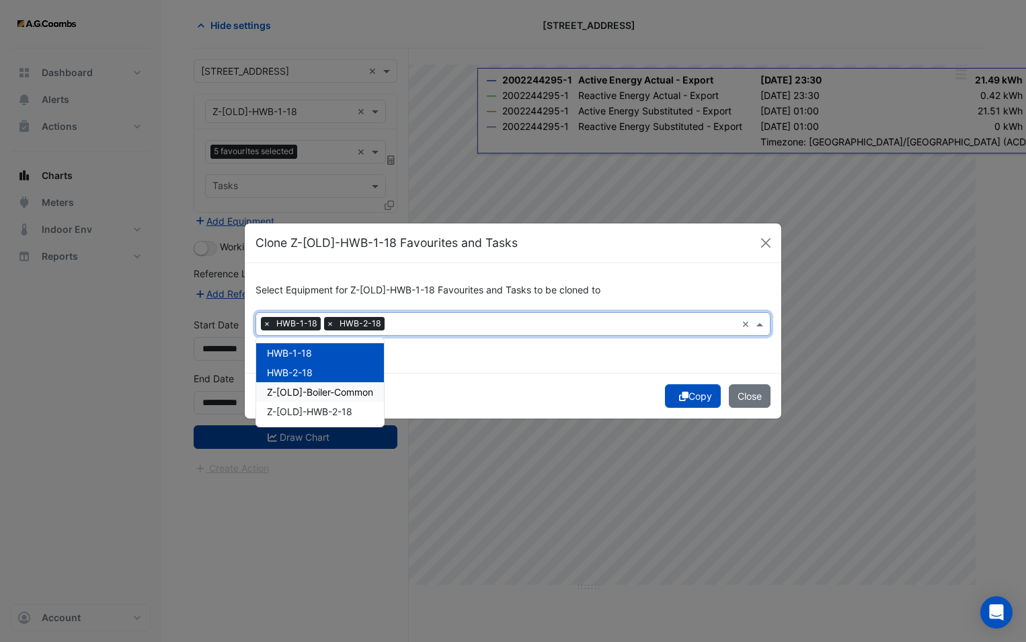
click at [357, 388] on span "Z-[OLD]-Boiler-Common" at bounding box center [320, 391] width 106 height 11
click at [673, 397] on button "Copy" at bounding box center [693, 396] width 56 height 24
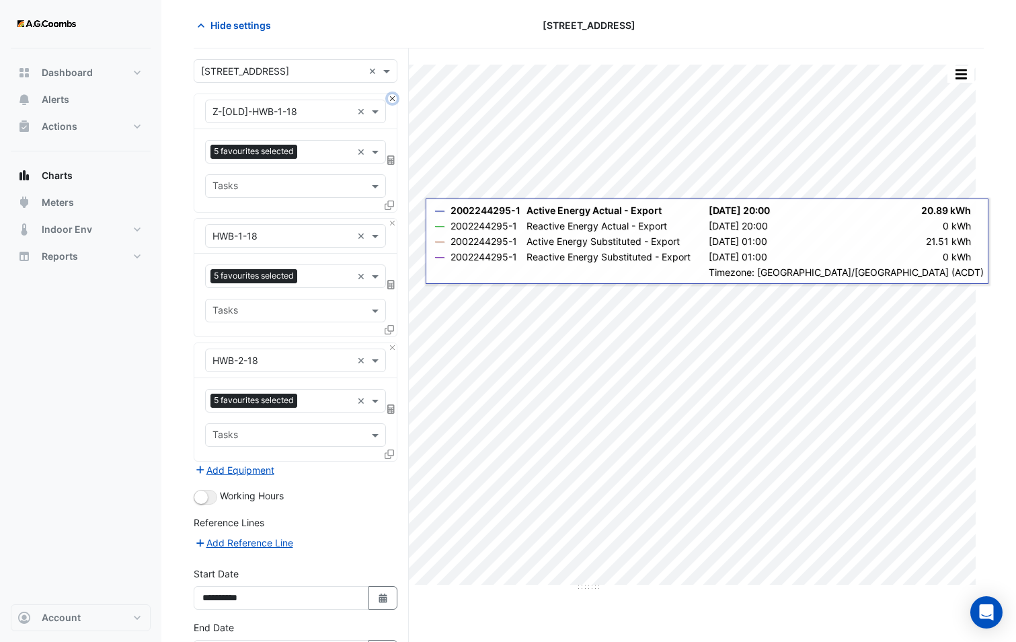
click at [393, 100] on button "Close" at bounding box center [392, 98] width 9 height 9
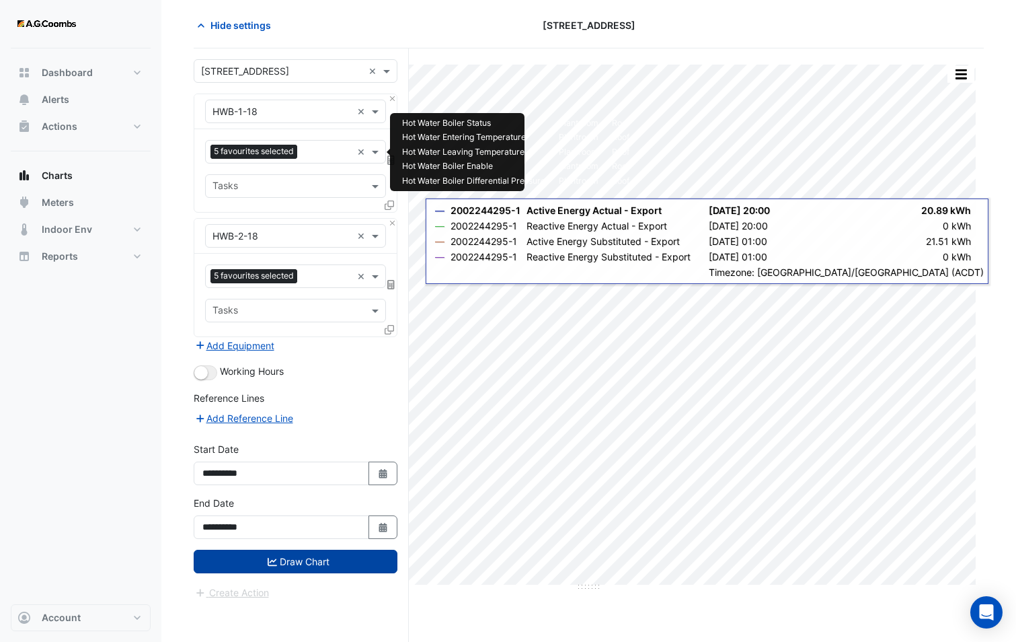
click at [324, 150] on input "text" at bounding box center [327, 153] width 49 height 14
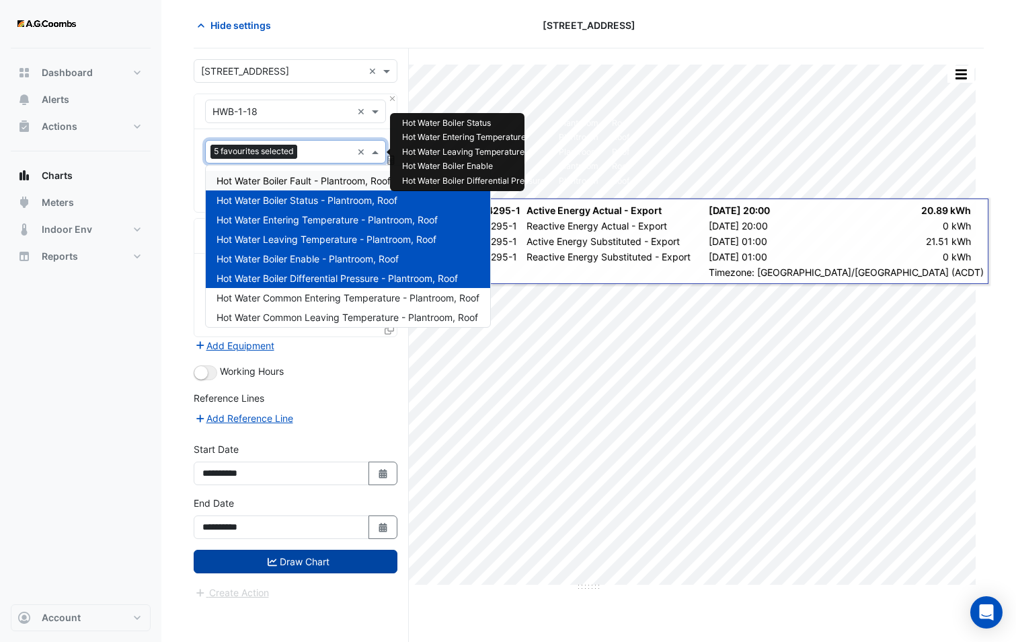
scroll to position [0, 0]
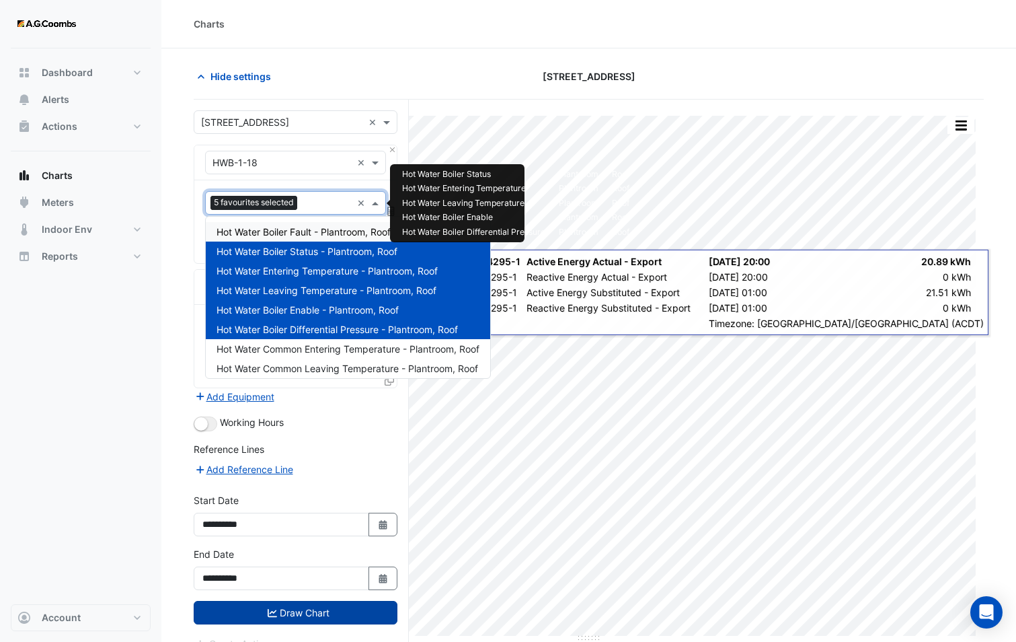
click at [324, 231] on span "Hot Water Boiler Fault - Plantroom, Roof" at bounding box center [304, 231] width 174 height 11
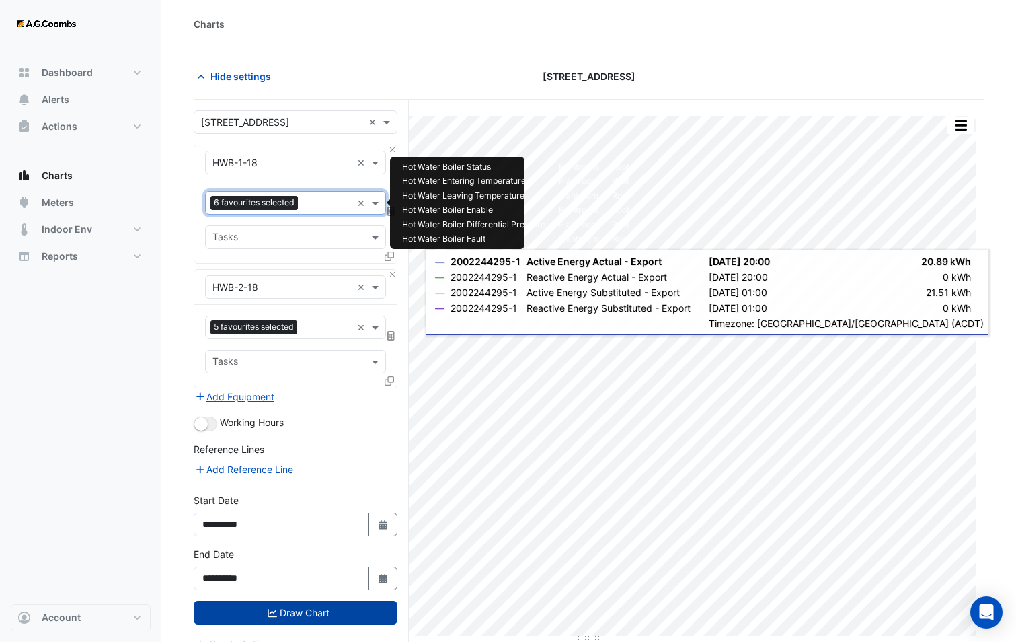
click at [305, 194] on div "Favourites 6 favourites selected" at bounding box center [279, 202] width 146 height 21
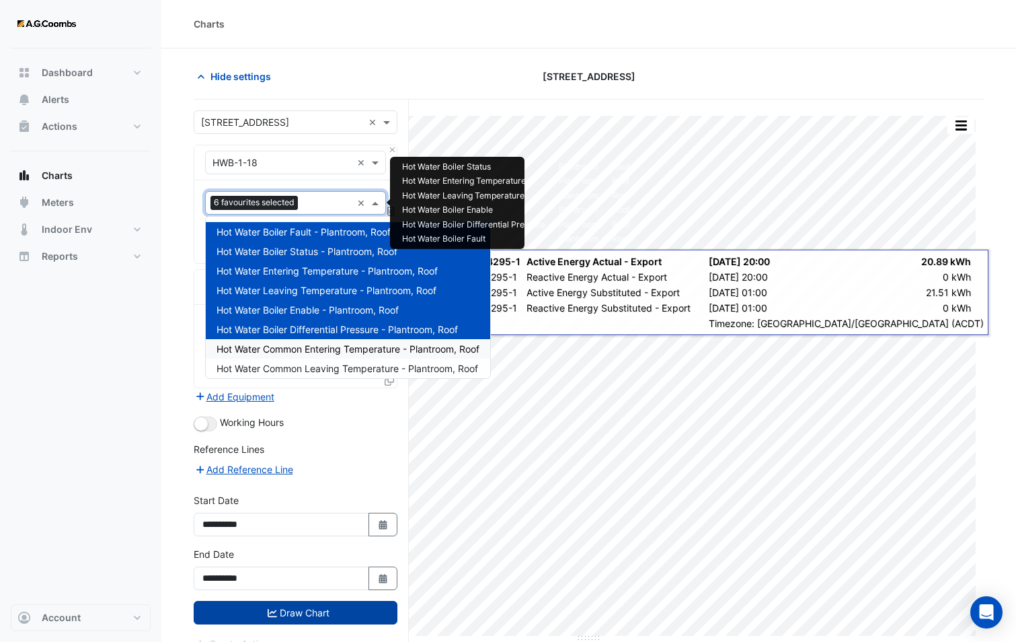
click at [342, 346] on span "Hot Water Common Entering Temperature - Plantroom, Roof" at bounding box center [348, 348] width 263 height 11
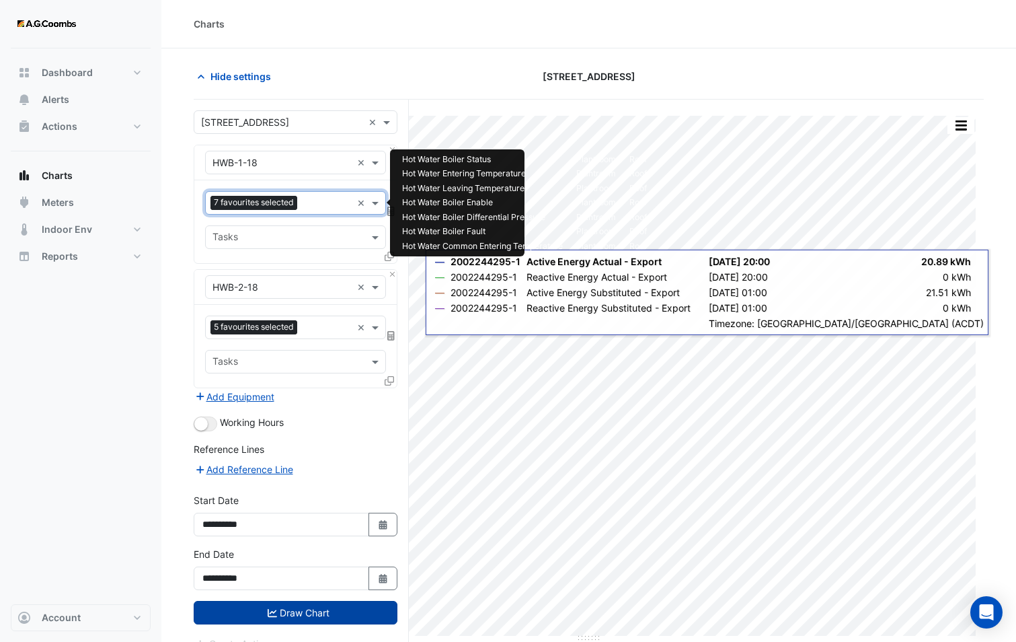
click at [330, 211] on div at bounding box center [326, 204] width 51 height 17
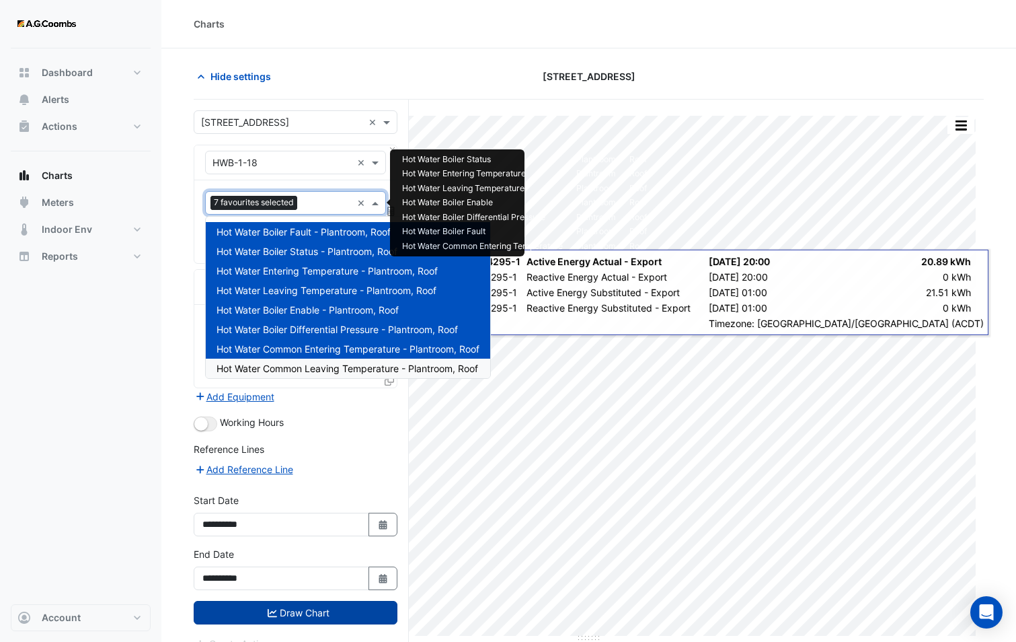
click at [359, 365] on span "Hot Water Common Leaving Temperature - Plantroom, Roof" at bounding box center [348, 368] width 262 height 11
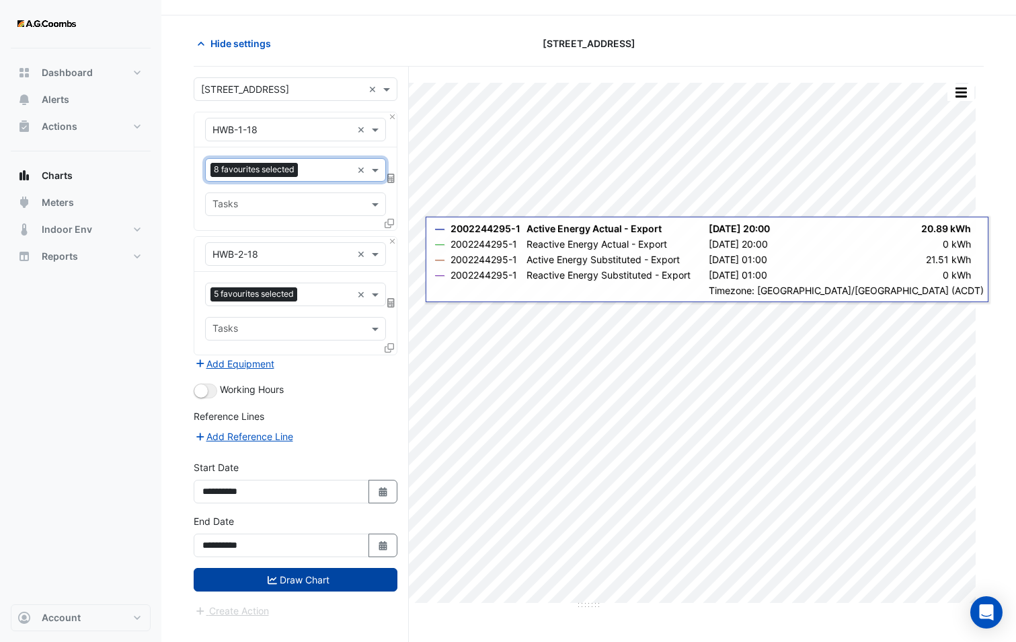
scroll to position [51, 0]
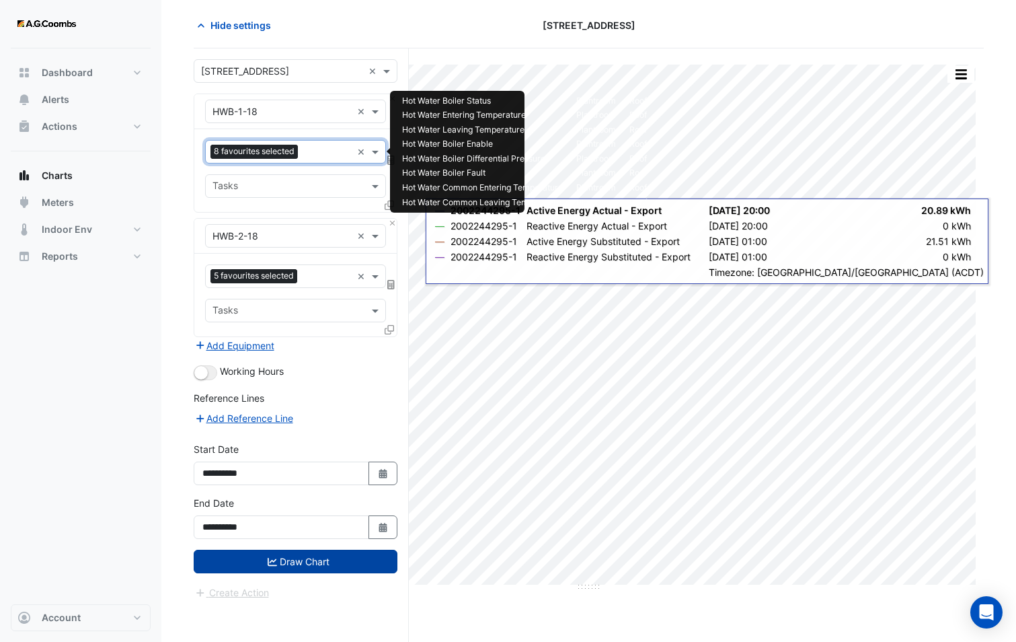
click at [315, 154] on input "text" at bounding box center [327, 153] width 48 height 14
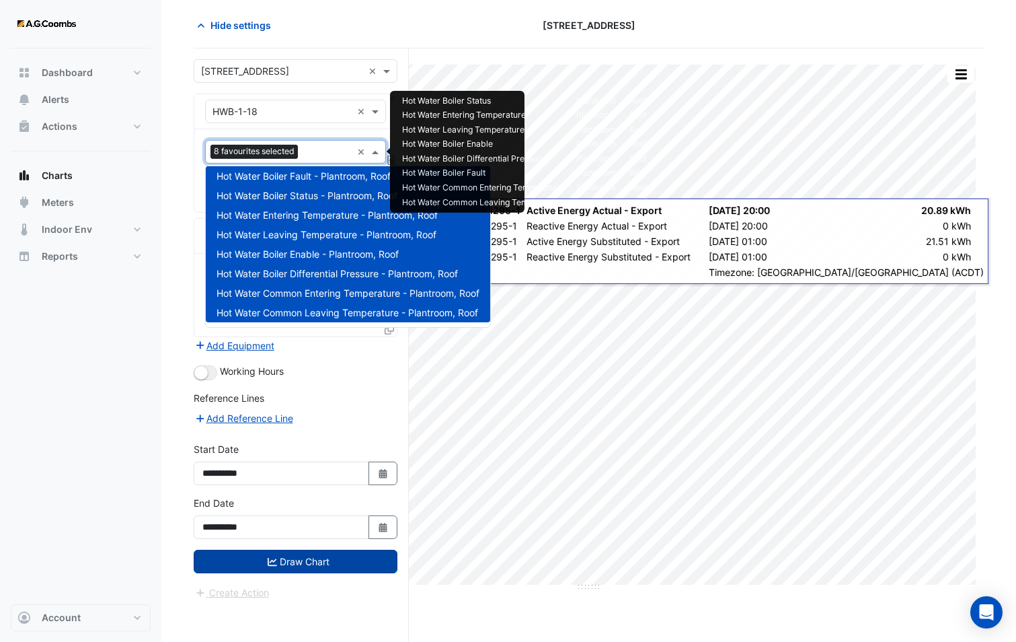
scroll to position [5, 0]
click at [321, 343] on div "Add Equipment" at bounding box center [296, 345] width 204 height 16
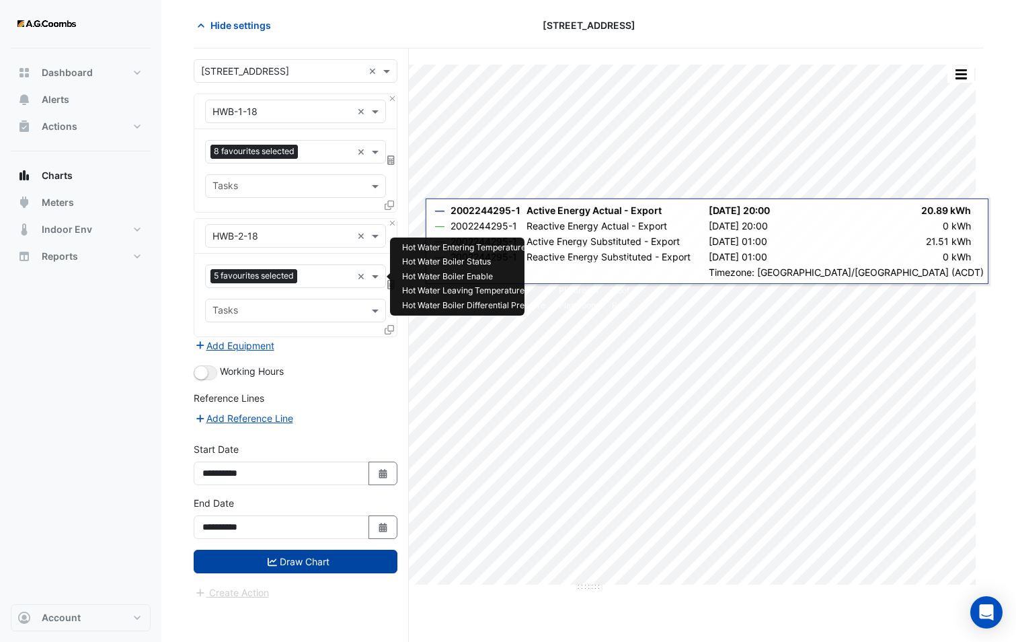
click at [315, 278] on input "text" at bounding box center [327, 277] width 49 height 14
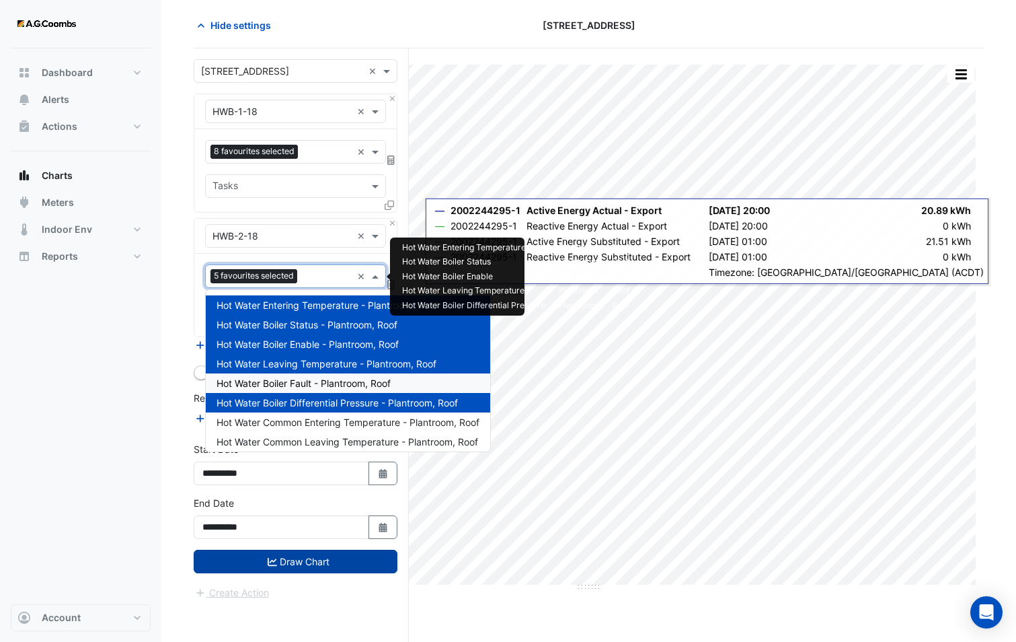
click at [343, 376] on div "Hot Water Boiler Fault - Plantroom, Roof" at bounding box center [348, 383] width 285 height 20
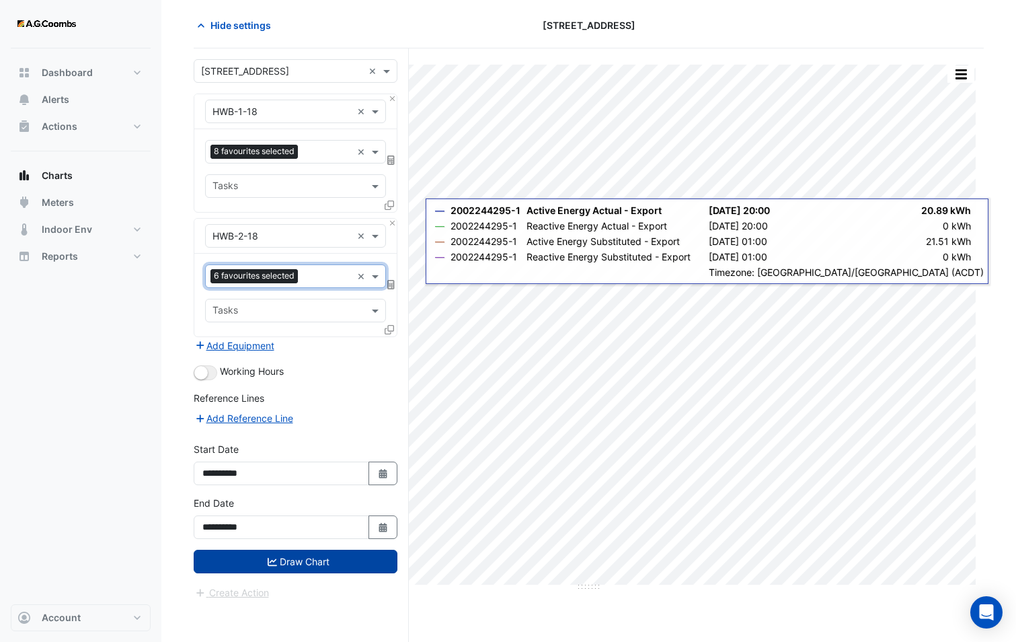
click at [331, 277] on input "text" at bounding box center [327, 277] width 48 height 14
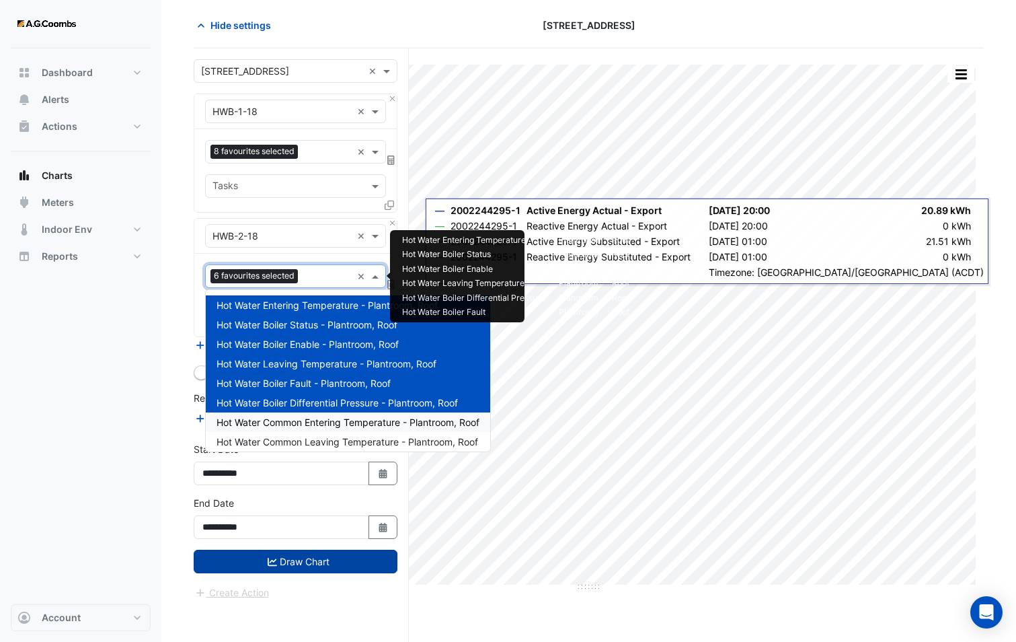
drag, startPoint x: 337, startPoint y: 424, endPoint x: 335, endPoint y: 396, distance: 27.7
click at [336, 424] on span "Hot Water Common Entering Temperature - Plantroom, Roof" at bounding box center [348, 421] width 263 height 11
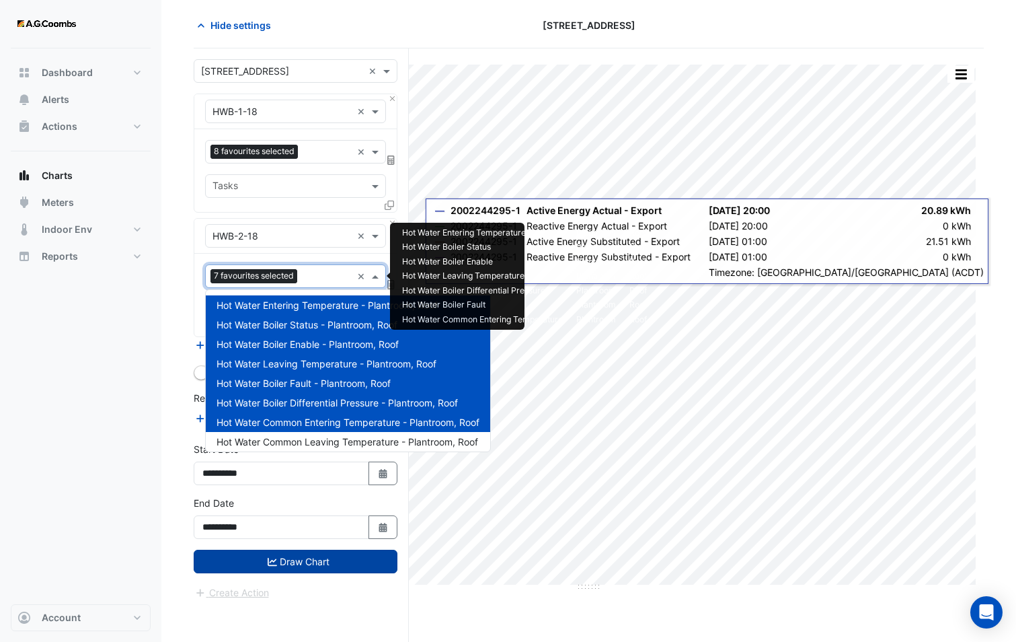
click at [315, 274] on input "text" at bounding box center [327, 277] width 49 height 14
click at [360, 441] on span "Hot Water Common Leaving Temperature - Plantroom, Roof" at bounding box center [348, 441] width 262 height 11
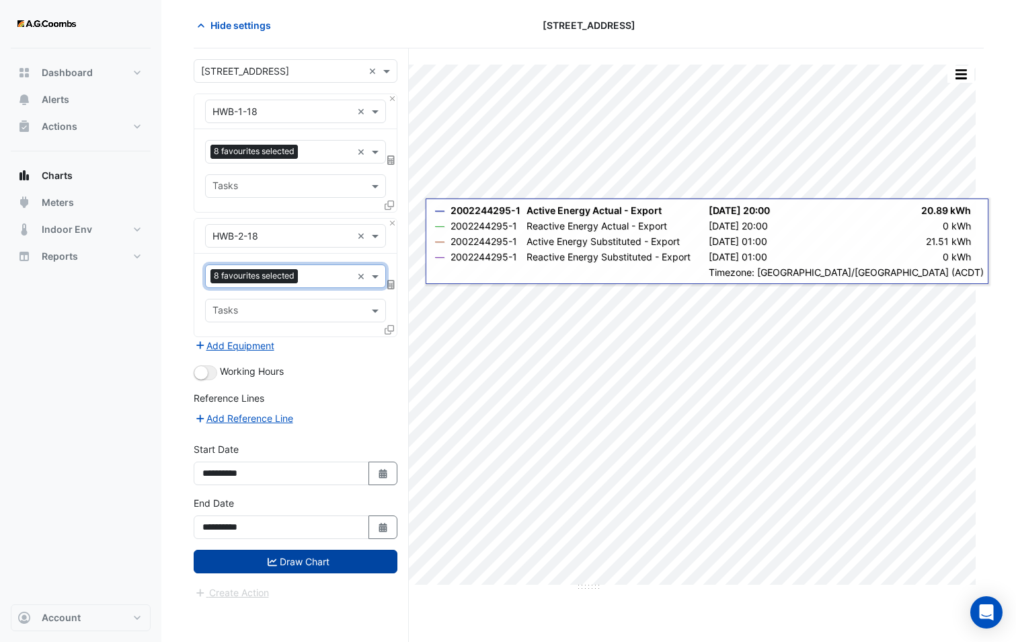
click at [324, 569] on button "Draw Chart" at bounding box center [296, 562] width 204 height 24
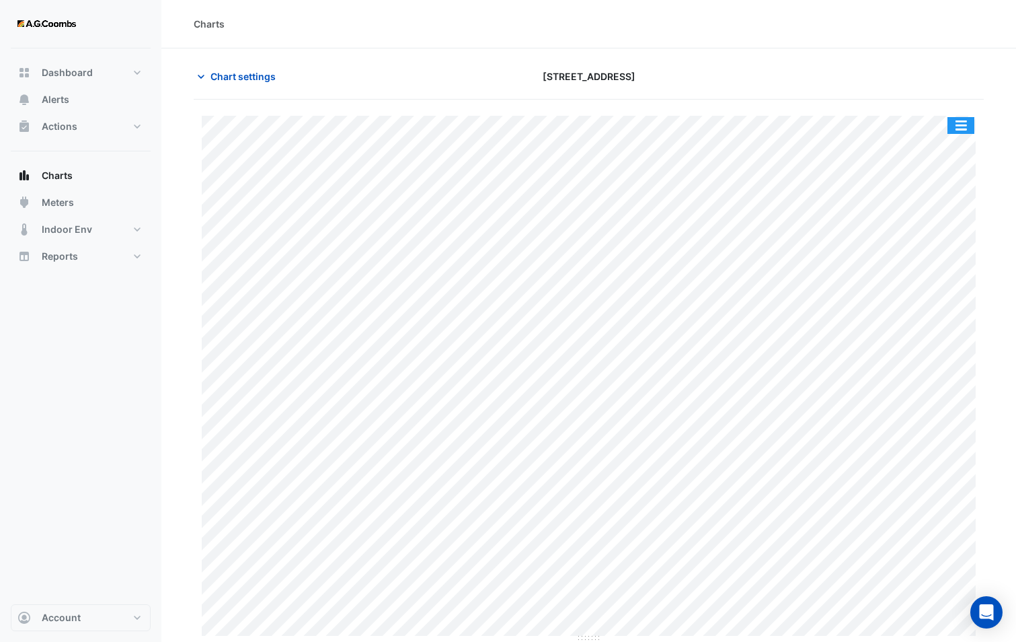
click at [973, 126] on button "button" at bounding box center [961, 125] width 27 height 17
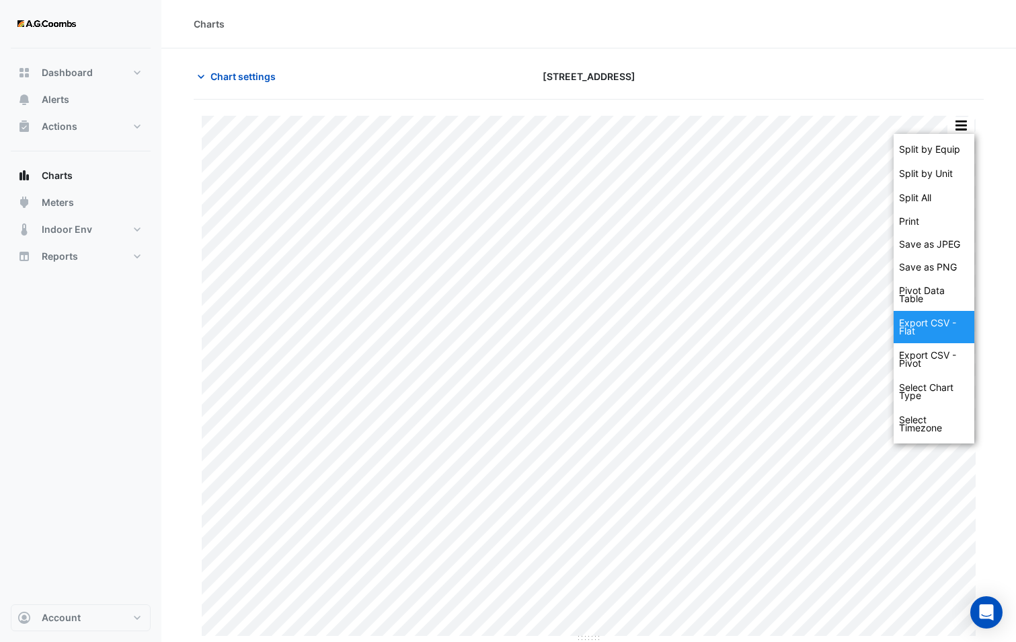
click at [934, 329] on div "Export CSV - Flat" at bounding box center [934, 327] width 81 height 32
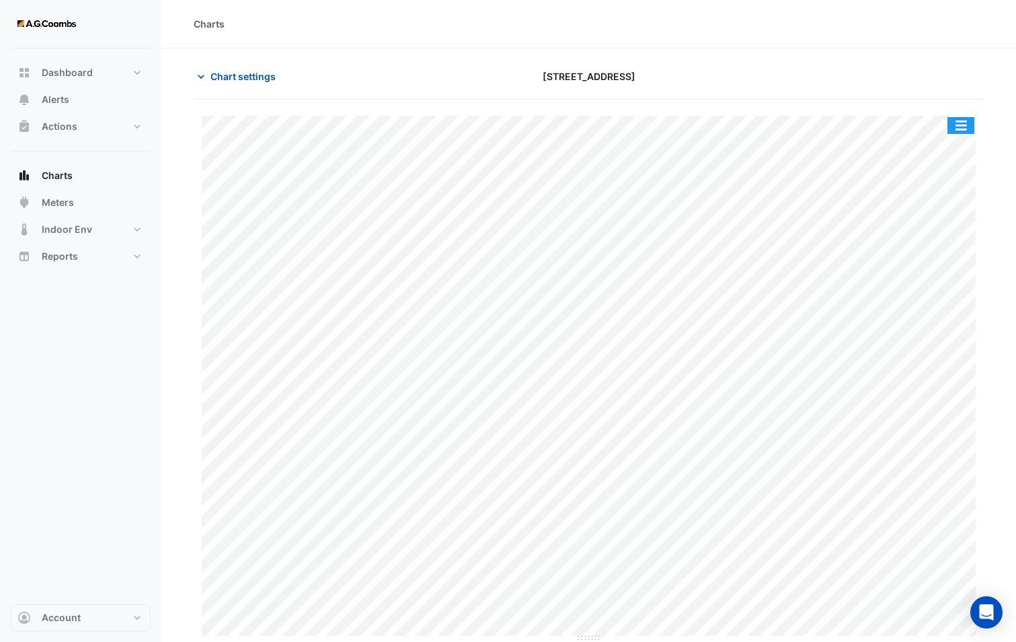
click at [965, 122] on button "button" at bounding box center [961, 125] width 27 height 17
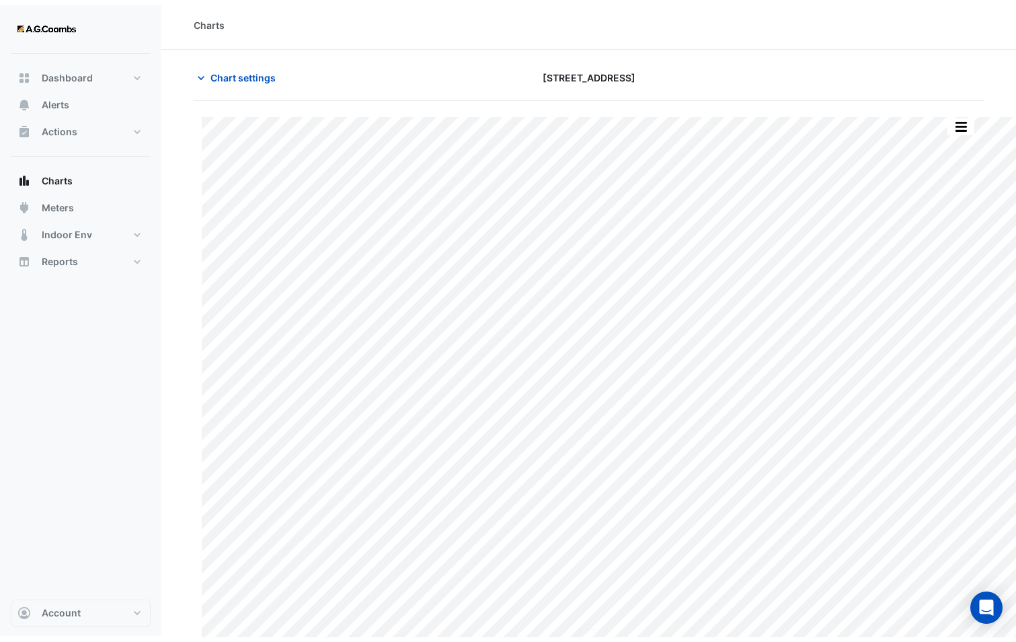
scroll to position [1, 0]
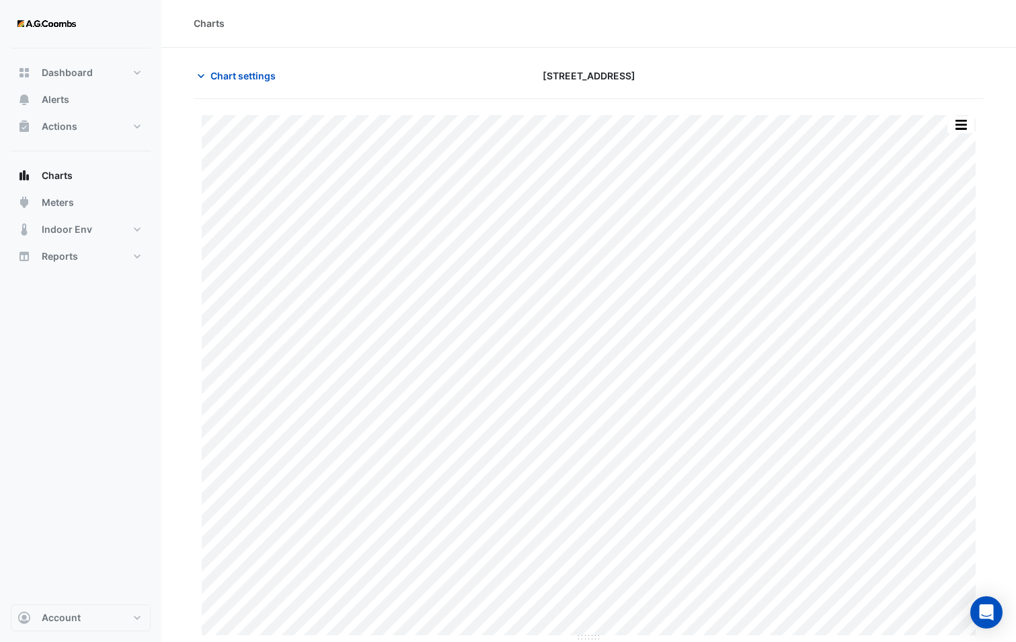
drag, startPoint x: 424, startPoint y: 639, endPoint x: 528, endPoint y: 642, distance: 103.6
click at [528, 641] on html "Charts Chart settings 12-26 Franklin Street Split by Equip Split by Unit Split …" at bounding box center [508, 320] width 1016 height 642
click at [218, 75] on span "Chart settings" at bounding box center [243, 76] width 65 height 14
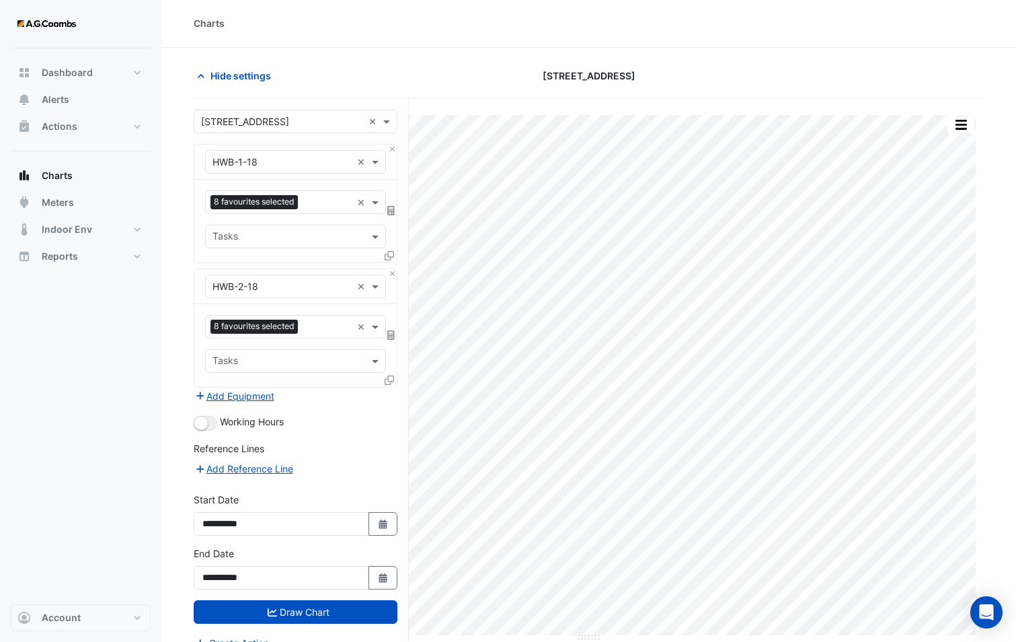
click at [269, 288] on input "text" at bounding box center [282, 287] width 139 height 14
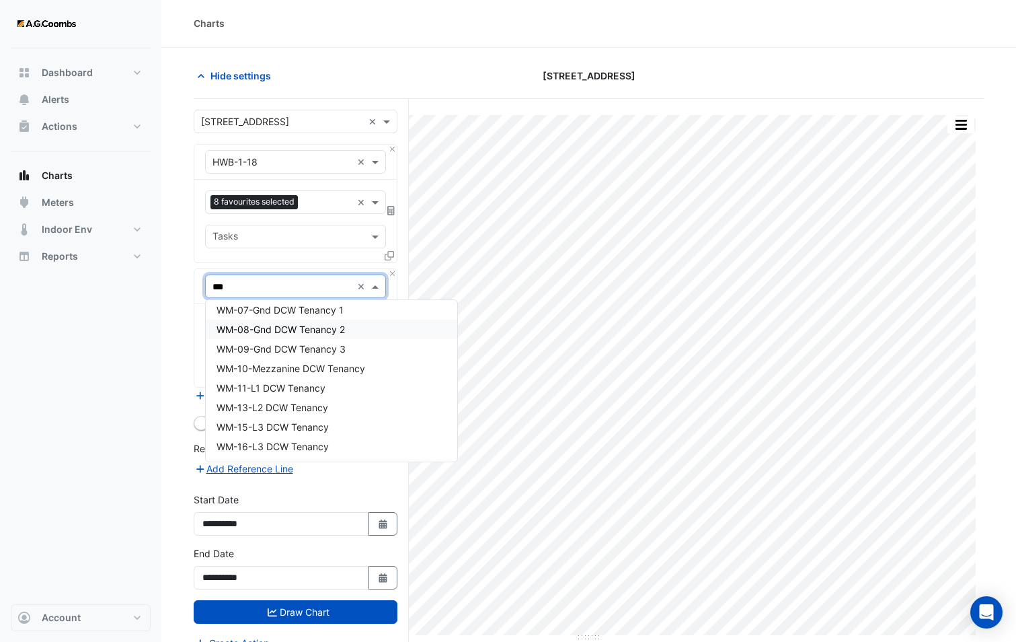
scroll to position [0, 0]
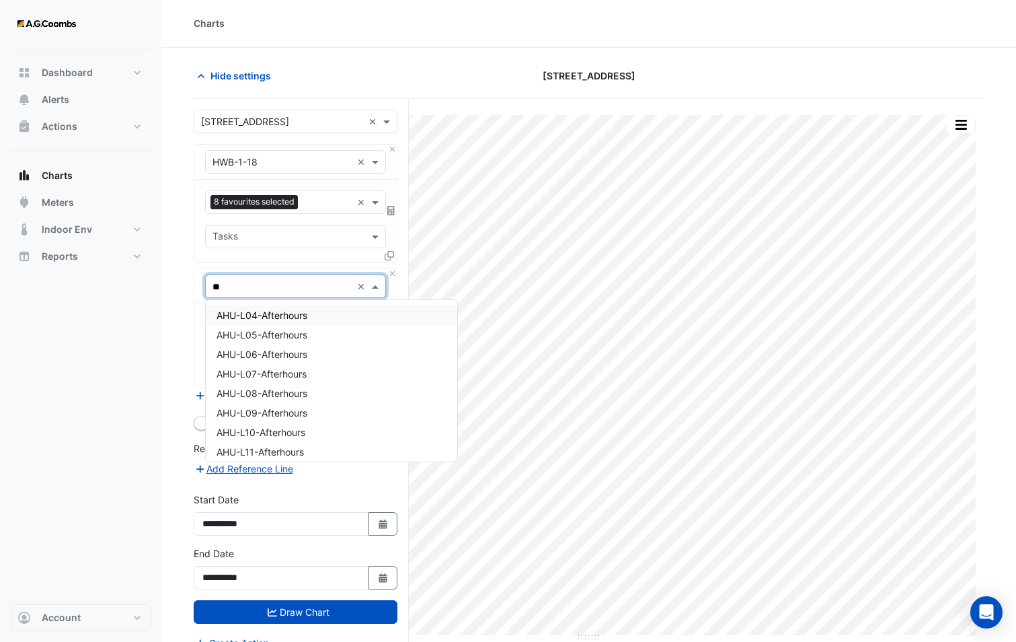
type input "*"
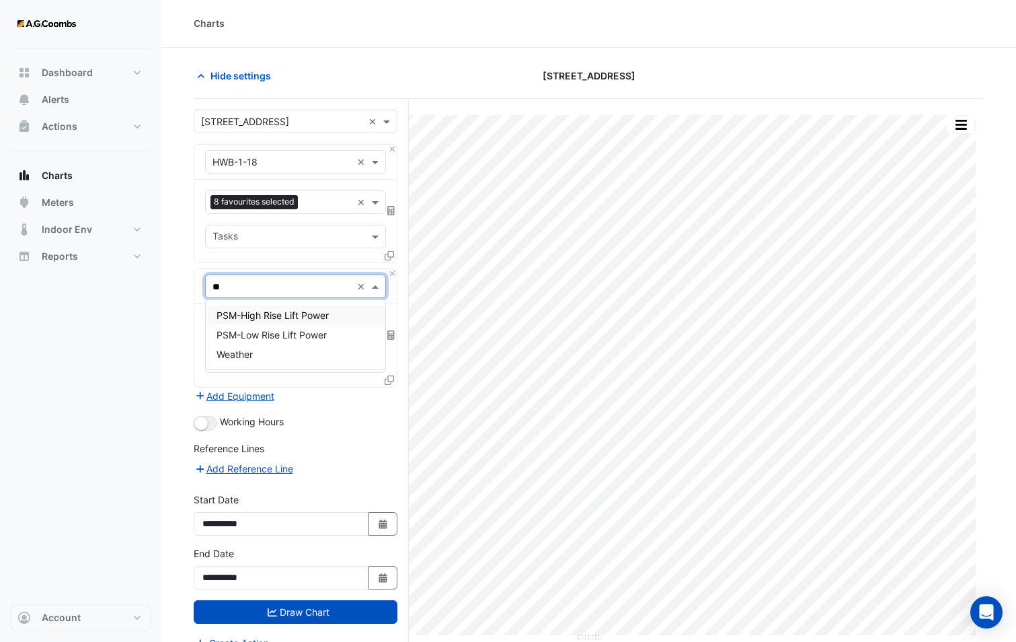
type input "***"
click at [279, 322] on div "Weather" at bounding box center [296, 315] width 180 height 20
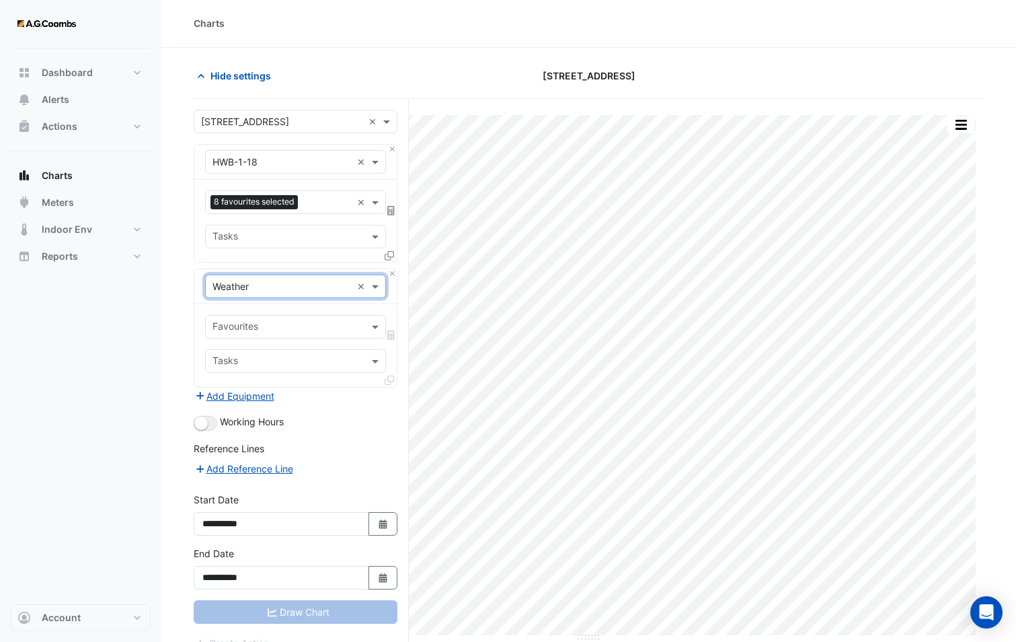
click at [251, 329] on input "text" at bounding box center [288, 328] width 151 height 14
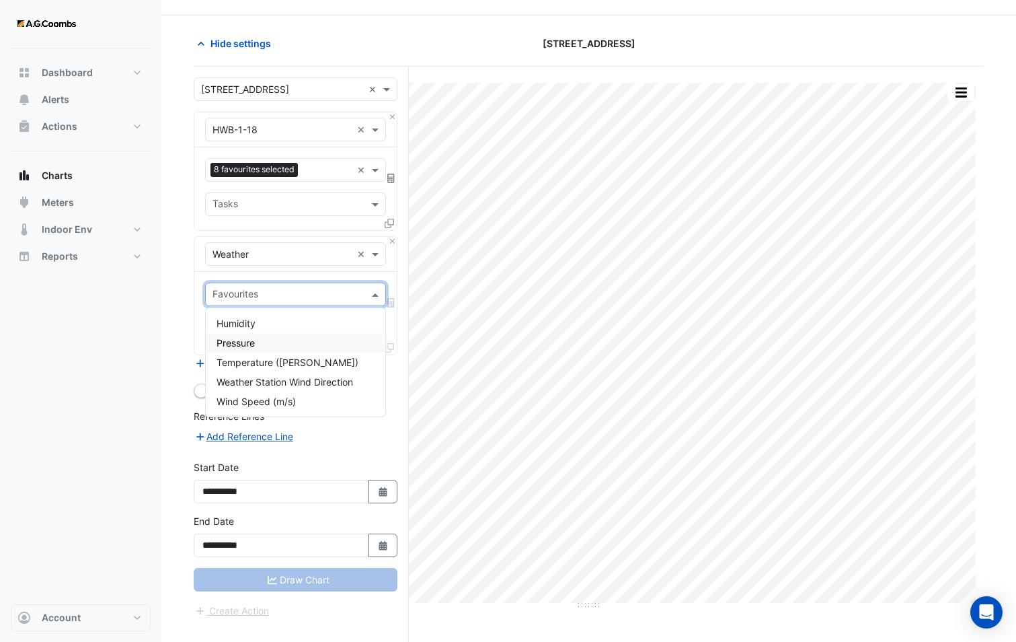
scroll to position [51, 0]
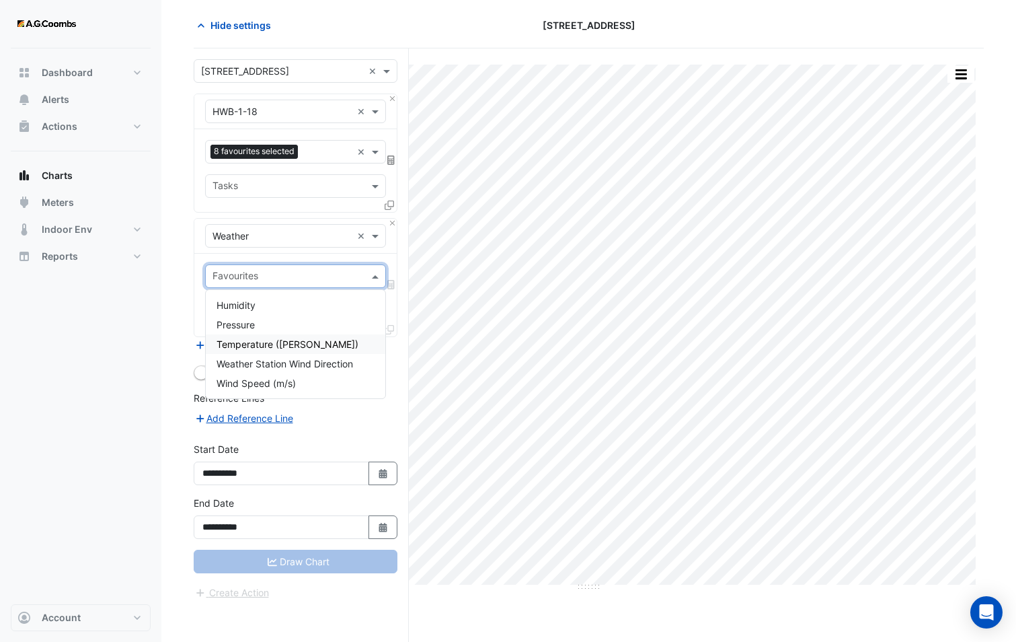
click at [252, 346] on span "Temperature (Celcius)" at bounding box center [288, 343] width 142 height 11
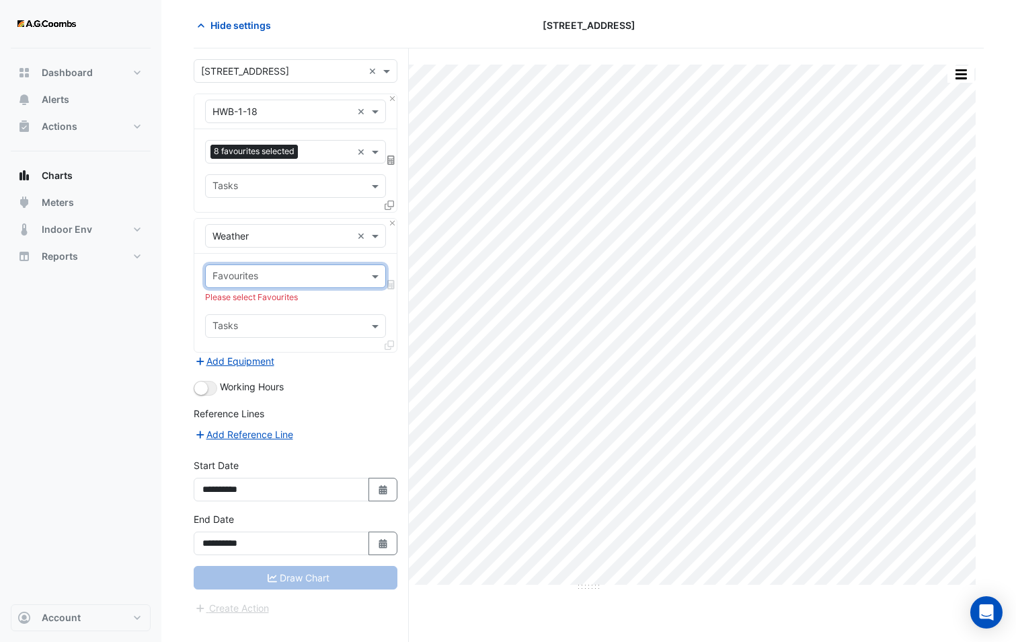
click at [248, 241] on input "text" at bounding box center [282, 236] width 139 height 14
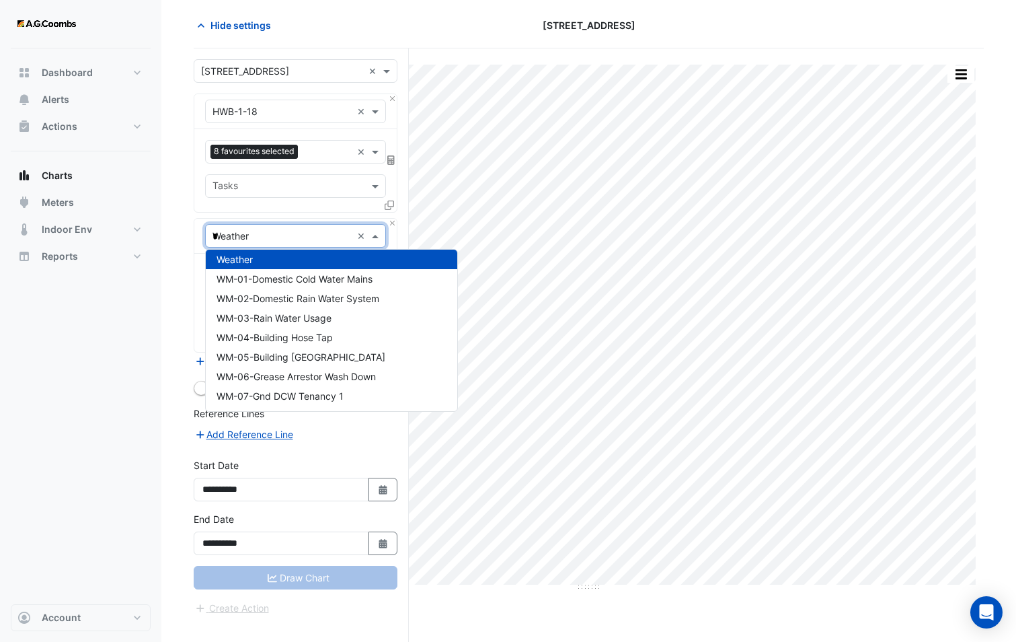
scroll to position [13758, 0]
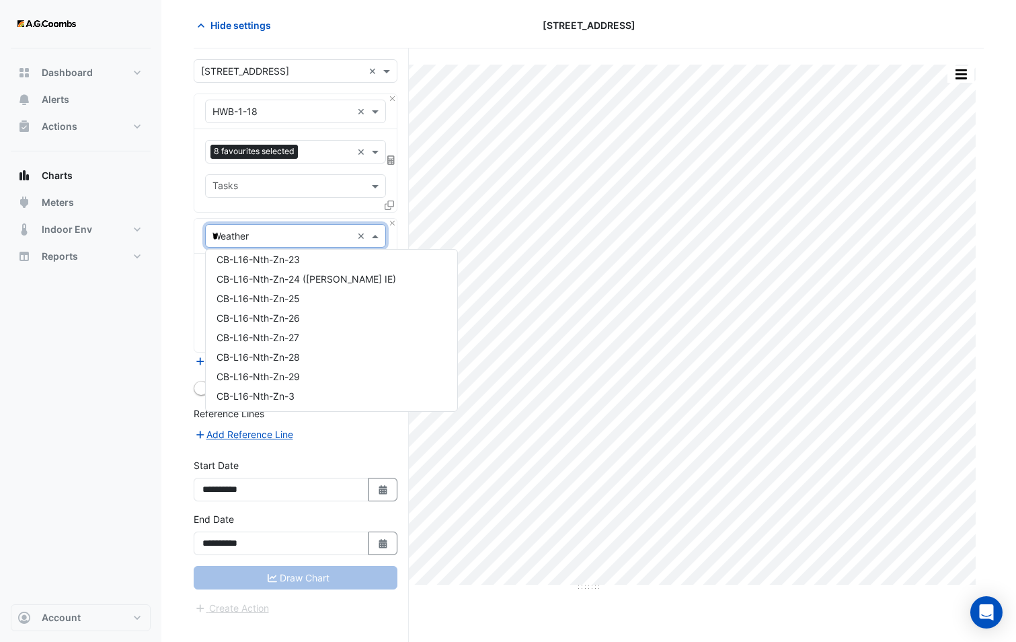
type input "**"
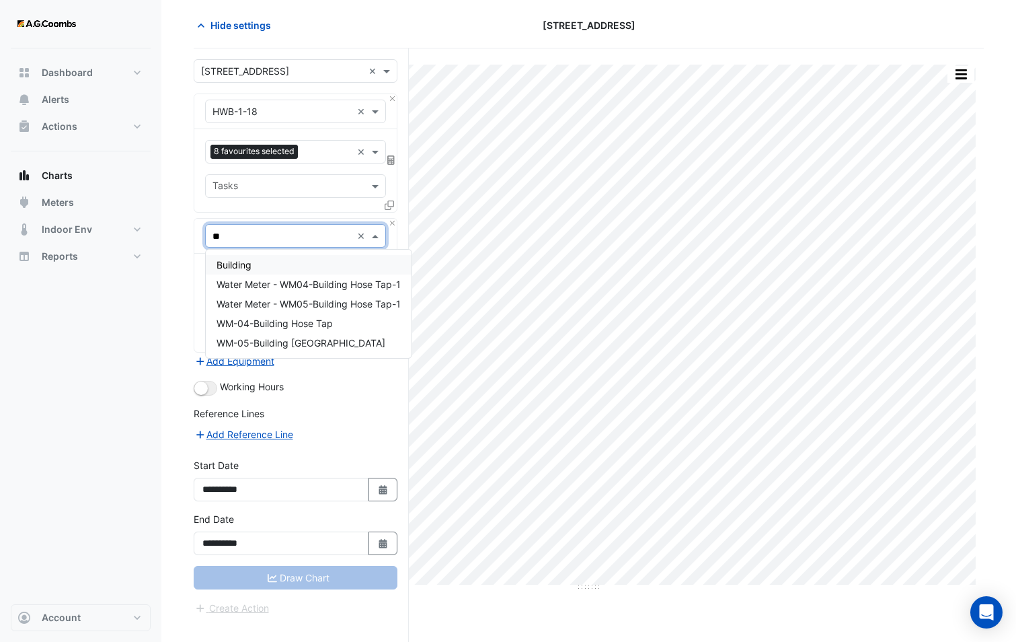
scroll to position [0, 0]
click at [307, 258] on div "Building" at bounding box center [309, 265] width 206 height 20
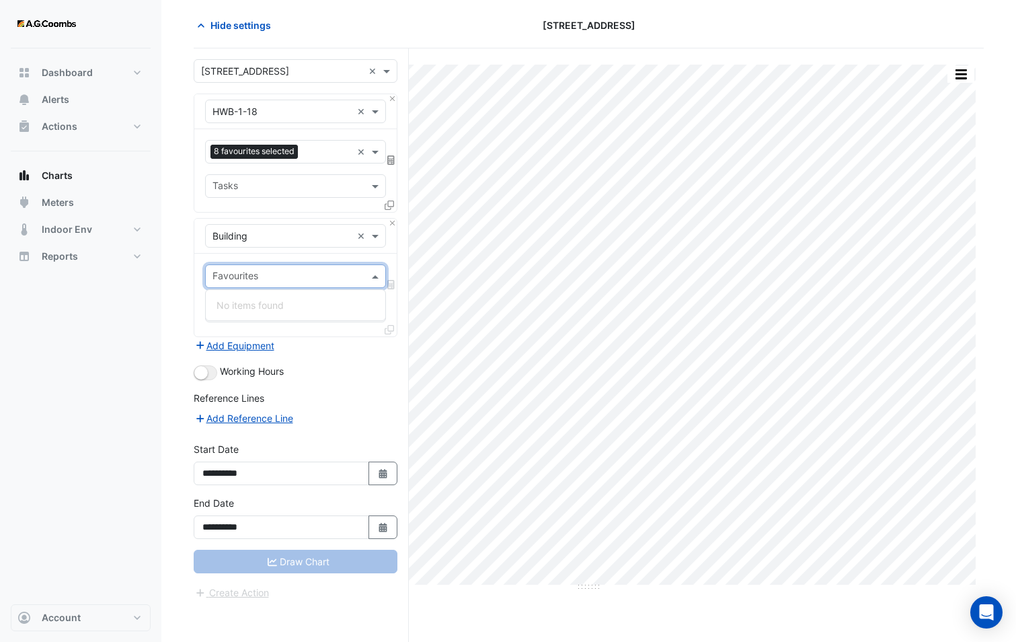
click at [293, 266] on div "Favourites" at bounding box center [284, 276] width 157 height 21
click at [297, 279] on input "text" at bounding box center [288, 277] width 151 height 14
click at [253, 233] on input "text" at bounding box center [282, 236] width 139 height 14
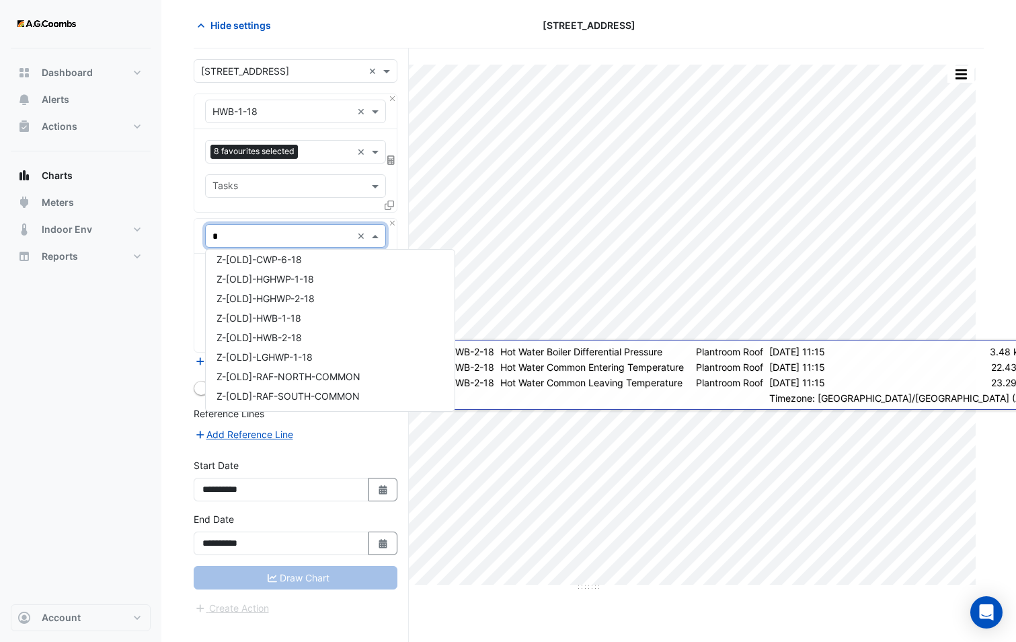
scroll to position [766, 0]
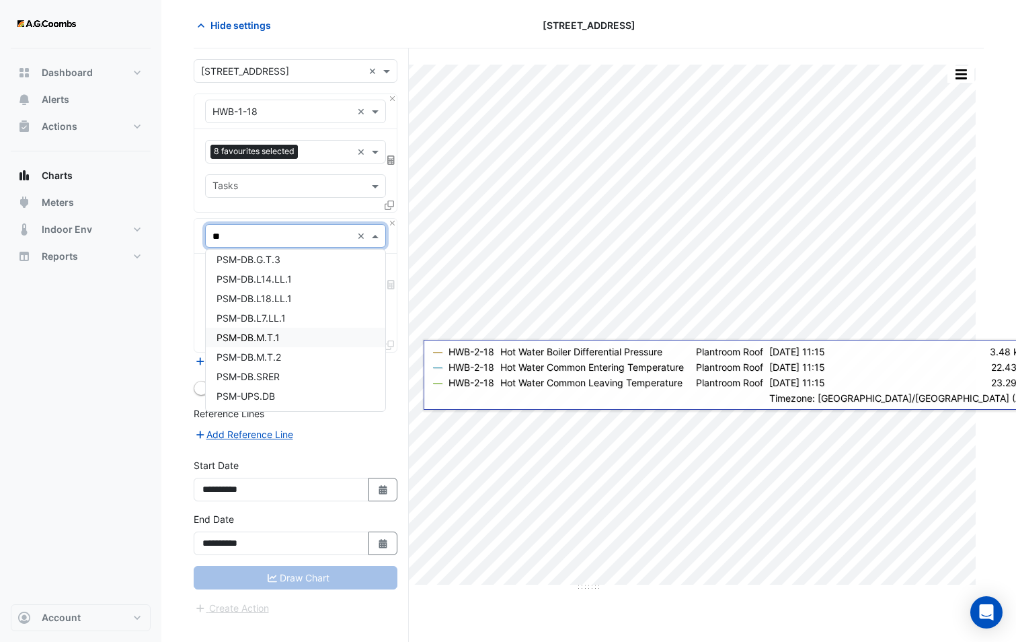
type input "*"
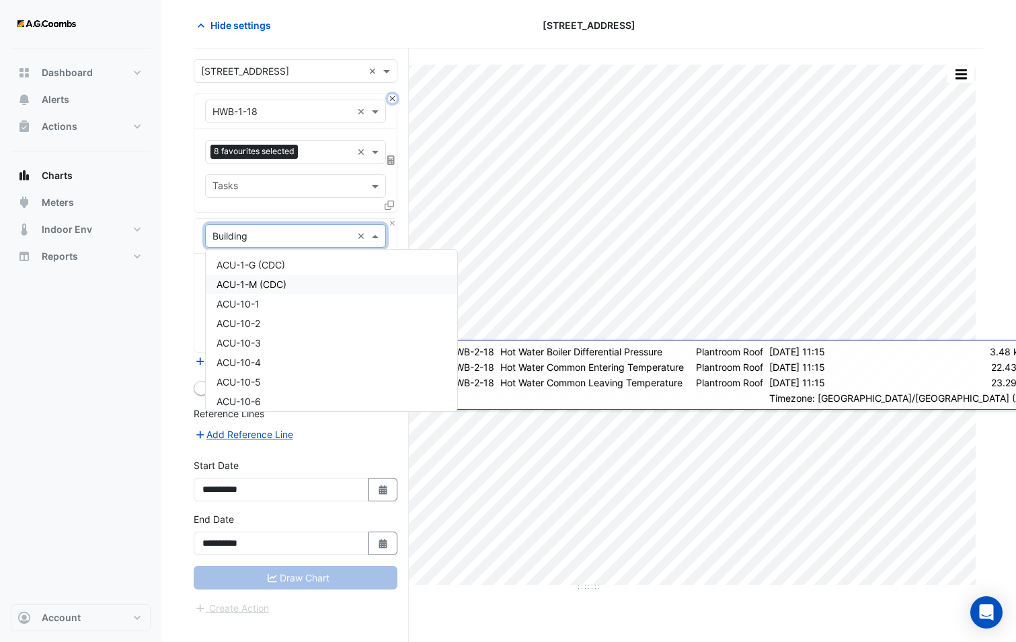
click at [392, 100] on button "Close" at bounding box center [392, 98] width 9 height 9
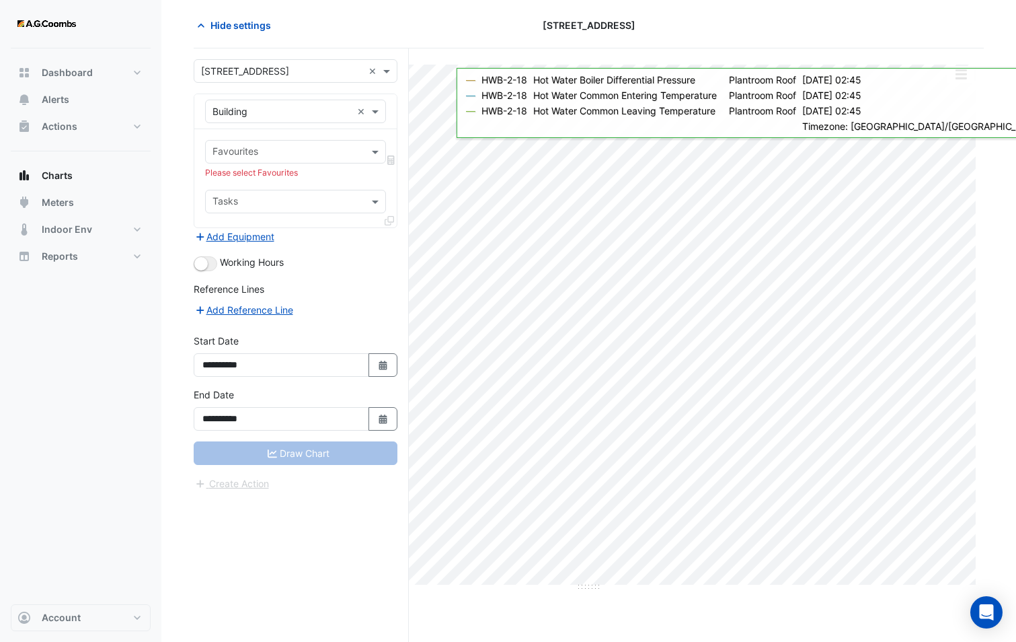
click at [218, 110] on input "text" at bounding box center [282, 112] width 139 height 14
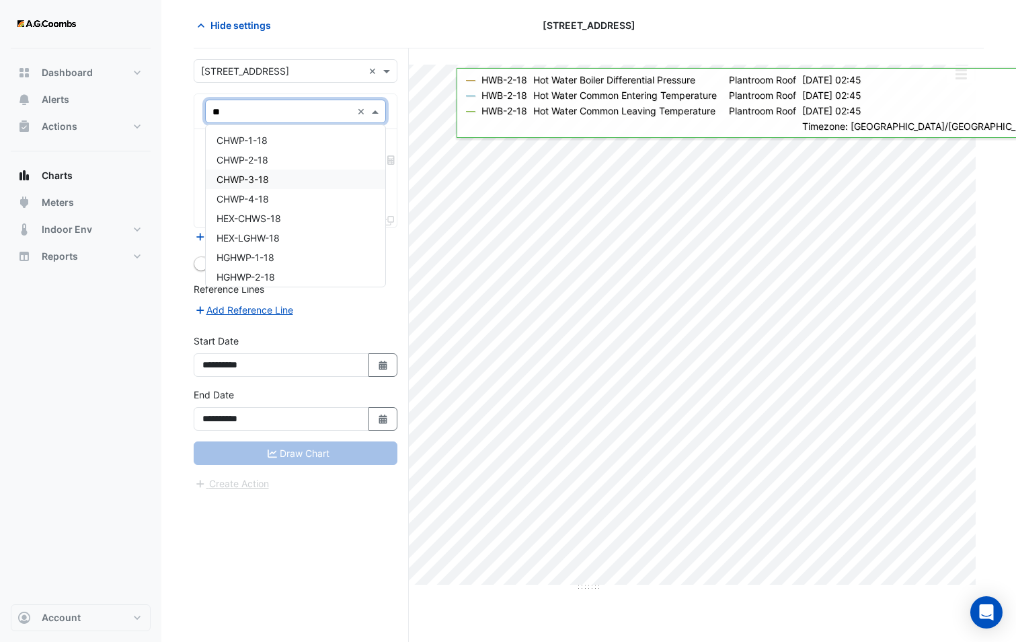
type input "*"
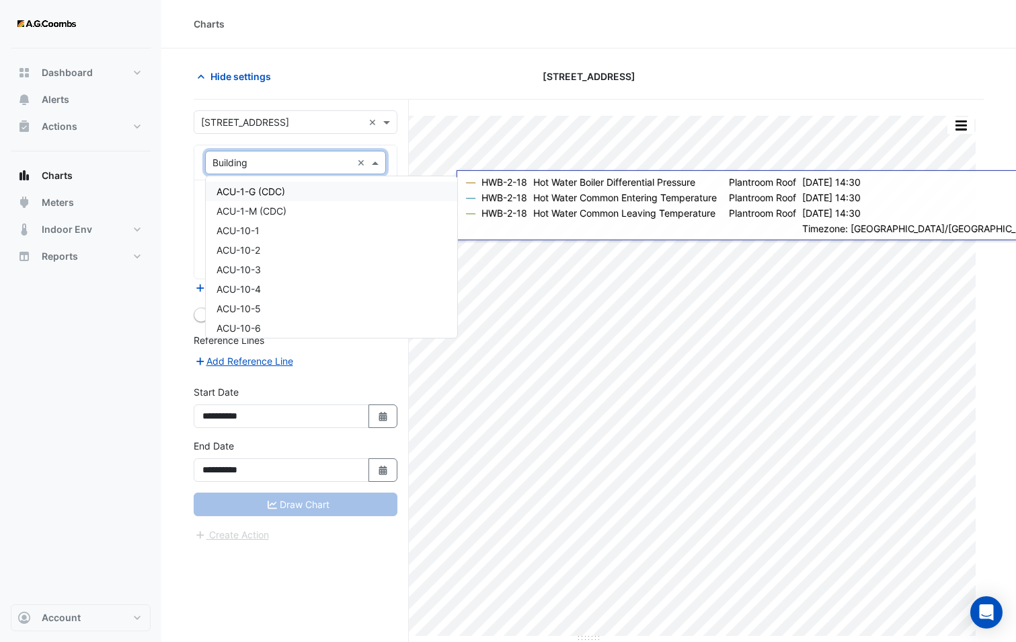
click at [389, 86] on div "Hide settings" at bounding box center [320, 77] width 269 height 24
